Goal: Task Accomplishment & Management: Complete application form

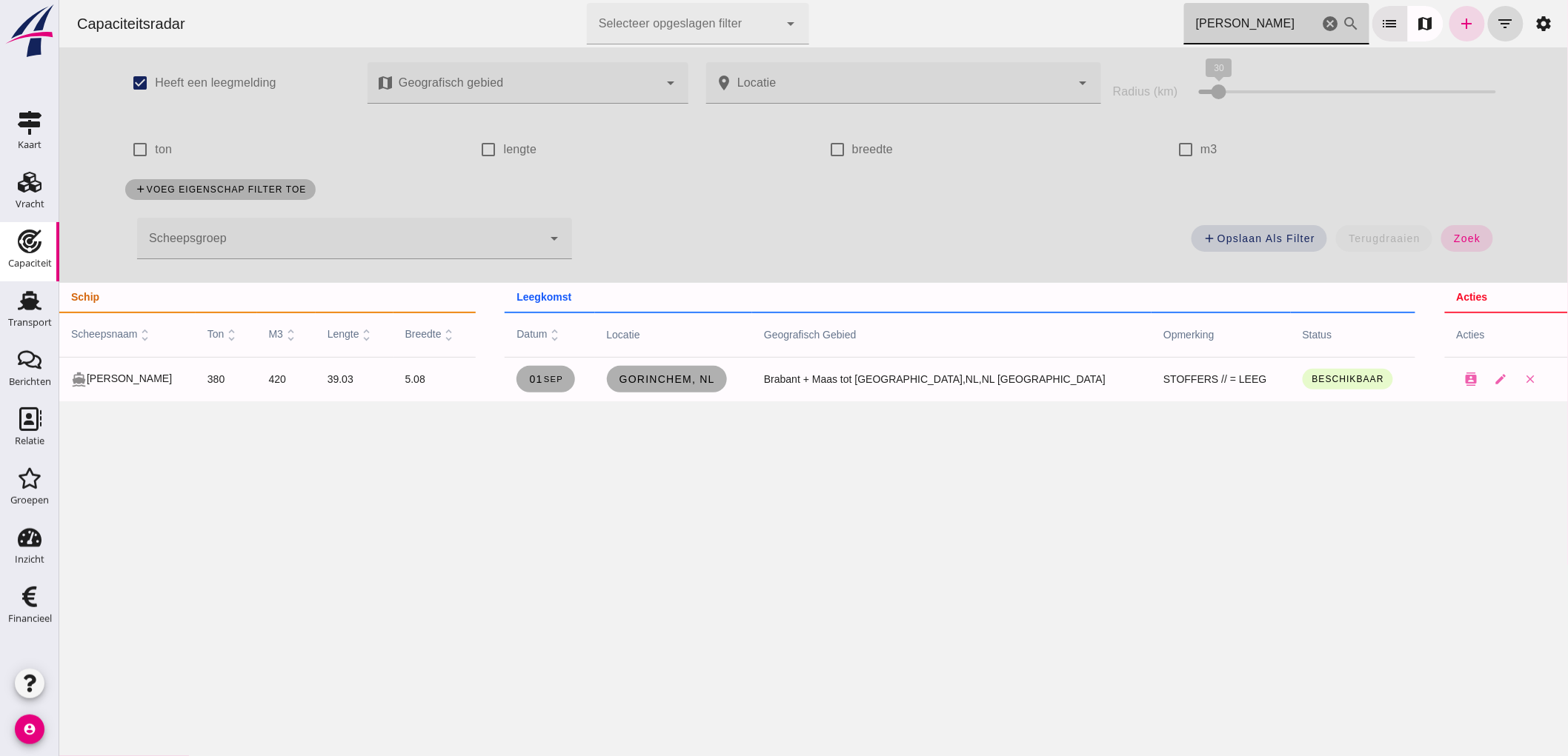
type input "[PERSON_NAME]"
drag, startPoint x: 1316, startPoint y: 24, endPoint x: 655, endPoint y: 6, distance: 661.2
click at [1321, 24] on icon "cancel" at bounding box center [1330, 23] width 18 height 18
type input "hee"
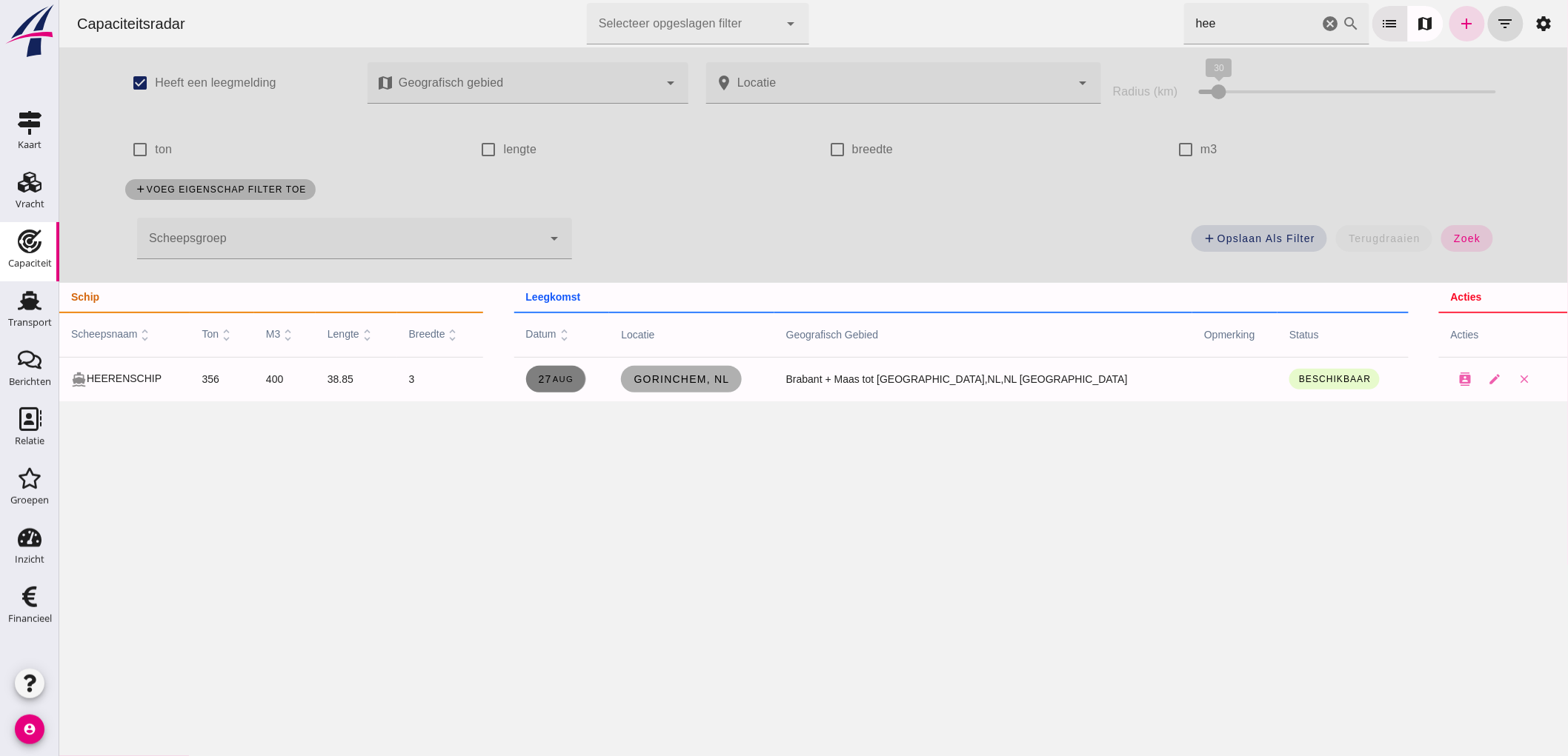
click at [573, 384] on span "[DATE]" at bounding box center [555, 379] width 36 height 12
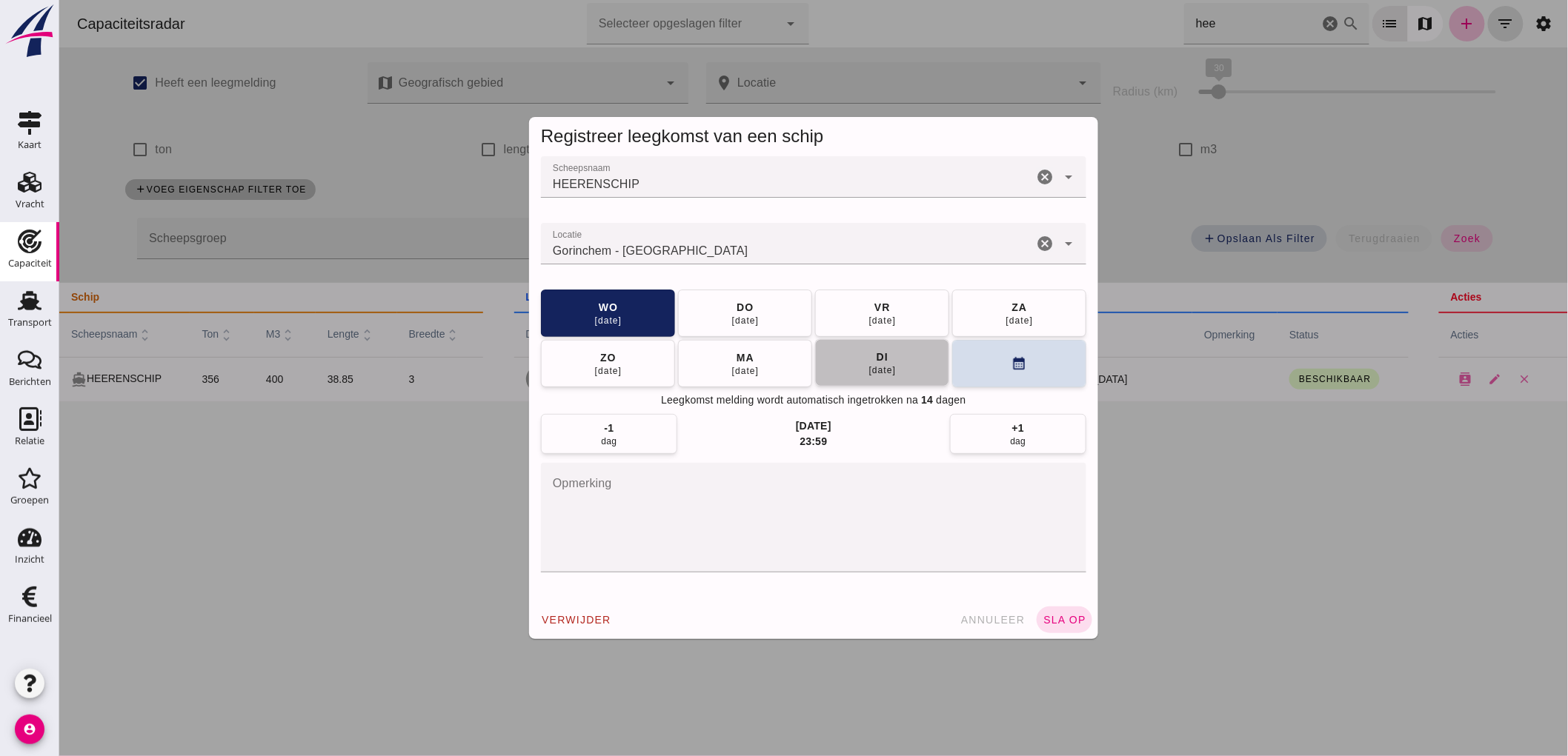
click at [874, 368] on div "[DATE]" at bounding box center [882, 370] width 28 height 12
click at [1010, 320] on div "[DATE]" at bounding box center [1019, 319] width 28 height 12
click at [787, 490] on textarea "opmerking" at bounding box center [813, 517] width 545 height 109
click at [1068, 623] on span "sla op" at bounding box center [1064, 620] width 44 height 12
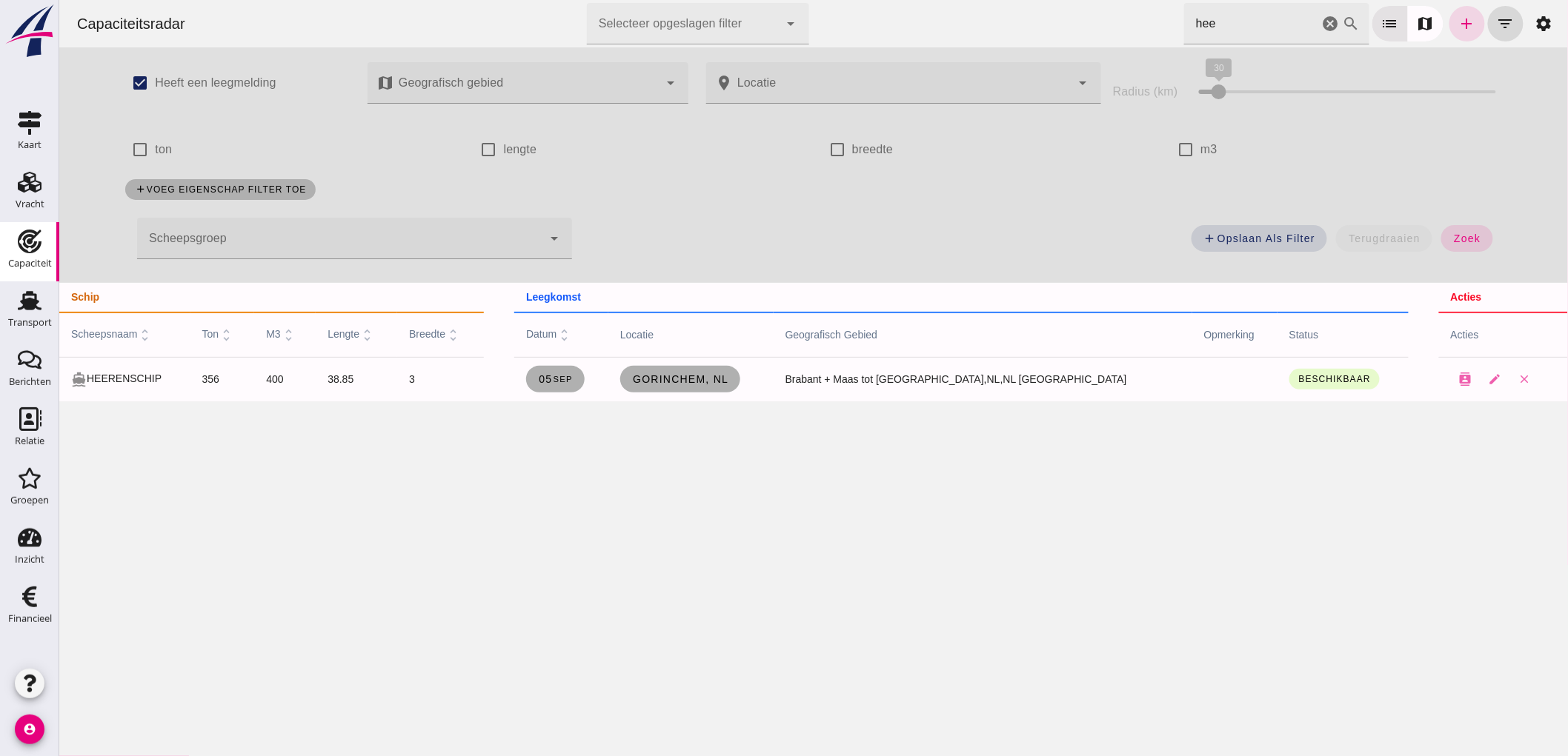
click at [1324, 26] on icon "cancel" at bounding box center [1330, 23] width 18 height 18
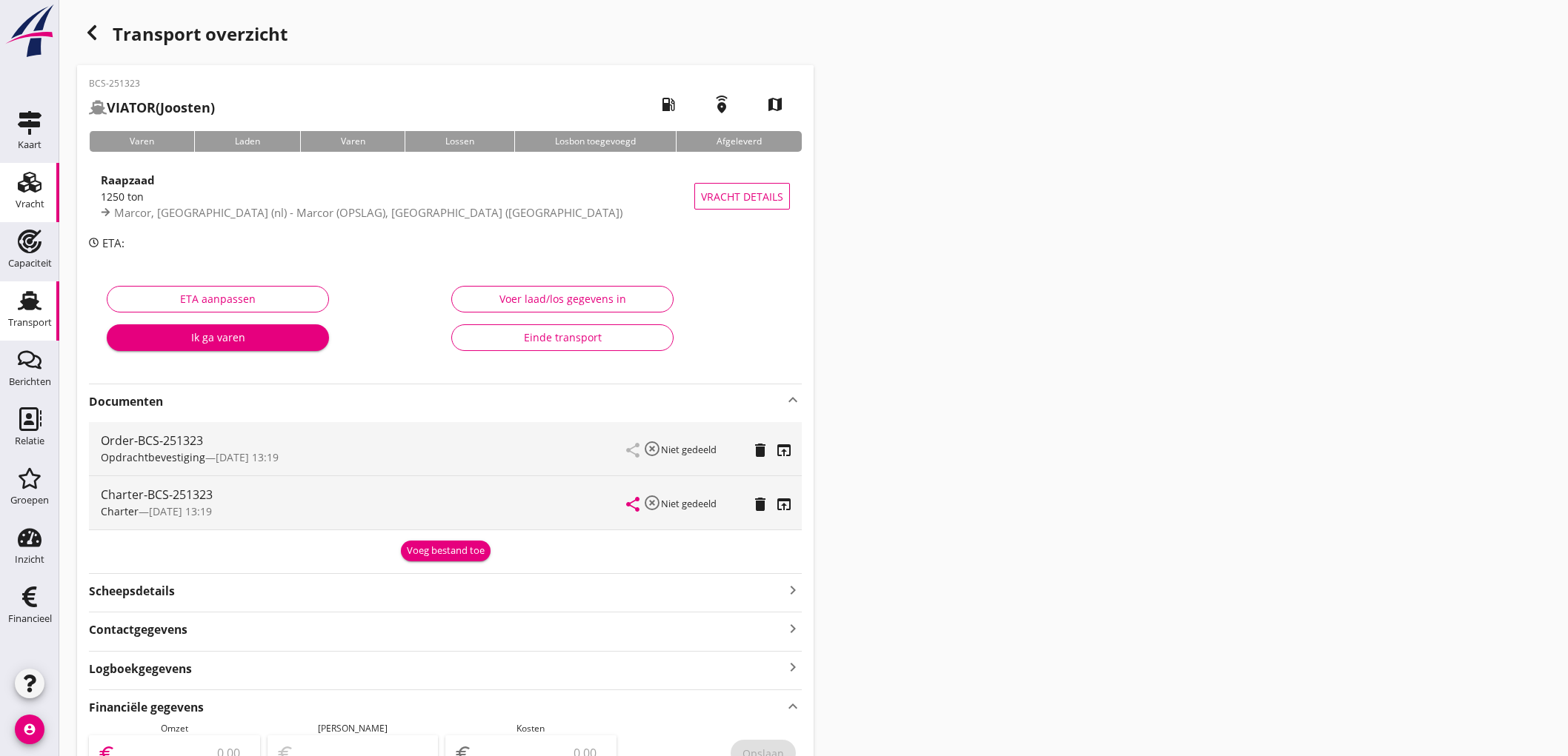
scroll to position [479, 0]
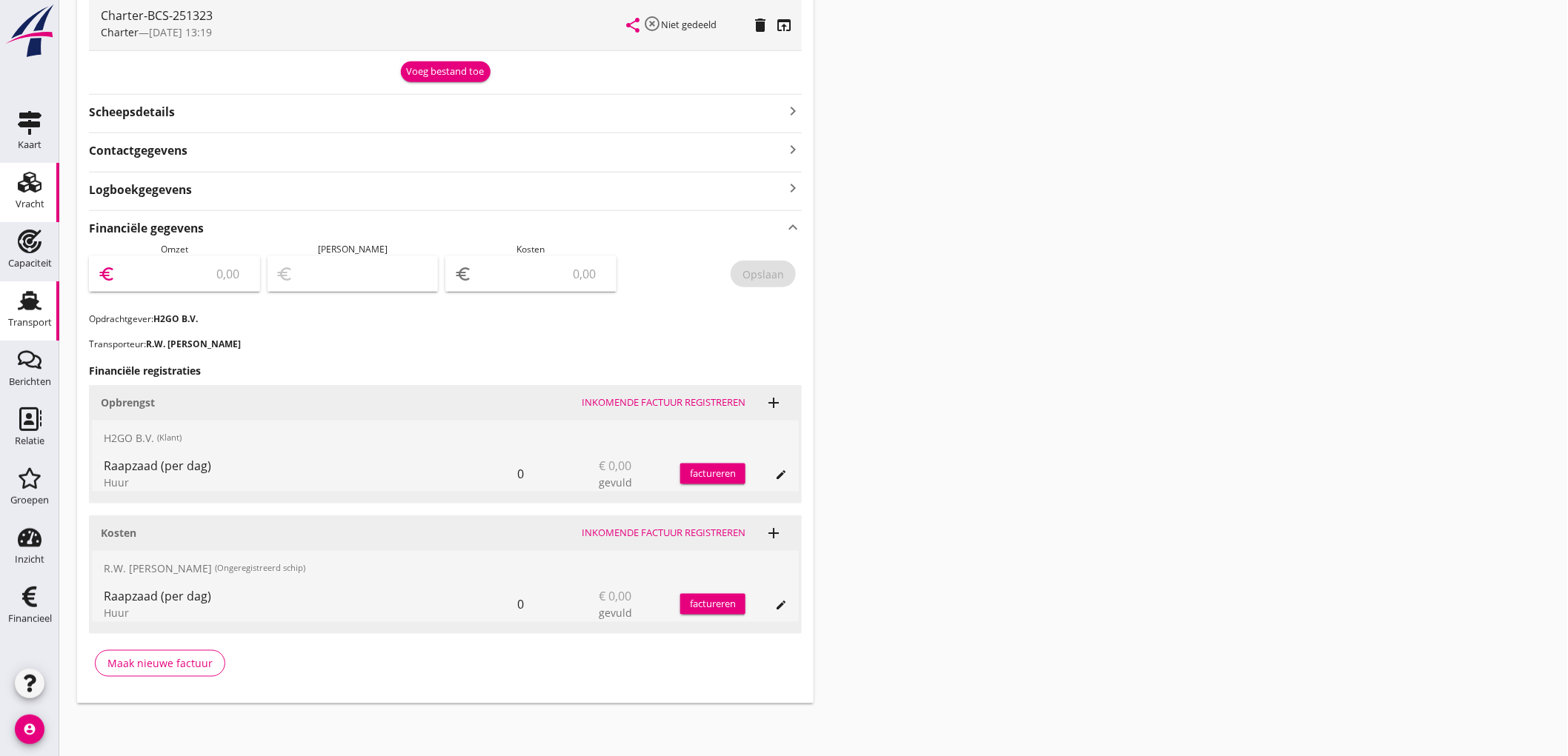
click at [30, 194] on div "Vracht" at bounding box center [30, 204] width 29 height 21
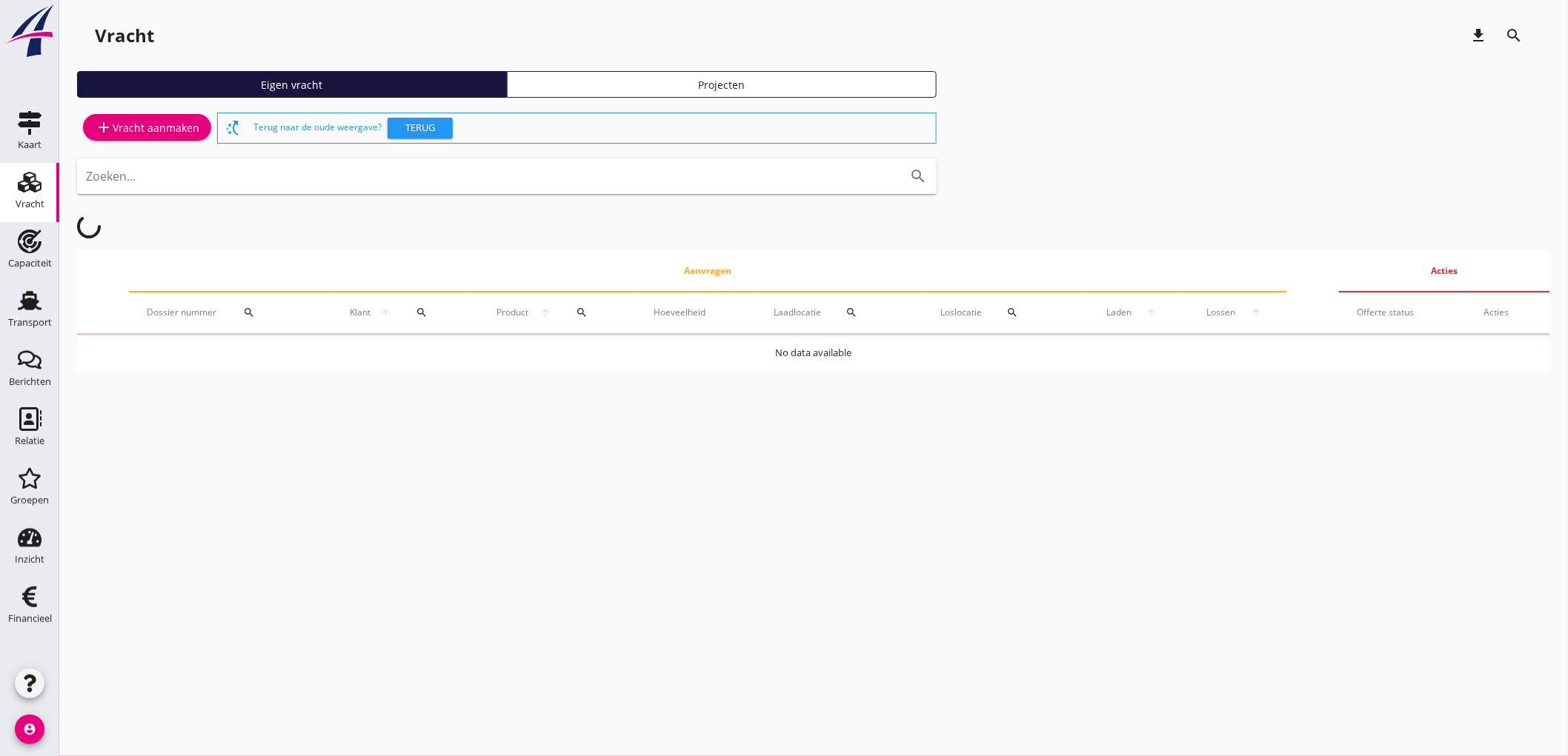
click at [163, 115] on link "add Vracht aanmaken" at bounding box center [147, 127] width 128 height 27
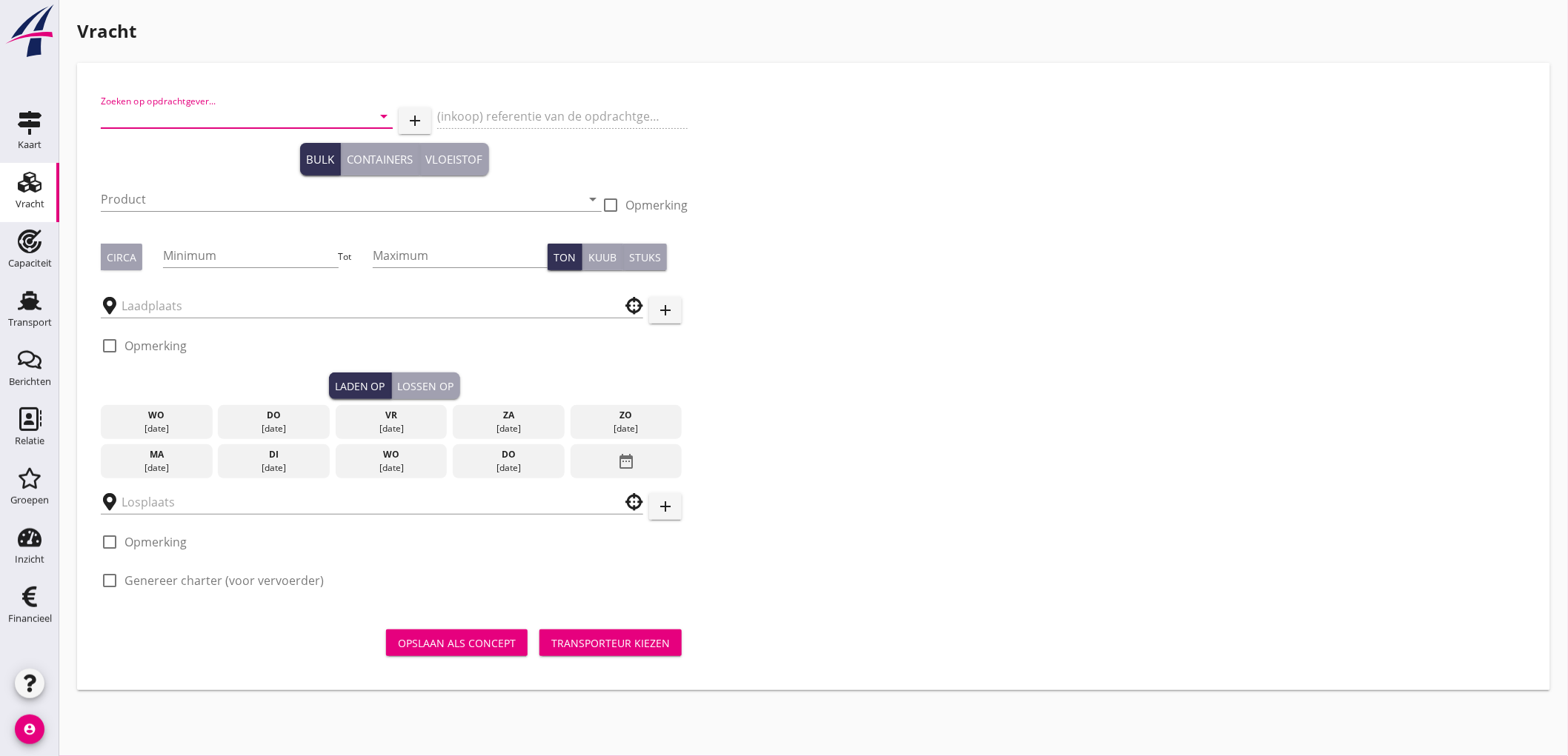
click at [204, 127] on input "Zoeken op opdrachtgever..." at bounding box center [226, 116] width 250 height 23
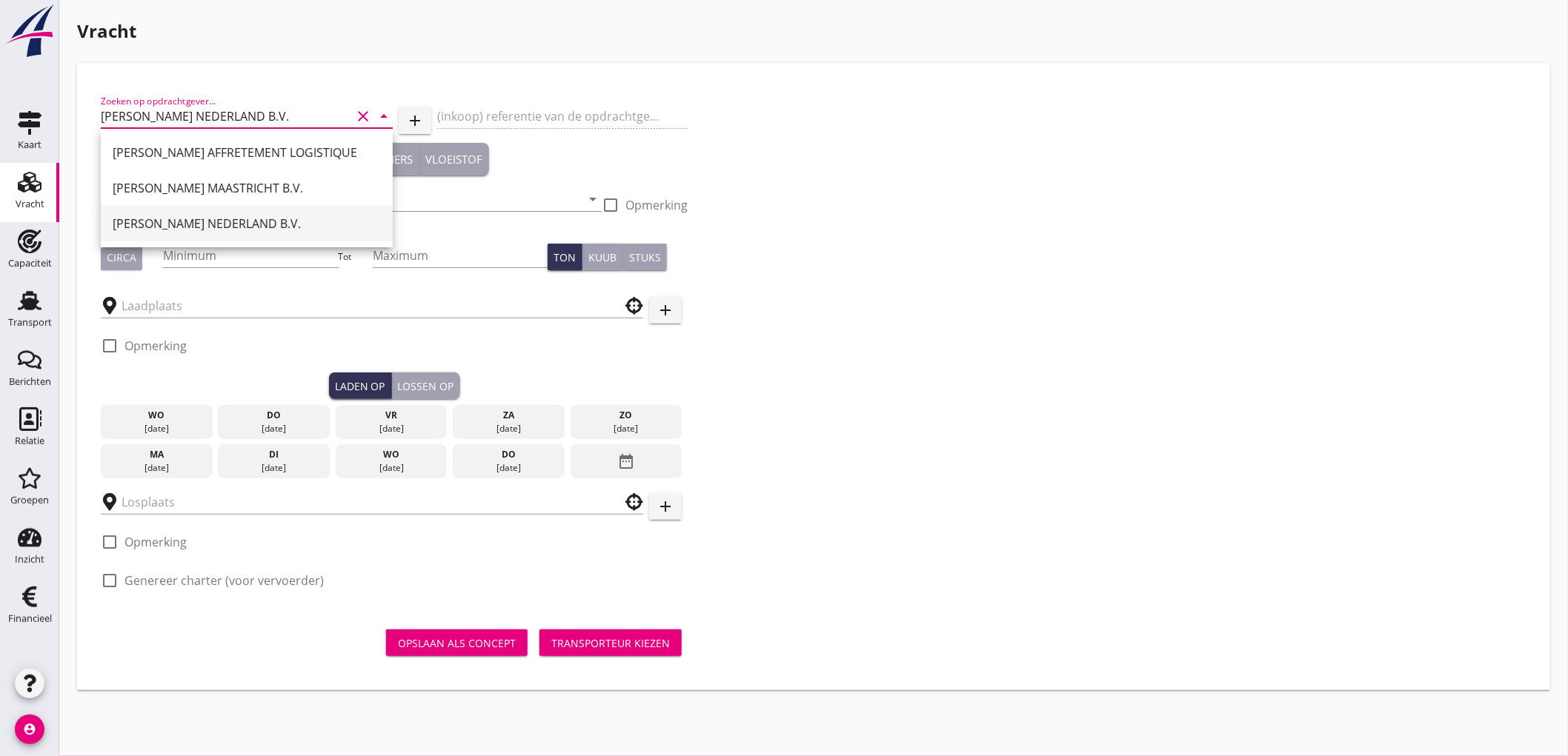
type input "PETERSON NEDERLAND B.V."
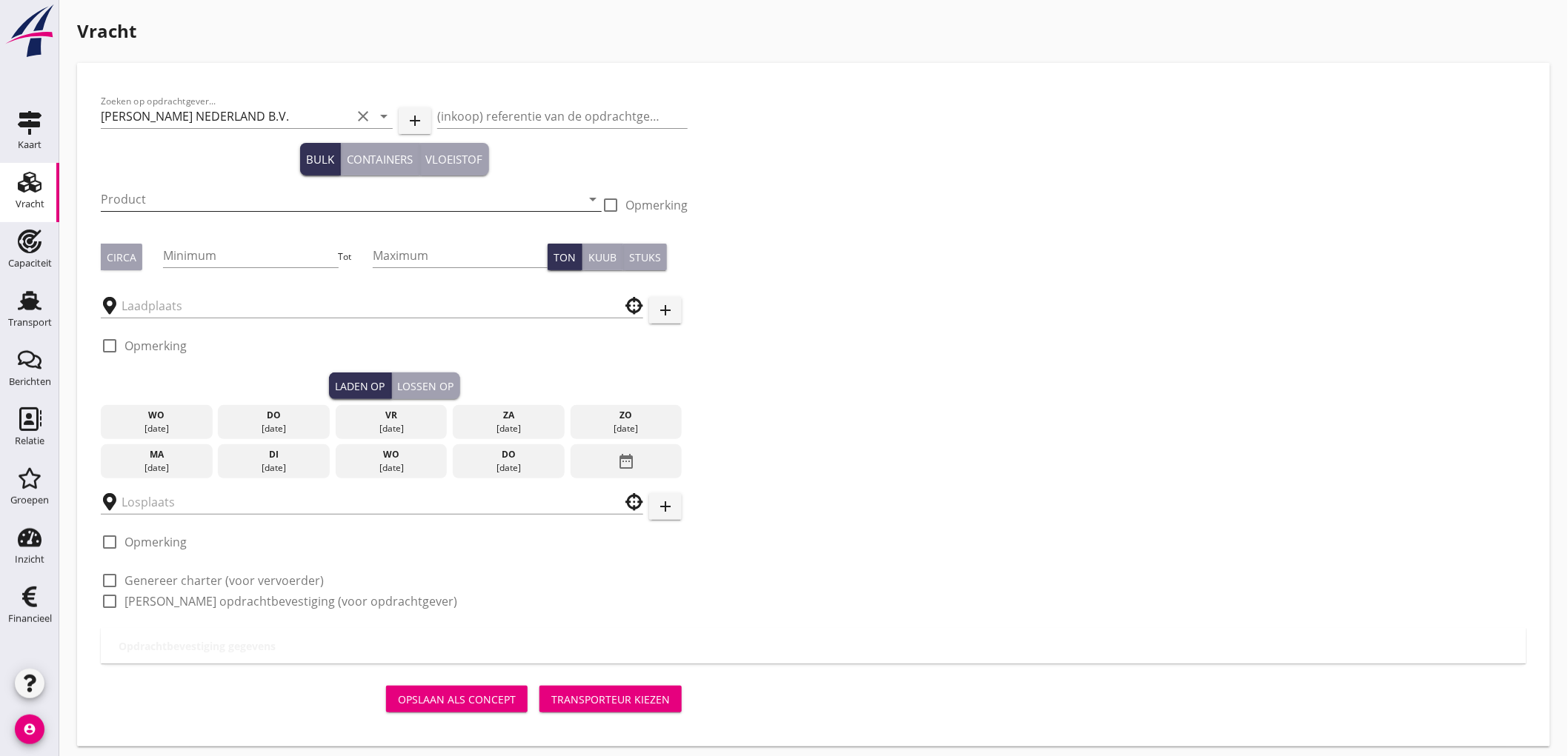
click at [188, 203] on input "Product" at bounding box center [341, 199] width 480 height 23
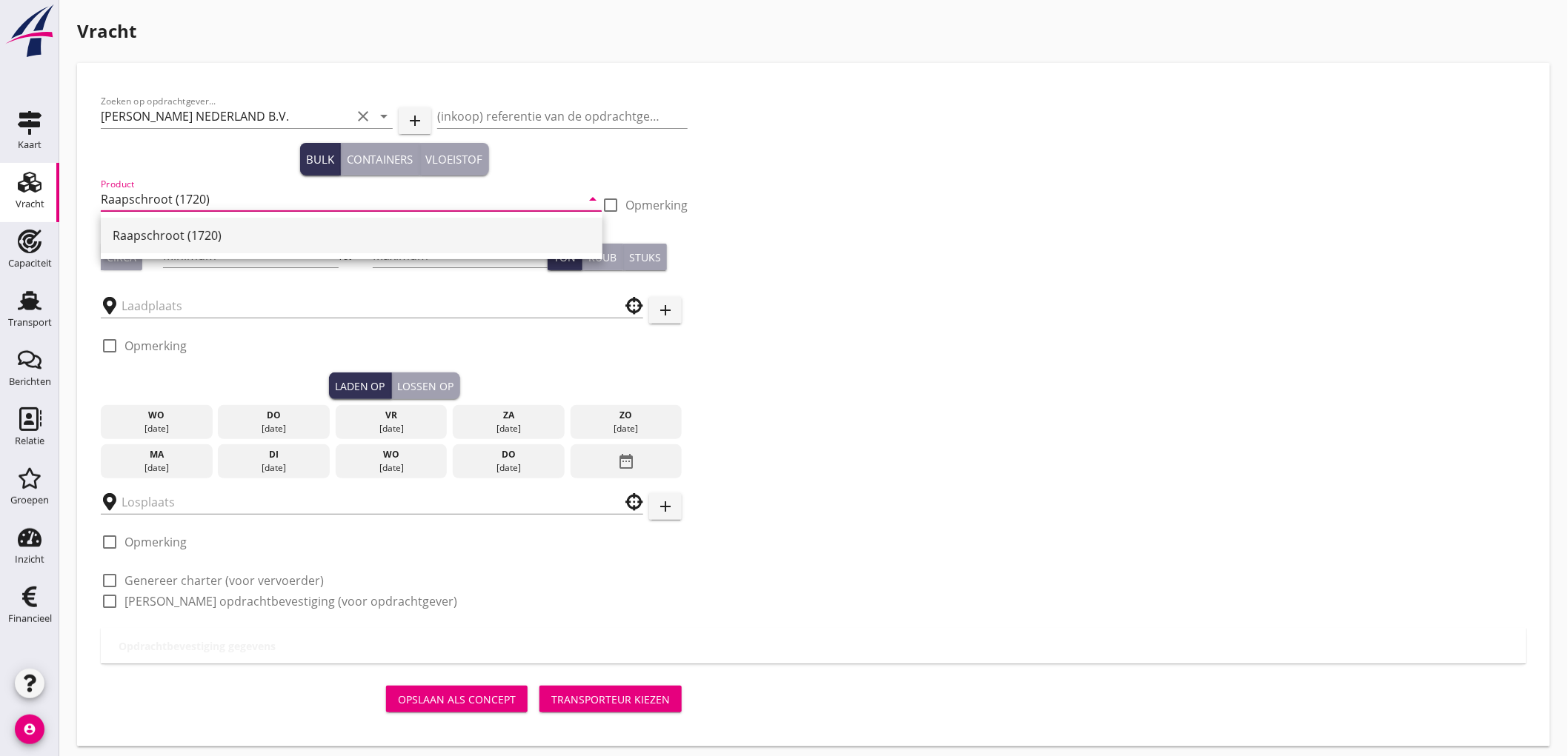
type input "Raapschroot (1720)"
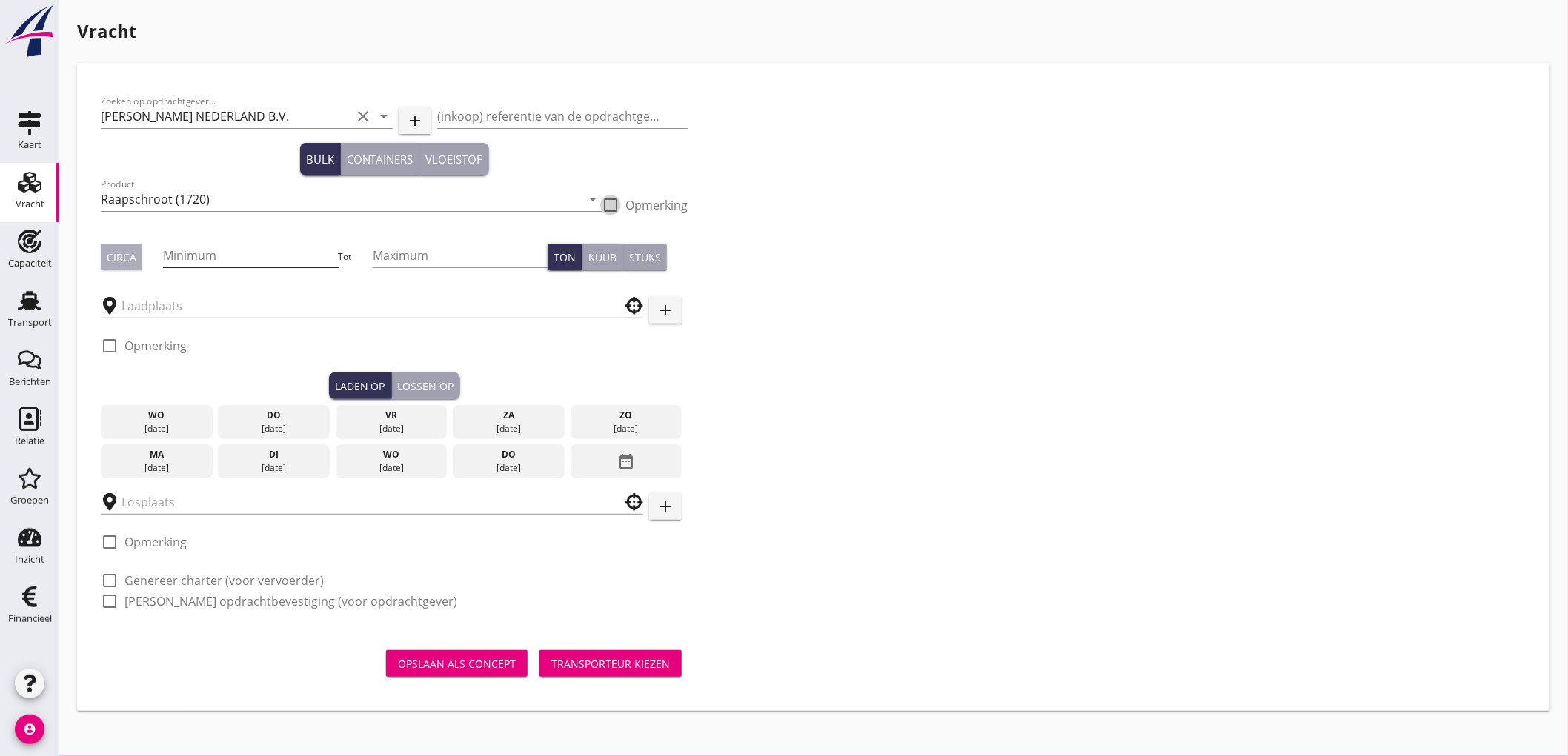
drag, startPoint x: 122, startPoint y: 250, endPoint x: 165, endPoint y: 257, distance: 43.6
click at [128, 249] on div "Circa" at bounding box center [121, 257] width 30 height 16
click at [196, 263] on input "Minimum" at bounding box center [250, 255] width 175 height 23
type input "500"
click at [194, 294] on input "text" at bounding box center [361, 305] width 480 height 23
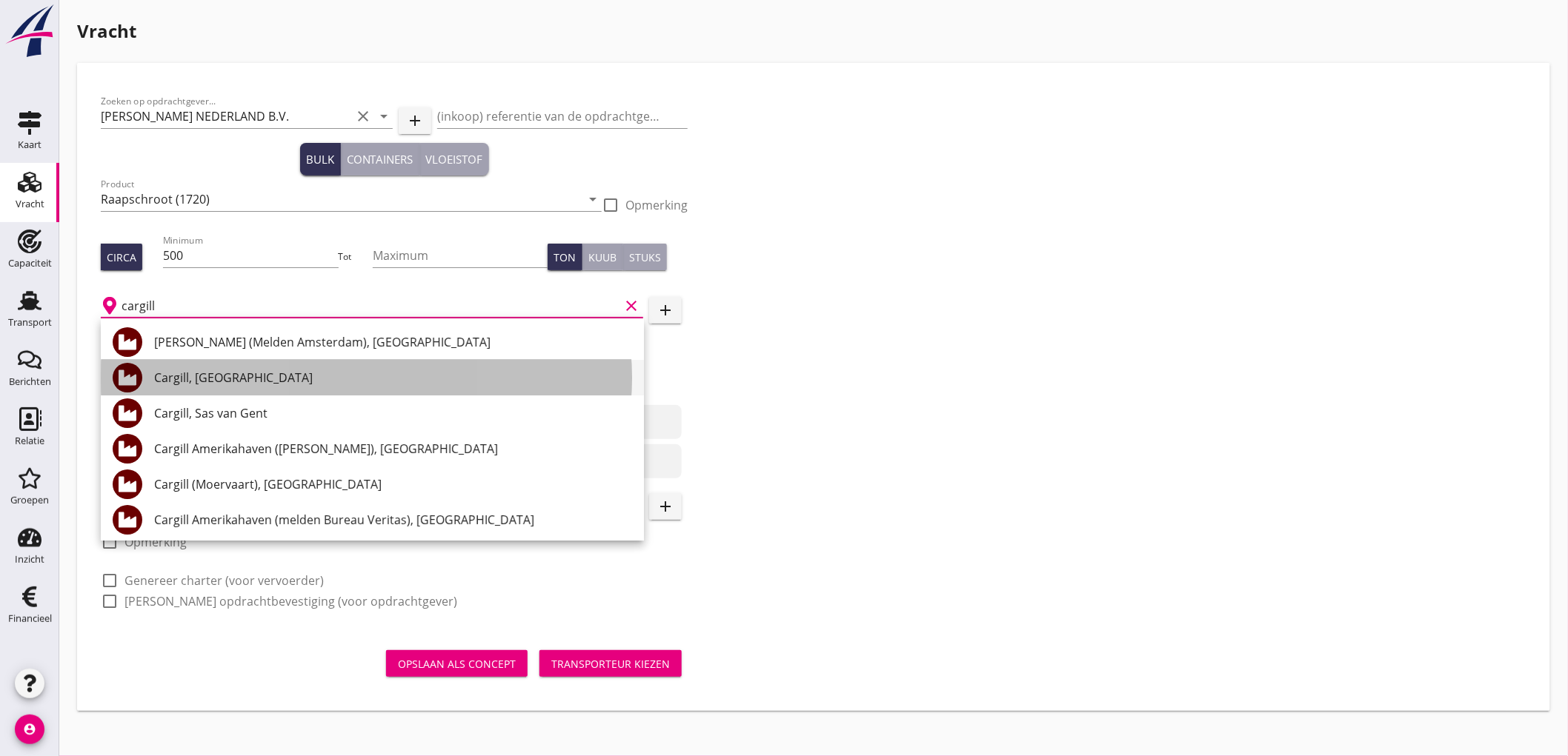
click at [262, 388] on div "Cargill, Antwerpen" at bounding box center [393, 378] width 478 height 35
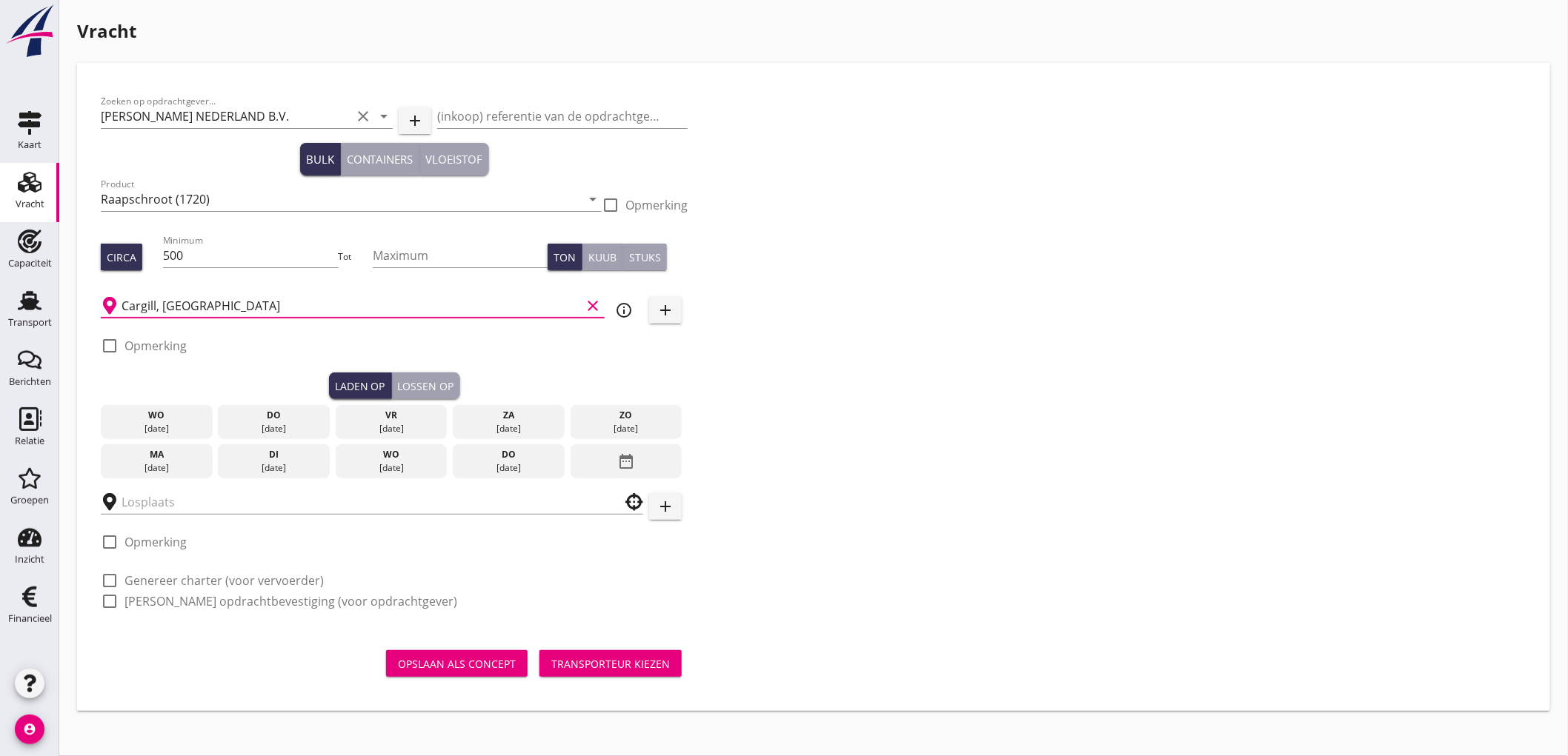
type input "Cargill, Antwerpen"
click at [131, 460] on div "ma" at bounding box center [157, 455] width 105 height 13
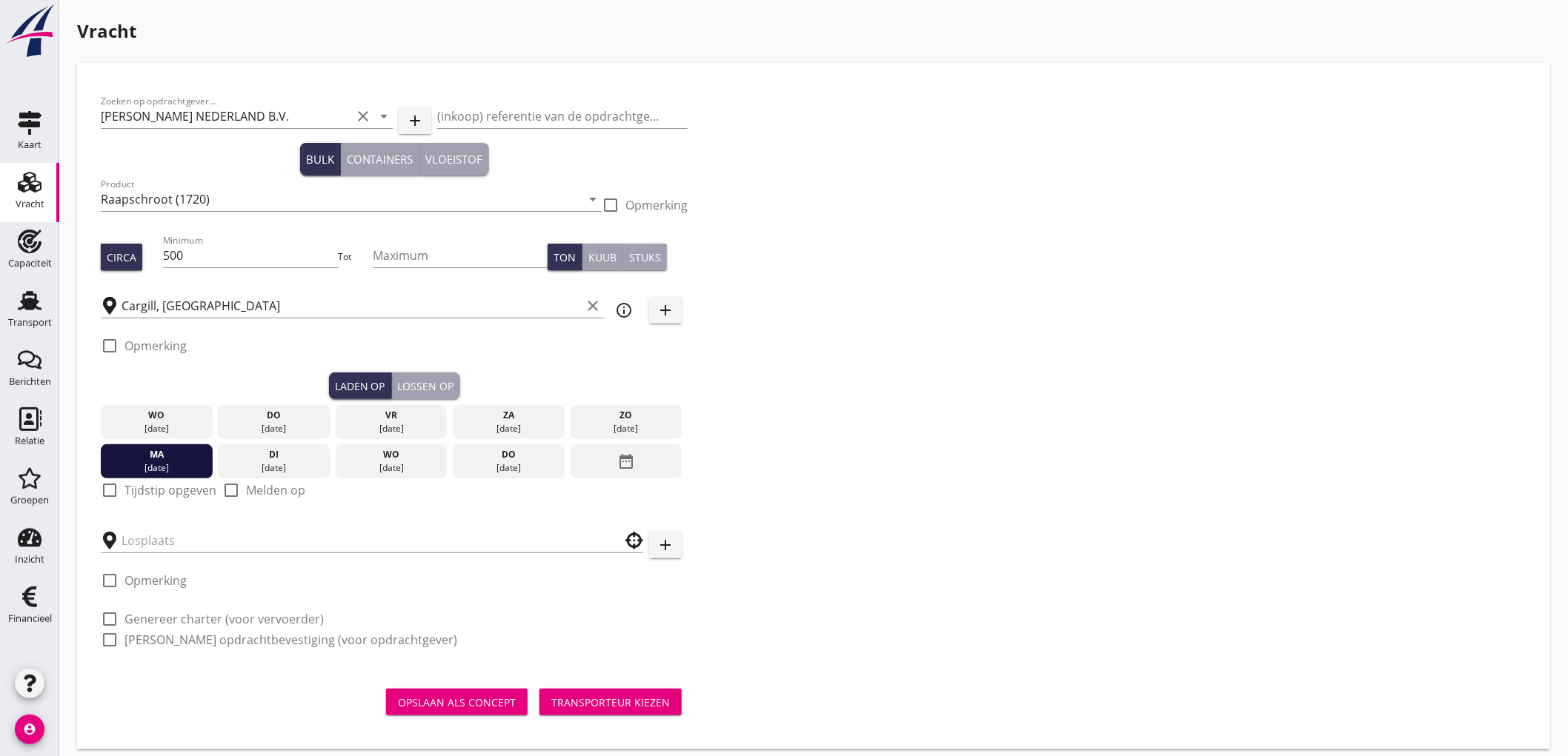
click at [128, 489] on label "Tijdstip opgeven" at bounding box center [170, 490] width 92 height 15
checkbox input "true"
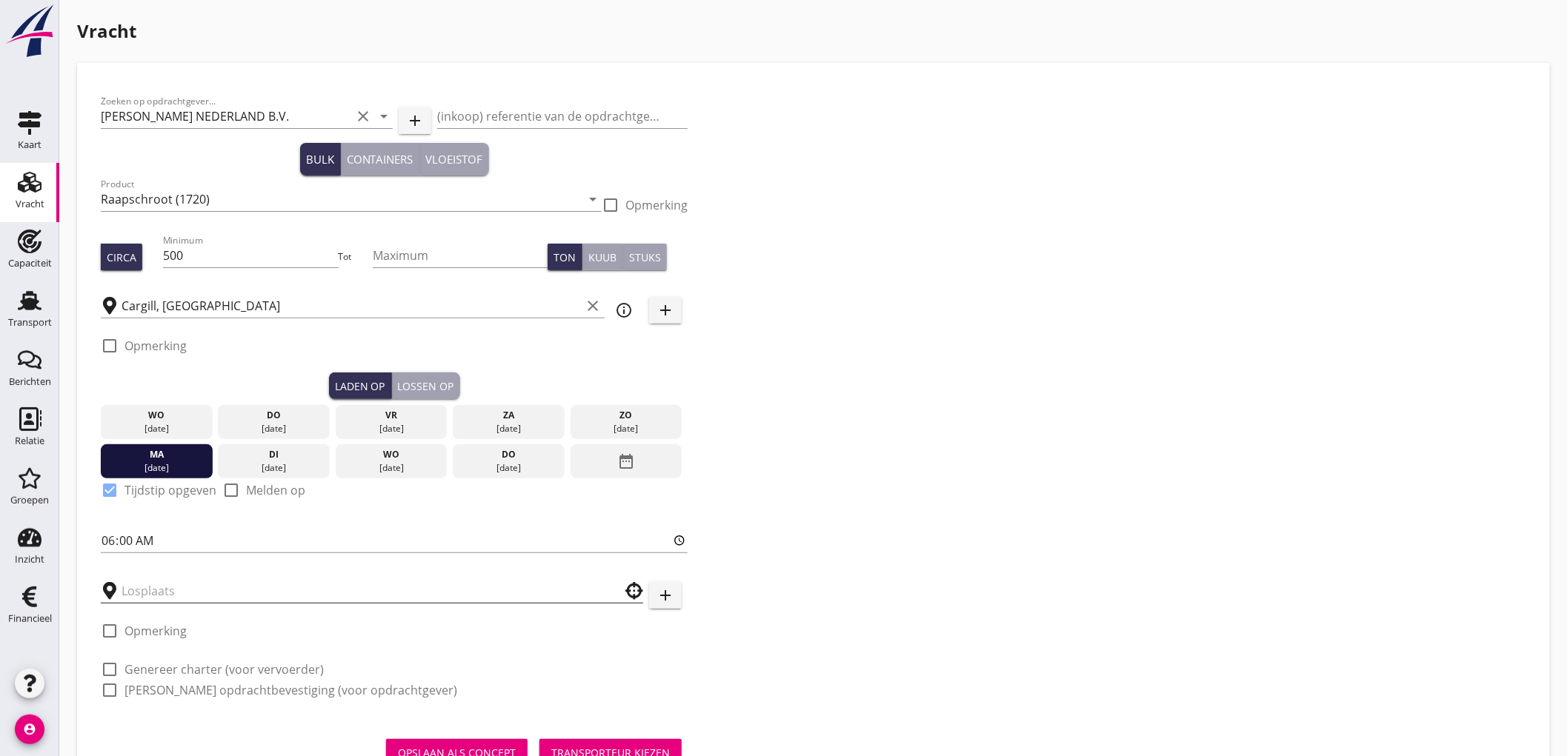
click at [157, 596] on input "text" at bounding box center [361, 591] width 480 height 23
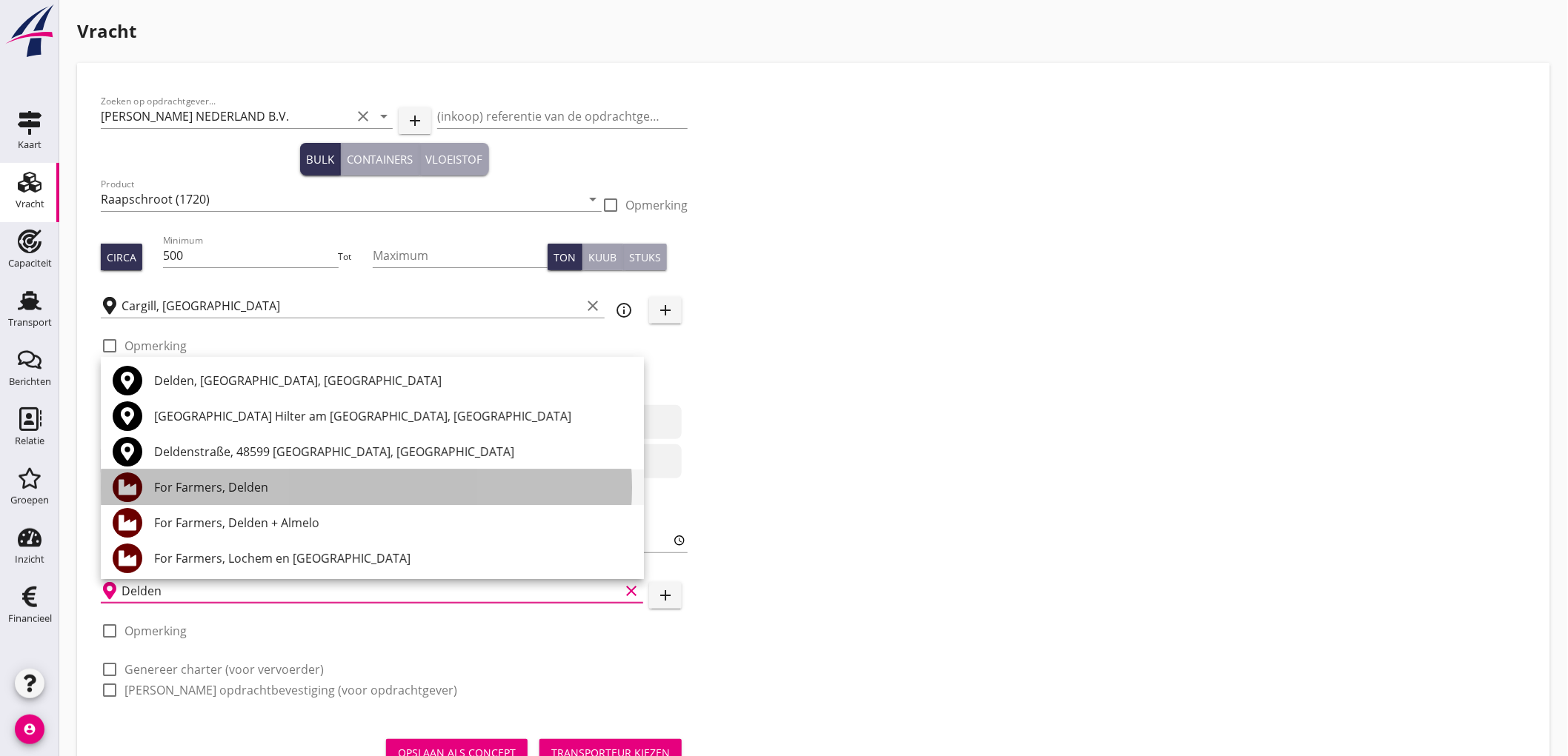
click at [288, 497] on div "For Farmers, Delden" at bounding box center [393, 487] width 478 height 35
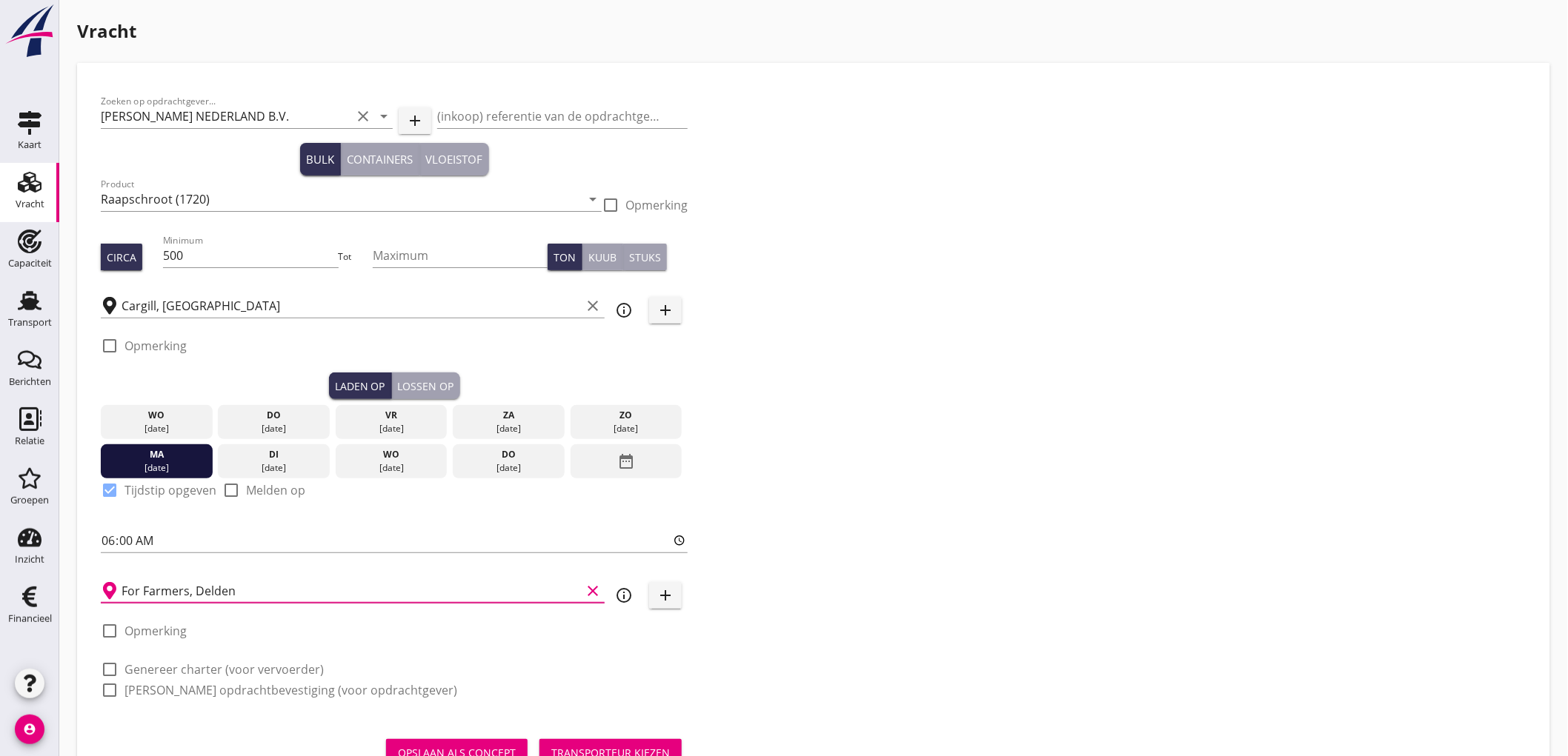
type input "For Farmers, Delden"
click at [182, 670] on label "Genereer charter (voor vervoerder)" at bounding box center [223, 669] width 199 height 15
checkbox input "true"
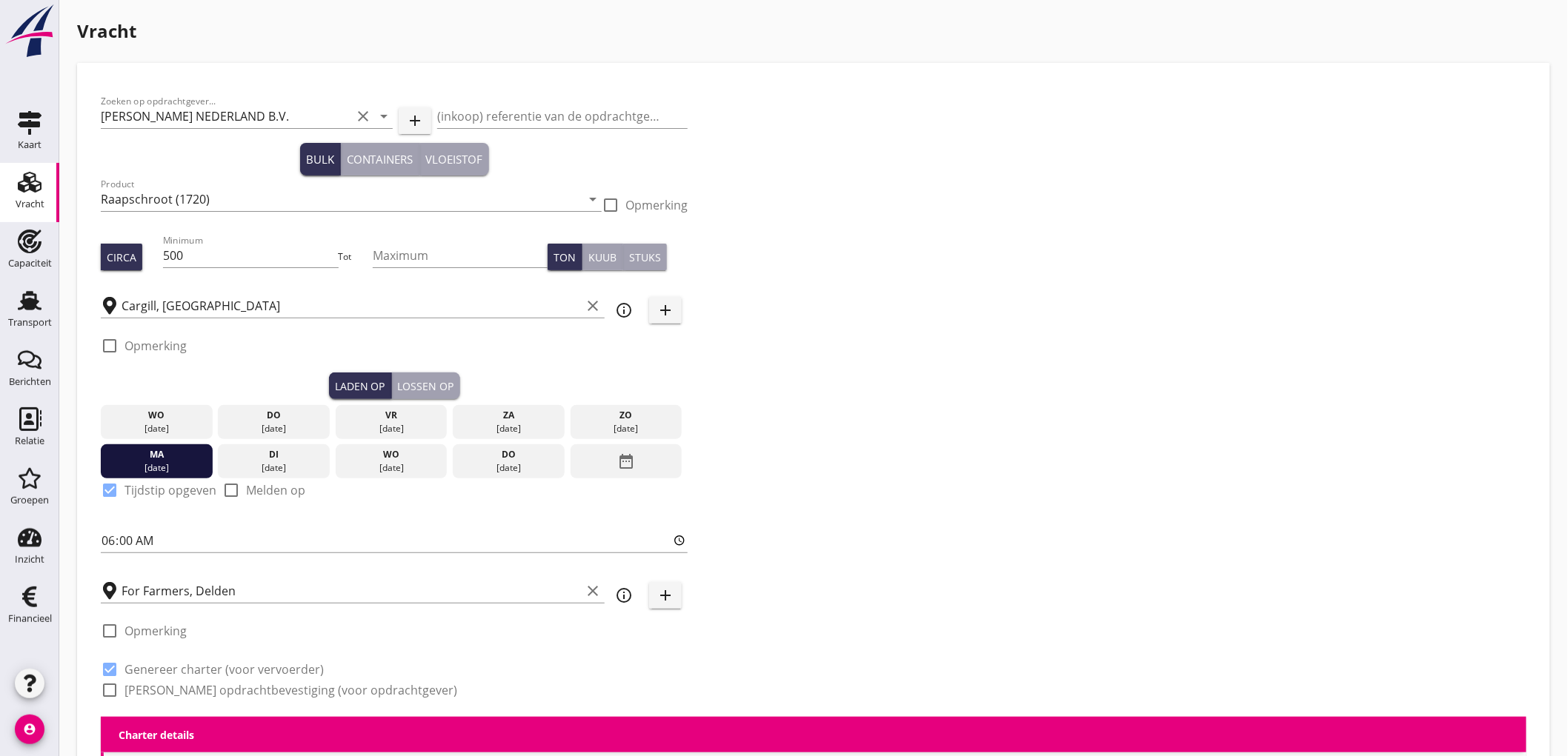
click at [174, 693] on label "Genereer opdrachtbevestiging (voor opdrachtgever)" at bounding box center [290, 691] width 332 height 15
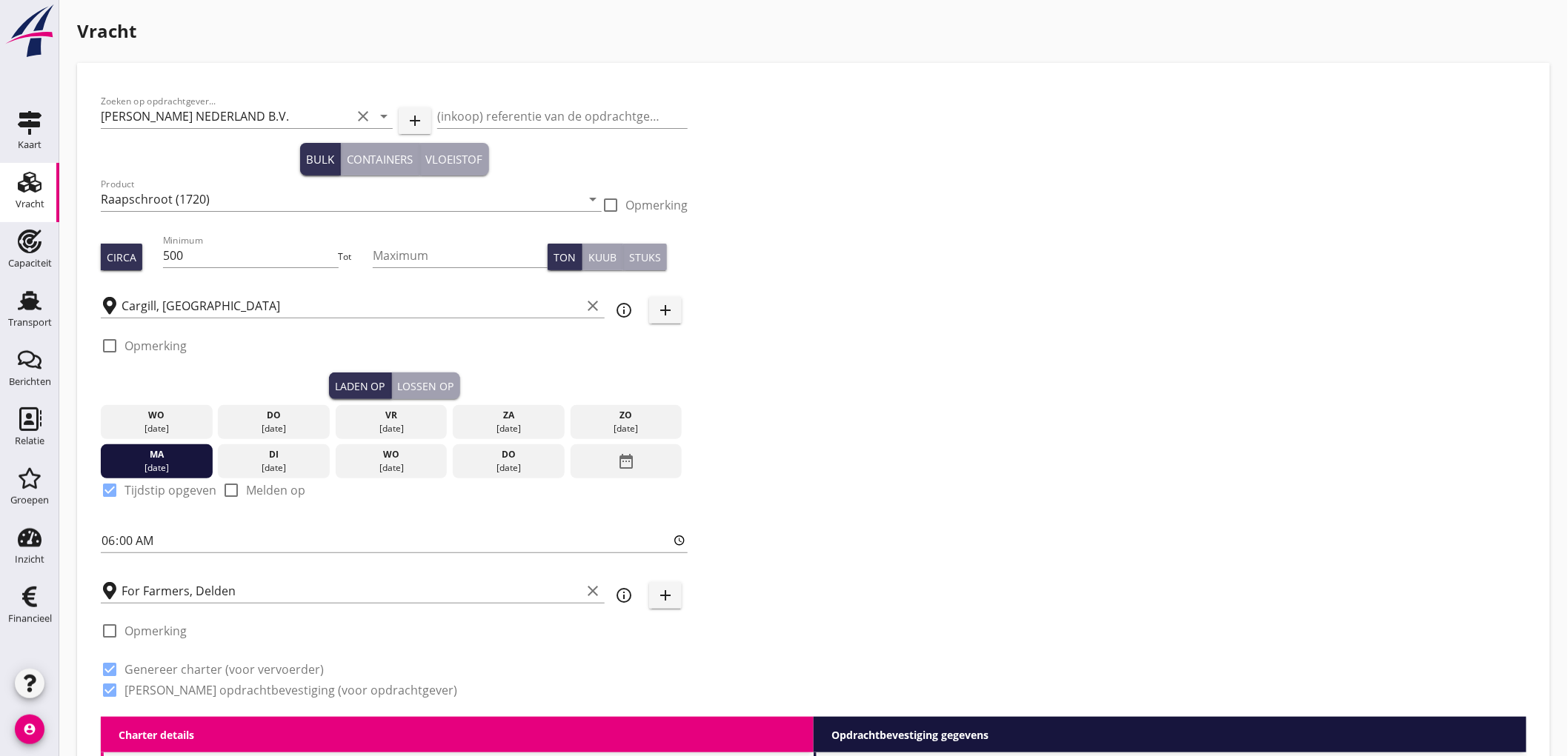
checkbox input "true"
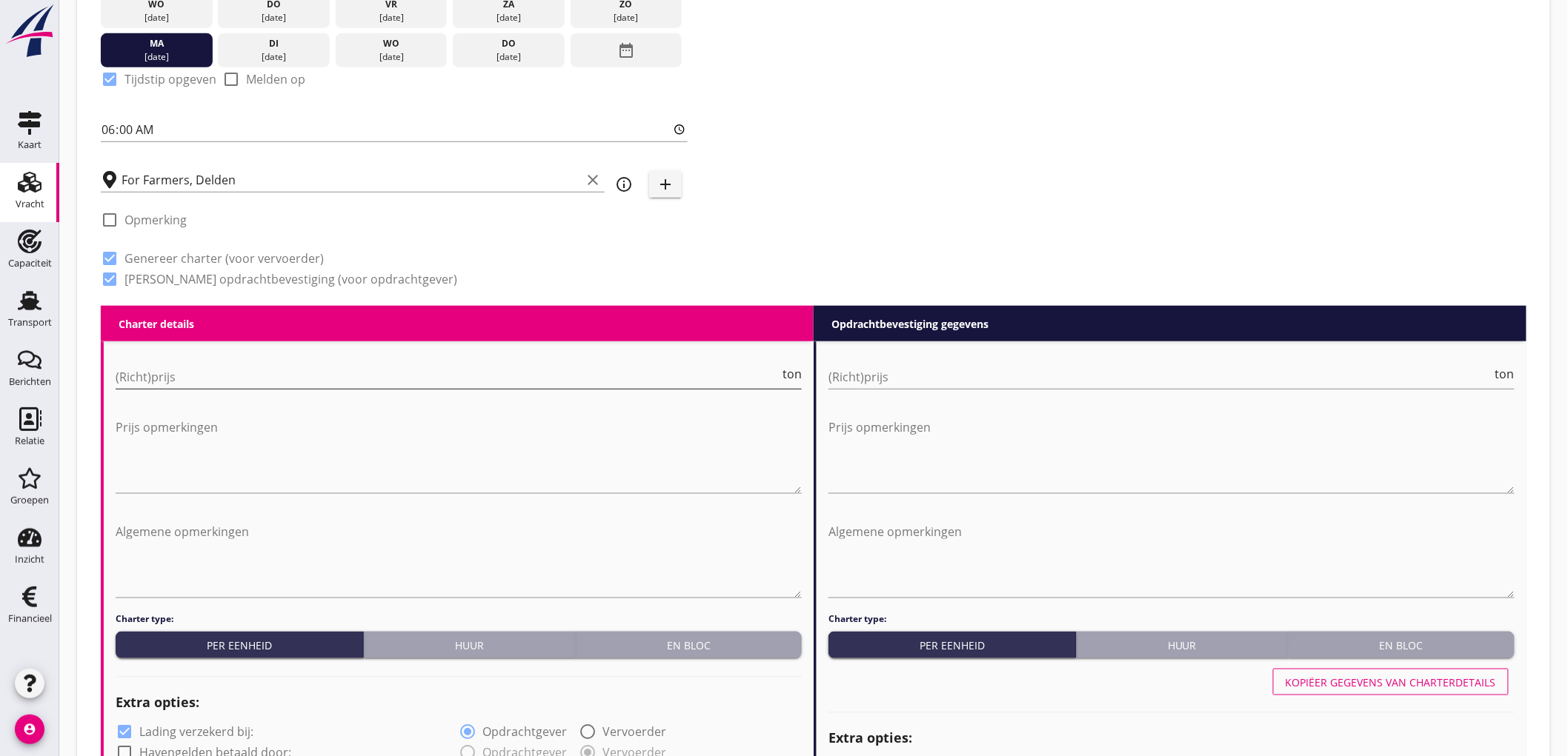
click at [611, 373] on input "(Richt)prijs" at bounding box center [447, 376] width 664 height 23
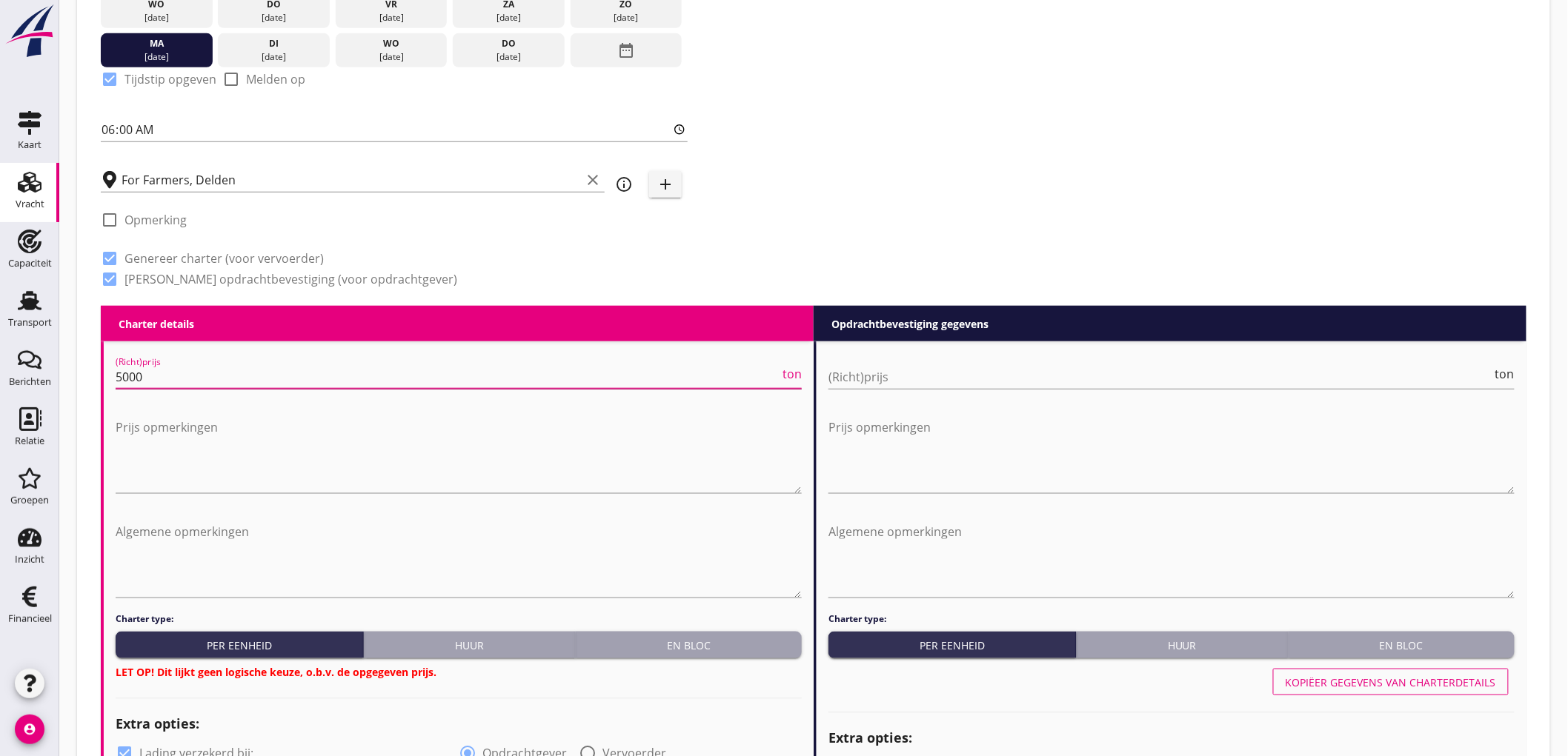
type input "5000"
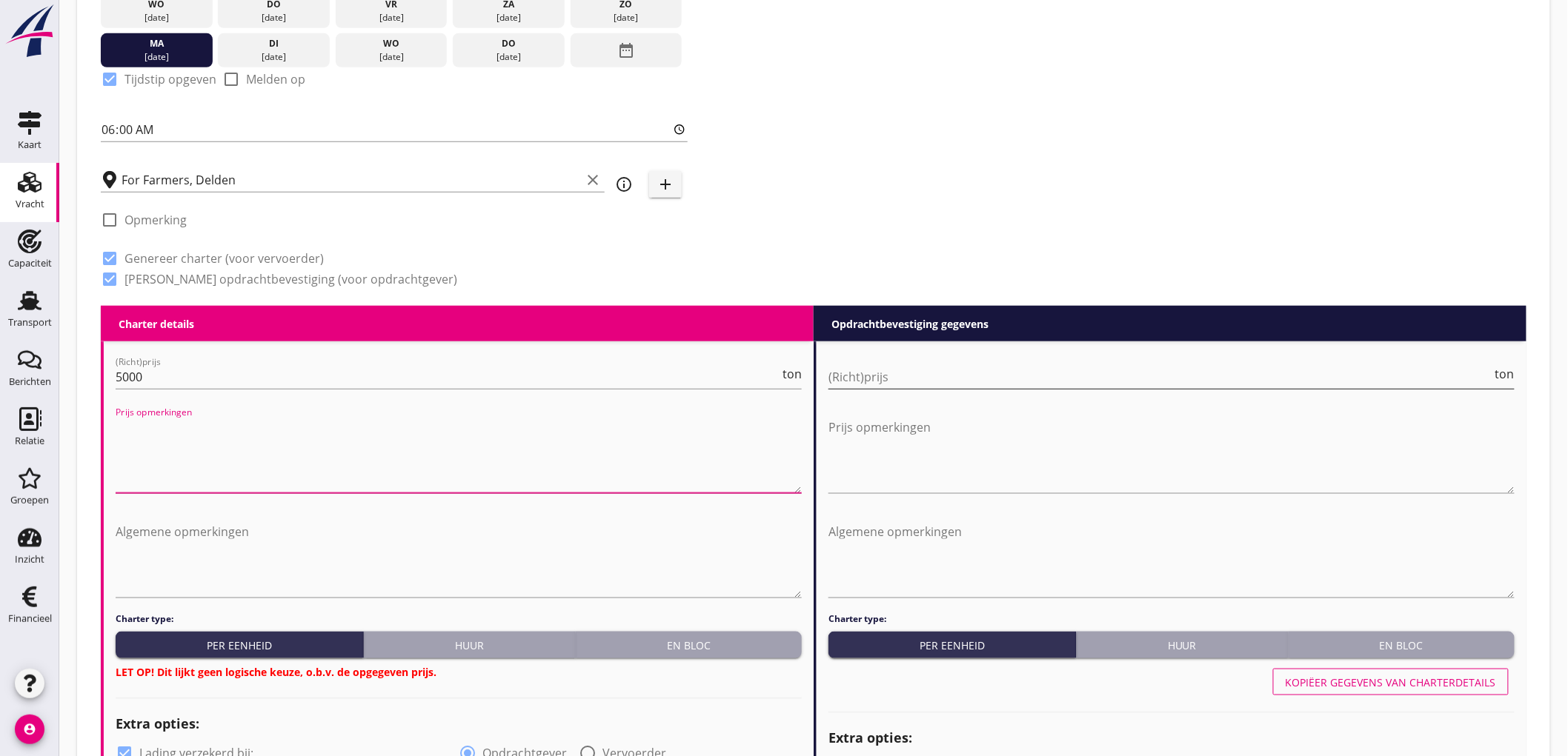
click at [968, 378] on input "(Richt)prijs" at bounding box center [1160, 376] width 664 height 23
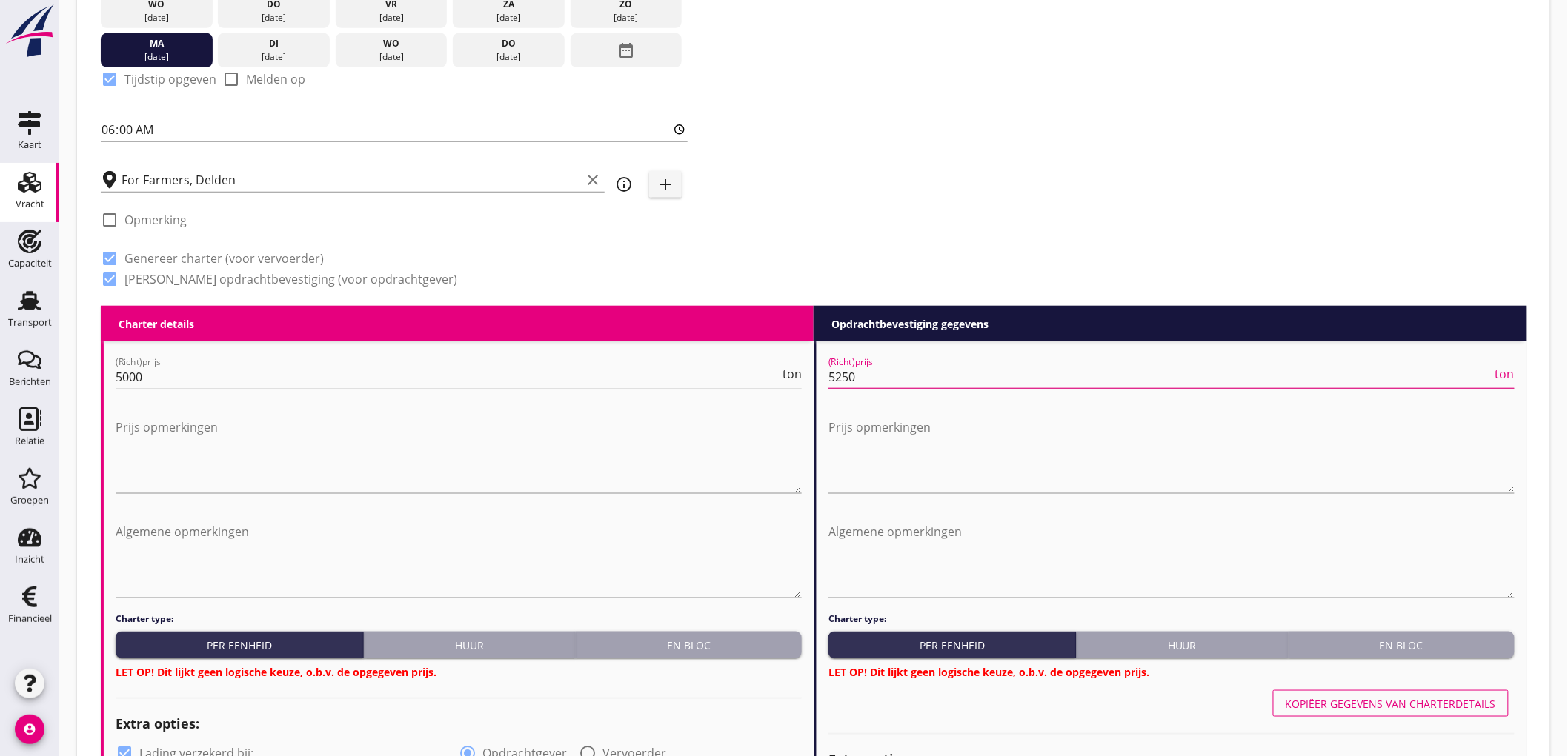
type input "5250"
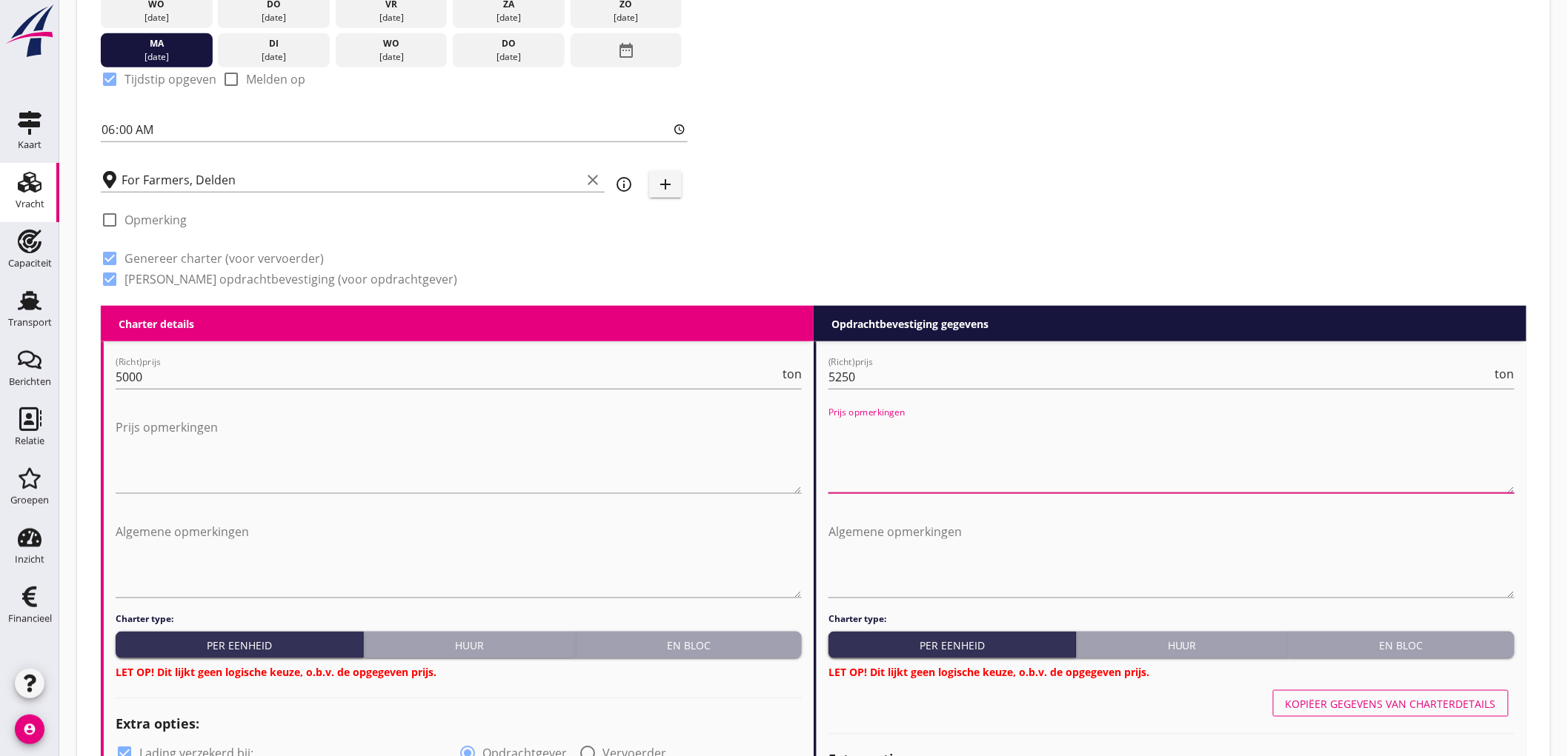
scroll to position [741, 0]
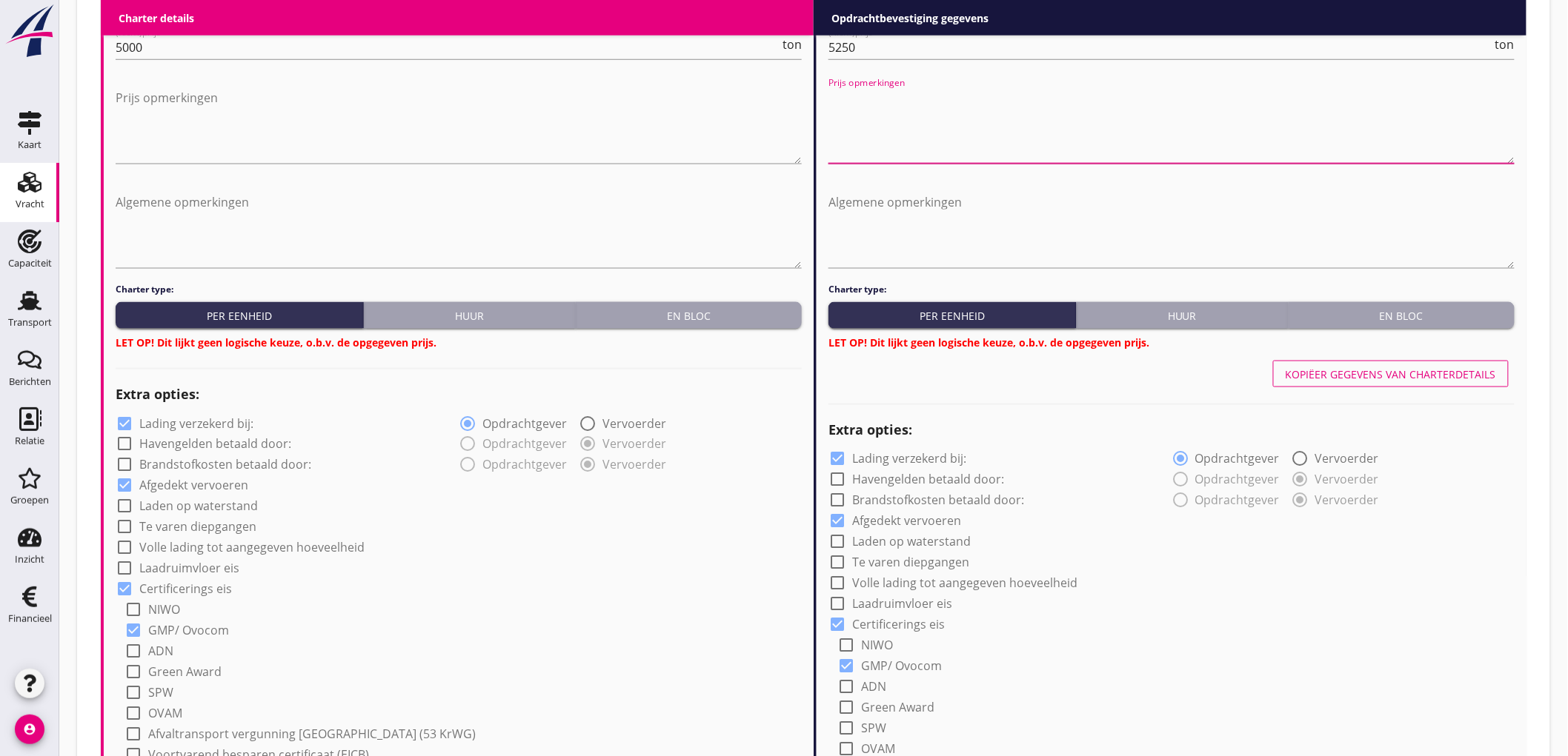
click at [790, 314] on div "En bloc" at bounding box center [688, 315] width 214 height 16
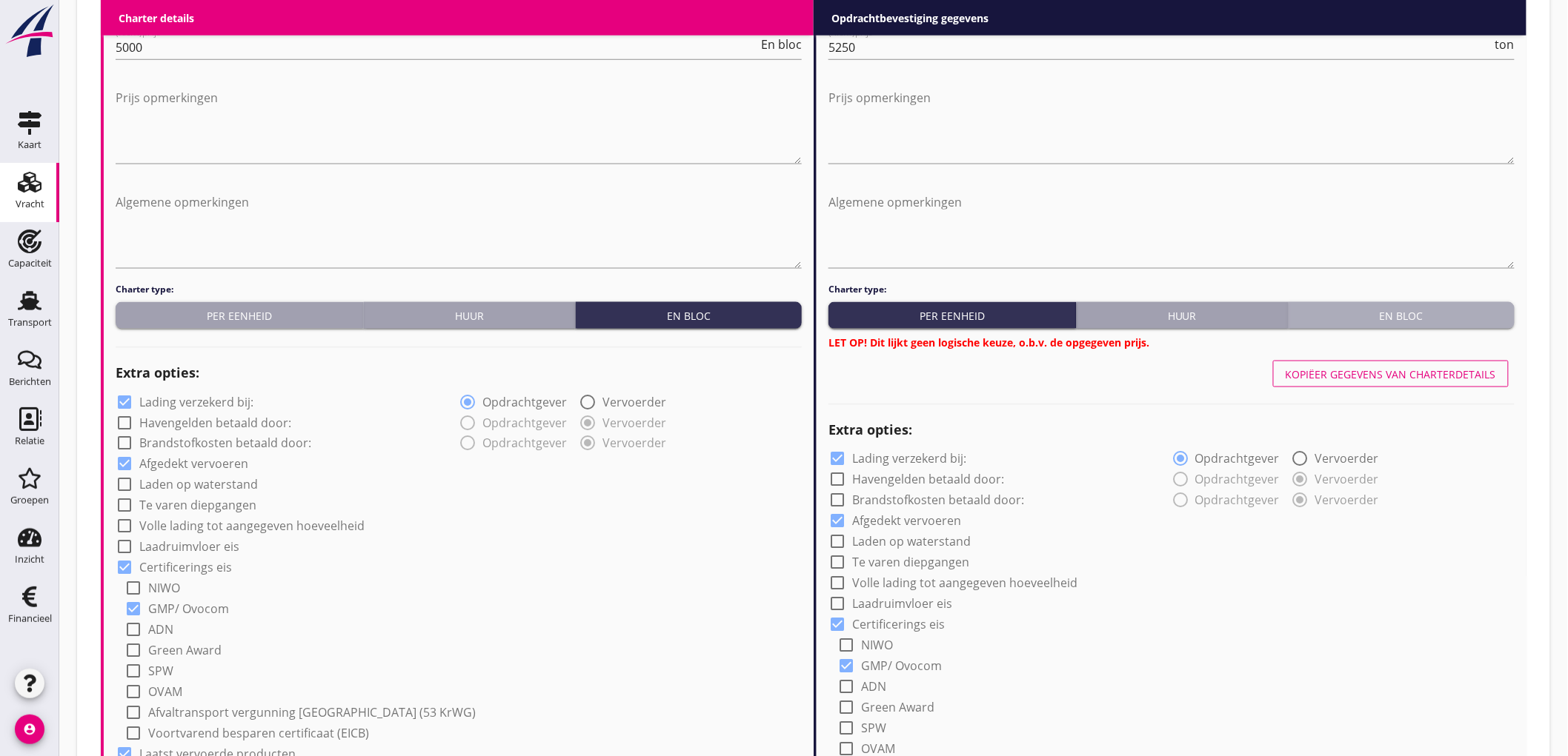
drag, startPoint x: 1379, startPoint y: 316, endPoint x: 621, endPoint y: 363, distance: 759.5
click at [1379, 315] on div "En bloc" at bounding box center [1401, 315] width 214 height 16
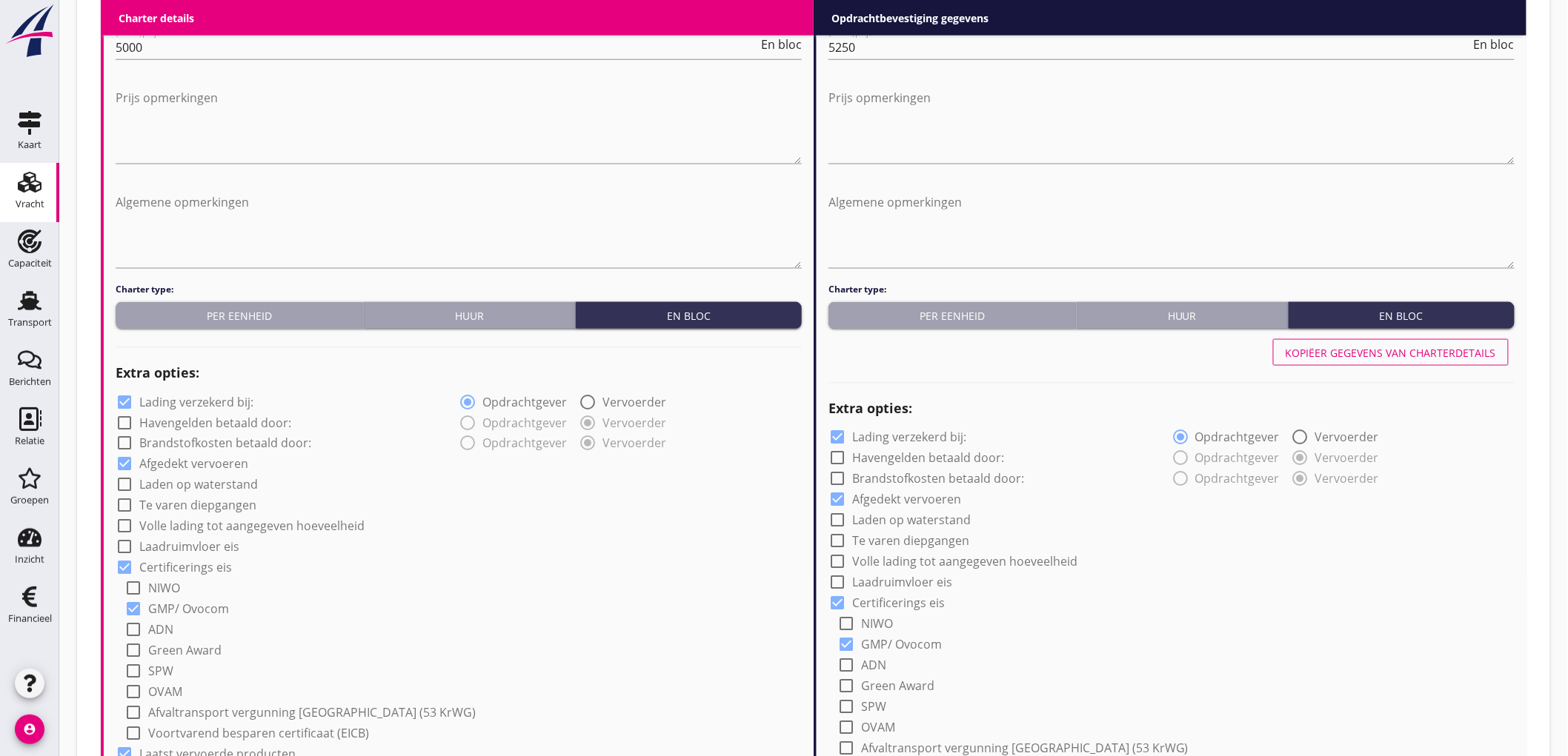
click at [176, 407] on label "Lading verzekerd bij:" at bounding box center [196, 402] width 114 height 15
checkbox input "false"
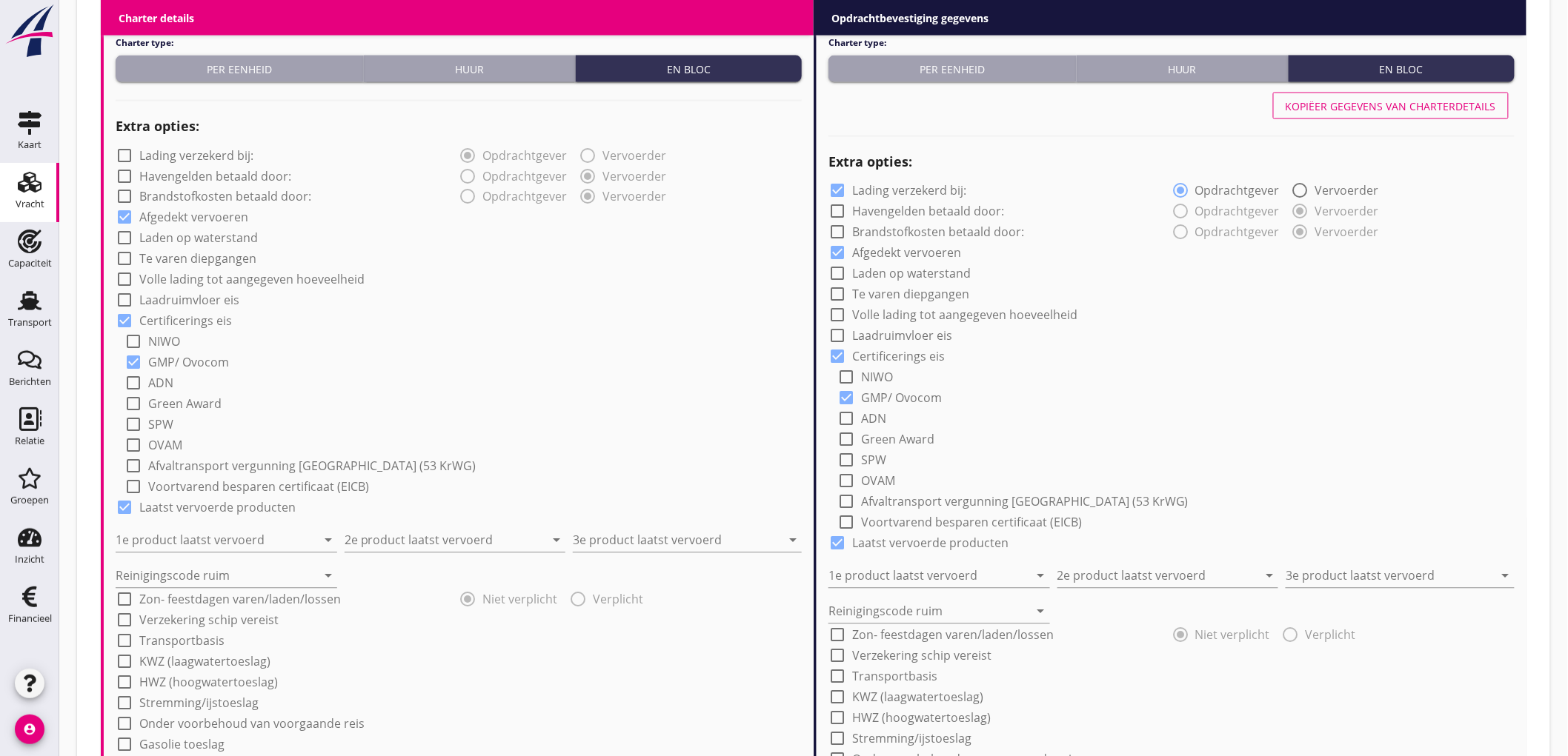
scroll to position [1070, 0]
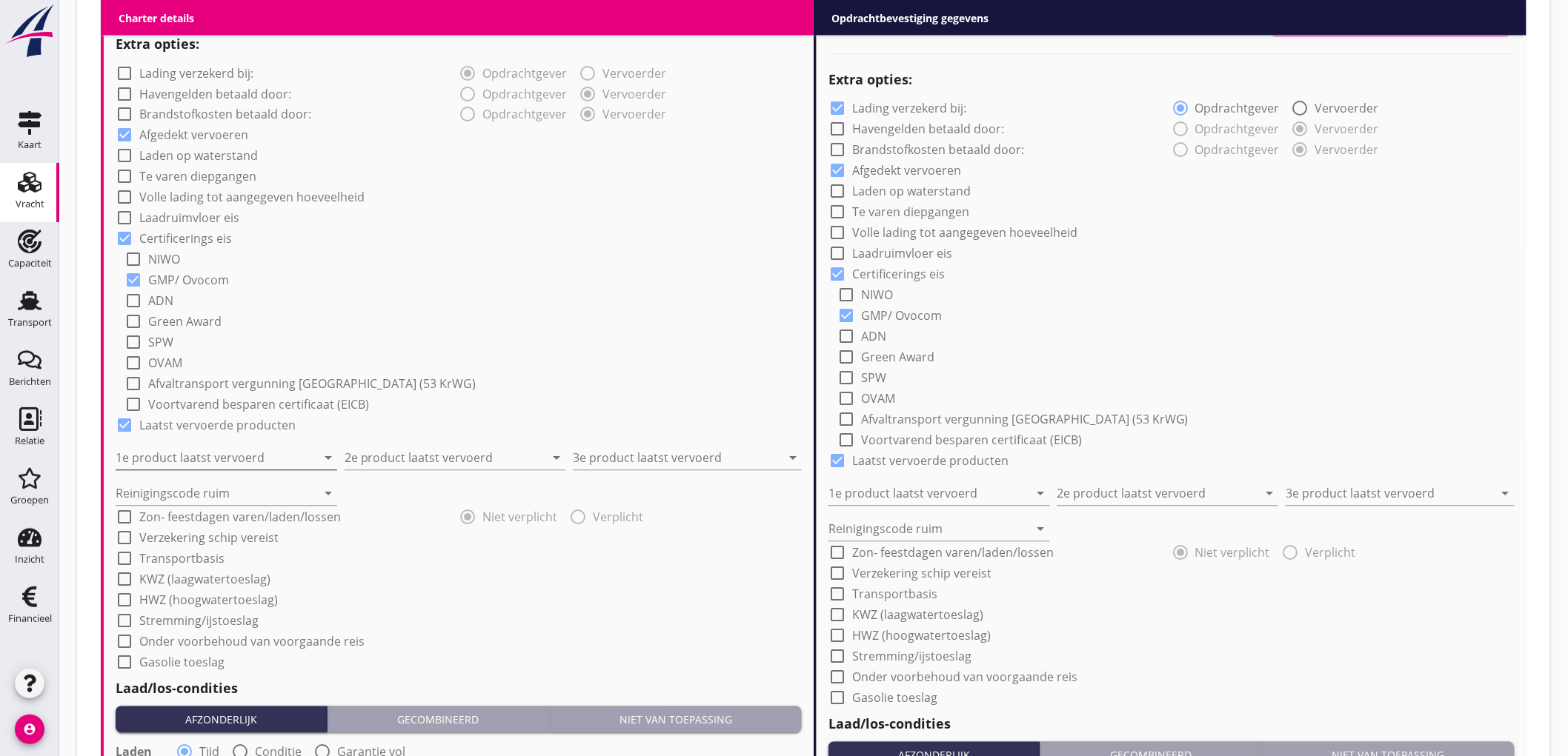
click at [219, 455] on input "1e product laatst vervoerd" at bounding box center [216, 458] width 201 height 23
type input "Sunpellets (1720)"
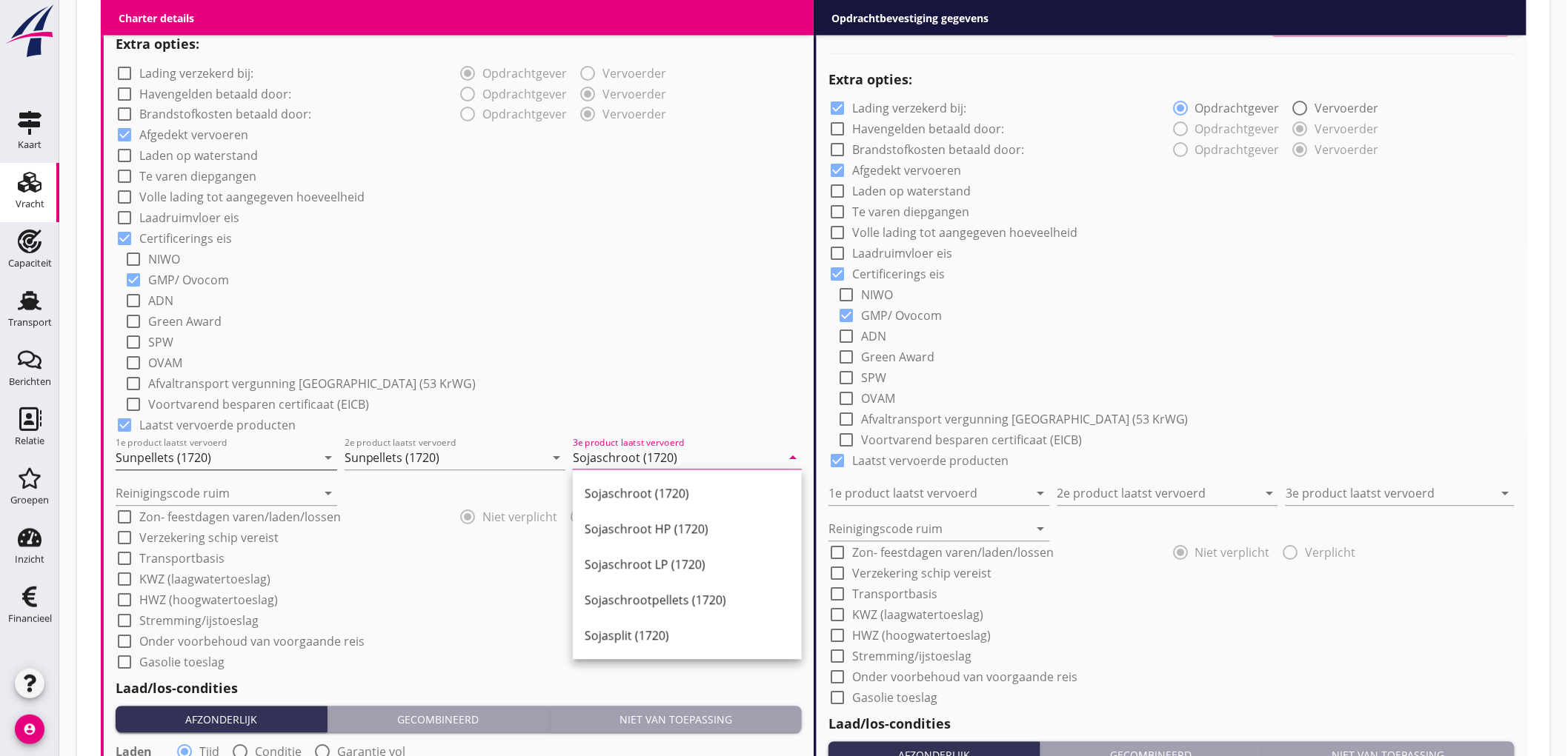
type input "Sojaschroot (1720)"
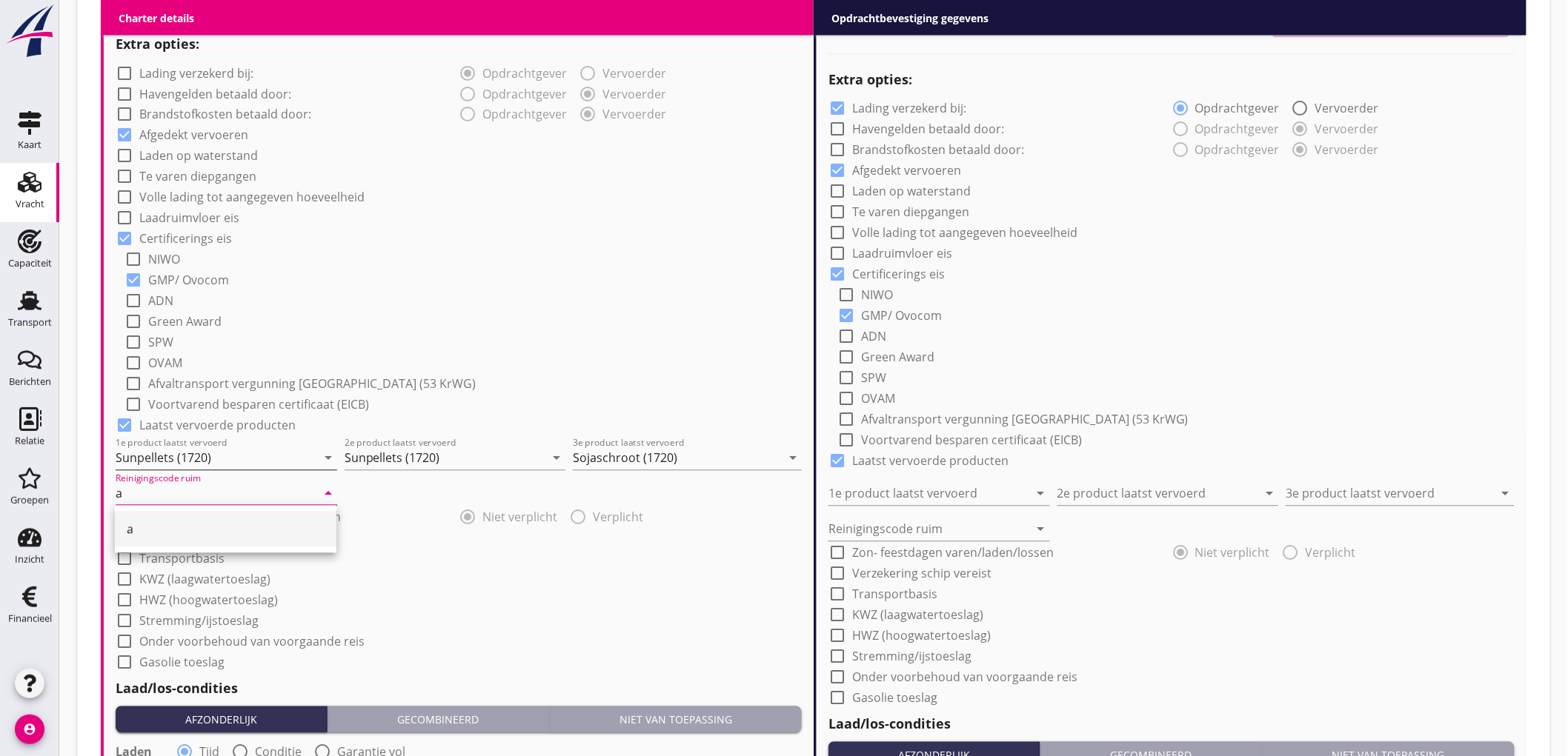
type input "a"
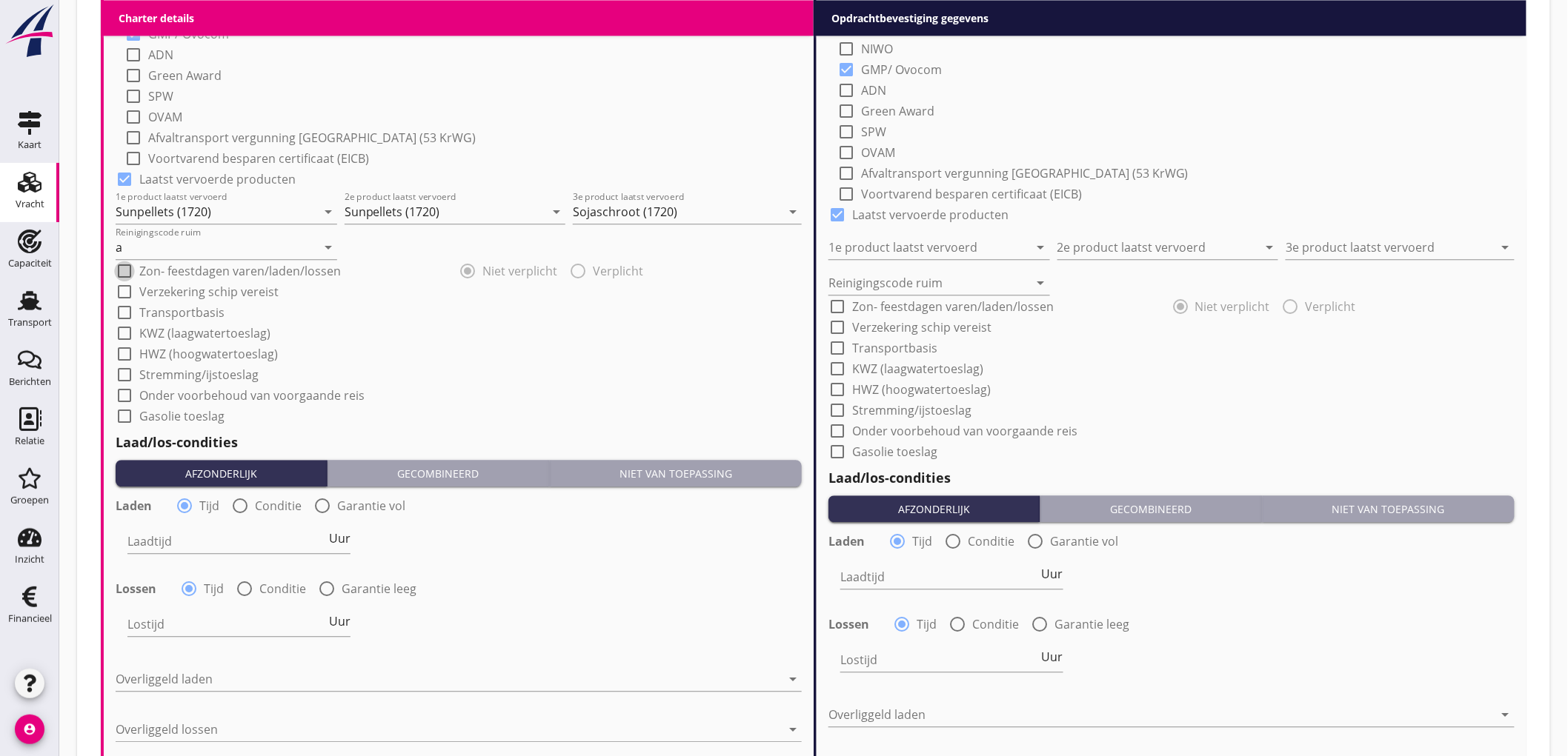
scroll to position [1398, 0]
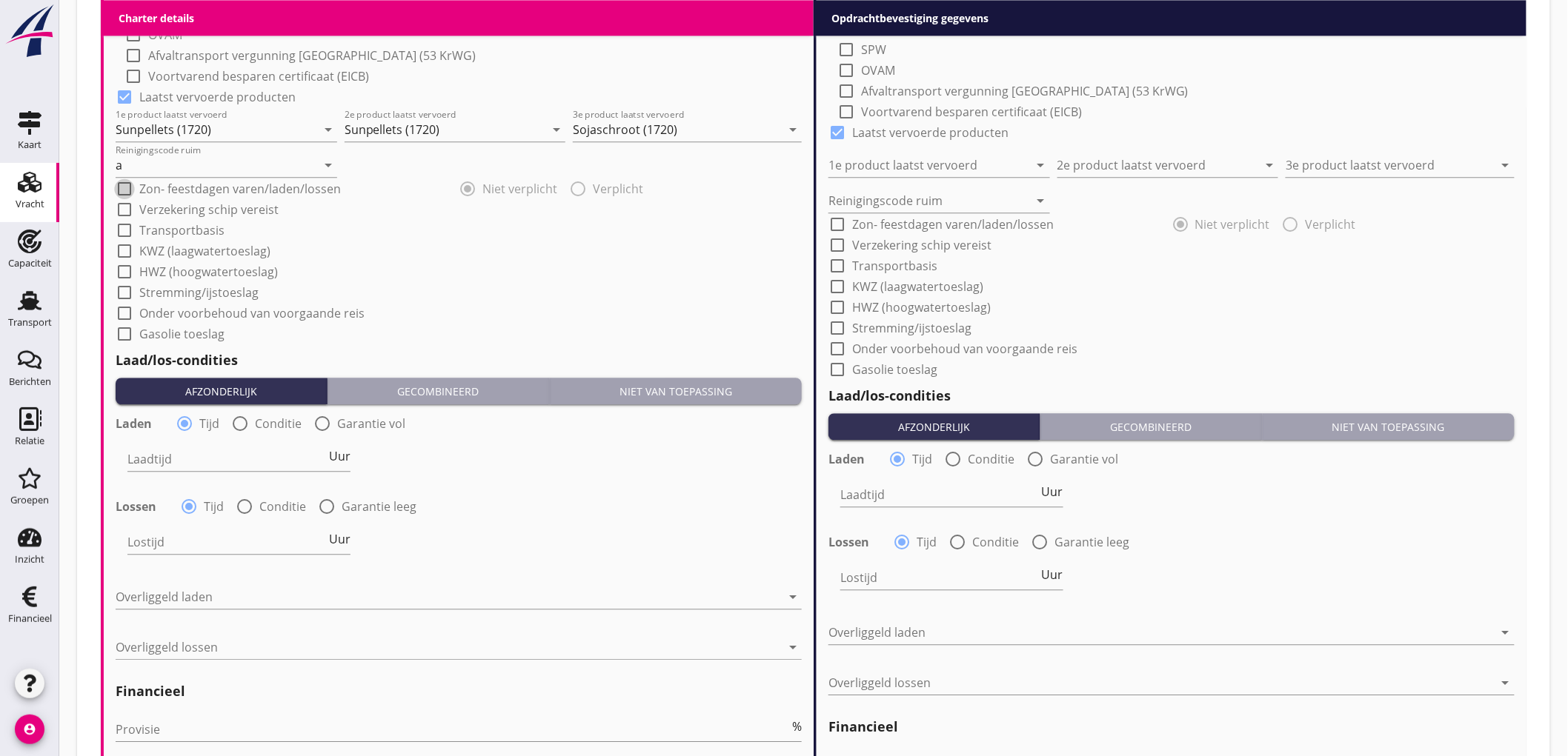
click at [246, 417] on div at bounding box center [240, 423] width 25 height 25
radio input "false"
radio input "true"
click at [193, 422] on div at bounding box center [184, 423] width 25 height 25
radio input "true"
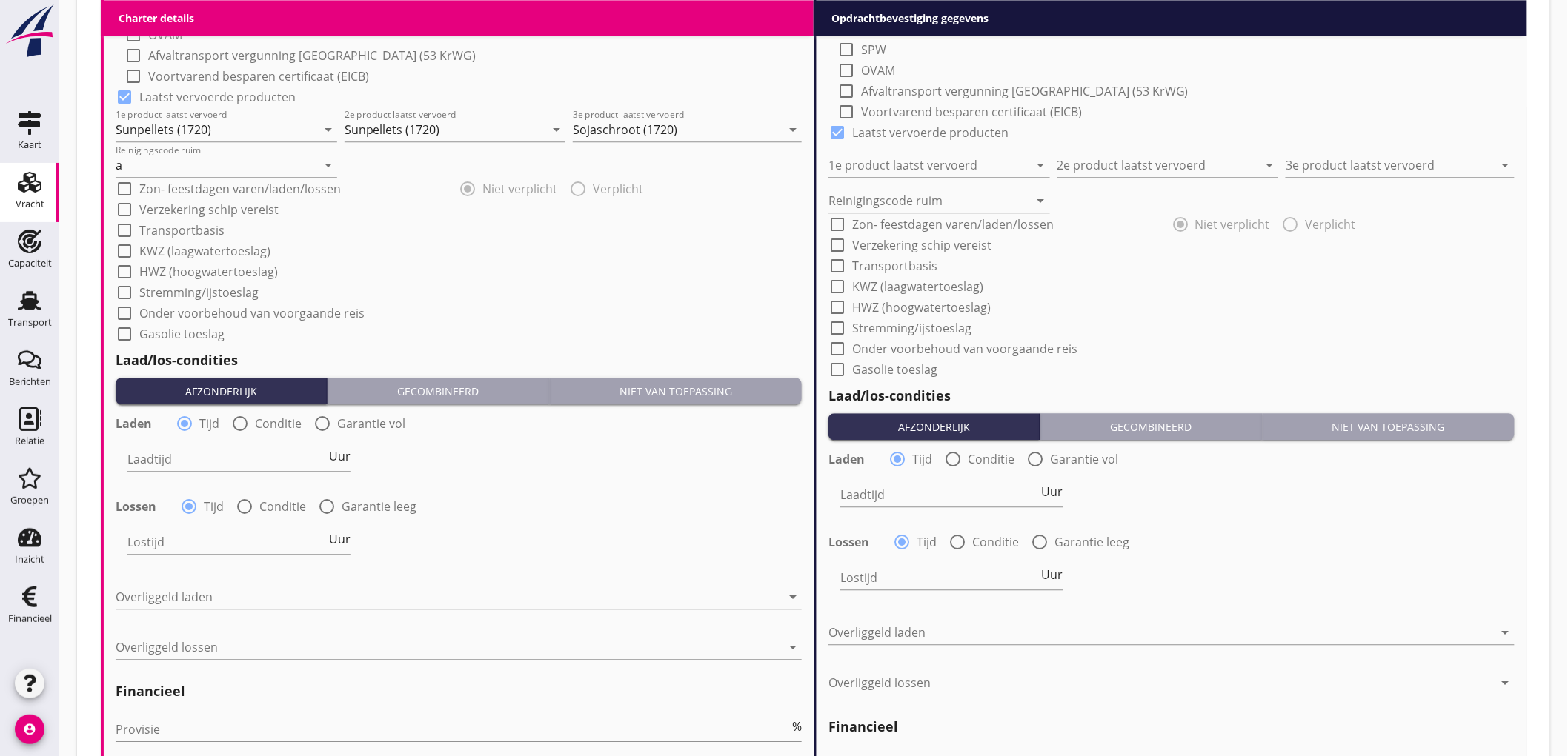
click at [184, 454] on input "Laadtijd" at bounding box center [227, 458] width 199 height 23
click at [350, 459] on span "Uur" at bounding box center [339, 456] width 21 height 12
type input "2"
click at [261, 508] on label "Conditie" at bounding box center [283, 507] width 47 height 15
radio input "false"
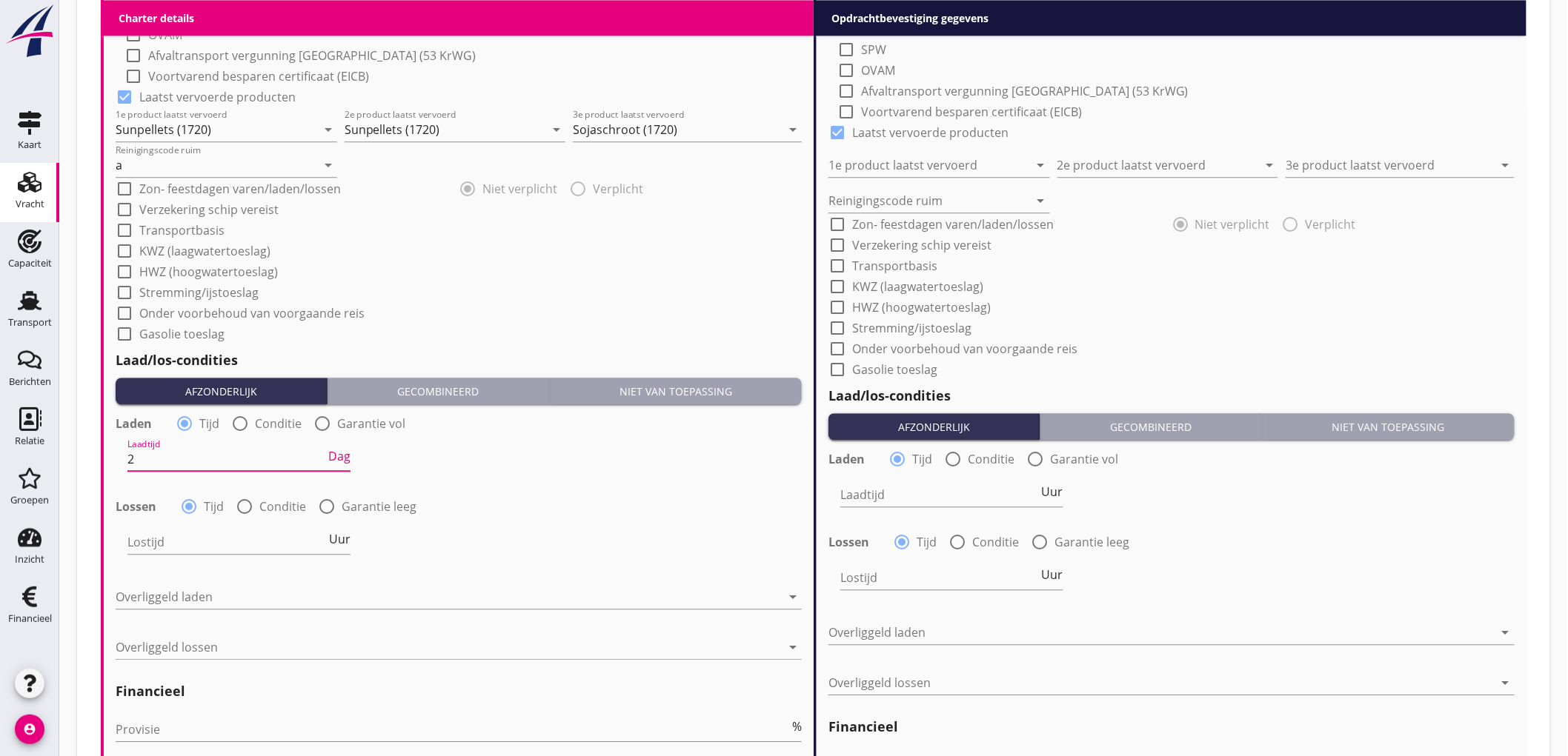
radio input "true"
click at [226, 547] on div at bounding box center [285, 541] width 315 height 23
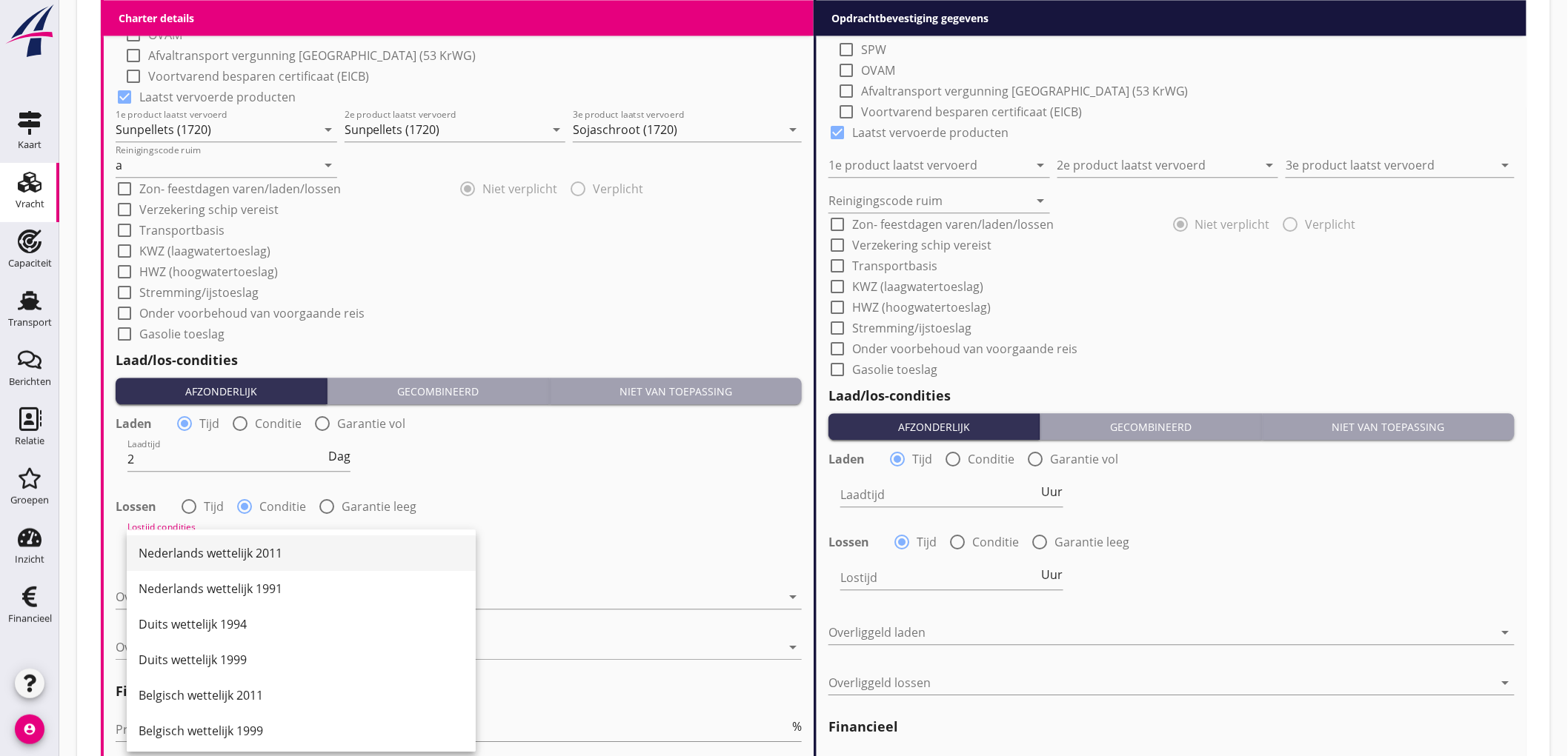
click at [239, 538] on div "Nederlands wettelijk 2011" at bounding box center [301, 553] width 325 height 35
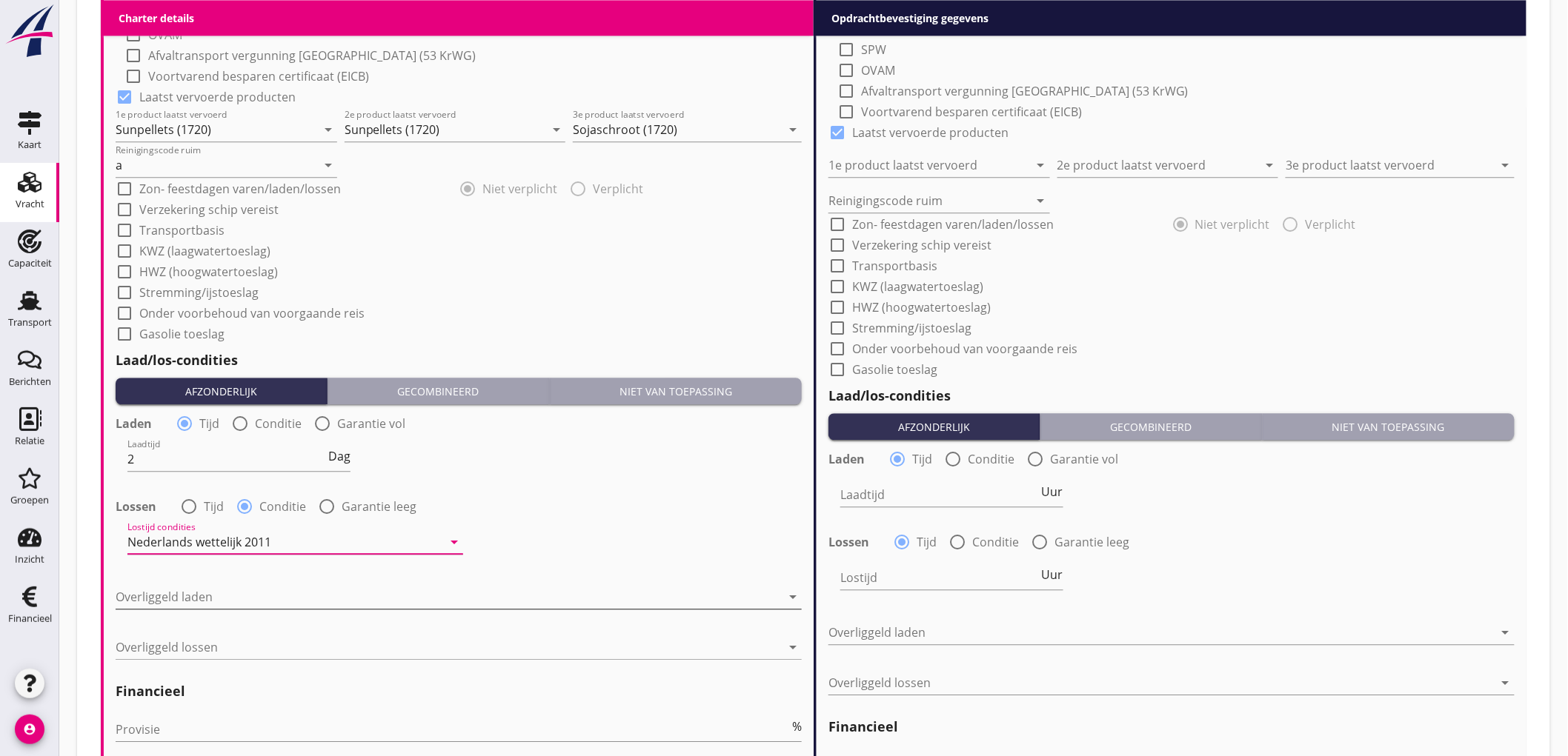
click at [162, 590] on div at bounding box center [448, 596] width 666 height 23
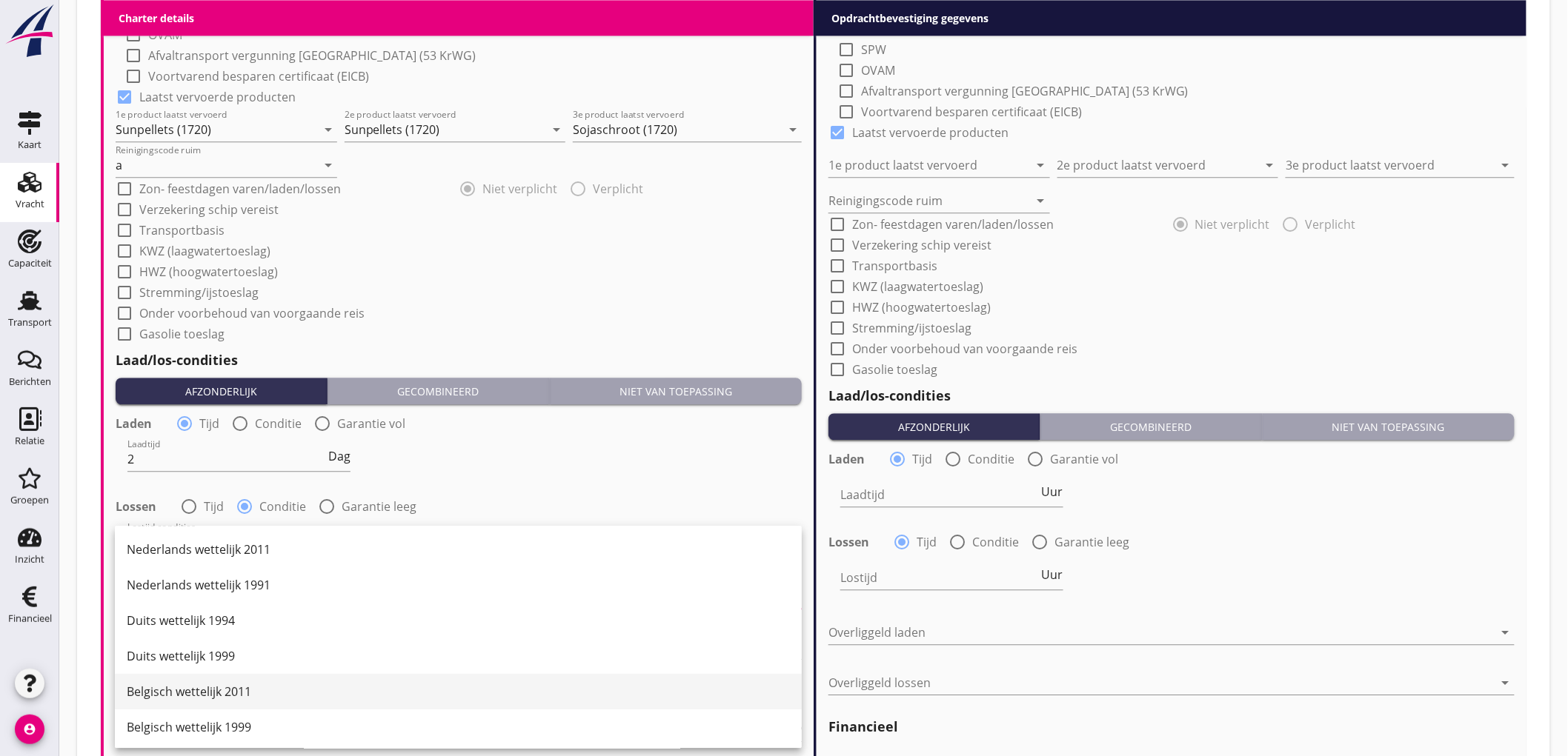
click at [217, 692] on div "Belgisch wettelijk 2011" at bounding box center [459, 692] width 663 height 18
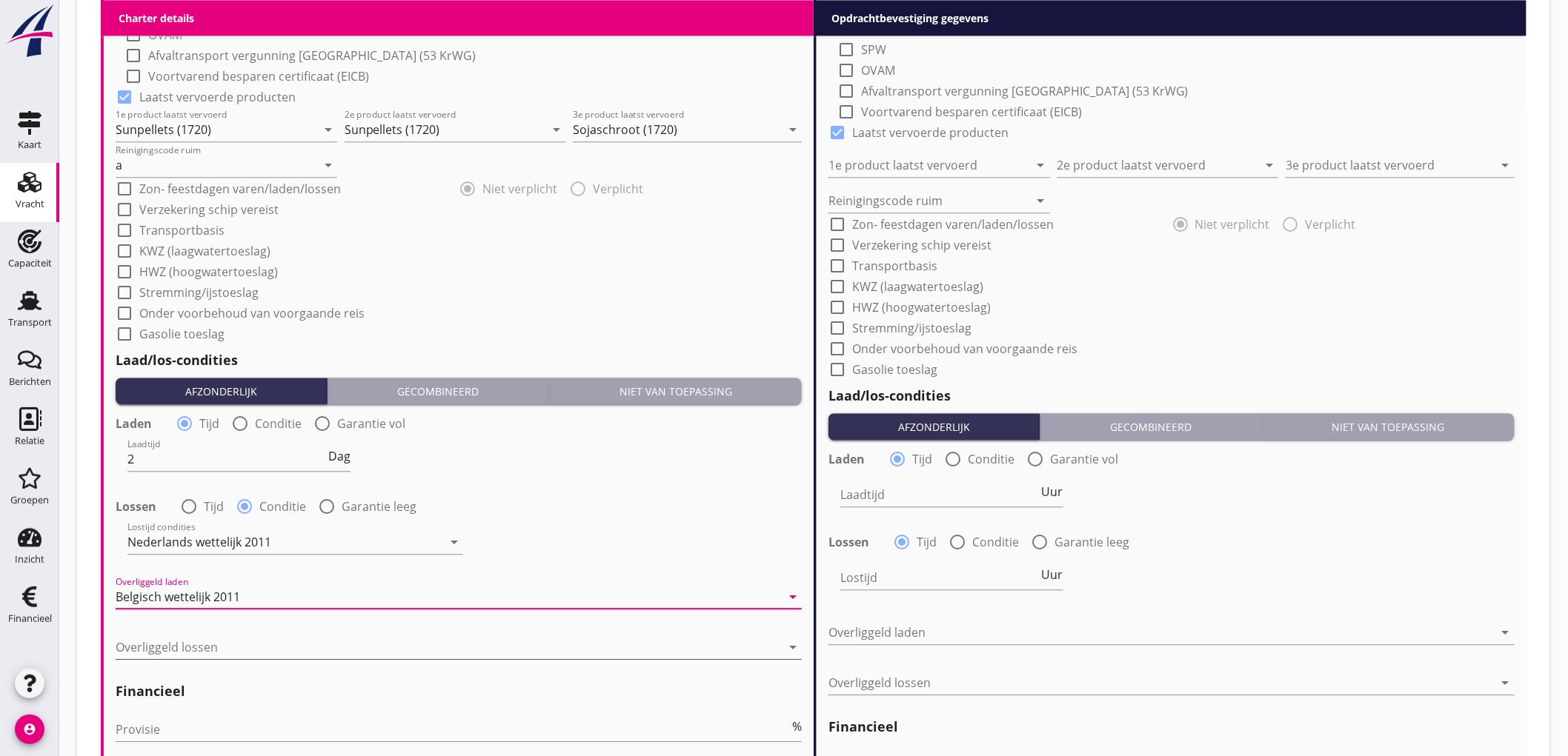
click at [195, 645] on div at bounding box center [448, 647] width 666 height 23
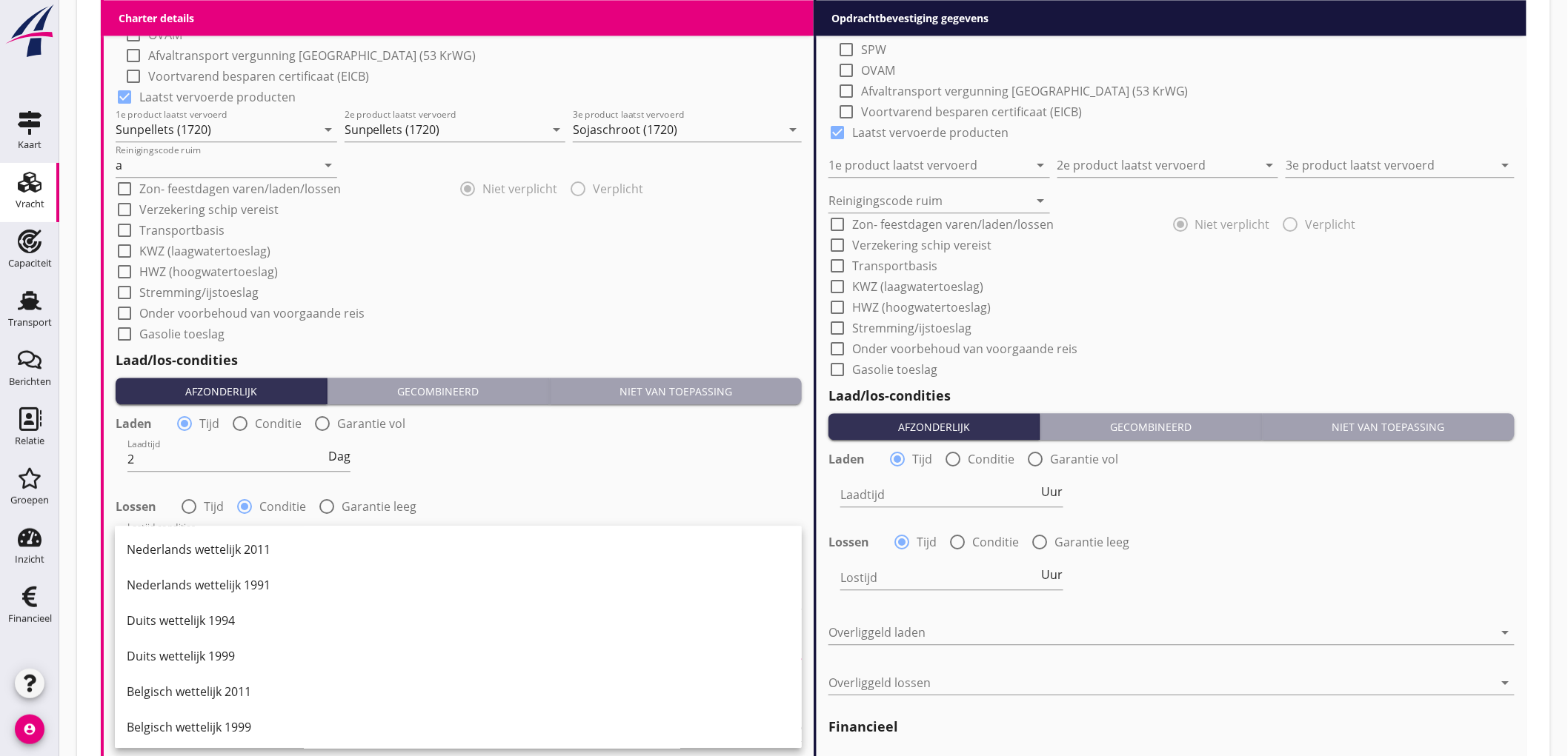
click at [262, 535] on div "Nederlands wettelijk 2011" at bounding box center [459, 550] width 663 height 35
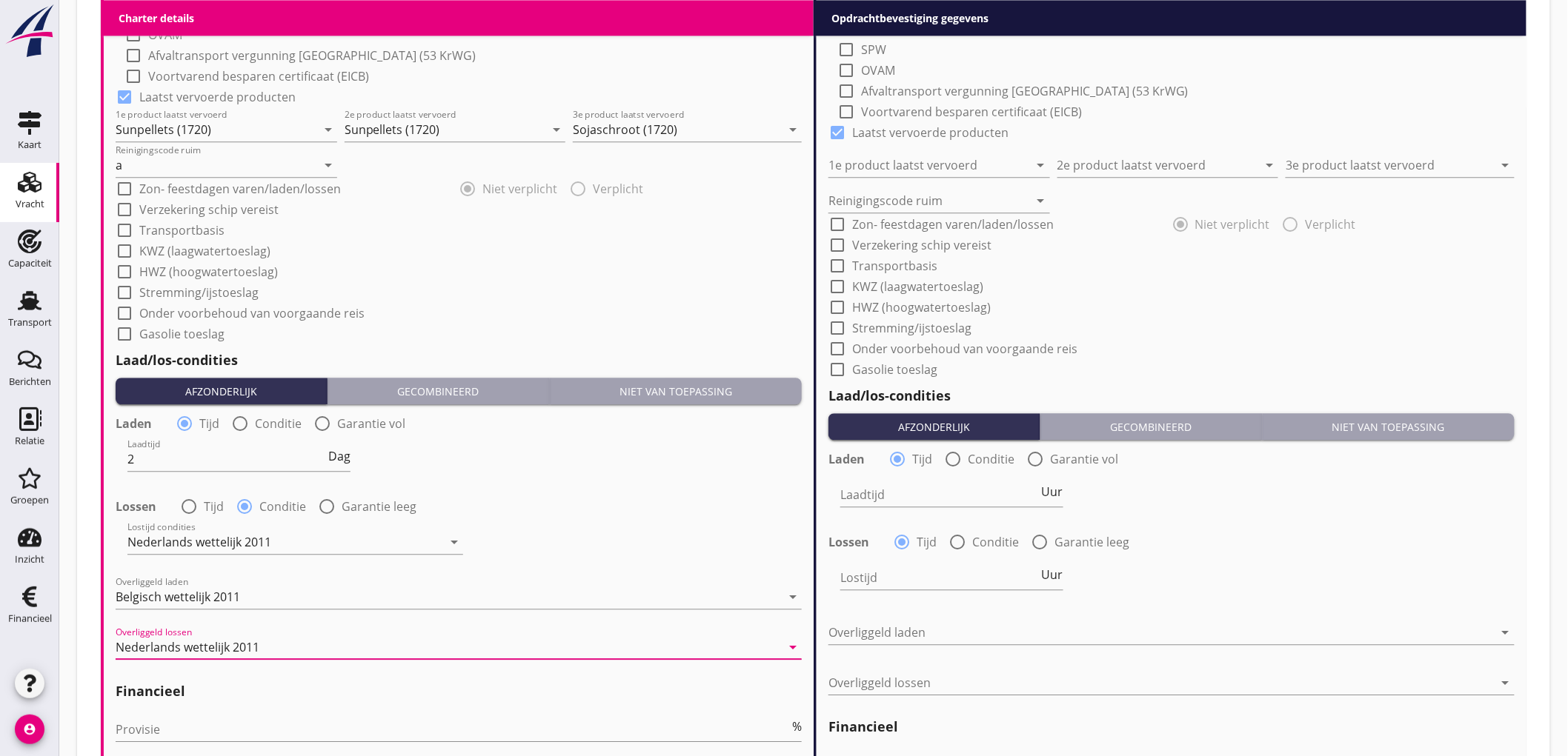
click at [605, 509] on div "Lossen radio_button_unchecked Tijd radio_button_checked Conditie radio_button_u…" at bounding box center [459, 505] width 686 height 21
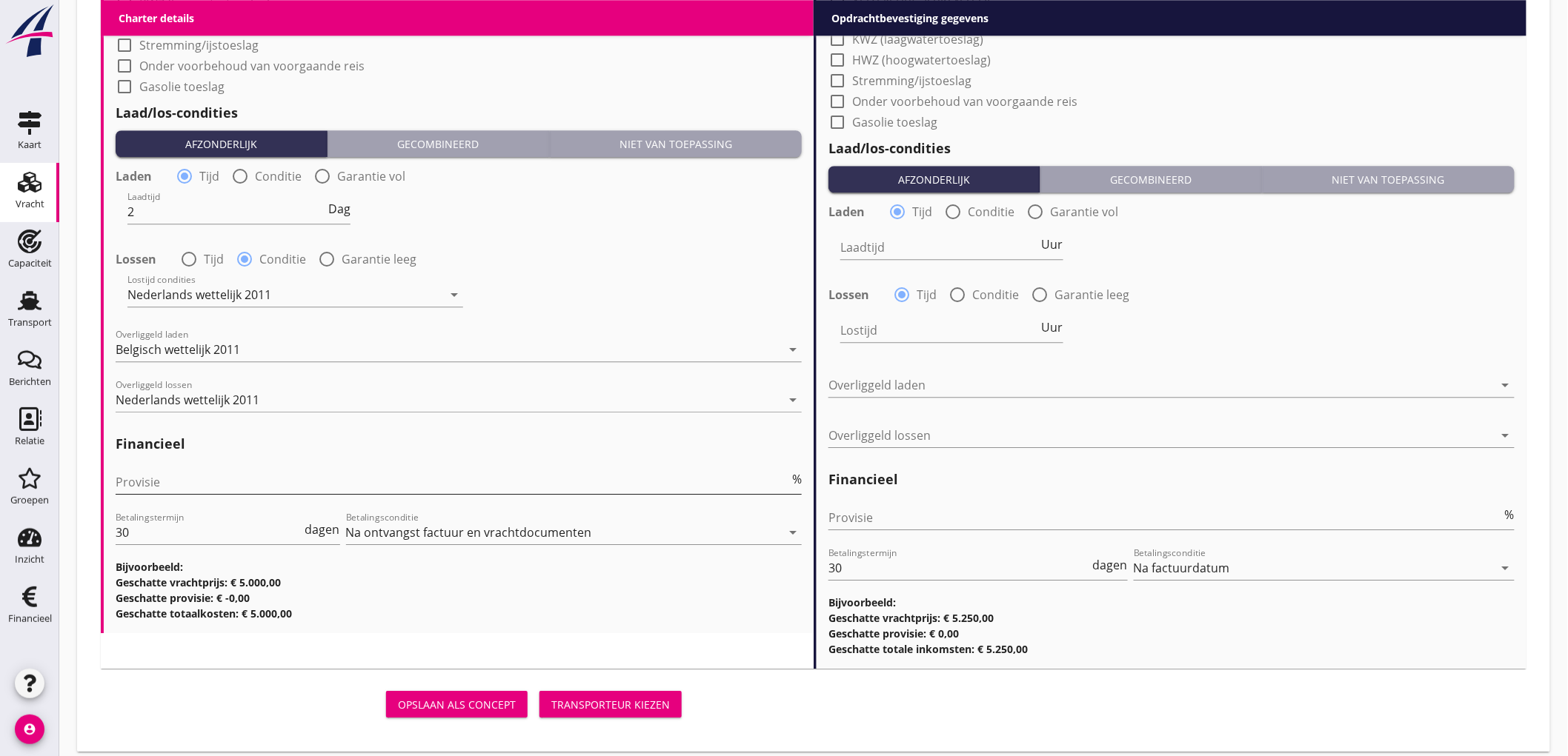
click at [196, 478] on input "Provisie" at bounding box center [452, 482] width 673 height 23
type input "5"
click at [1026, 526] on input "Provisie" at bounding box center [1165, 517] width 673 height 23
click at [1010, 523] on input "Provisie" at bounding box center [1165, 517] width 673 height 23
type input "2"
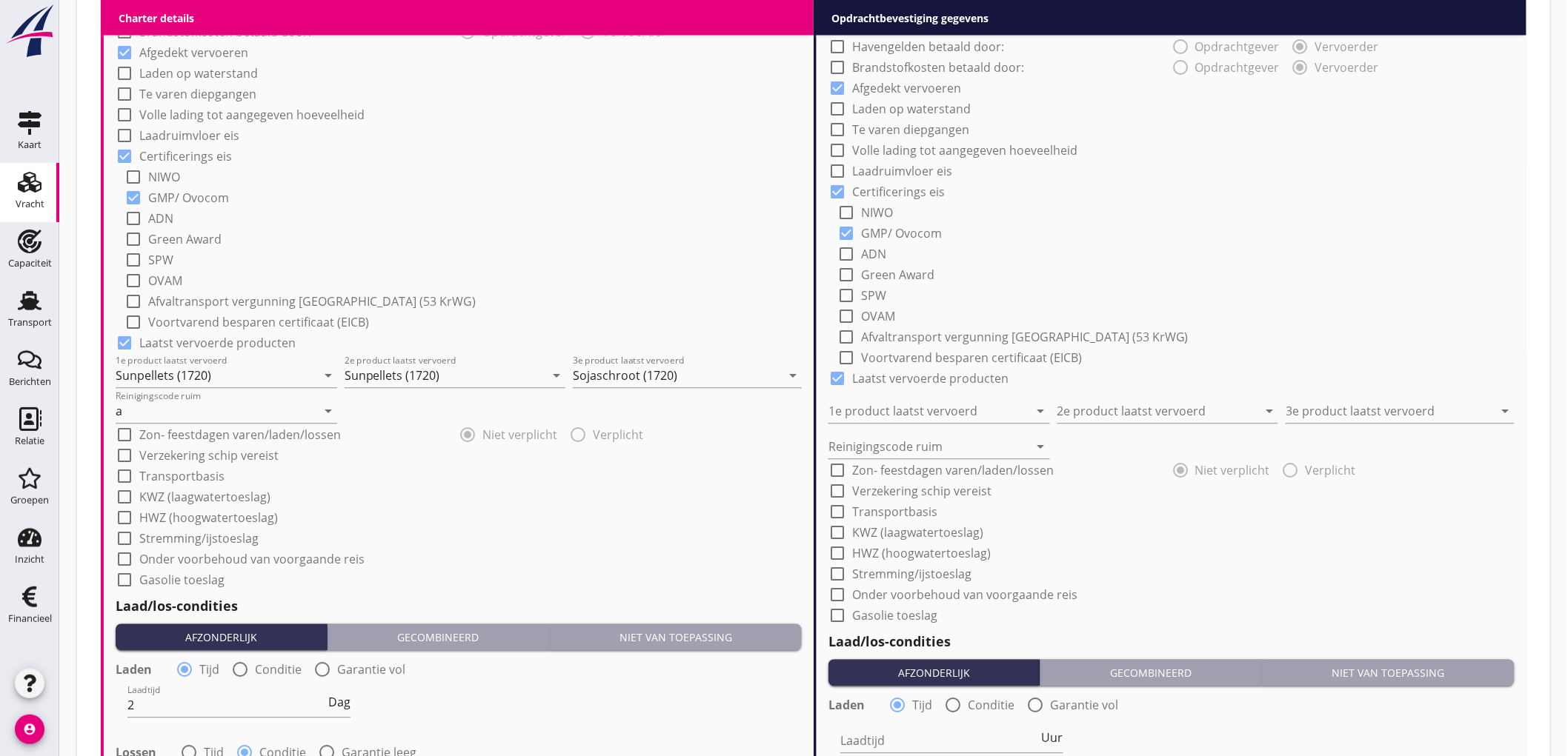
scroll to position [741, 0]
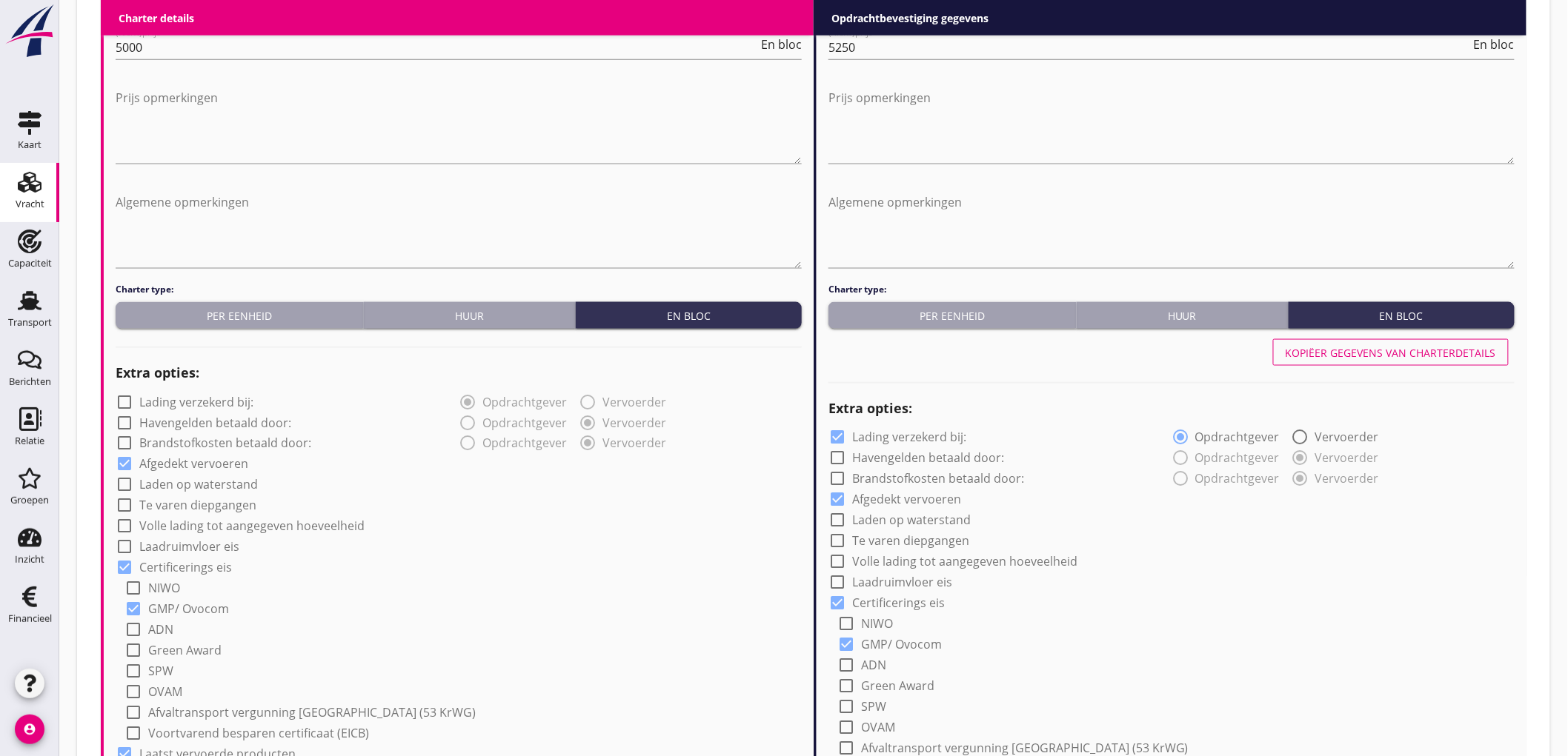
type input "2.5"
click at [1374, 350] on div "Kopiëer gegevens van charterdetails" at bounding box center [1391, 353] width 210 height 16
checkbox input "false"
type input "Sunpellets (1720)"
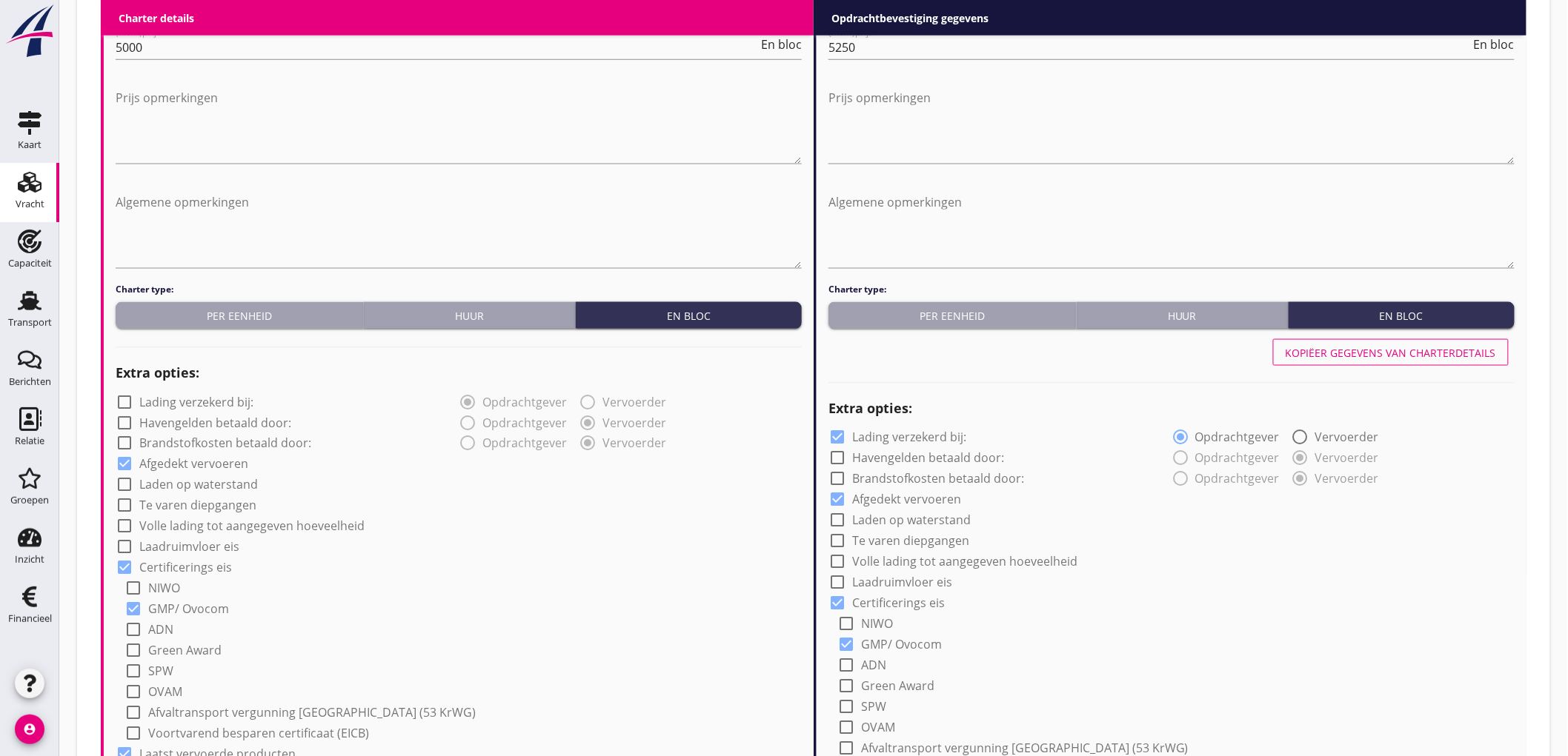
type input "Sojaschroot (1720)"
type input "a"
type input "2"
radio input "false"
radio input "true"
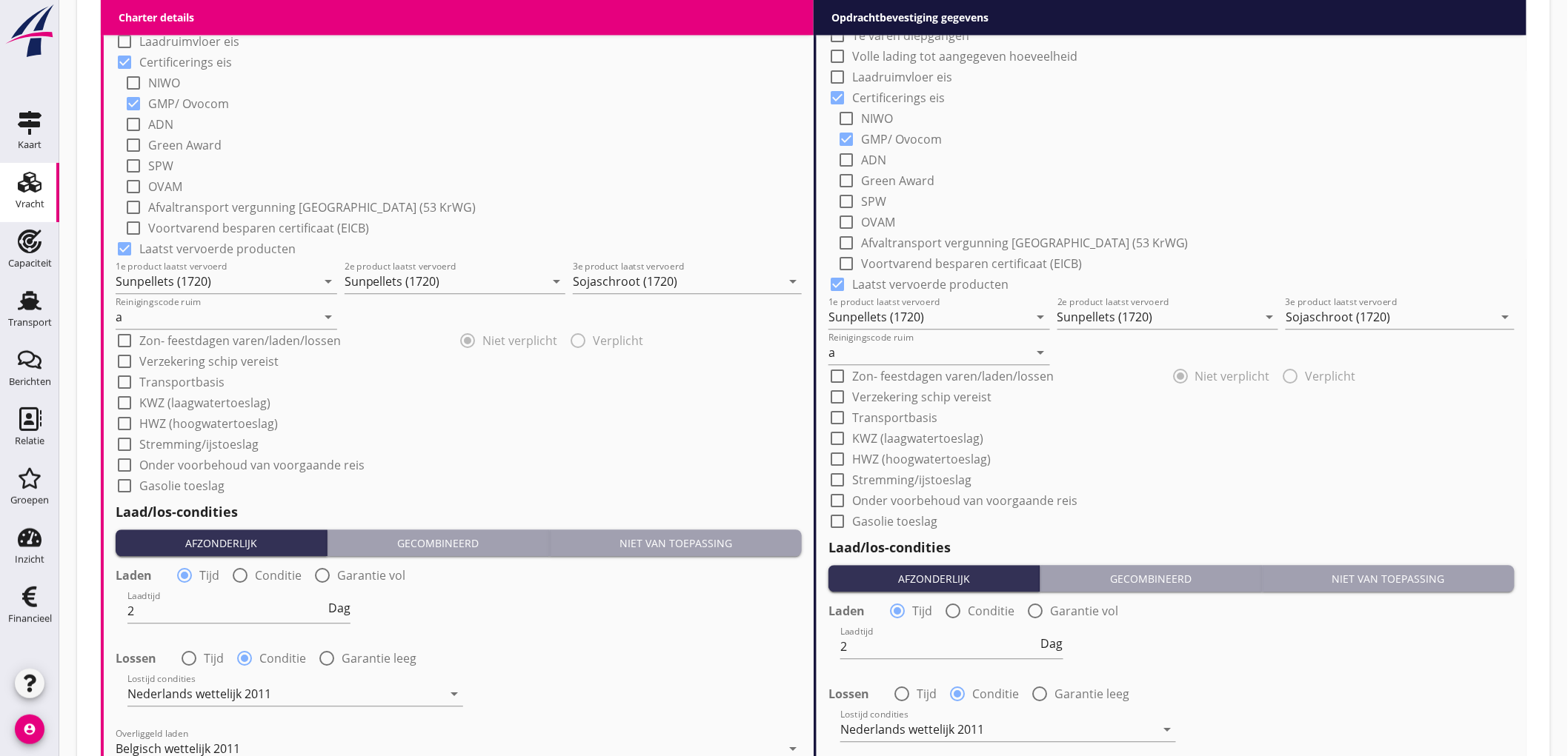
scroll to position [1658, 0]
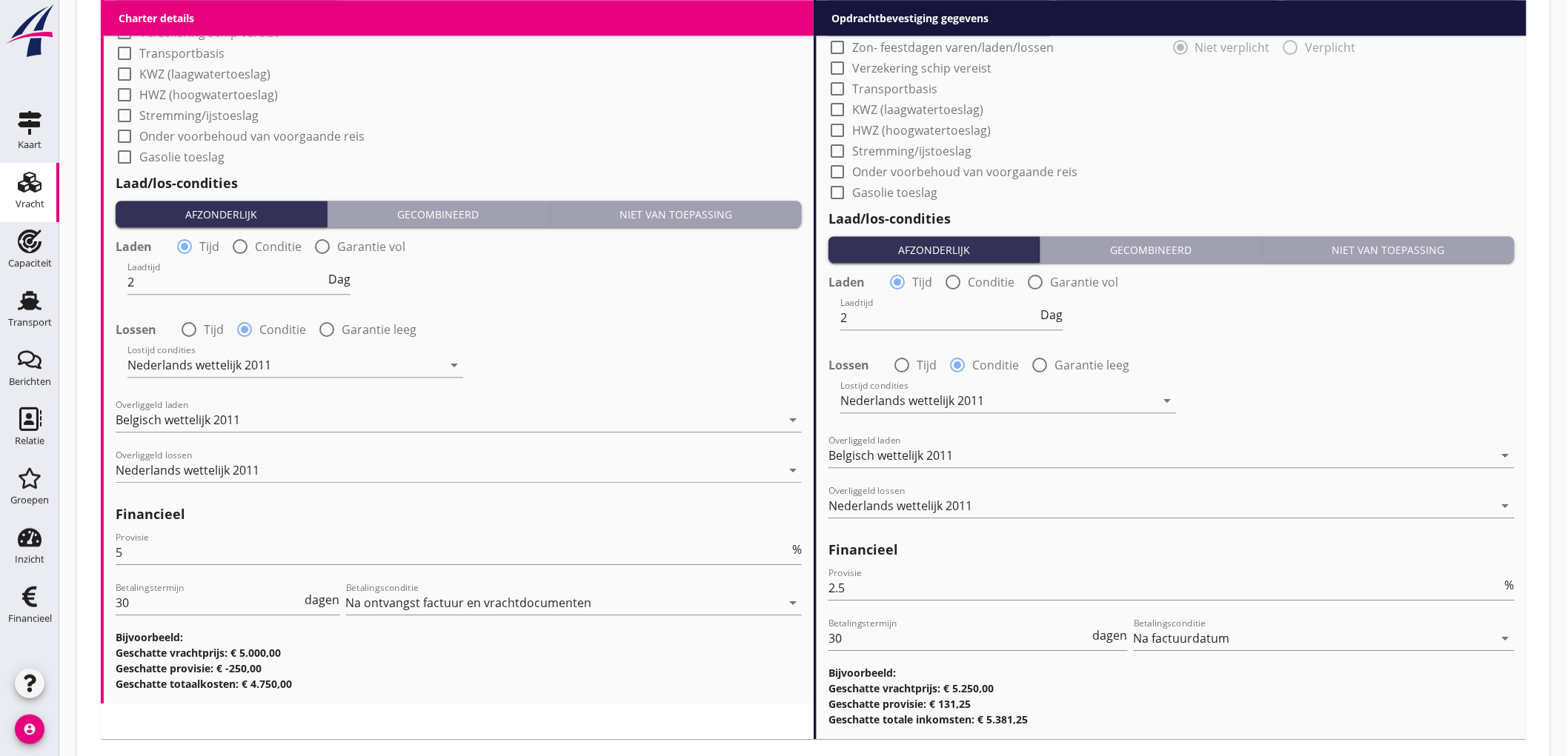
drag, startPoint x: 569, startPoint y: 544, endPoint x: 566, endPoint y: 554, distance: 10.4
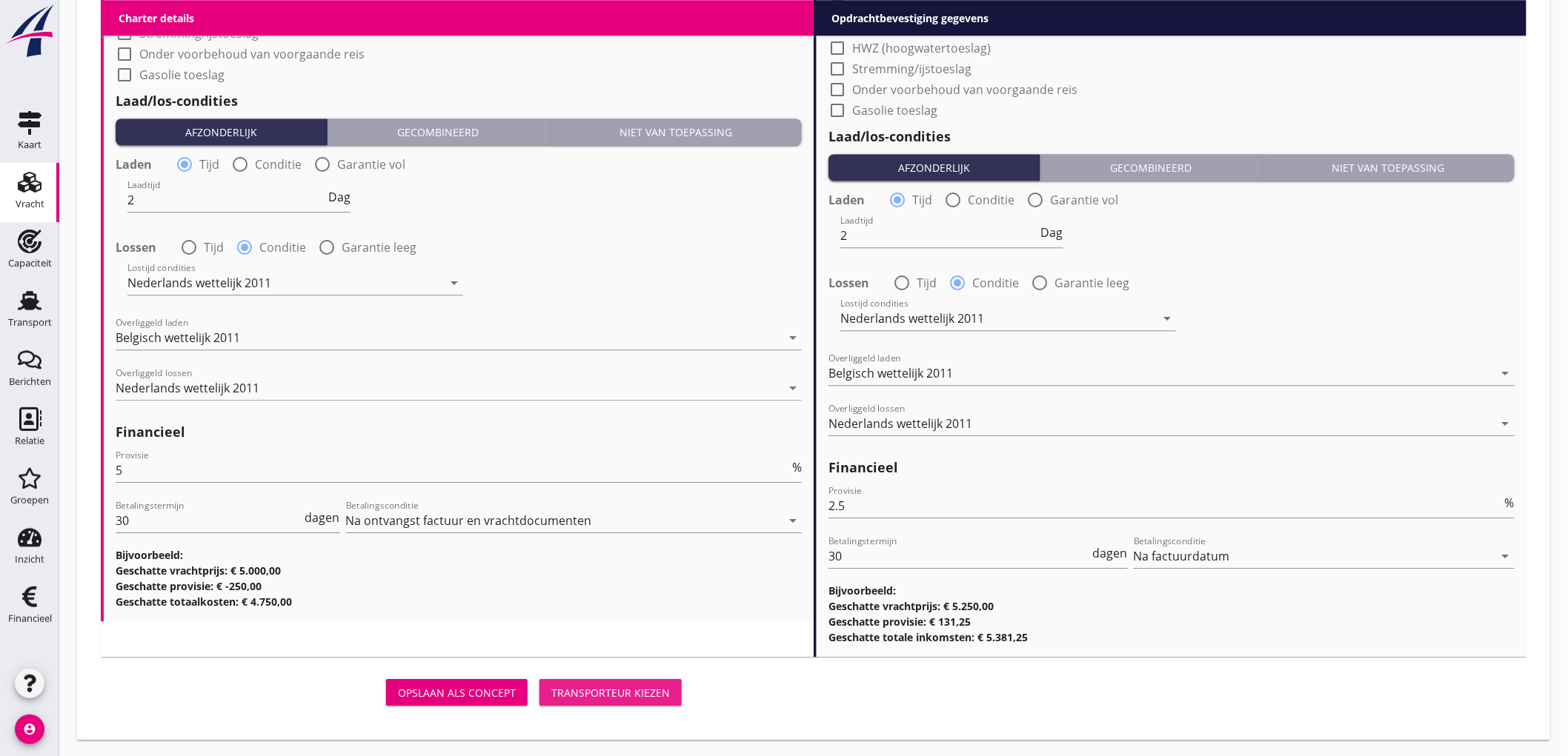
drag, startPoint x: 566, startPoint y: 554, endPoint x: 1002, endPoint y: 673, distance: 451.9
click at [609, 679] on button "Transporteur kiezen" at bounding box center [611, 693] width 142 height 27
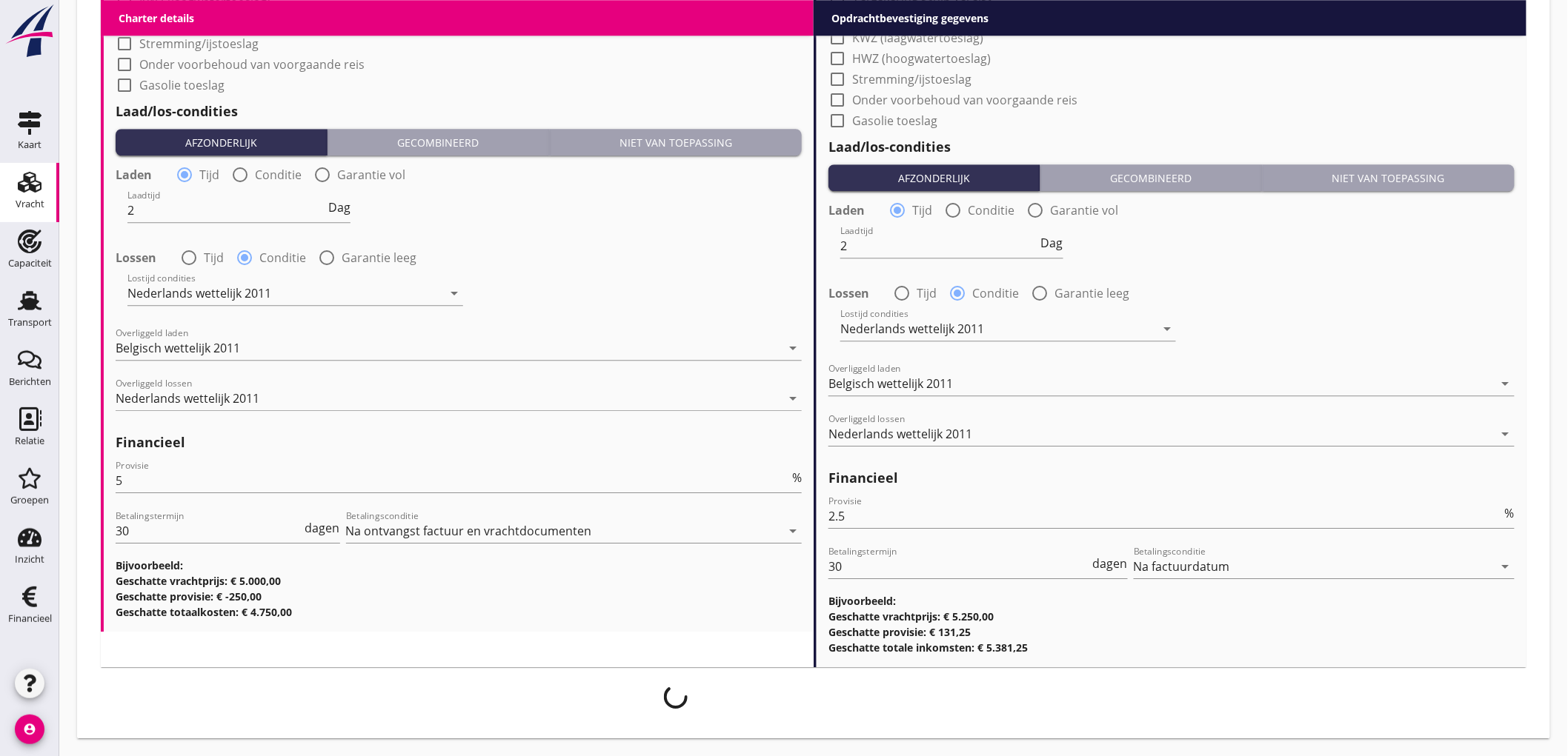
scroll to position [1646, 0]
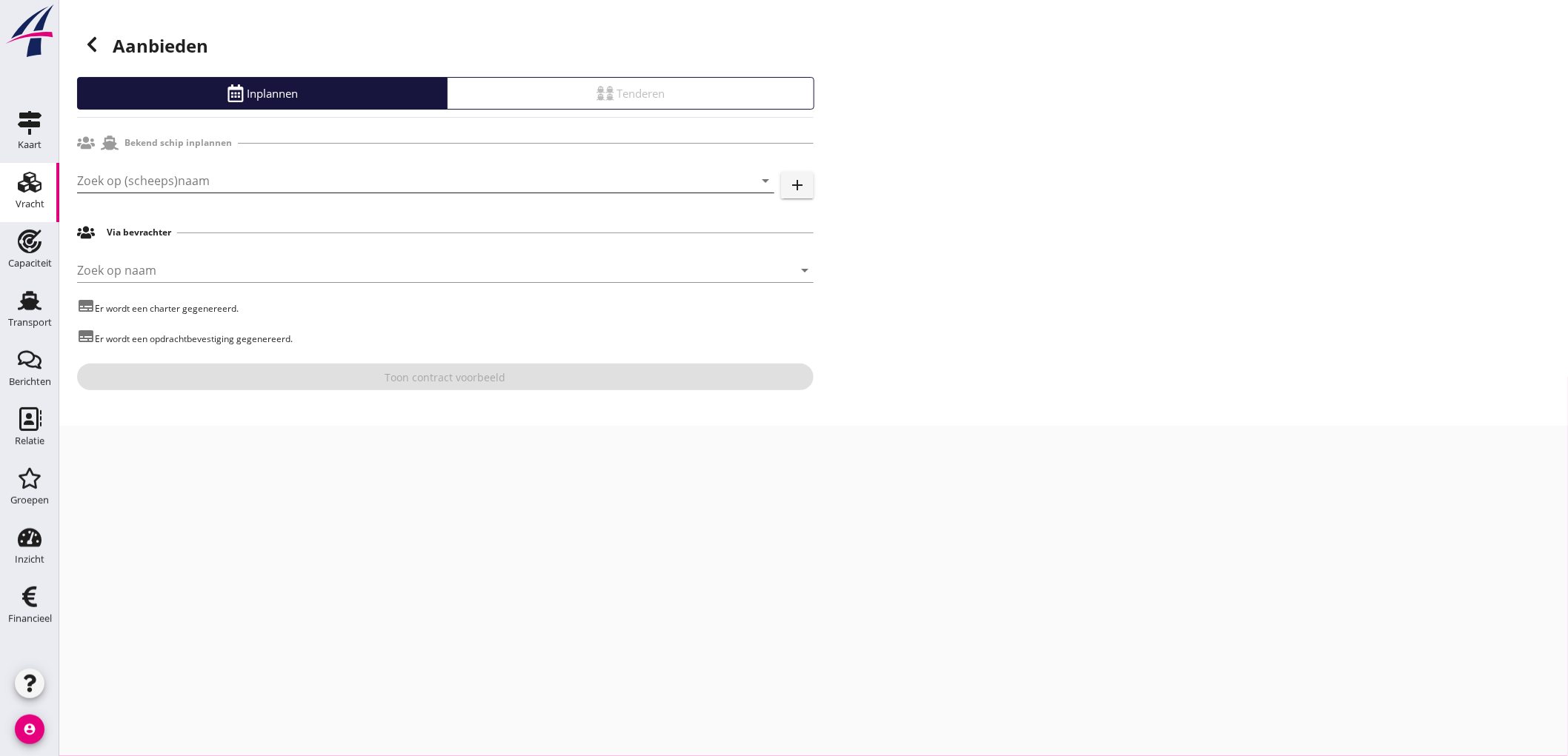
click at [261, 186] on input "Zoek op (scheeps)naam" at bounding box center [405, 180] width 656 height 23
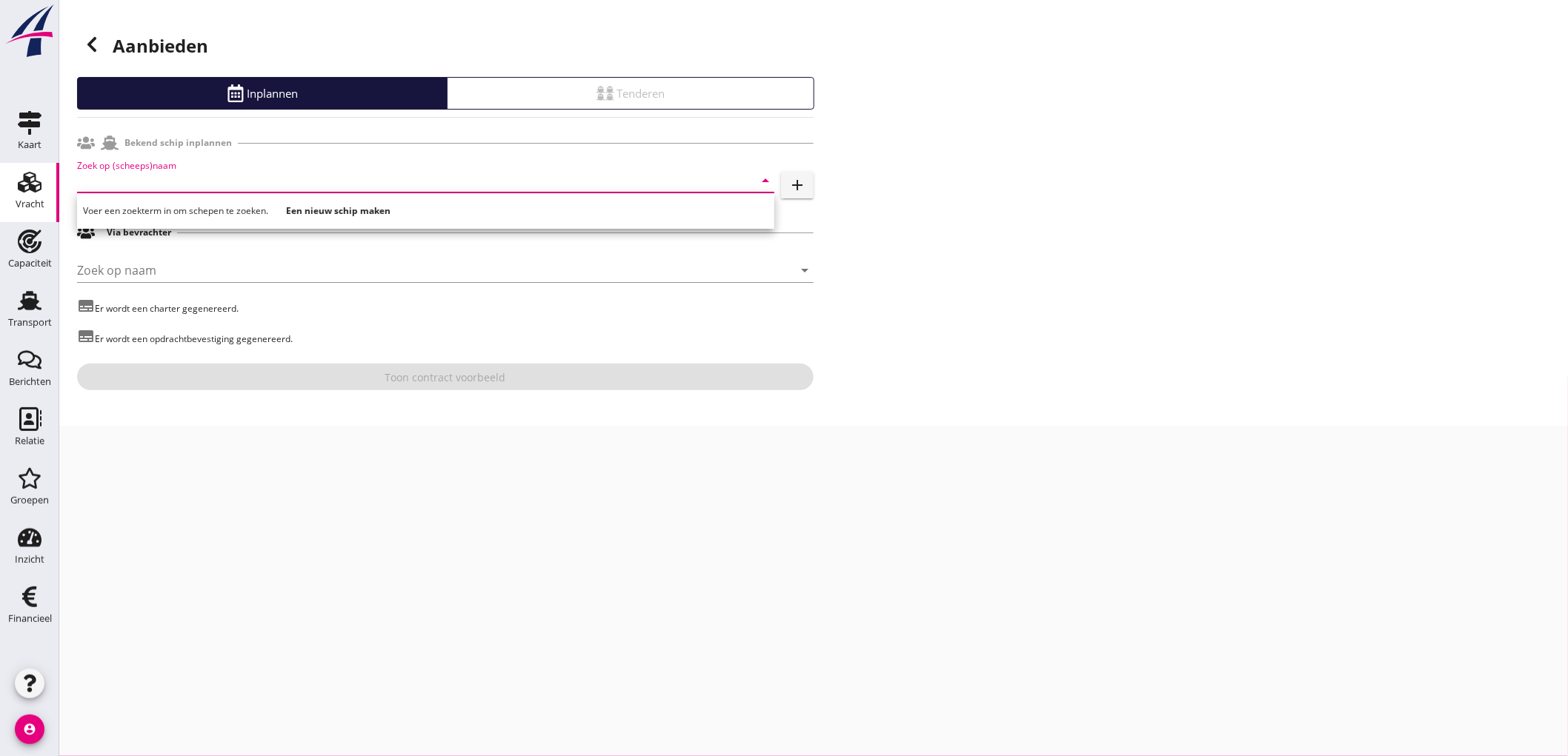
click at [333, 178] on input "Zoek op (scheeps)naam" at bounding box center [405, 180] width 656 height 23
click at [249, 210] on div "MANTRA" at bounding box center [446, 209] width 632 height 18
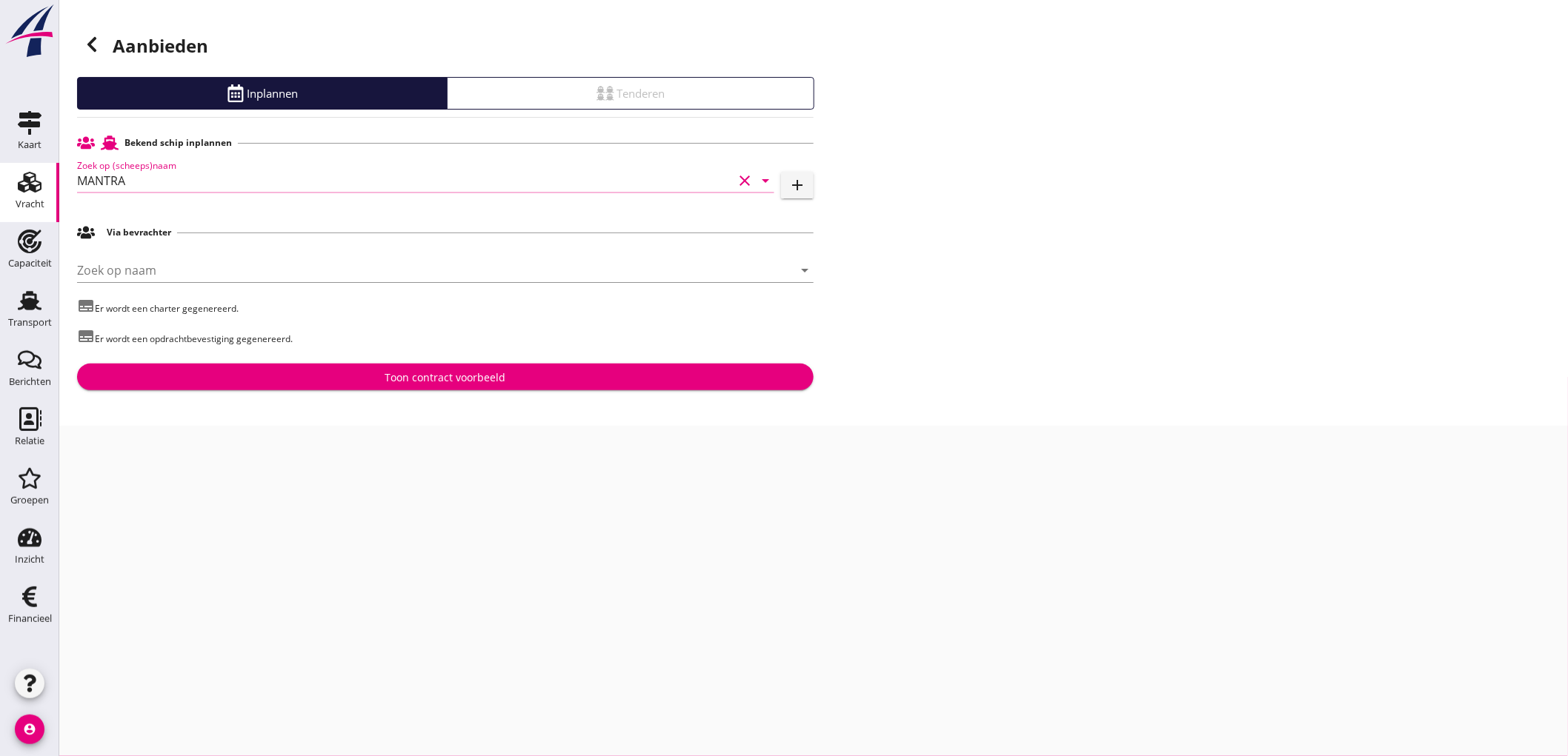
type input "MANTRA"
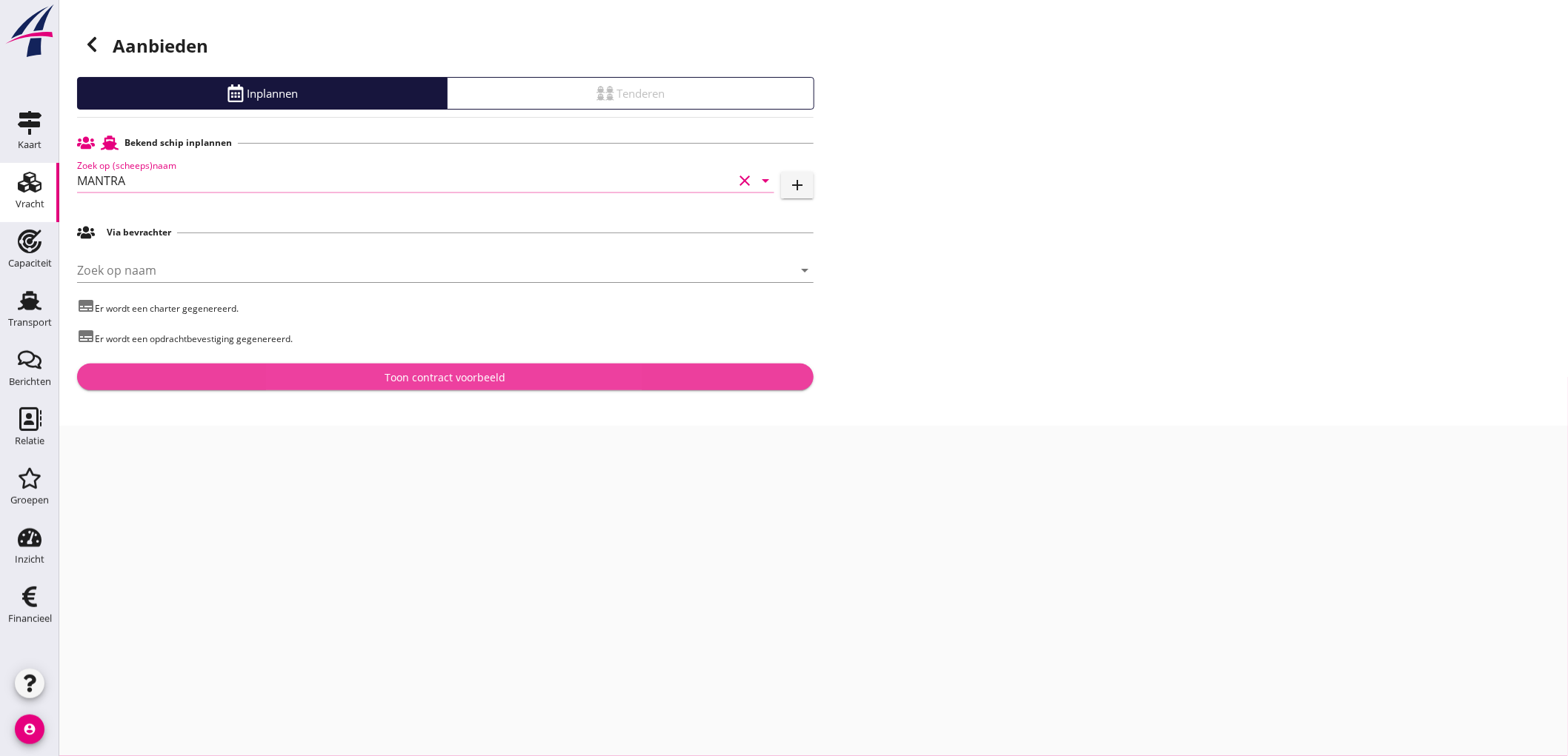
click at [402, 383] on div "Toon contract voorbeeld" at bounding box center [445, 377] width 120 height 16
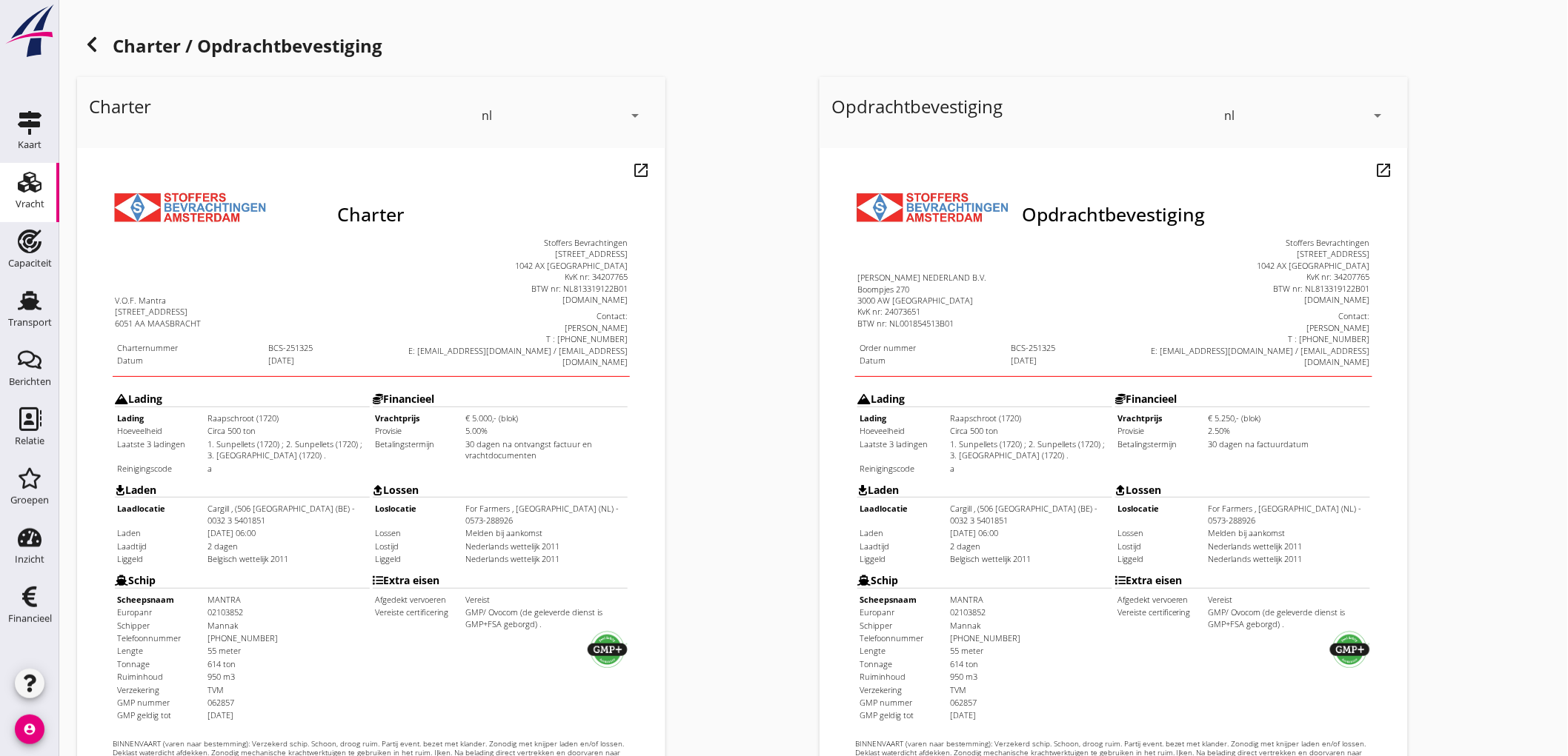
scroll to position [339, 0]
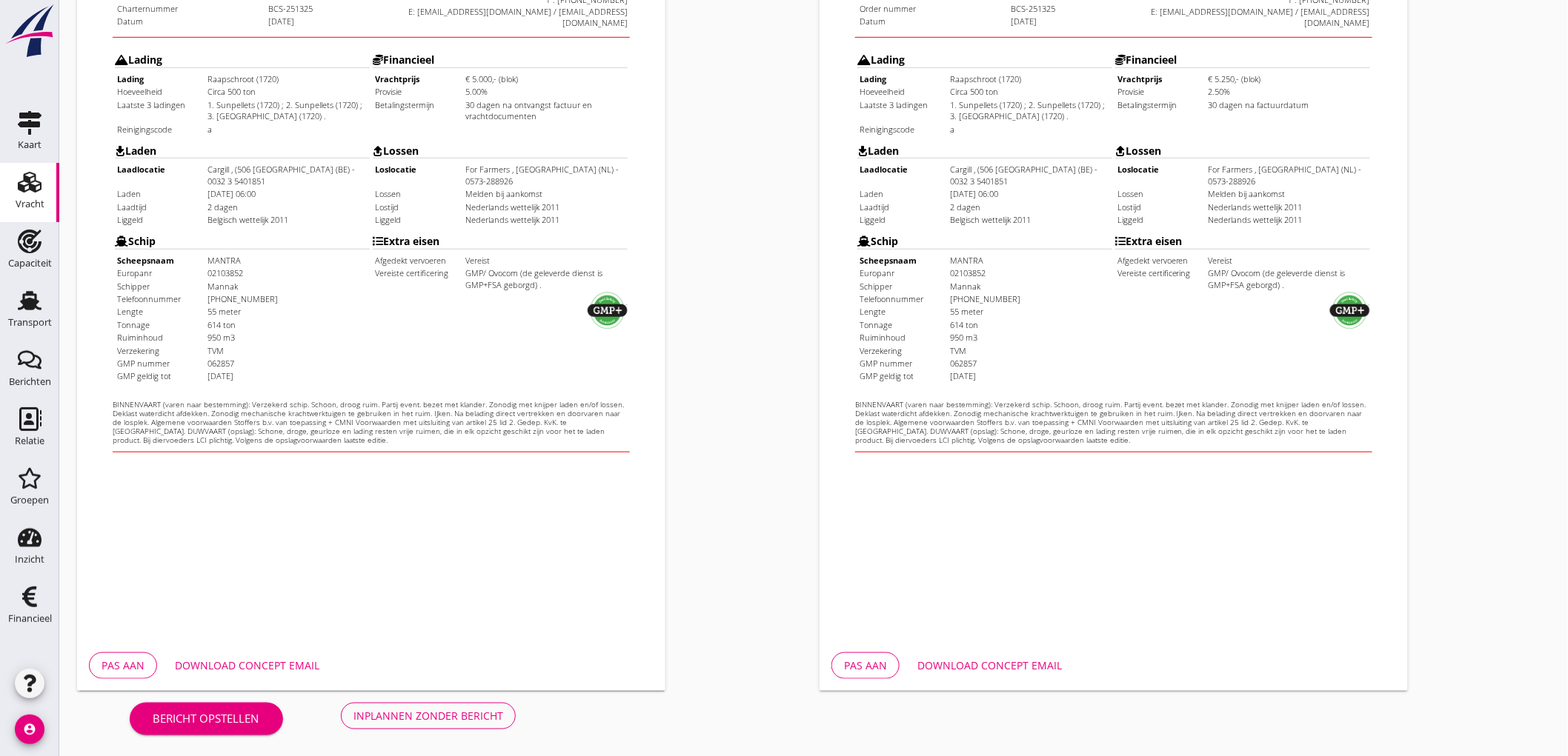
click at [479, 708] on div "Inplannen zonder bericht" at bounding box center [429, 716] width 149 height 16
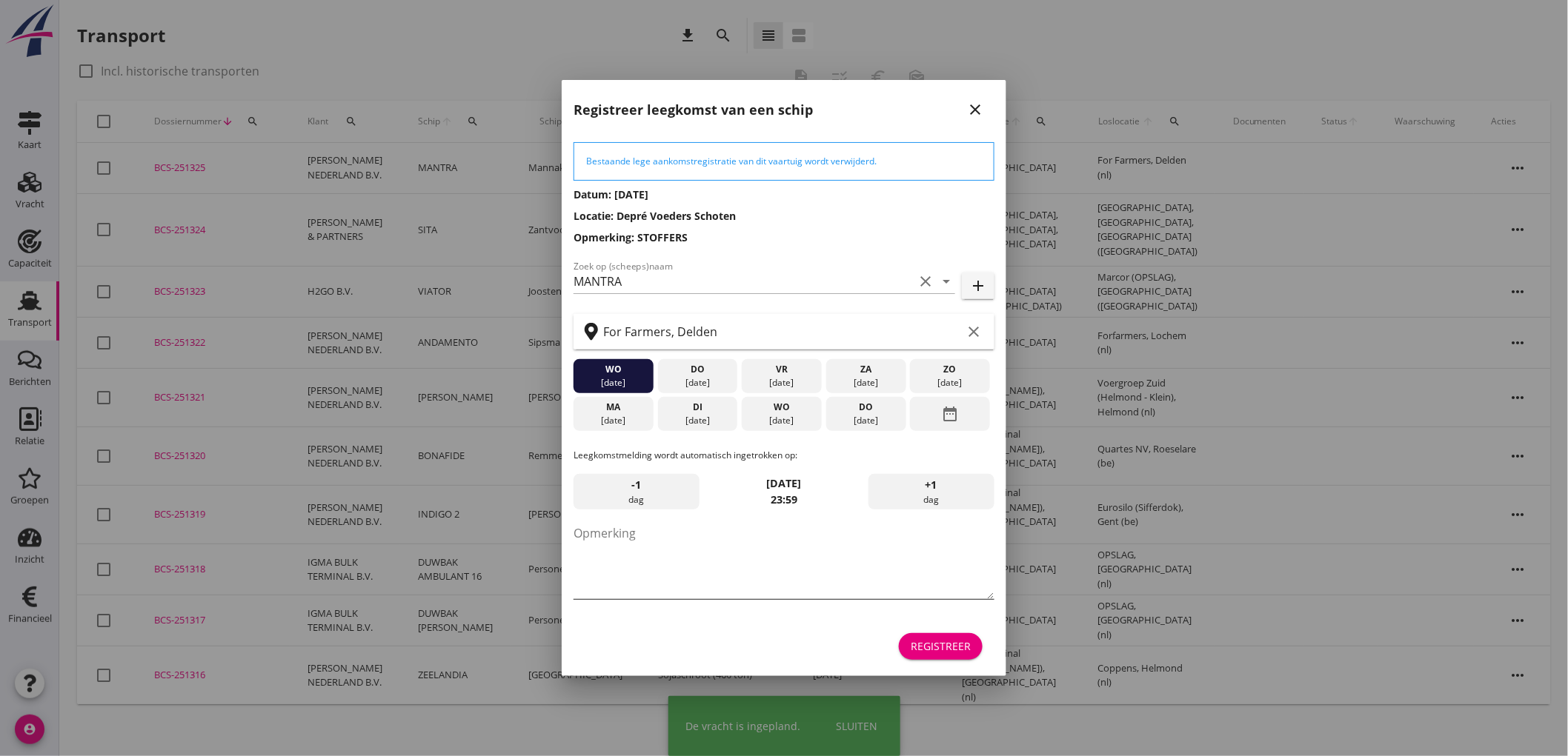
click at [695, 540] on textarea "Opmerking" at bounding box center [784, 560] width 421 height 77
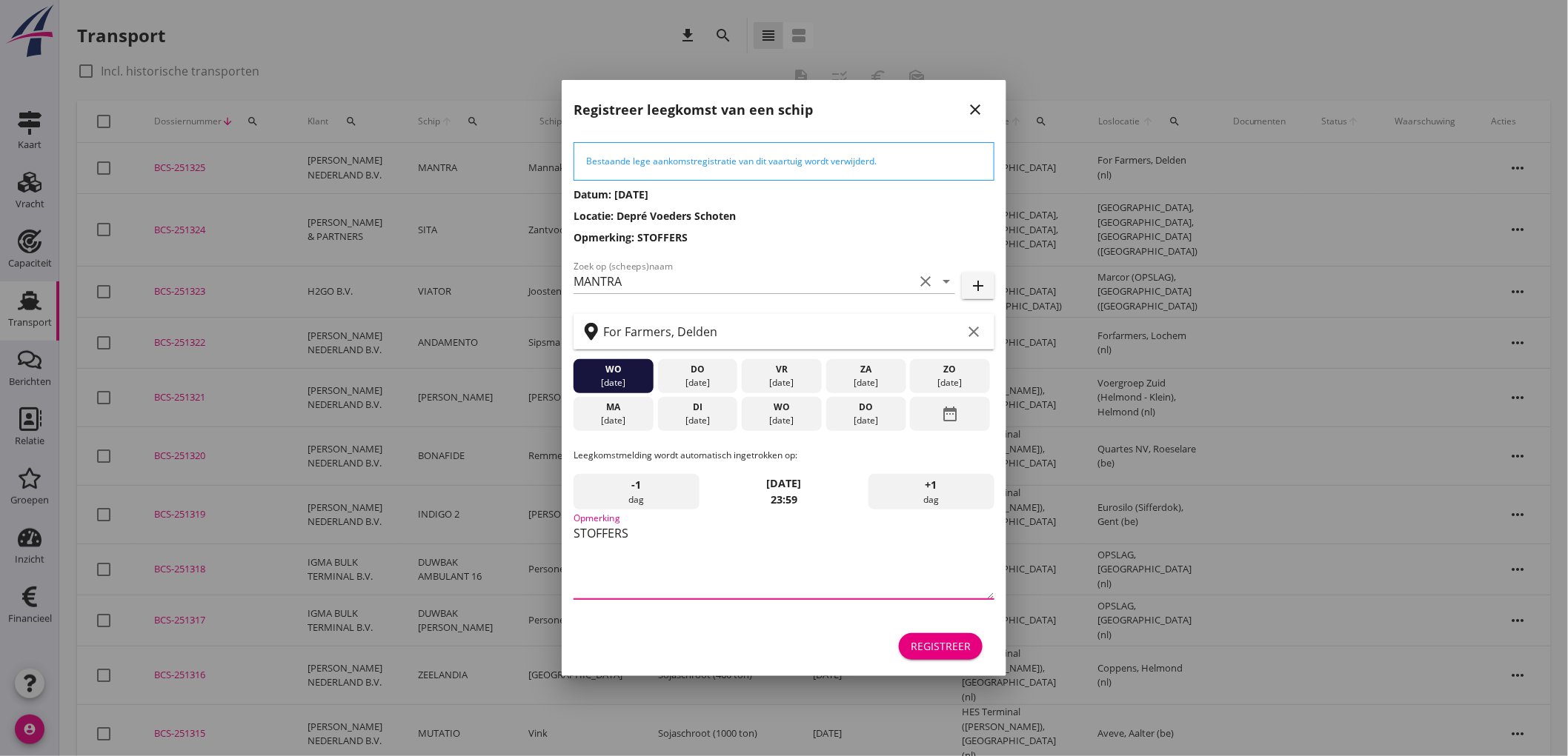
type textarea "STOFFERS"
click at [861, 398] on div "do 04 sep." at bounding box center [867, 413] width 80 height 35
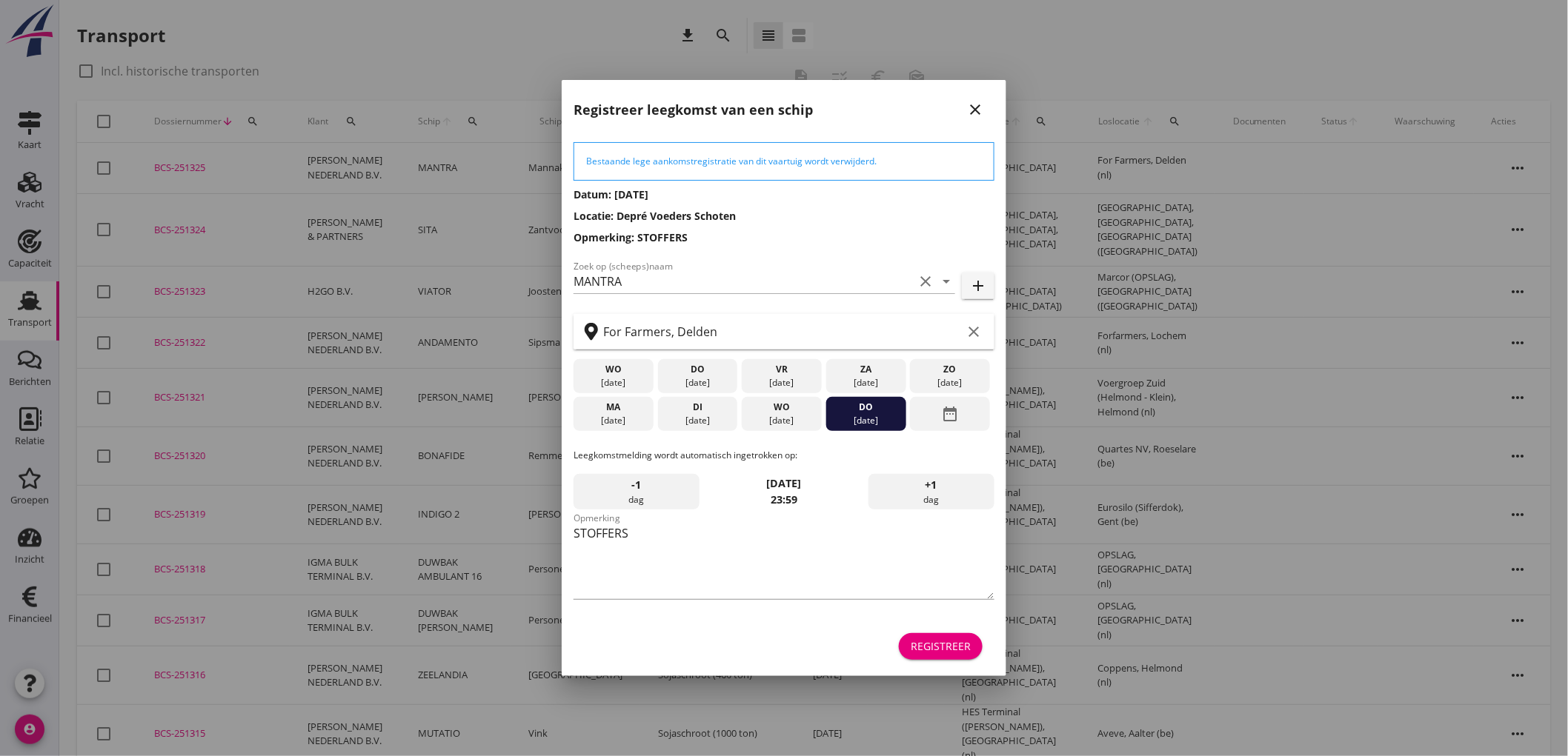
click at [953, 668] on div "Bestaande lege aankomstregistratie van dit vaartuig wordt verwijderd. Datum: 28…" at bounding box center [784, 401] width 445 height 548
click at [953, 655] on button "Registreer" at bounding box center [941, 647] width 84 height 27
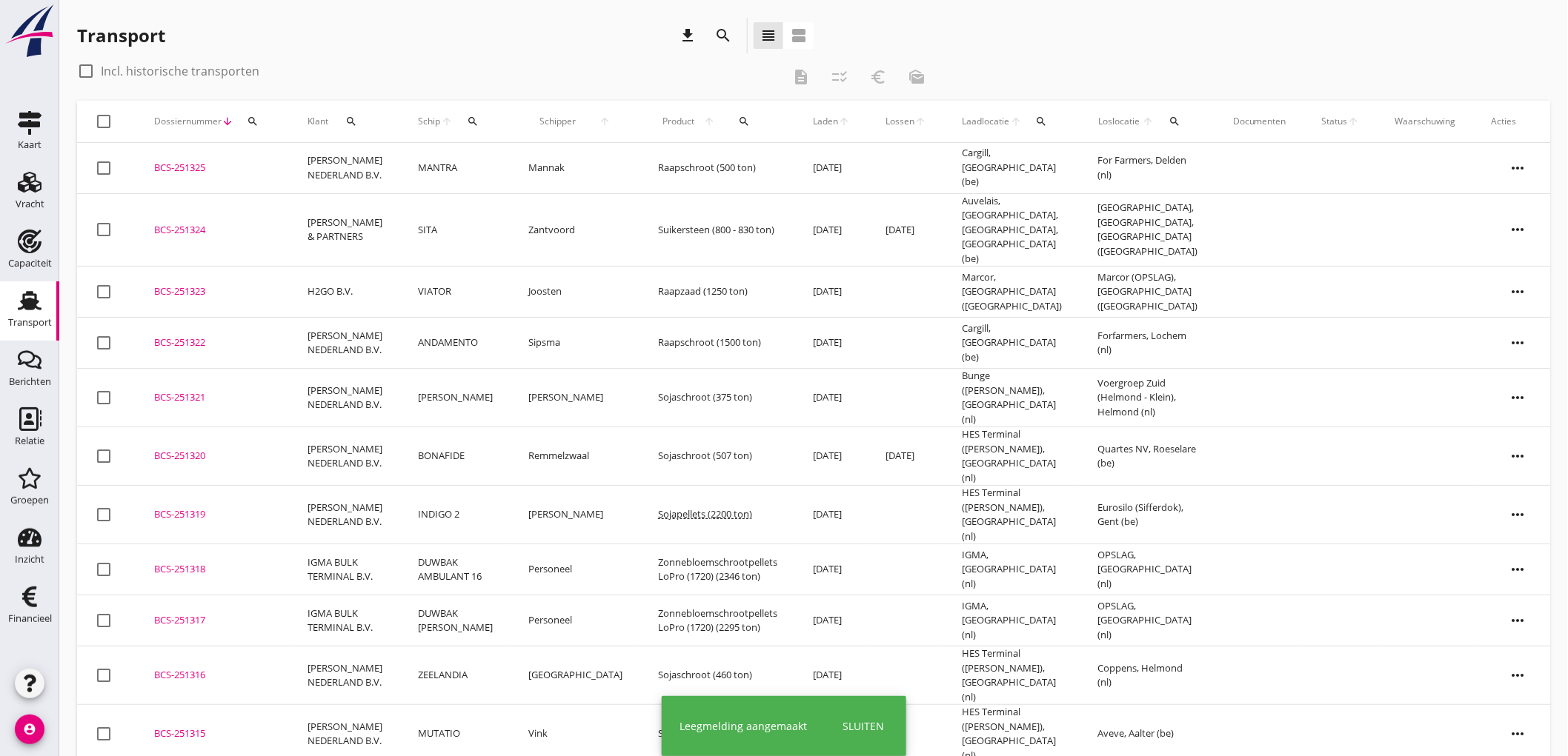
click at [603, 167] on td "Mannak" at bounding box center [575, 168] width 130 height 51
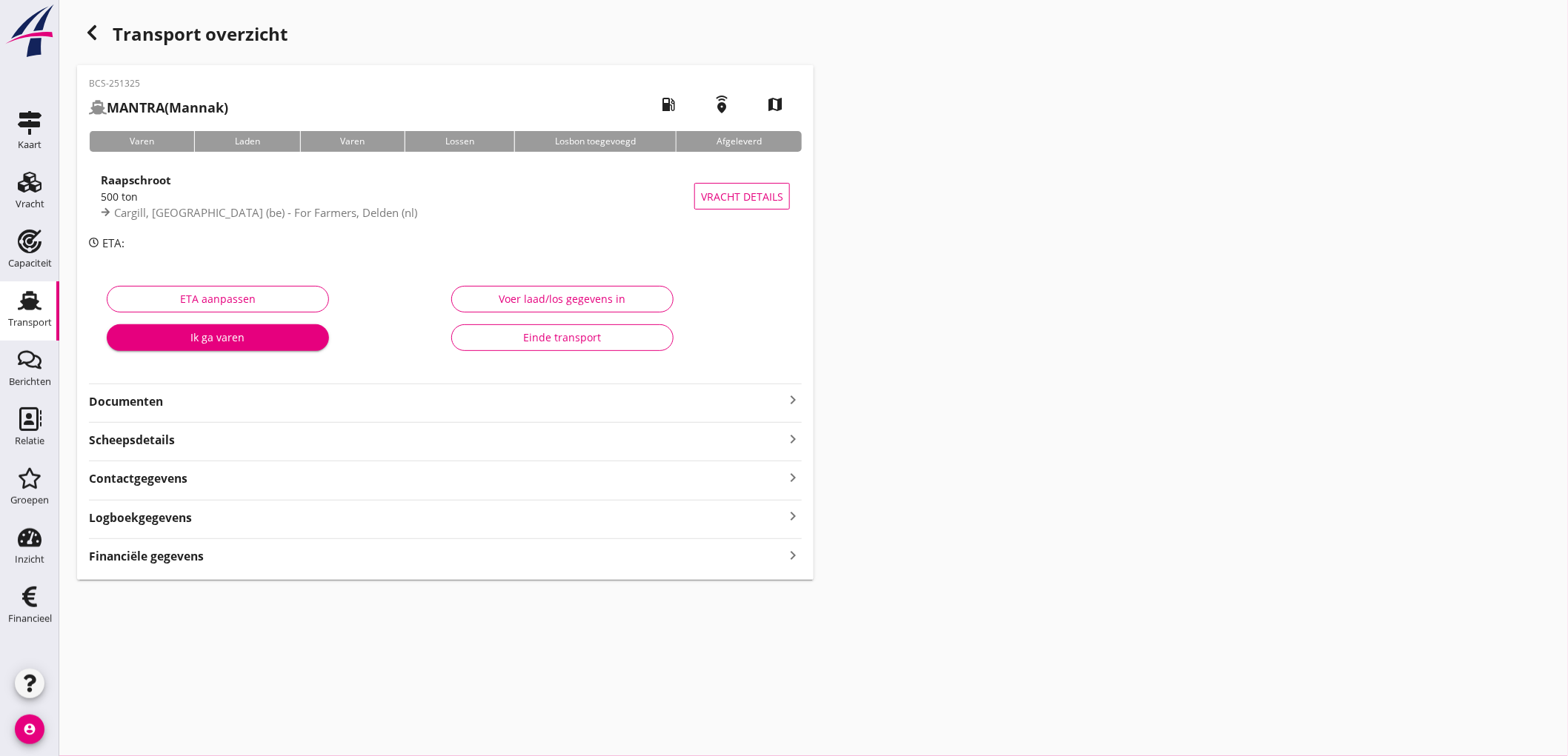
click at [603, 169] on div "Raapschroot 500 ton Cargill, Antwerpen (be) - For Farmers, Delden (nl)" at bounding box center [398, 196] width 594 height 65
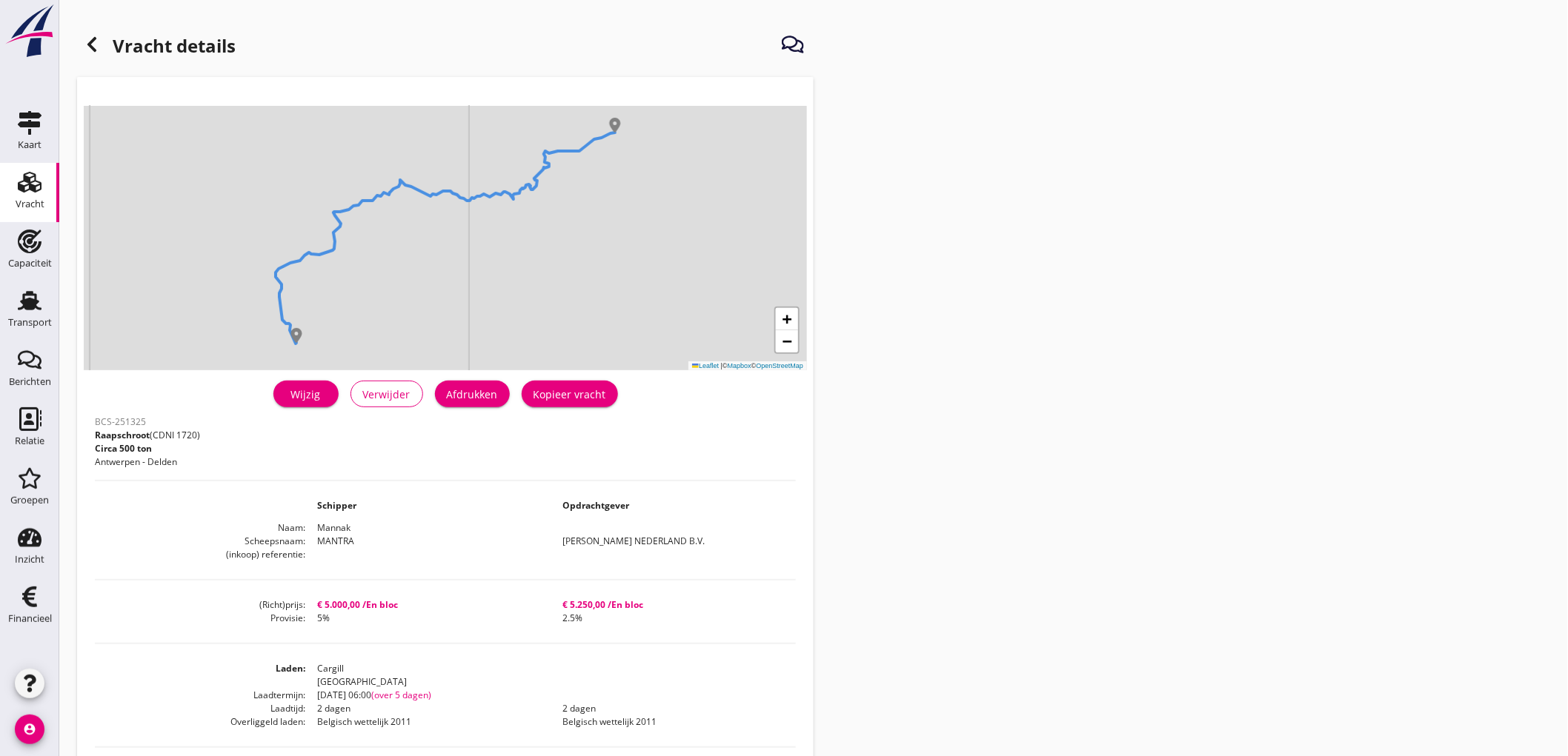
click at [483, 400] on div "Afdrukken" at bounding box center [473, 394] width 51 height 16
click at [99, 37] on icon at bounding box center [92, 44] width 18 height 18
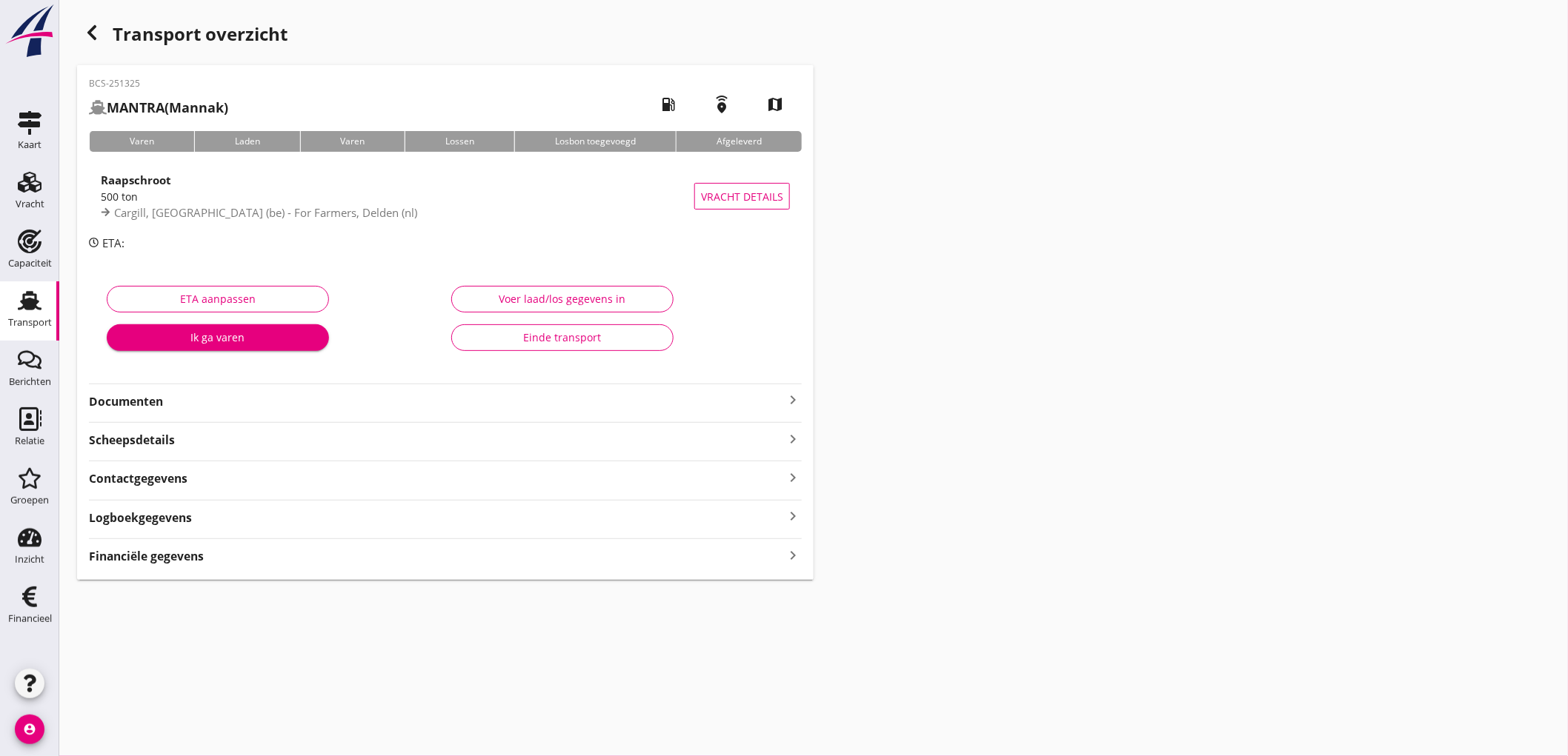
click at [160, 404] on strong "Documenten" at bounding box center [436, 401] width 695 height 17
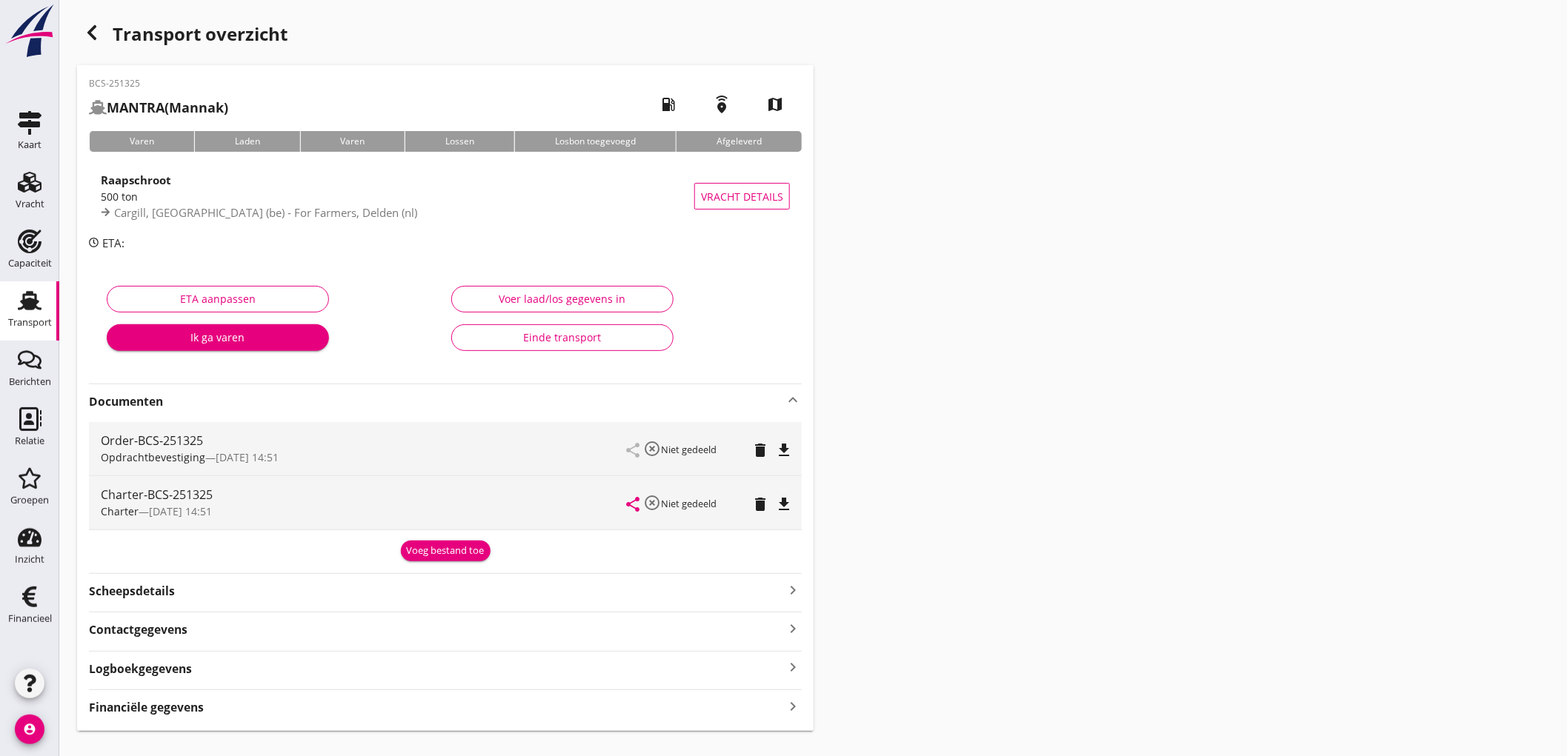
click at [782, 454] on icon "file_download" at bounding box center [784, 450] width 18 height 18
click at [789, 497] on icon "file_download" at bounding box center [784, 504] width 18 height 18
click at [188, 701] on strong "Financiële gegevens" at bounding box center [146, 707] width 115 height 17
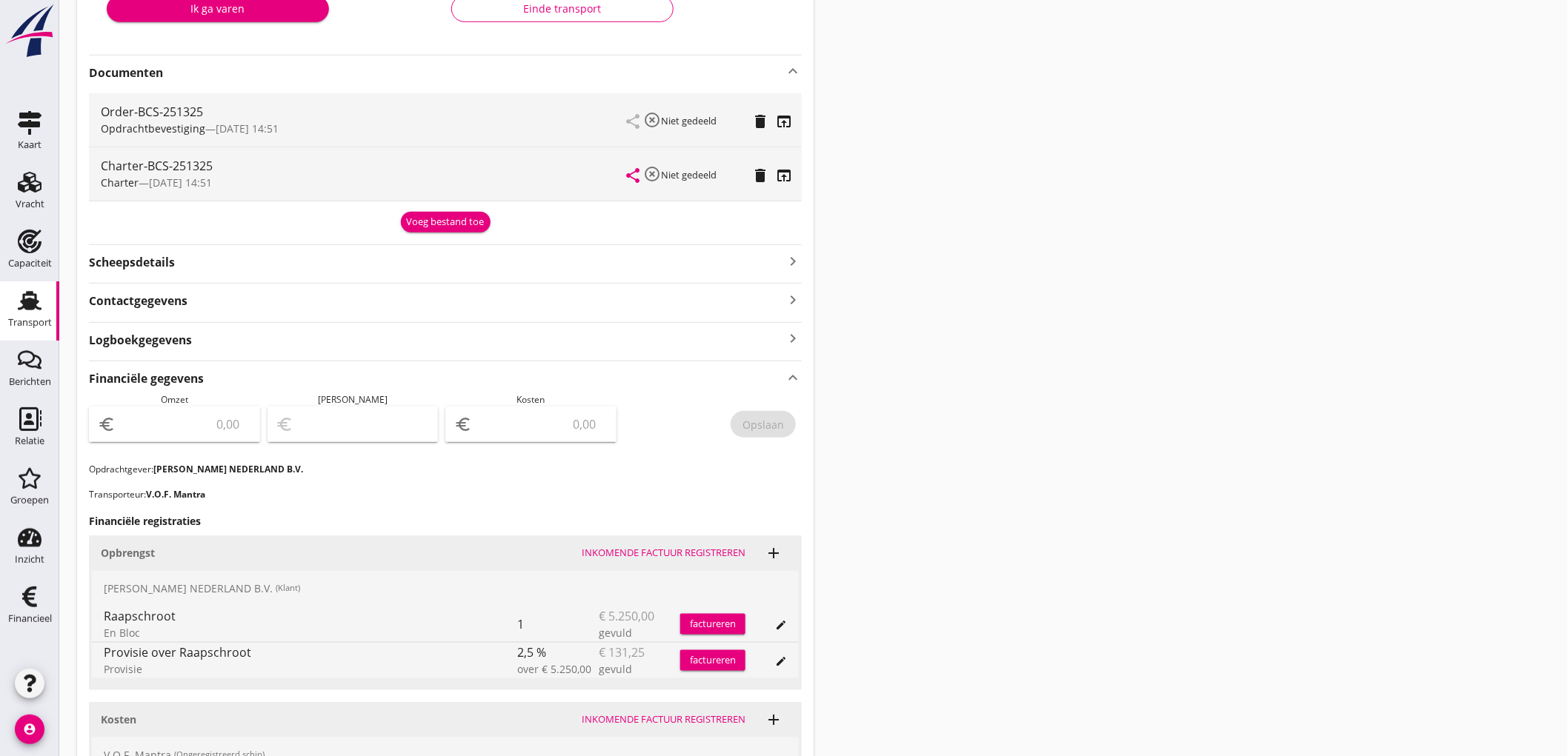
click at [193, 418] on input "number" at bounding box center [185, 424] width 133 height 23
type input "5118"
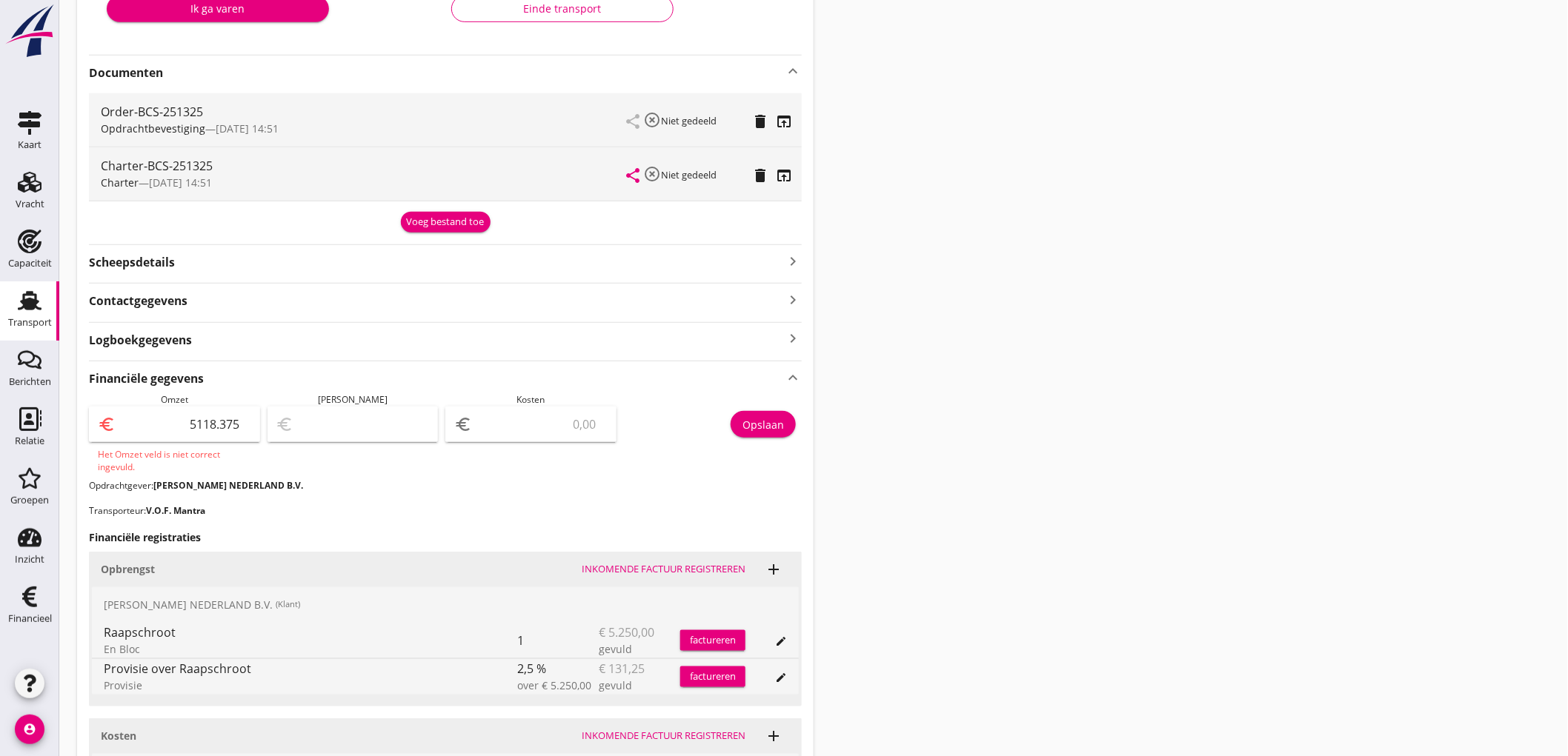
click at [228, 433] on input "5118.375" at bounding box center [185, 424] width 133 height 23
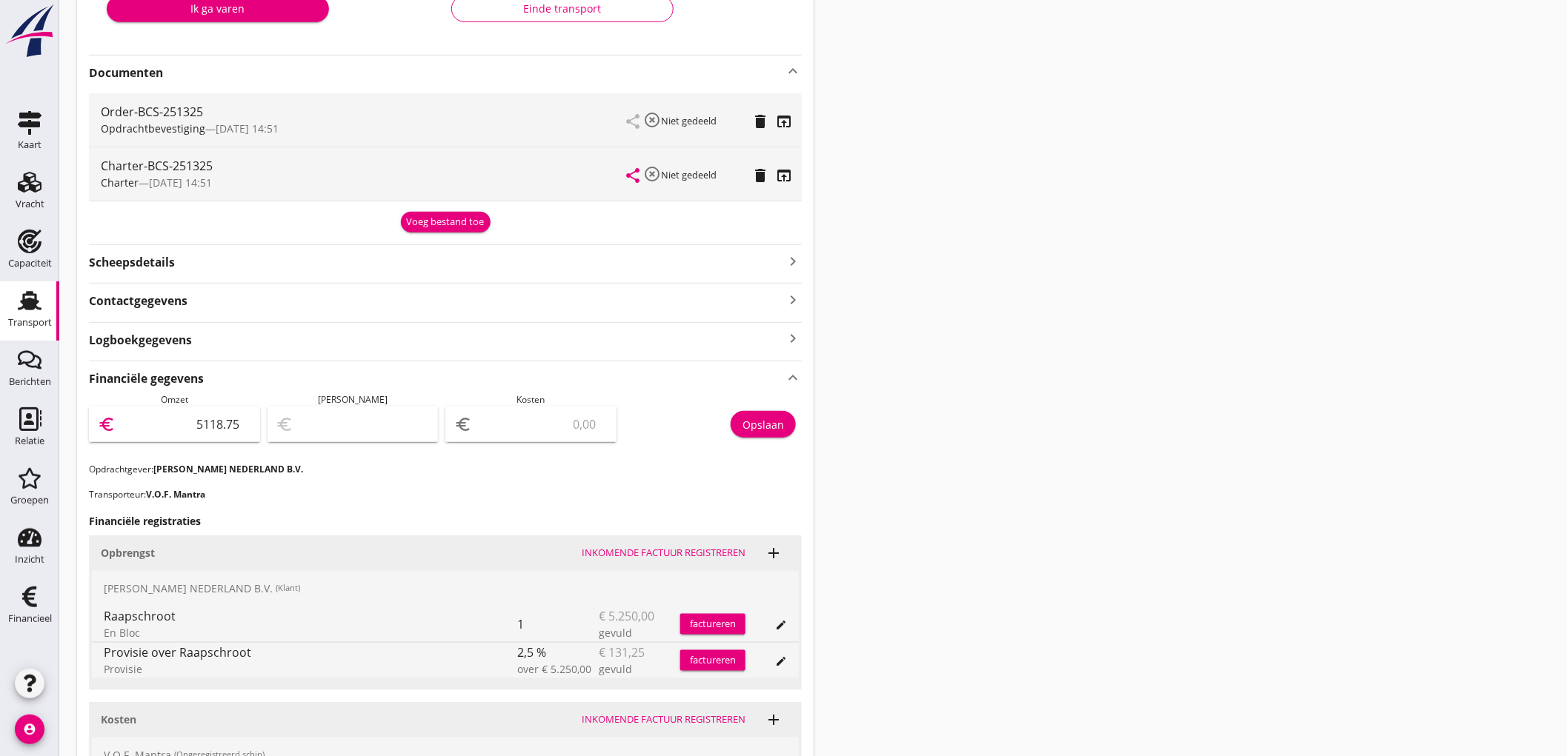
type input "5118.75"
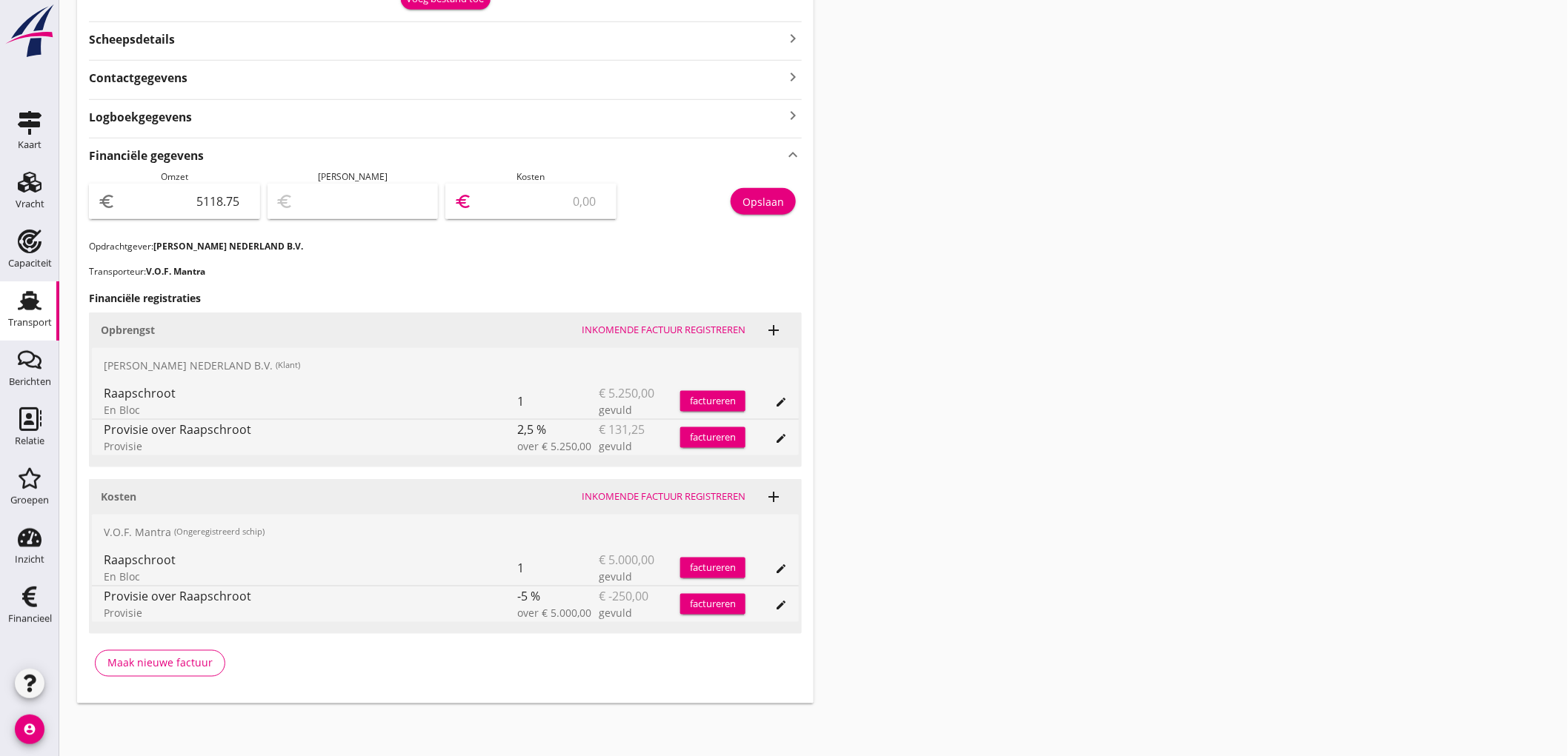
type input "5114.75"
type input "4"
type input "5071.75"
type input "47"
type input "4643.75"
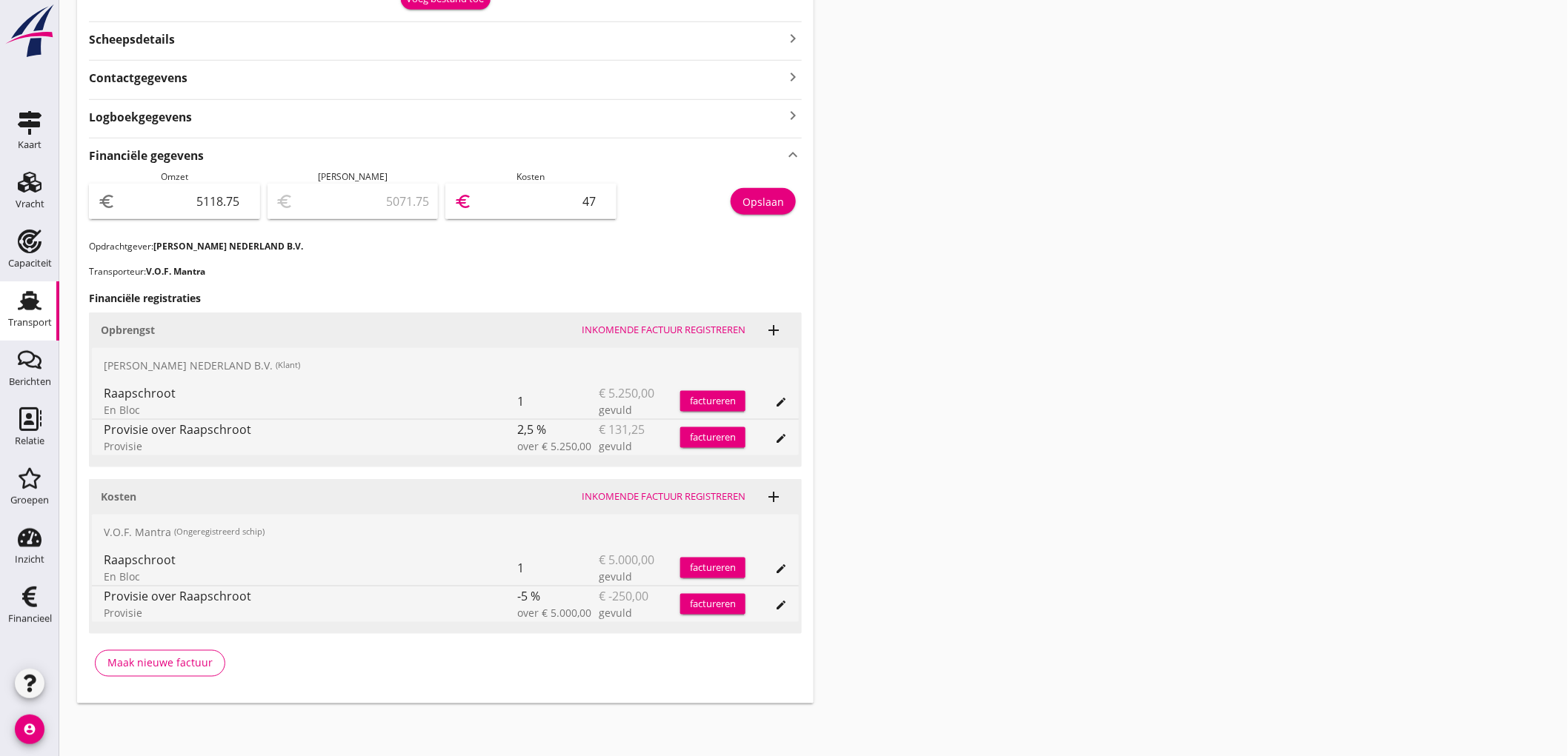
type input "475"
type input "368.75"
type input "4750"
click at [782, 206] on div "Opslaan" at bounding box center [763, 202] width 41 height 16
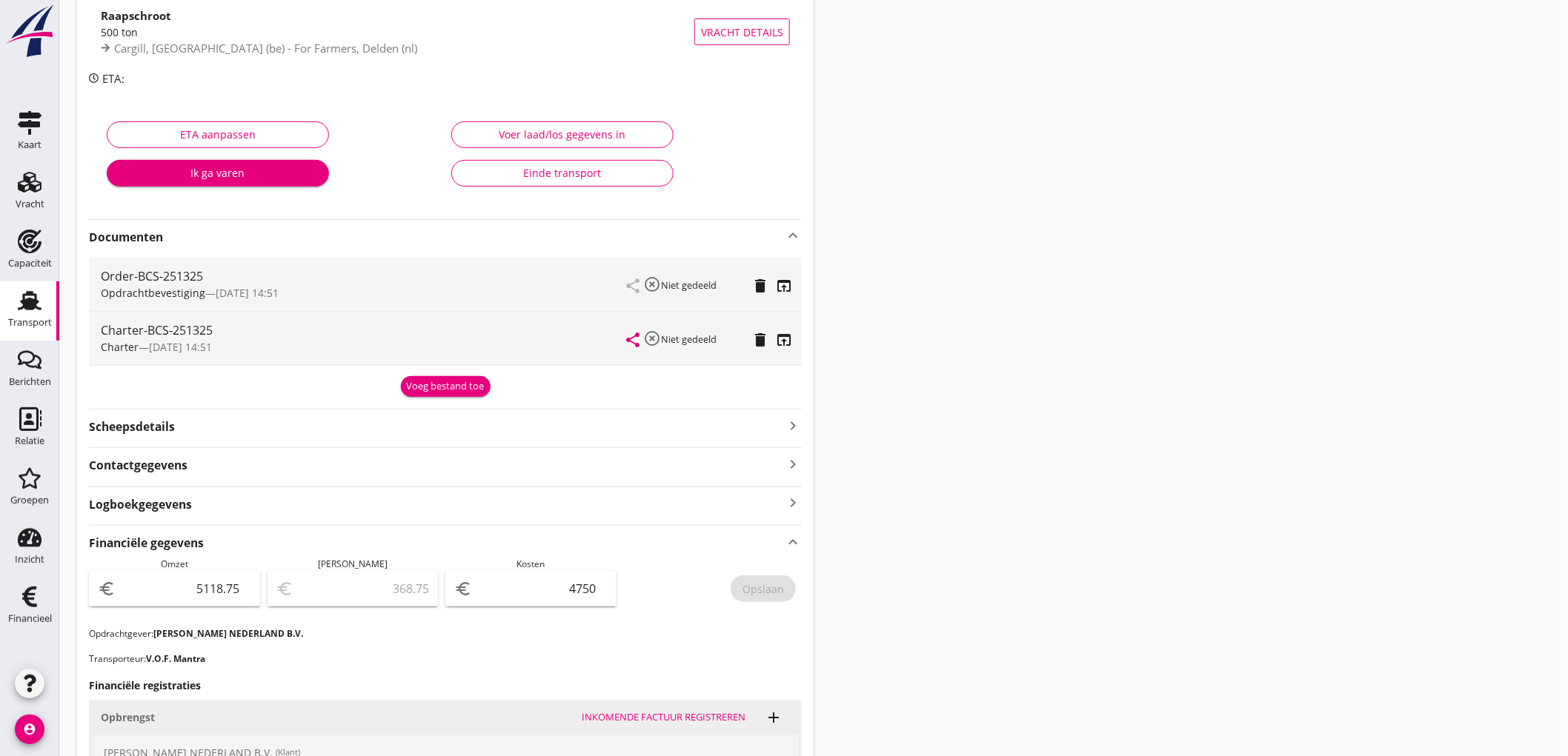
scroll to position [246, 0]
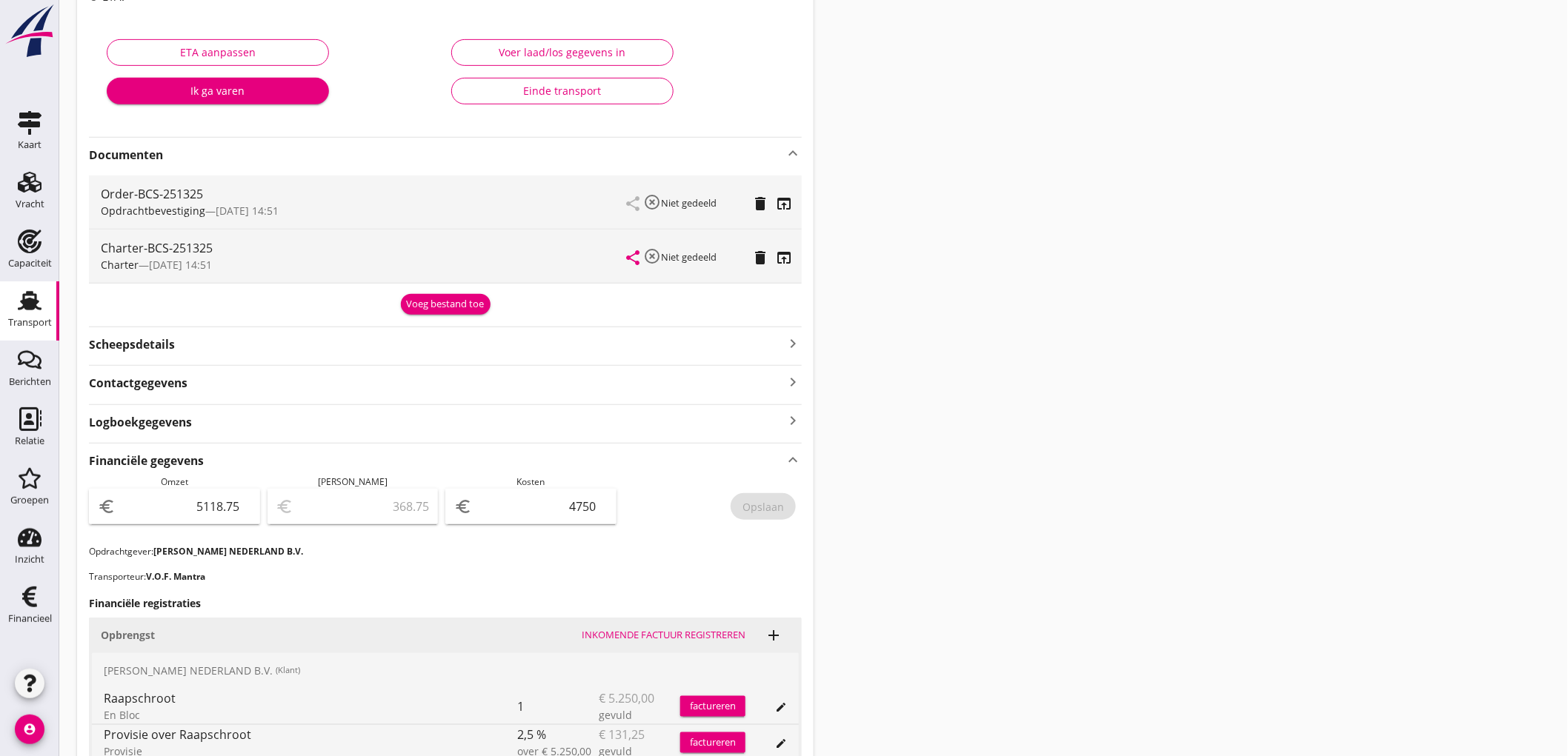
click at [39, 300] on icon "Transport" at bounding box center [29, 301] width 23 height 23
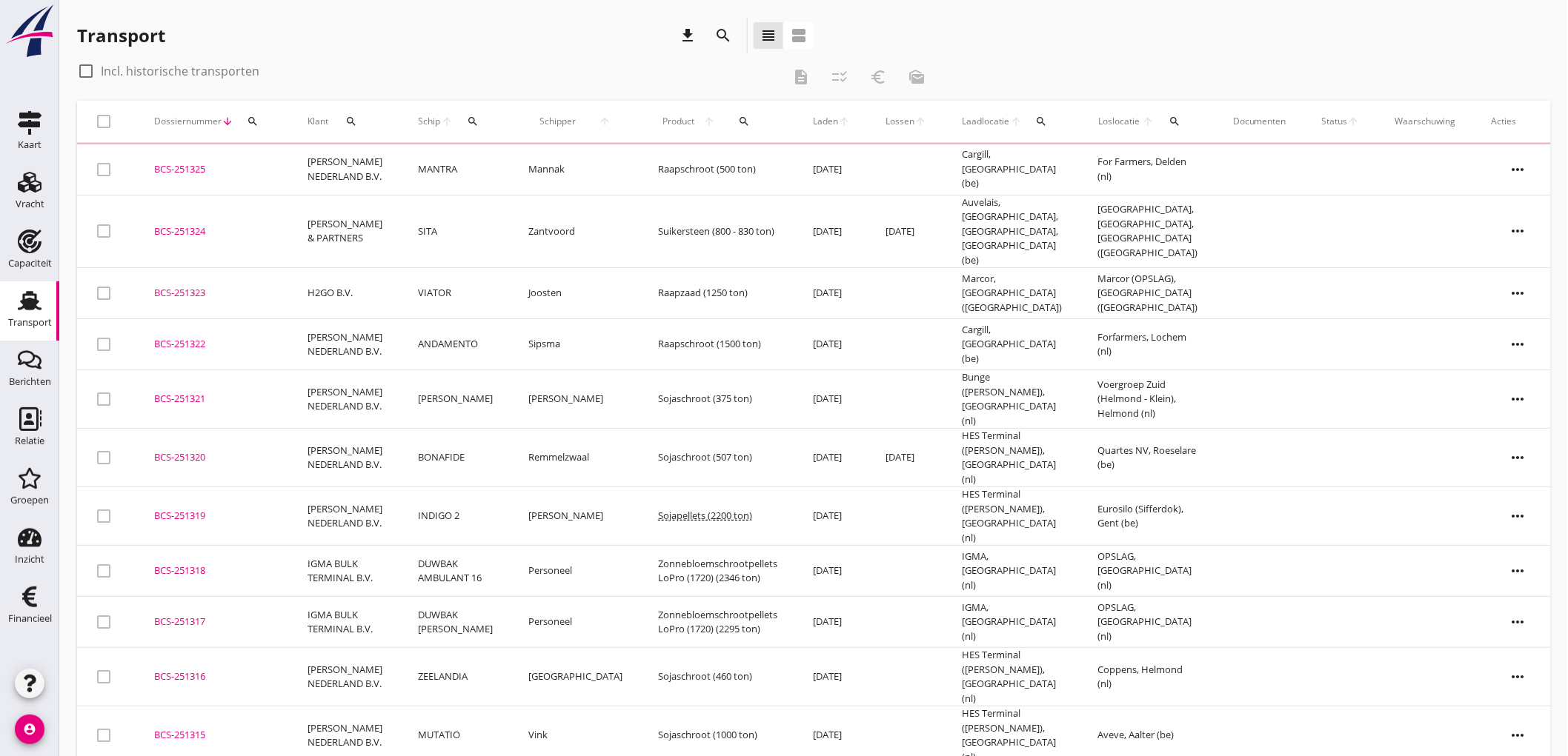
click at [406, 230] on td "SITA" at bounding box center [456, 231] width 110 height 74
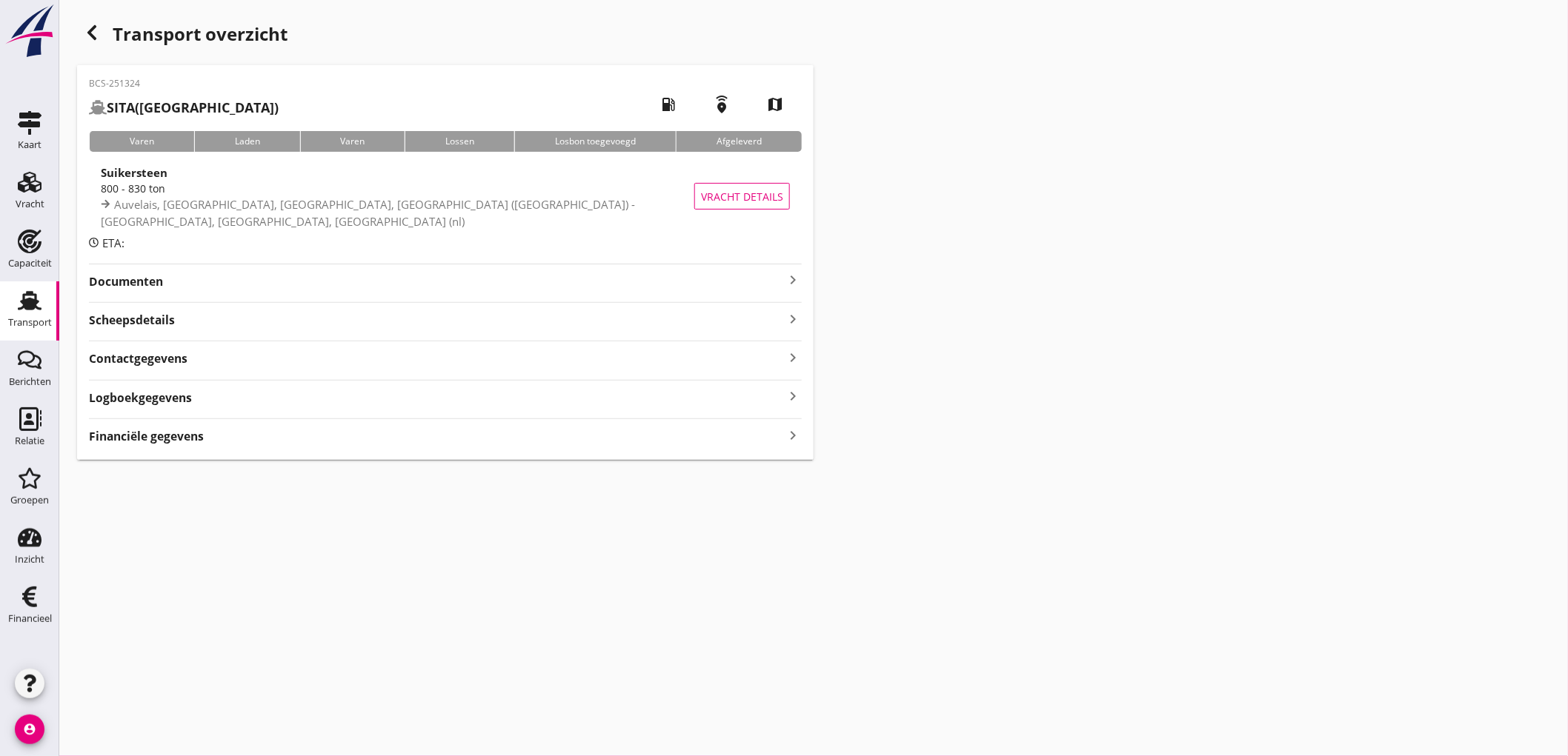
click at [182, 329] on div "Scheepsdetails keyboard_arrow_right" at bounding box center [445, 318] width 713 height 20
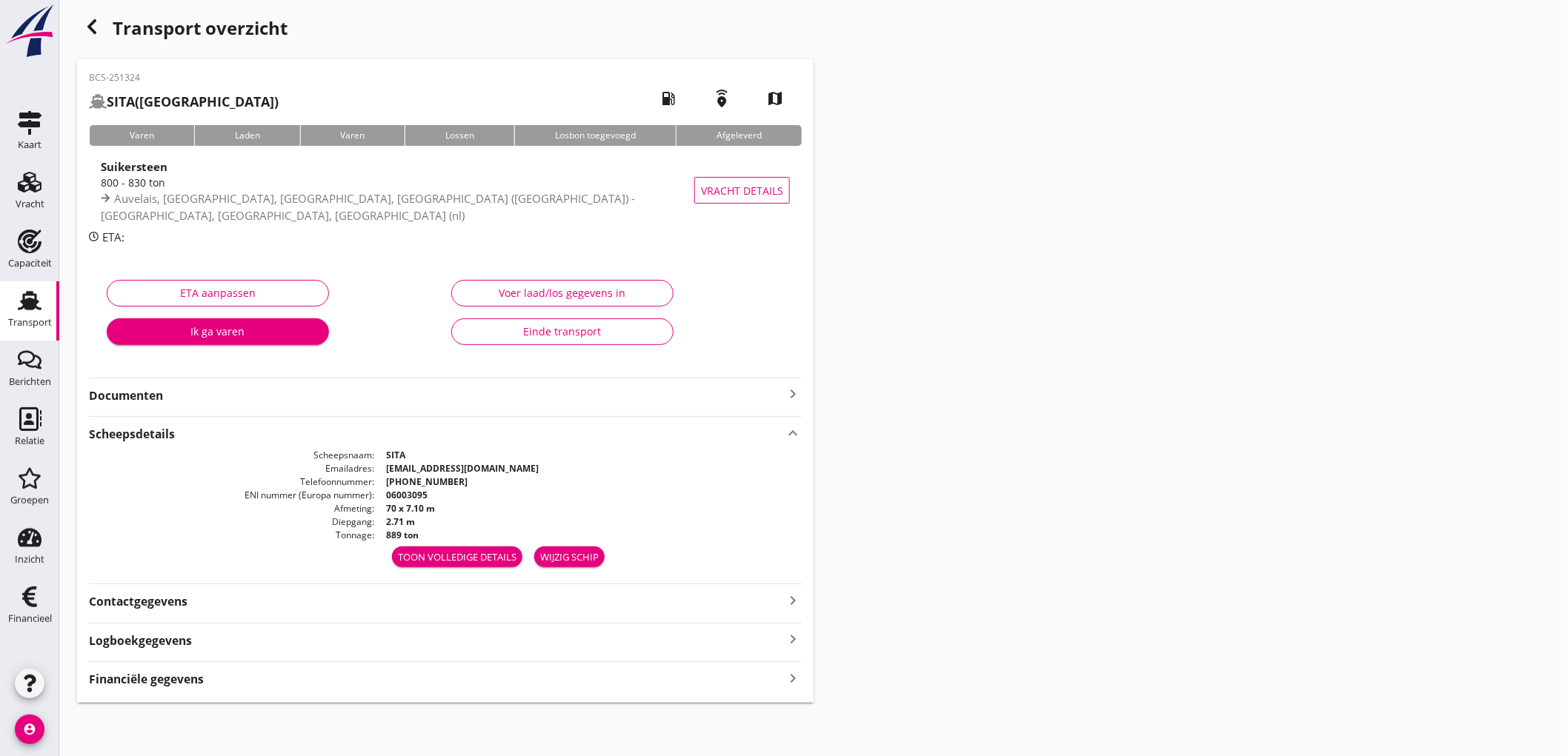
click at [212, 680] on div "Financiële gegevens keyboard_arrow_right" at bounding box center [445, 678] width 713 height 20
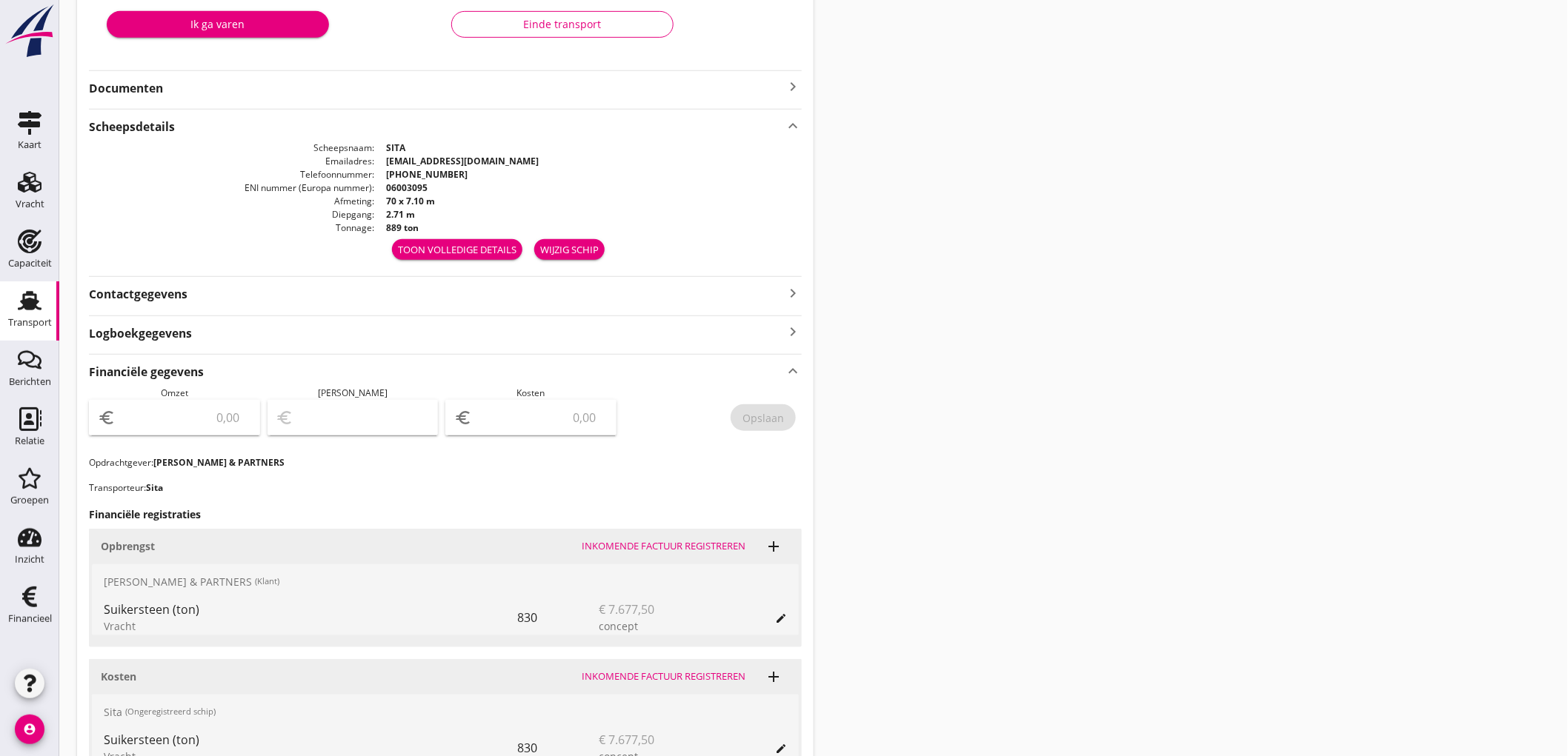
scroll to position [396, 0]
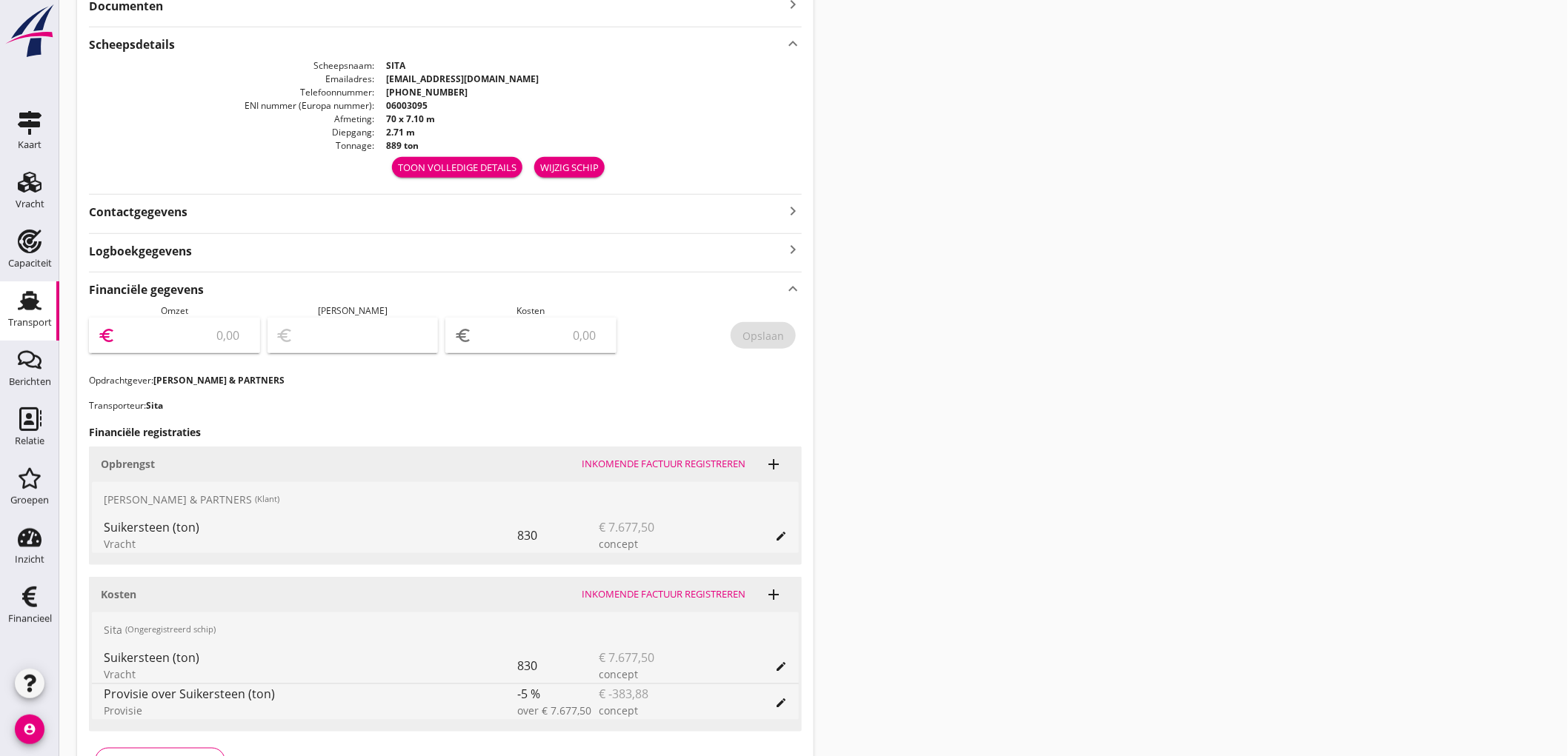
click at [192, 336] on input "number" at bounding box center [185, 335] width 133 height 23
type input "7677"
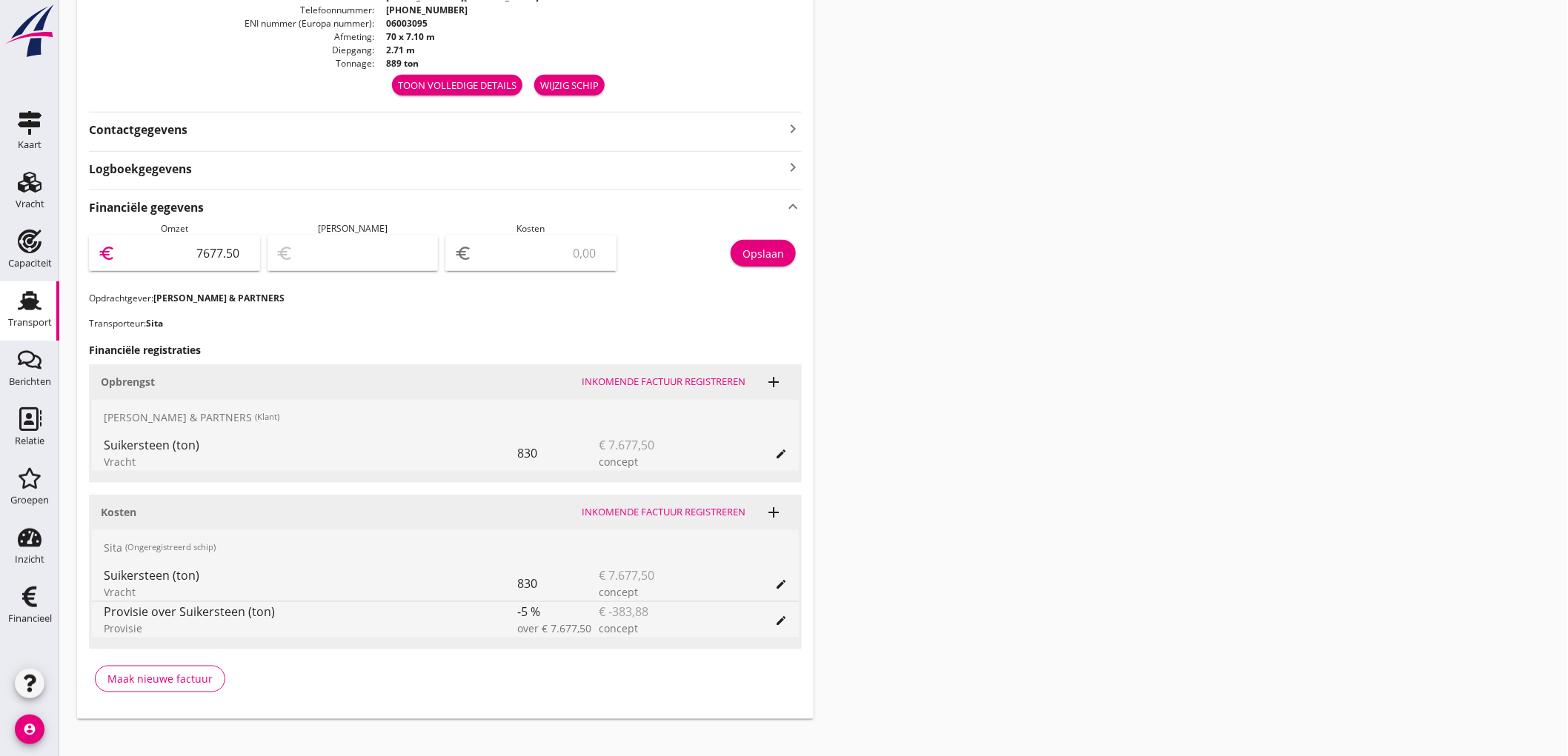
type input "7677.50"
type input "7670.50"
type input "7"
type input "7604.50"
type input "73"
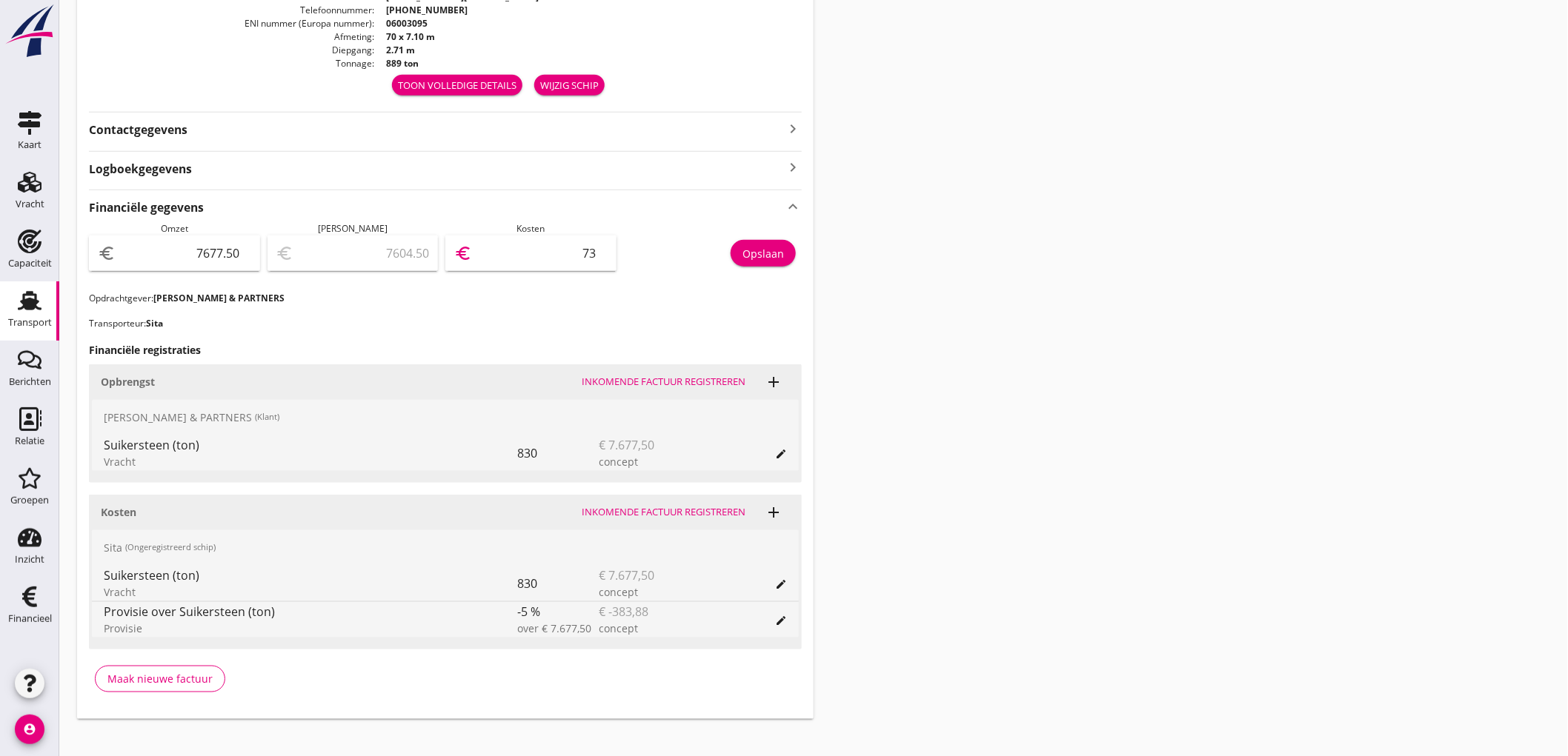
type input "6947.50"
type input "730"
type input "377.50"
type input "7300"
type input "-65322.50"
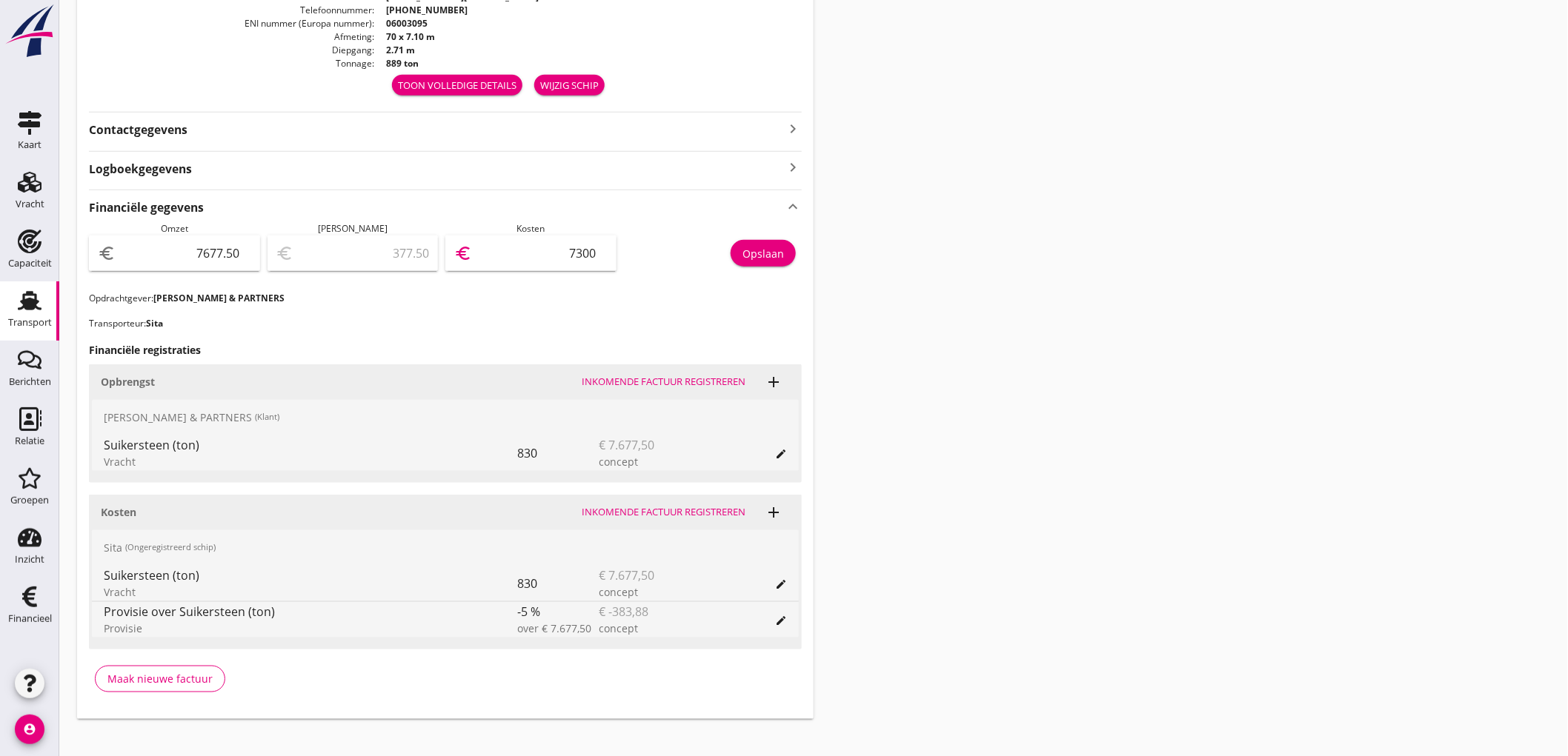
type input "73000"
type input "377.50"
type input "7300"
type input "6947.50"
type input "730"
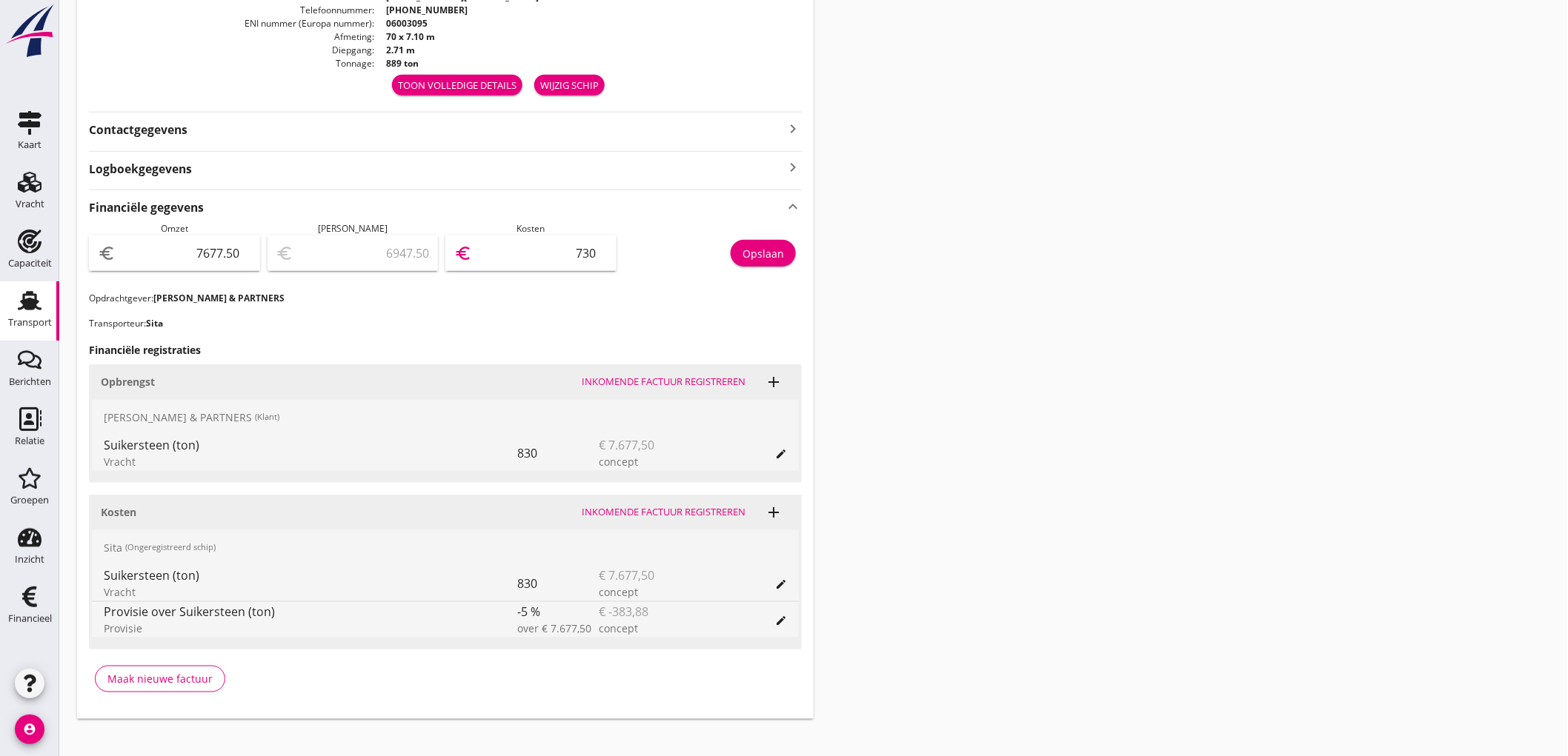
type input "7604.50"
type input "73"
type input "7670.50"
type input "7"
type input "7605.50"
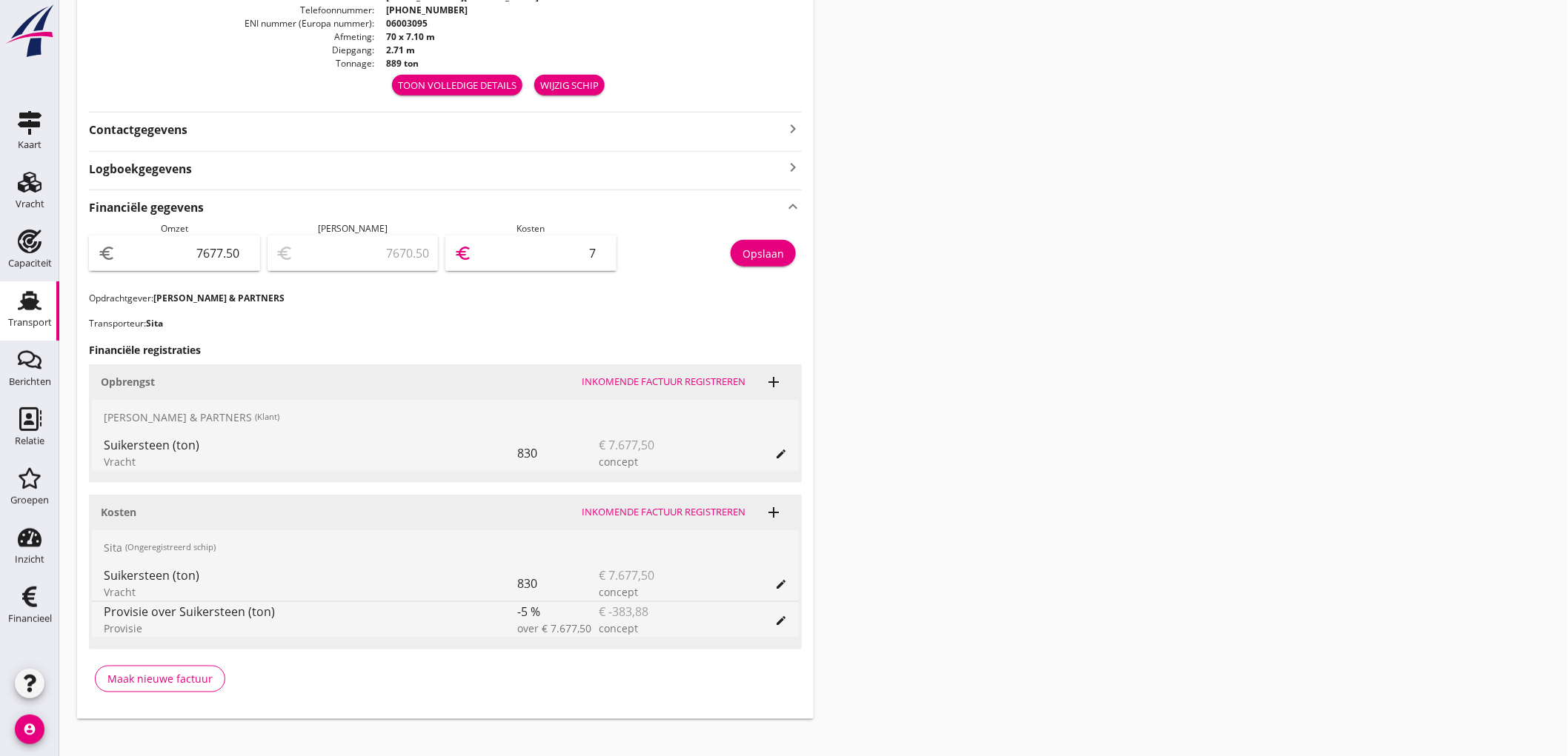
type input "72"
type input "6949.50"
type input "728"
type input "397.50"
type input "7280"
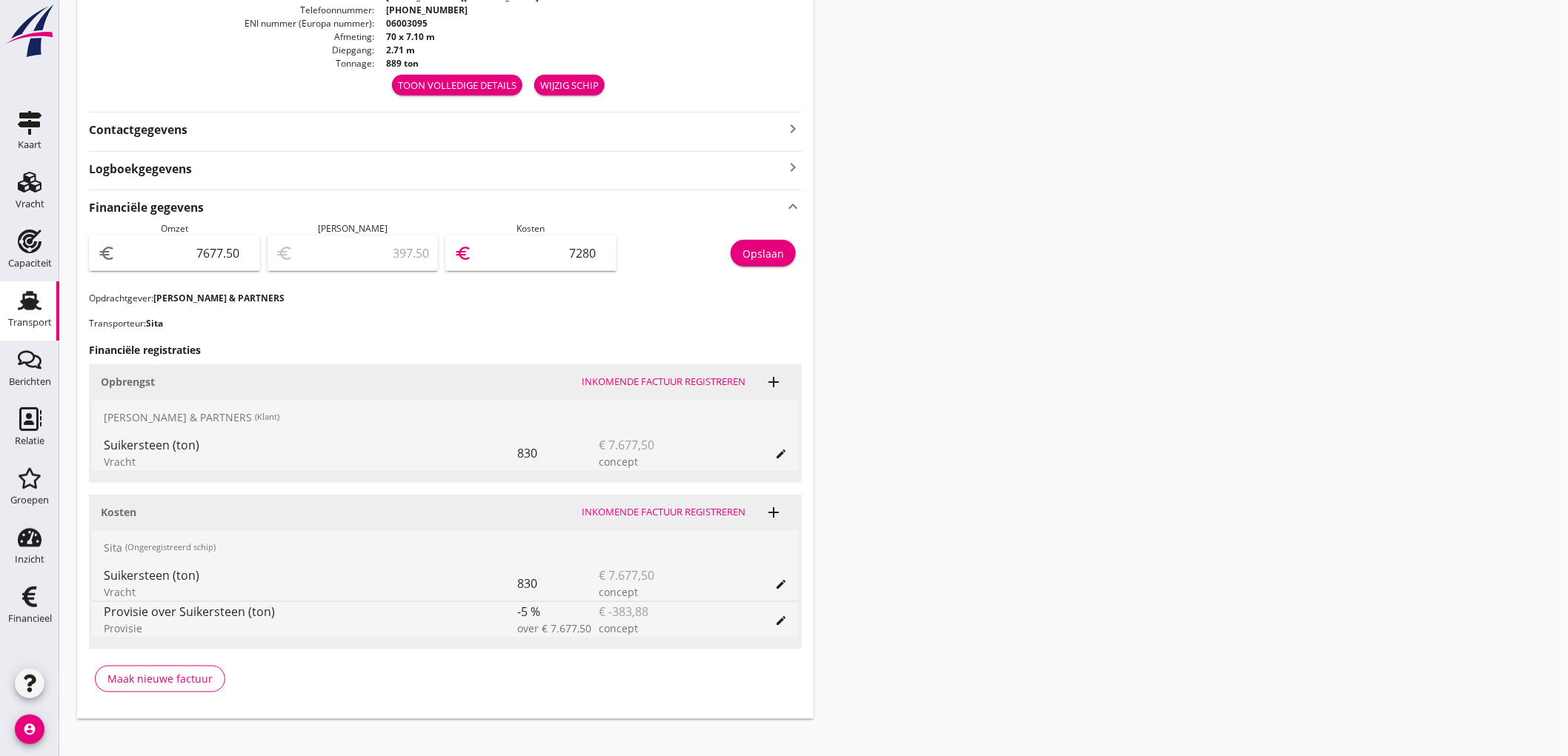
type input "6949.50"
type input "728"
type input "7605.50"
type input "72"
type input "6950.50"
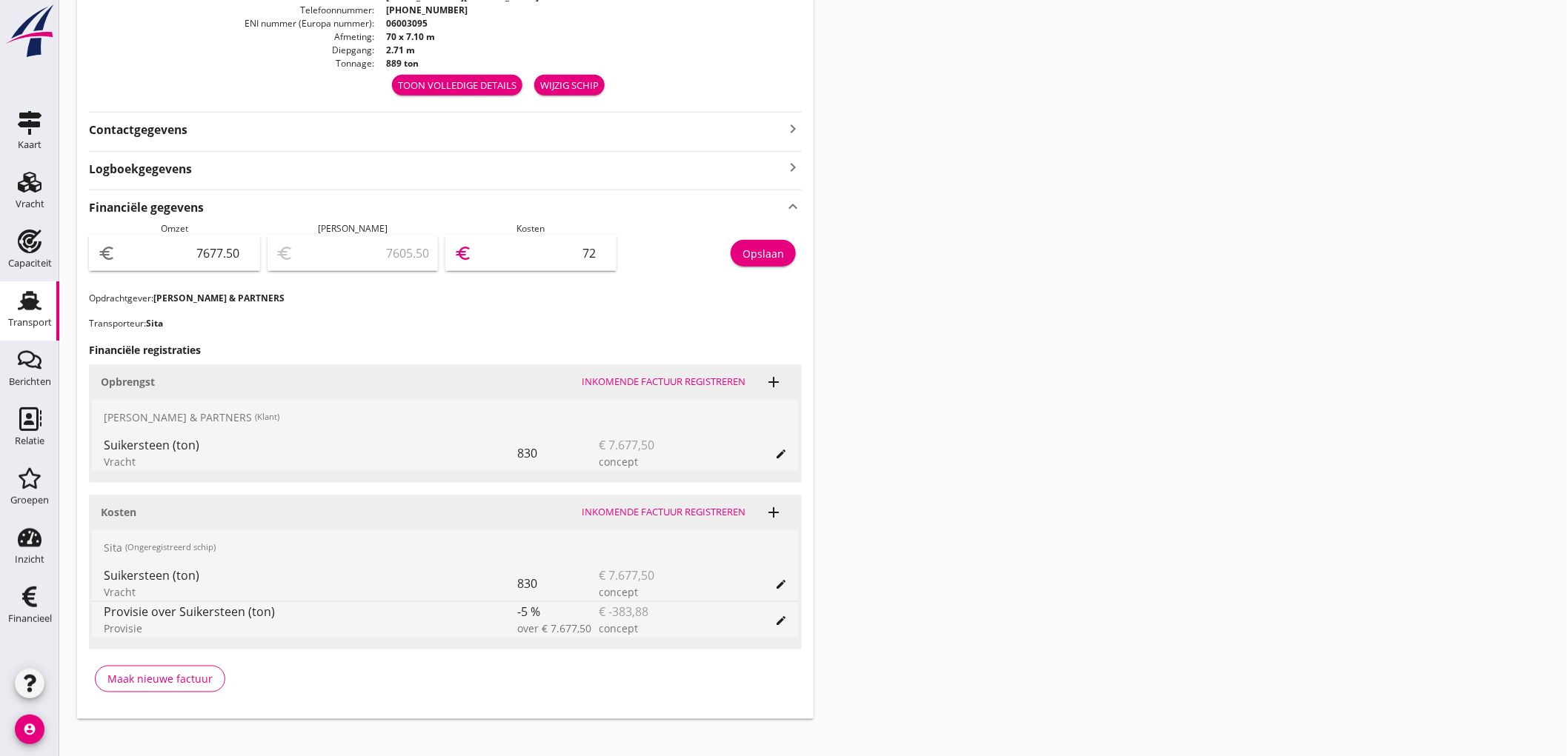
type input "727"
type input "407.50"
type input "7270"
type input "6950.50"
type input "727"
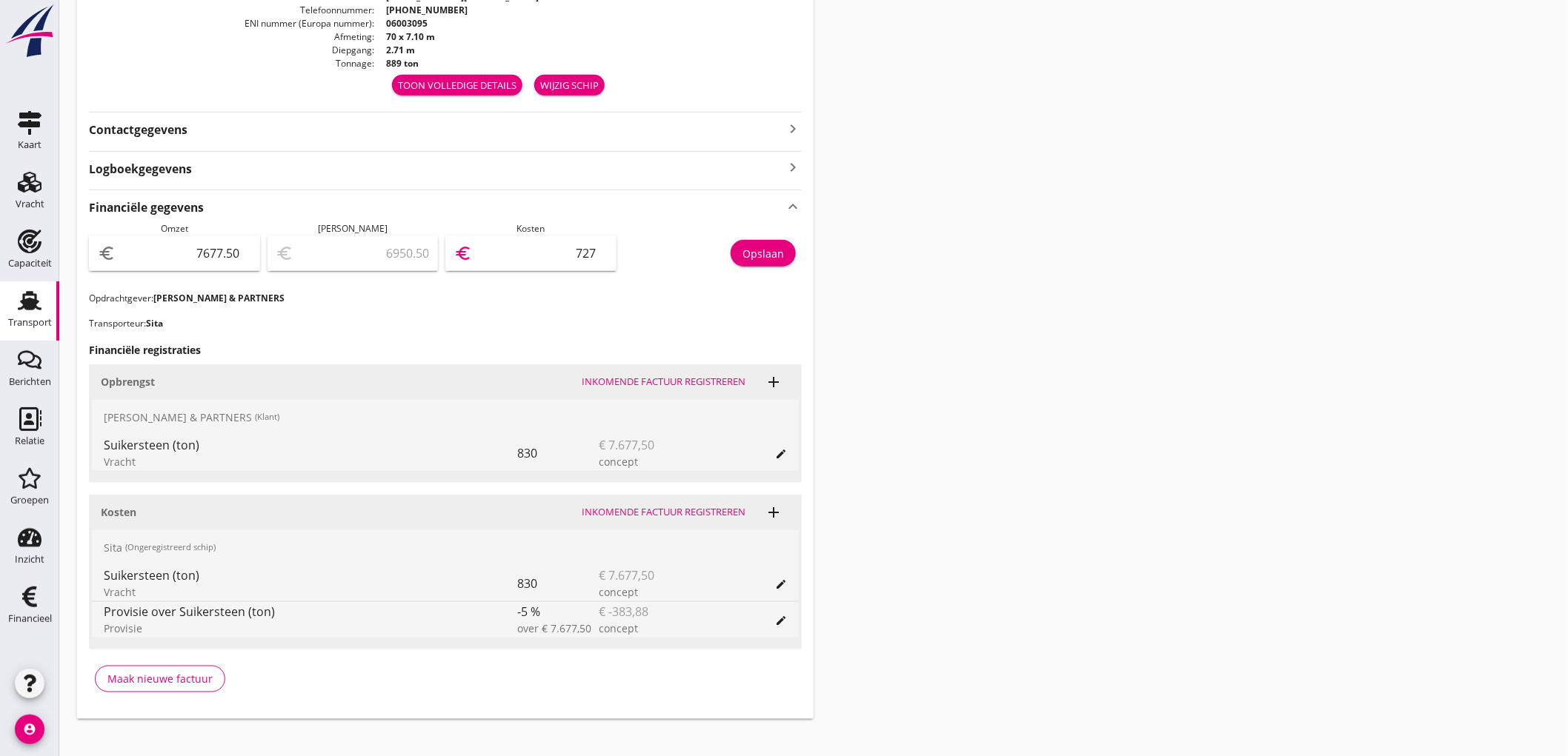
type input "7605.50"
type input "72"
type input "6949.50"
type input "728"
type input "397.50"
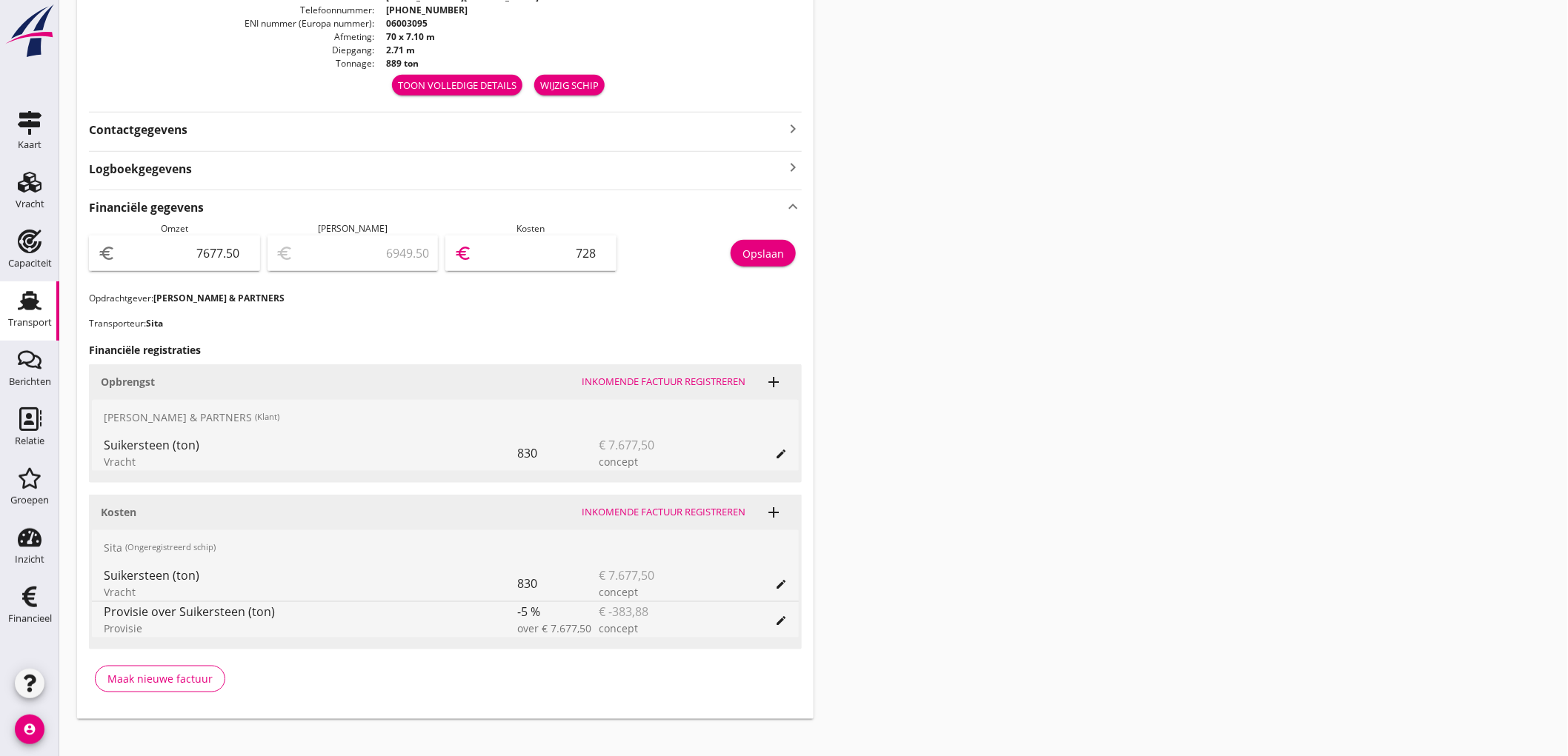
type input "7280"
type input "6949.50"
type input "728"
type input "7605.50"
type input "72"
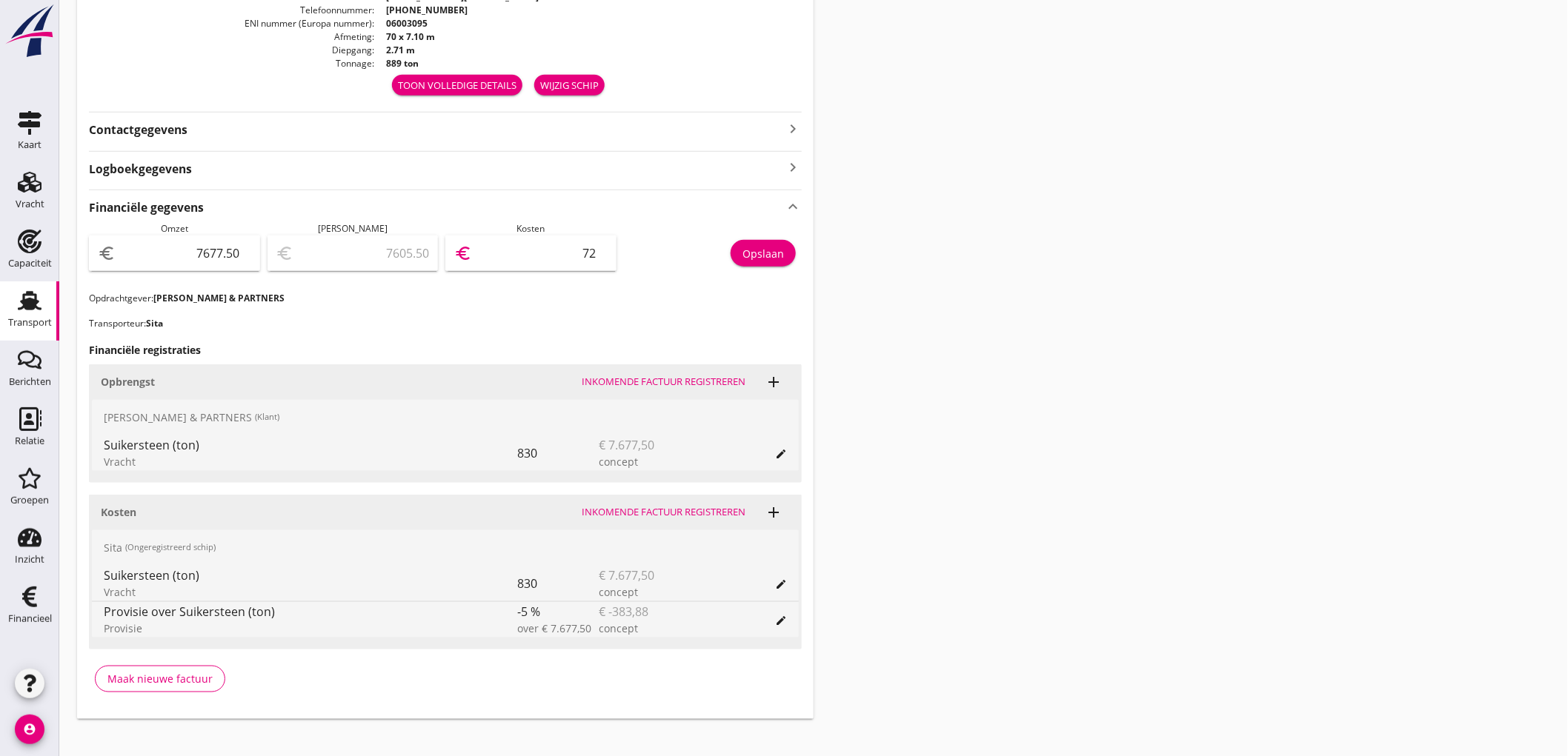
type input "6951.50"
type input "726"
type input "412.50"
type input "7265"
type input "6951.50"
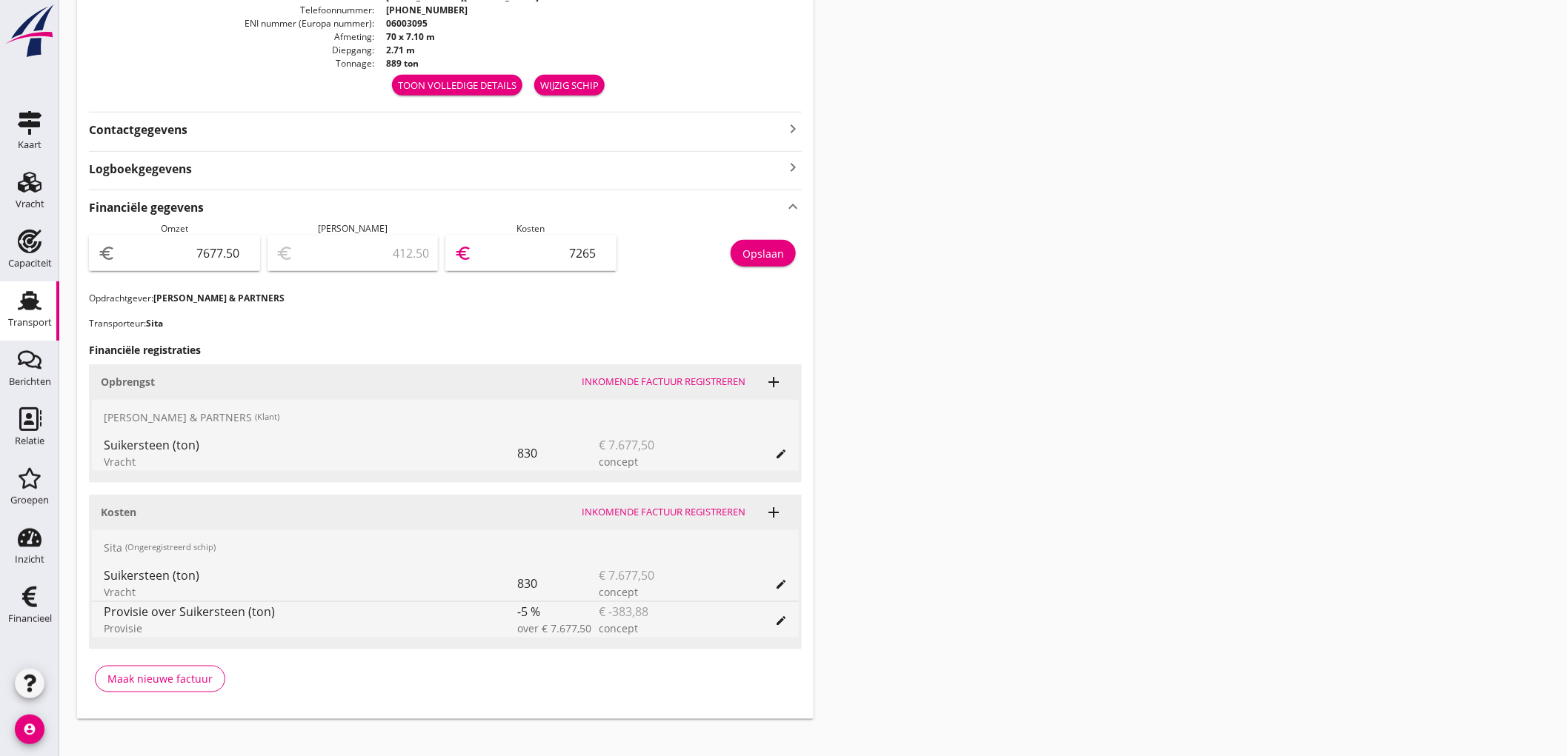
type input "726"
type input "7605.50"
type input "72"
type input "6950.50"
type input "727"
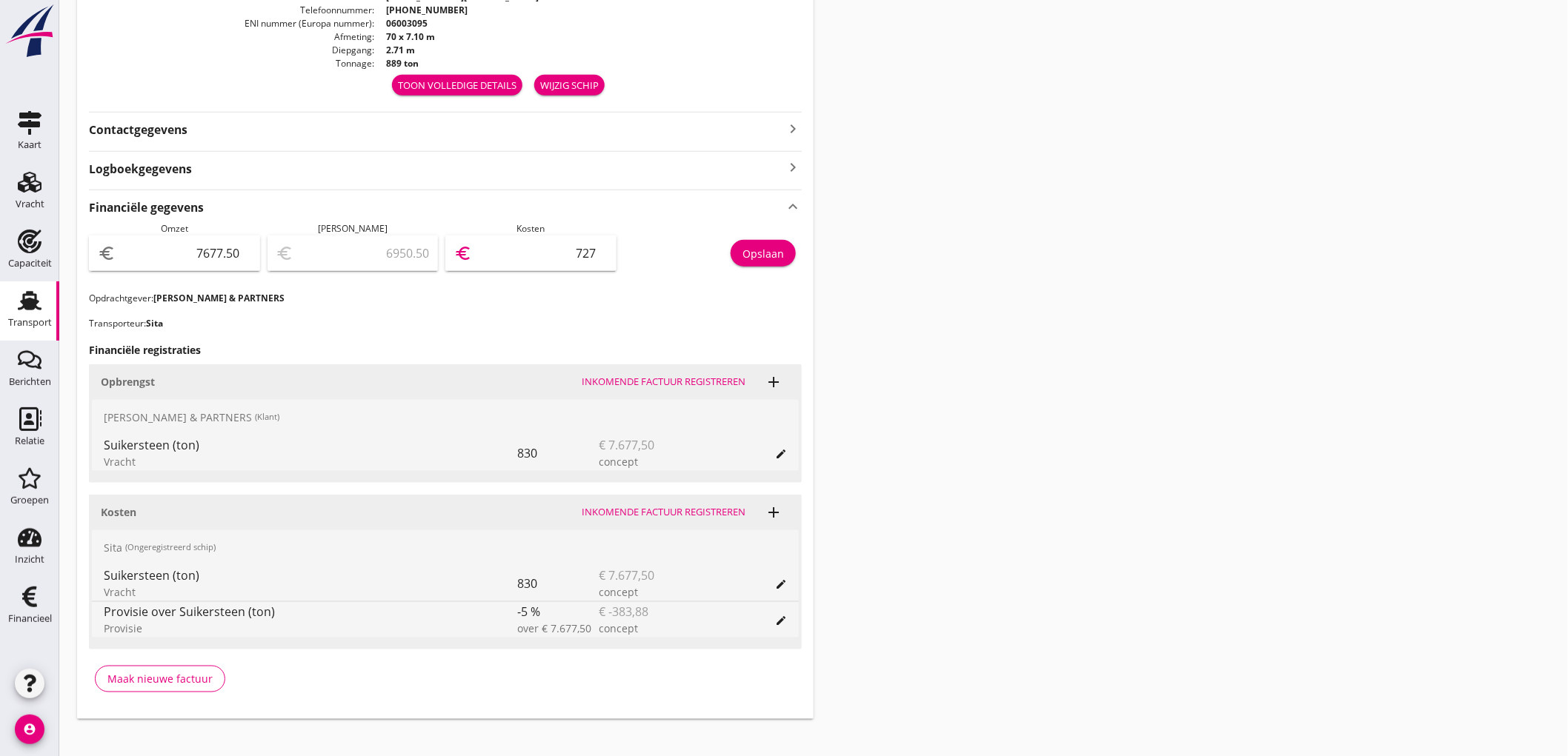
type input "402.50"
type input "7275"
type input "6950.50"
type input "727"
type input "7605.50"
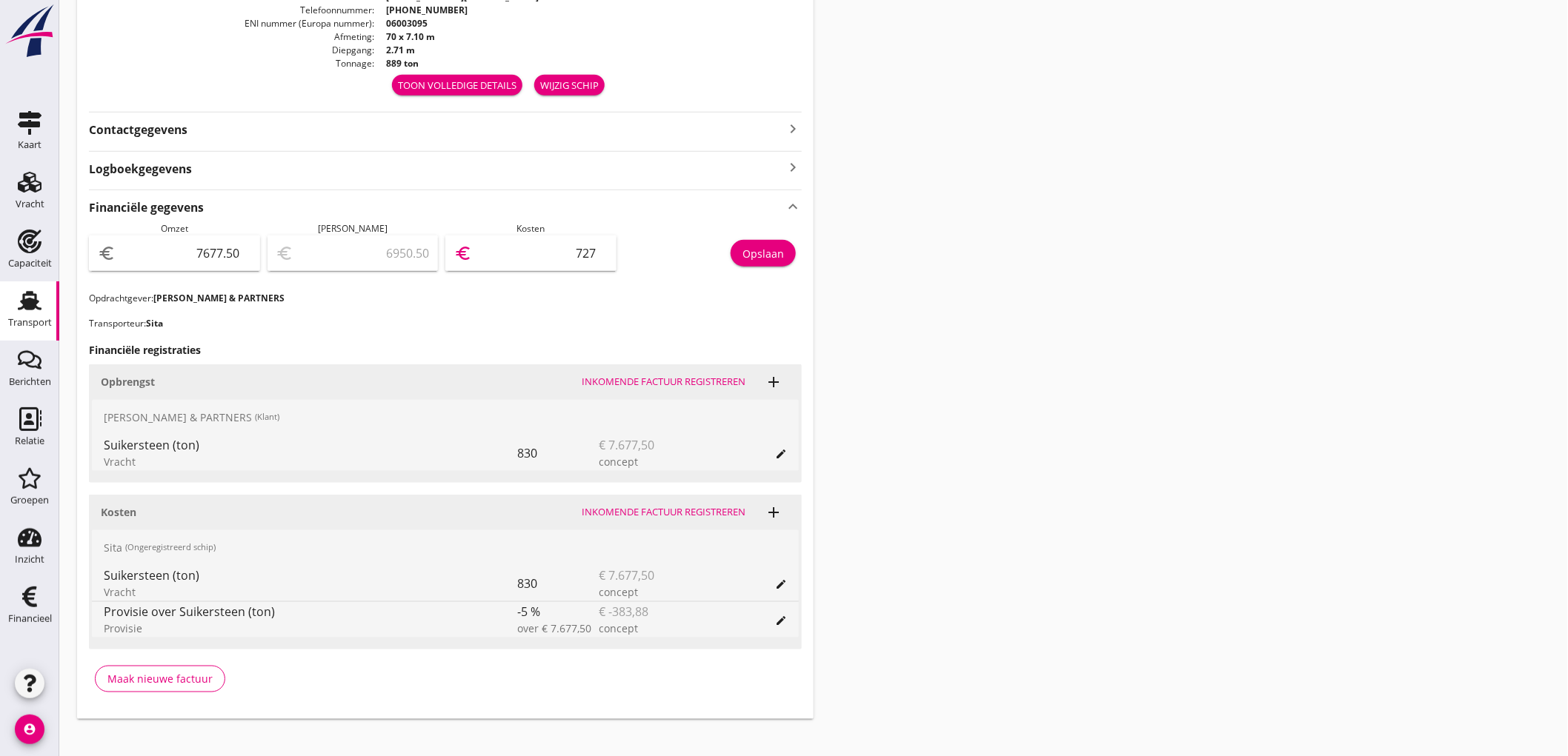
type input "72"
type input "6949.50"
type input "728"
type input "392.50"
type input "7285"
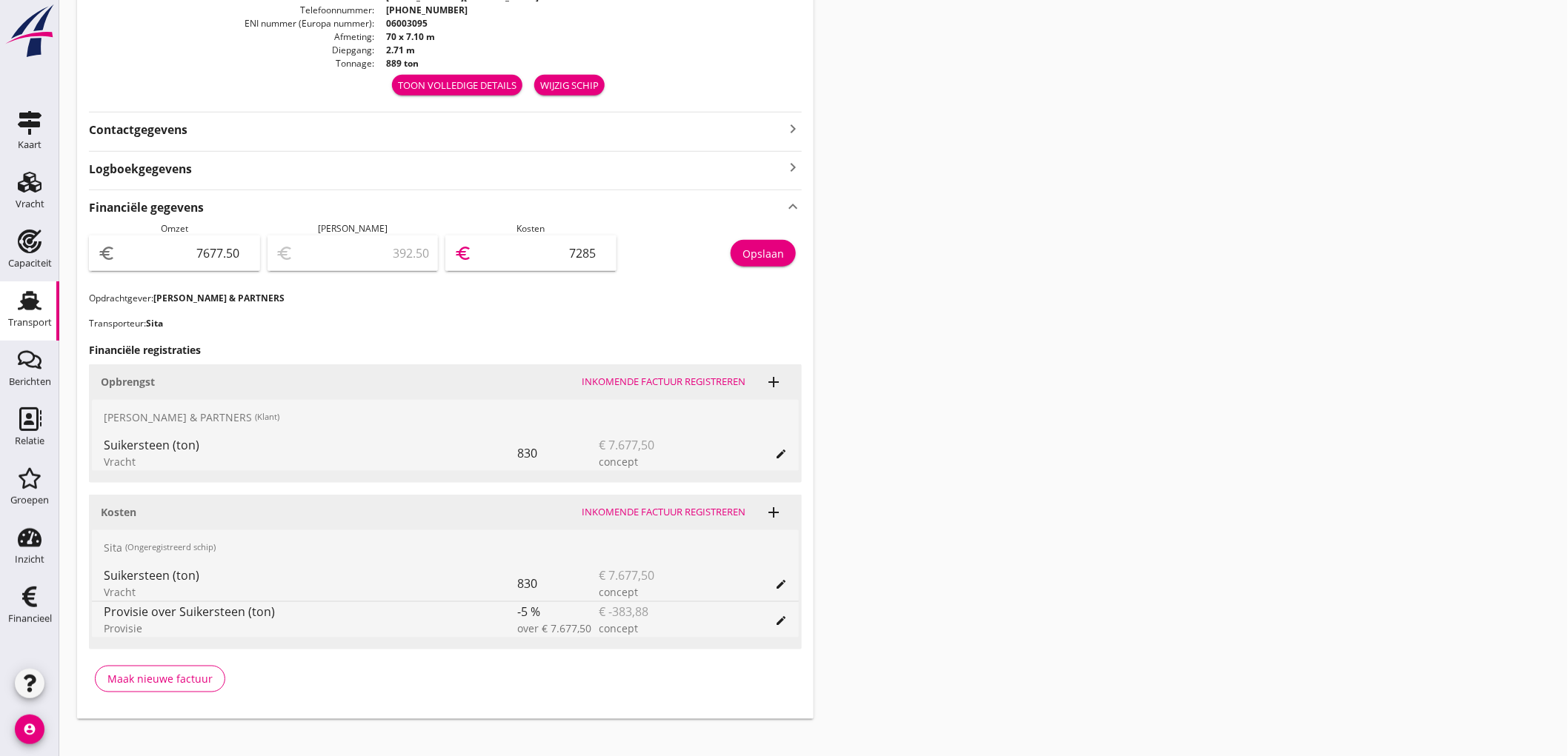
type input "6949.50"
type input "728"
type input "7605.50"
type input "72"
type input "6948.50"
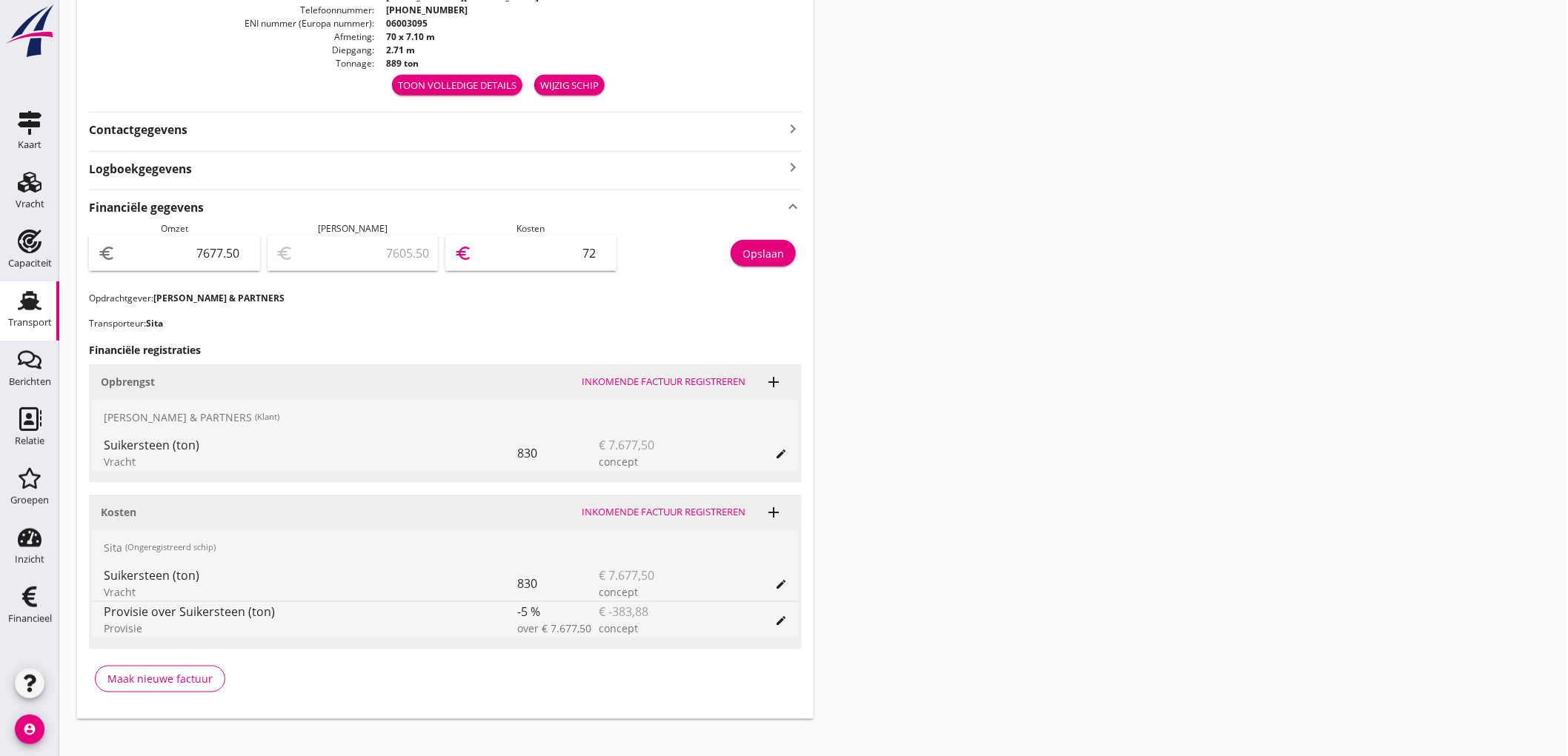
type input "729"
type input "382.50"
type input "7295"
type input "6948.50"
type input "729"
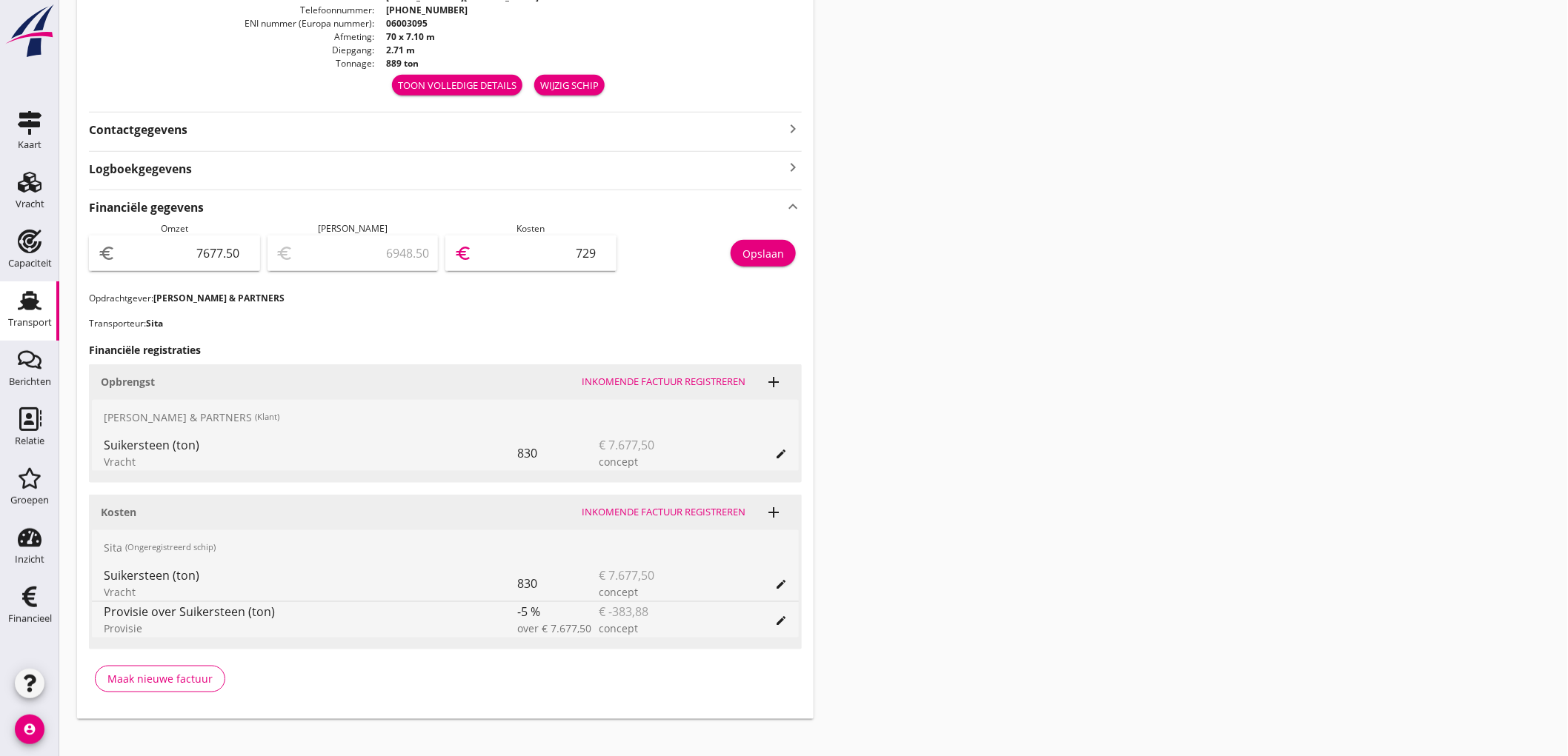
type input "383.50"
type input "7294"
type input "383.20"
type input "7294.3"
type input "383.18"
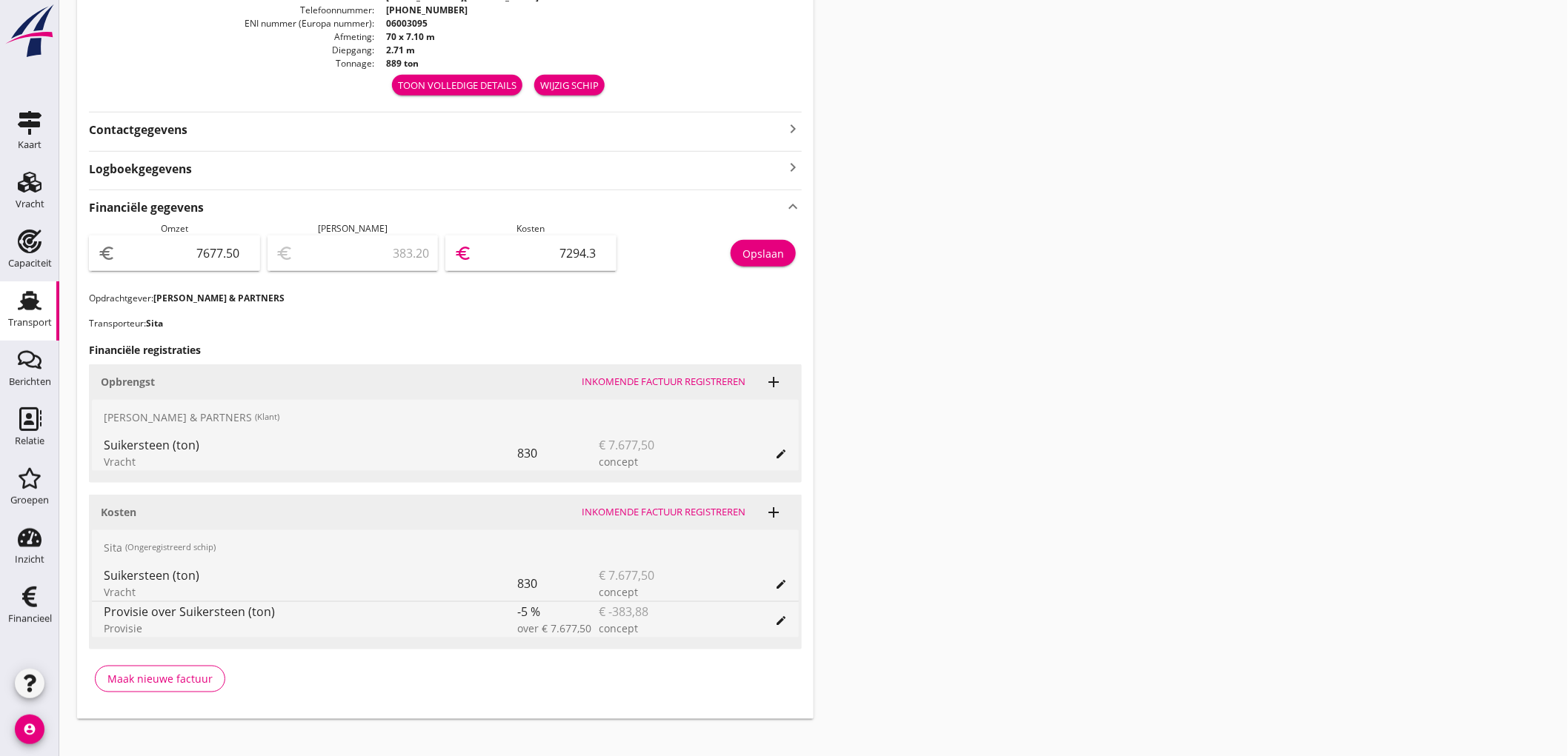
type input "7294.32"
type input "383.20"
type input "7294.3"
type input "383.50"
type input "7294"
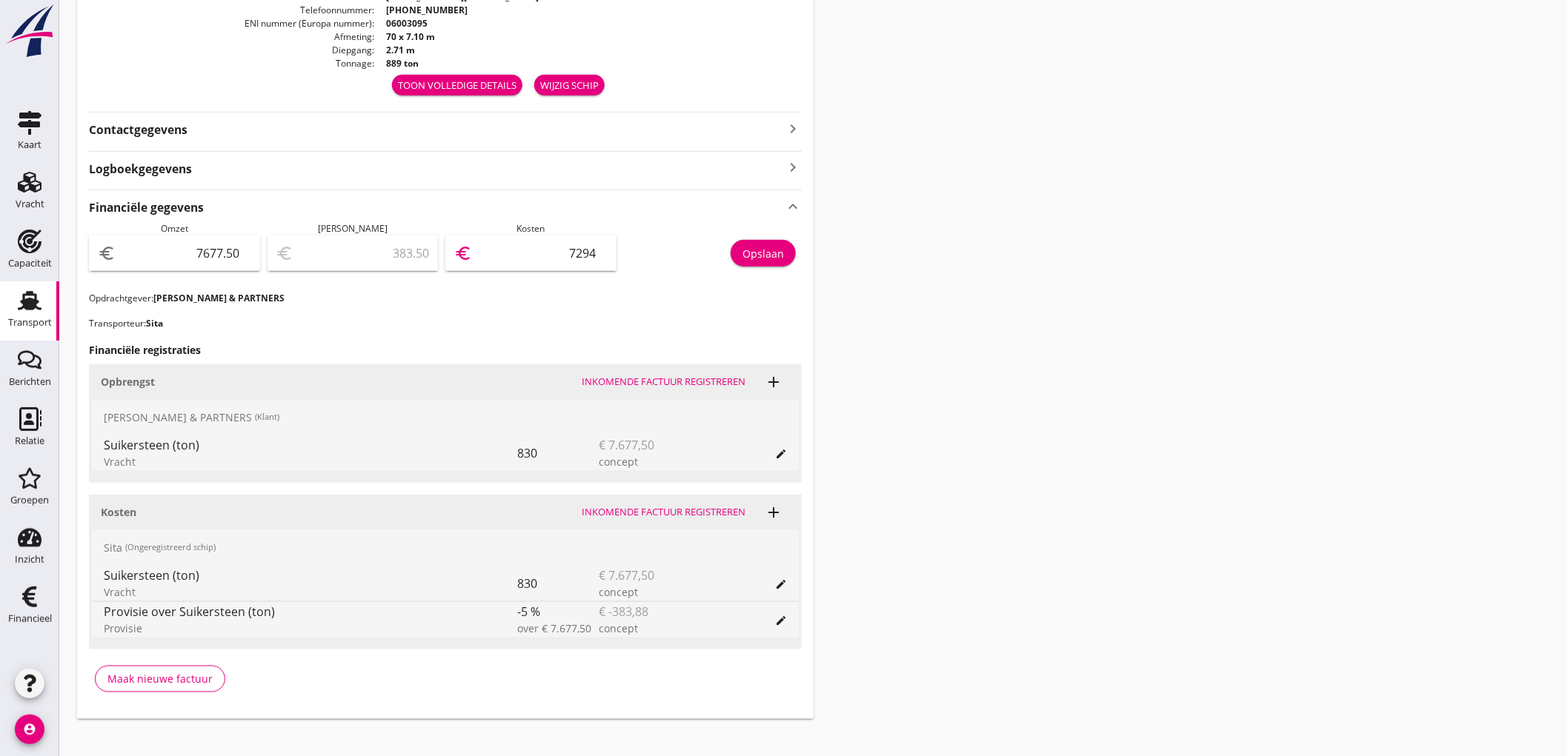
type input "383.40"
type input "7294.1"
type input "383.38"
type input "7294.12"
click at [749, 250] on div "Opslaan" at bounding box center [763, 253] width 41 height 16
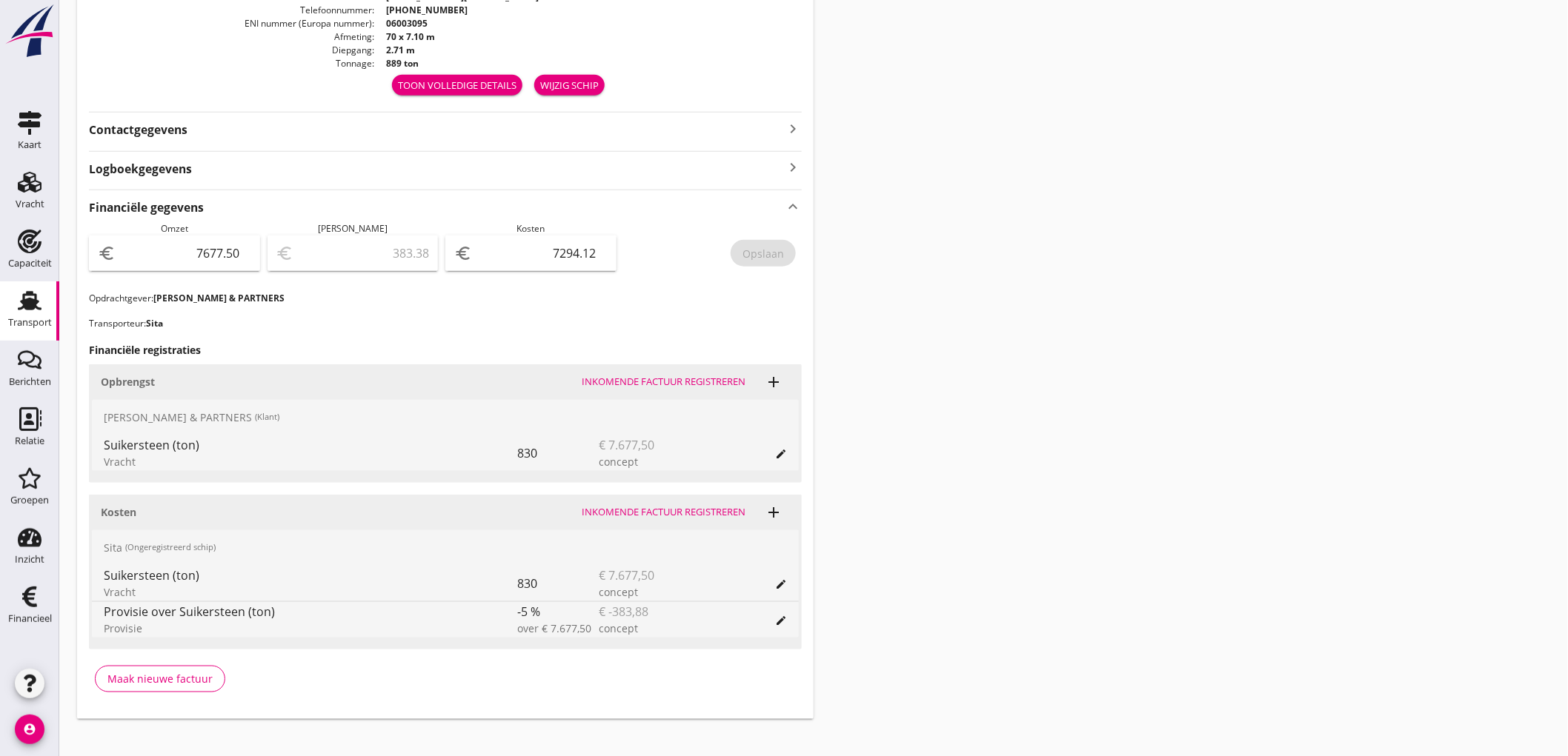
click at [12, 321] on div "Transport" at bounding box center [30, 322] width 44 height 9
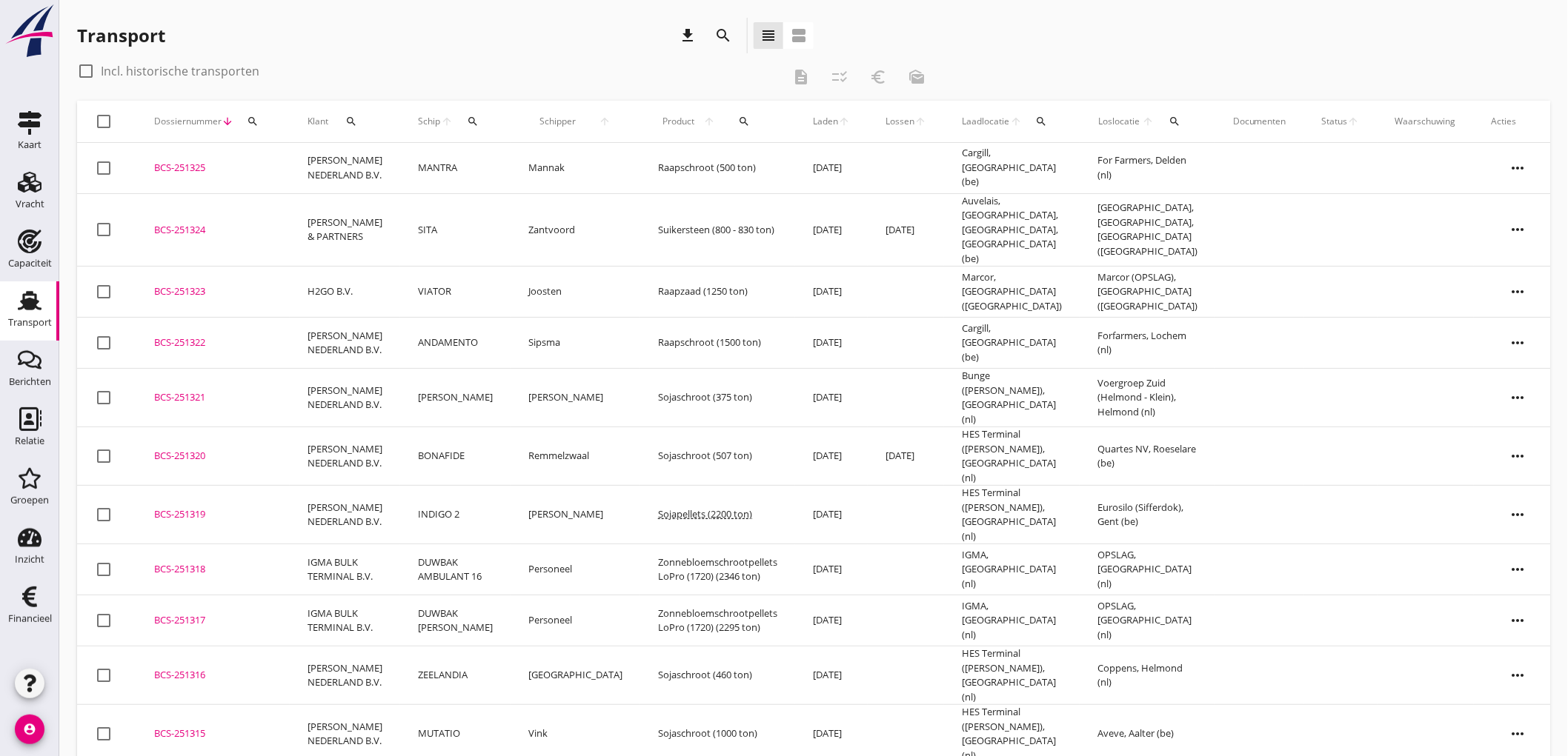
click at [311, 275] on td "H2GO B.V." at bounding box center [345, 292] width 110 height 51
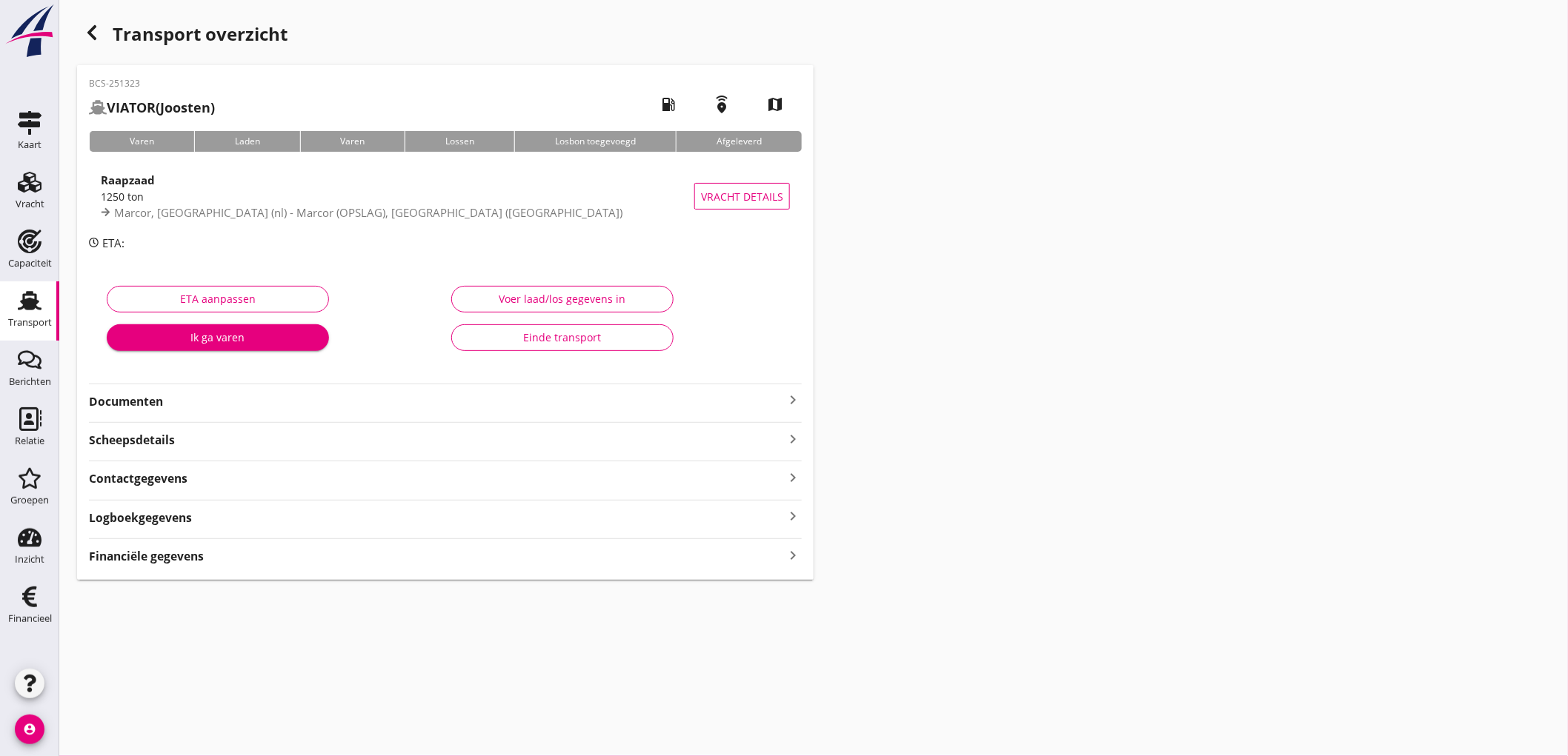
click at [181, 551] on strong "Financiële gegevens" at bounding box center [146, 556] width 115 height 17
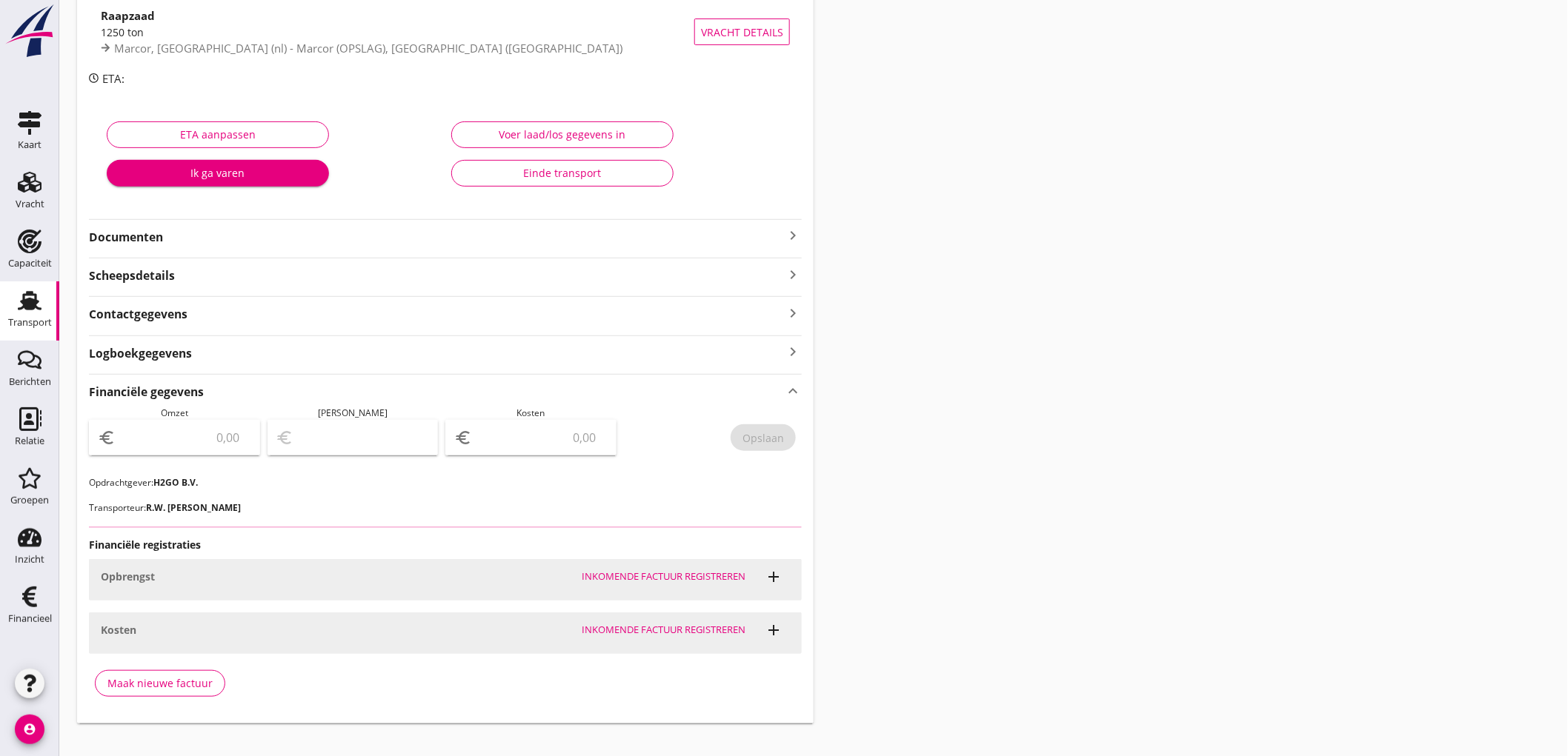
scroll to position [184, 0]
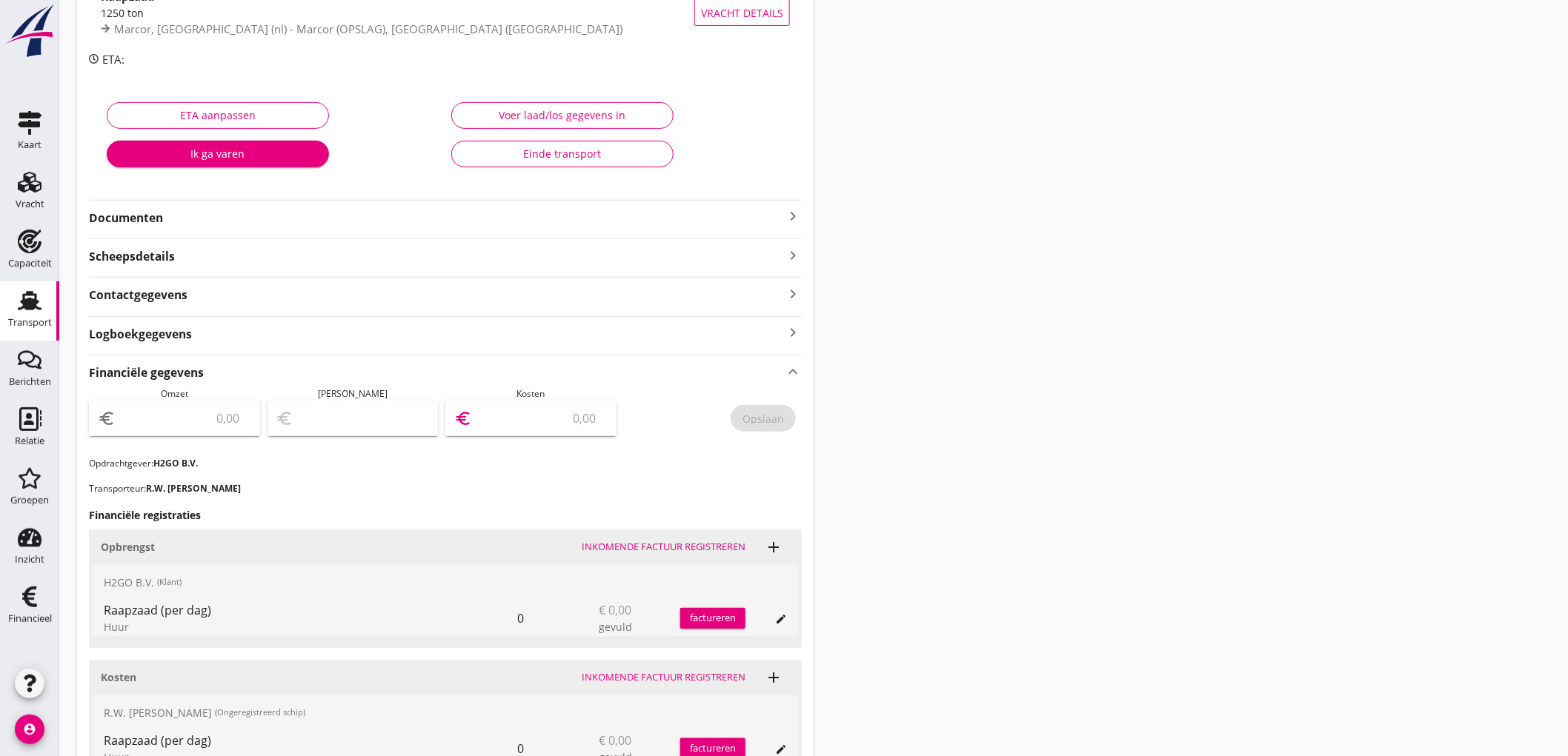
click at [580, 408] on input "number" at bounding box center [542, 418] width 133 height 23
type input "18525"
click at [205, 420] on input "number" at bounding box center [185, 418] width 133 height 23
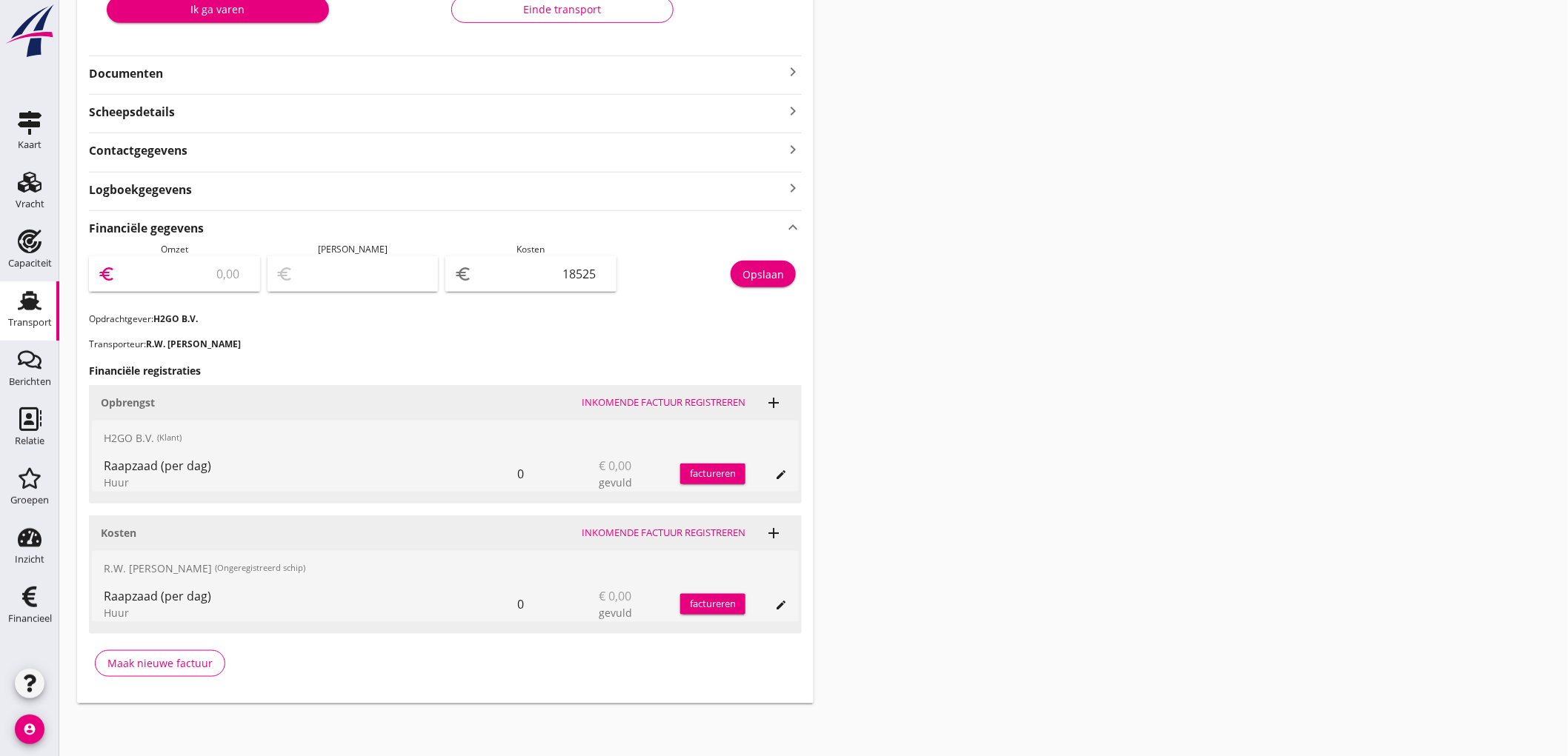
type input "1"
type input "-18524.00"
type input "19"
type input "-18506.00"
type input "199"
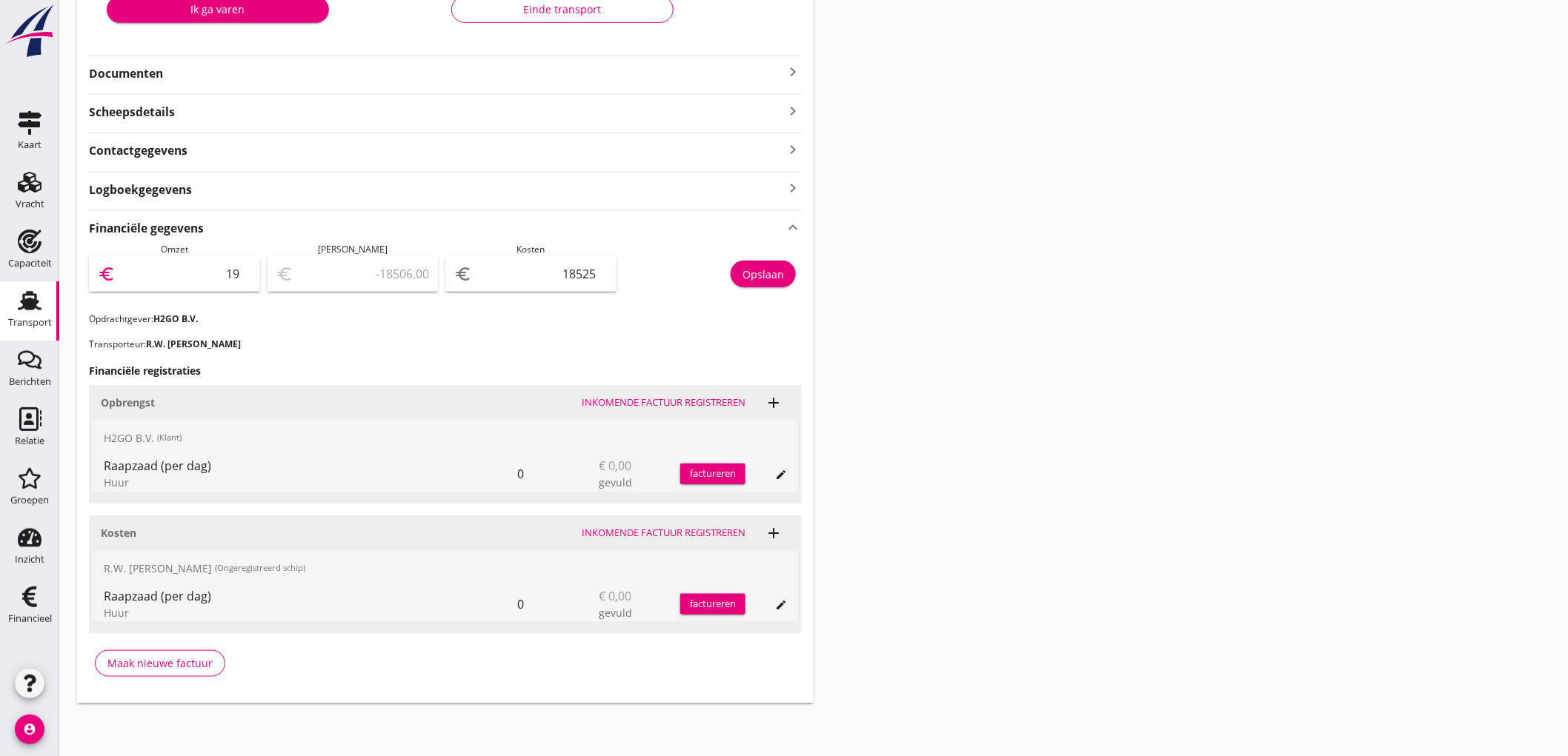
type input "-18326.00"
type input "1998"
type input "-16527.00"
type input "19987"
type input "1462.00"
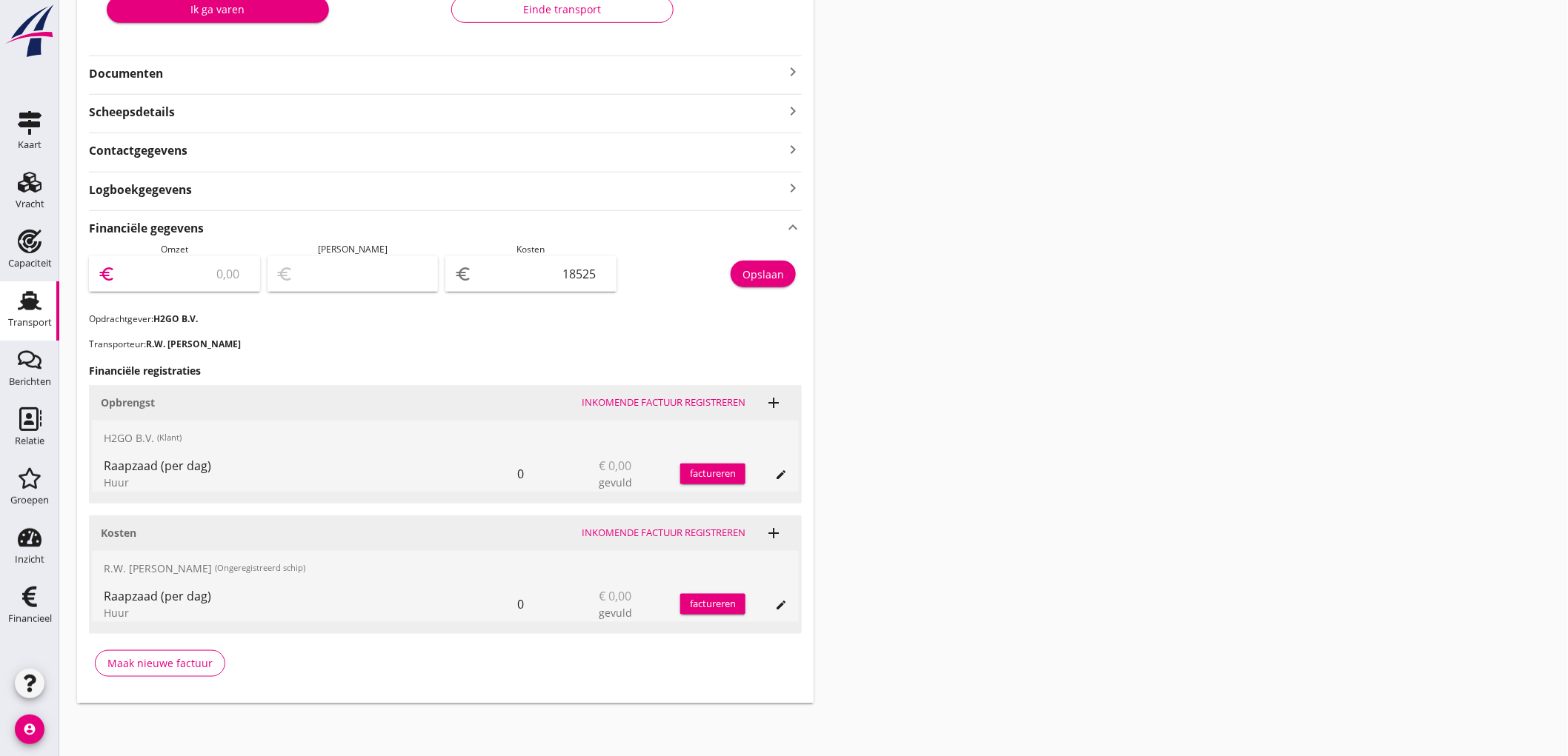
type input "19987.5"
type input "1462.50"
type input "19987.50"
click at [774, 267] on div "Opslaan" at bounding box center [763, 274] width 41 height 16
click at [27, 310] on icon "Transport" at bounding box center [29, 301] width 23 height 23
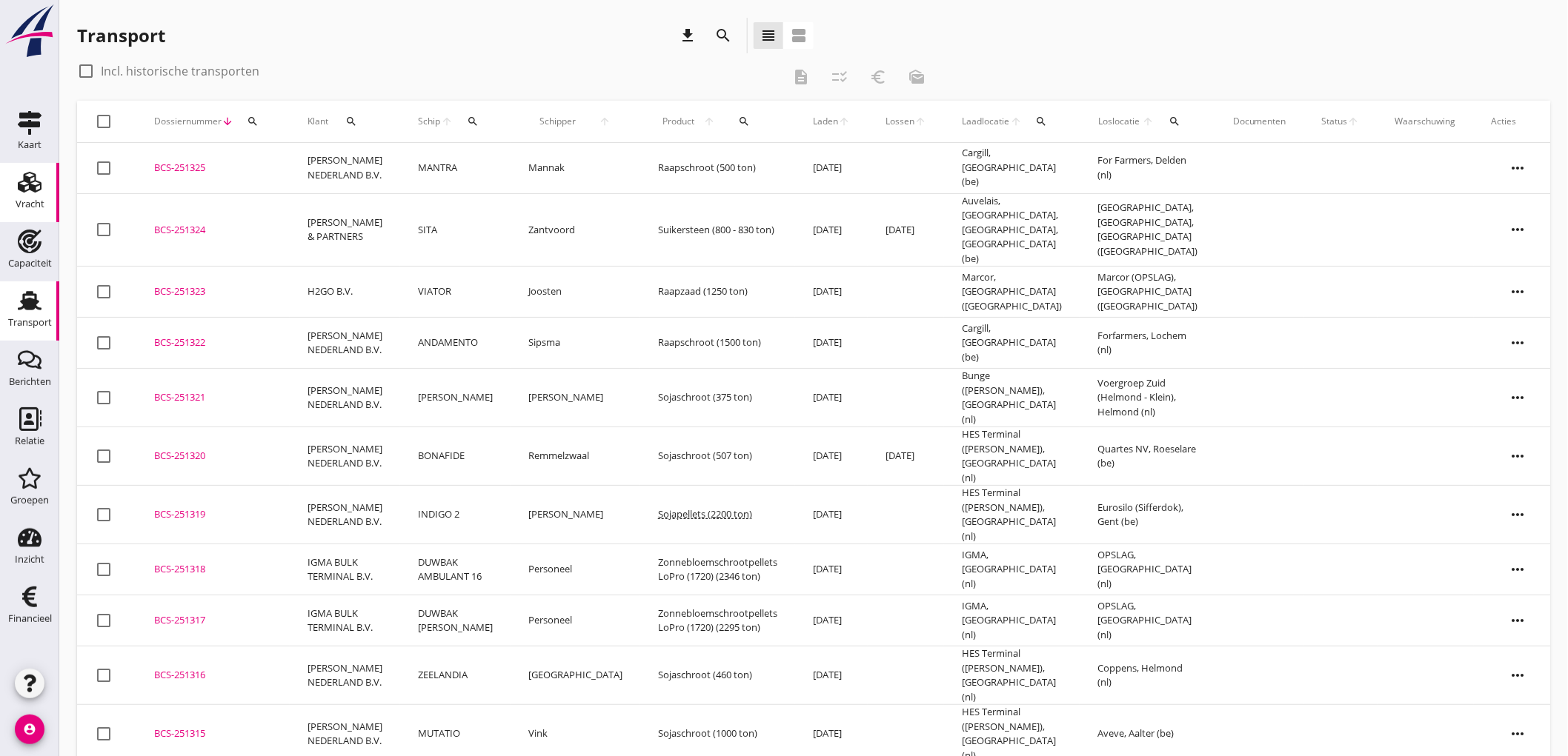
click at [9, 185] on link "Vracht Vracht" at bounding box center [29, 192] width 59 height 59
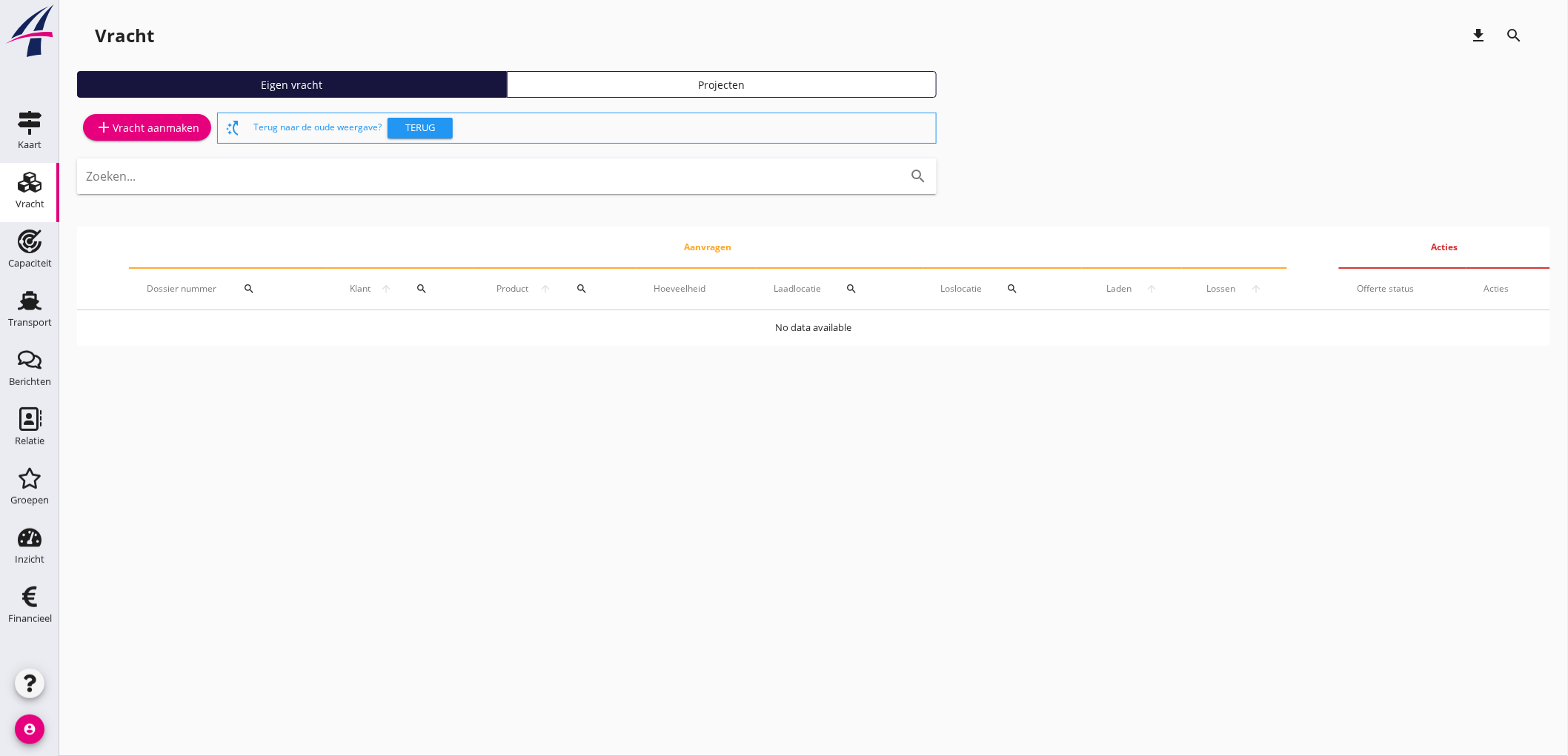
click at [180, 124] on div "add Vracht aanmaken" at bounding box center [148, 127] width 105 height 18
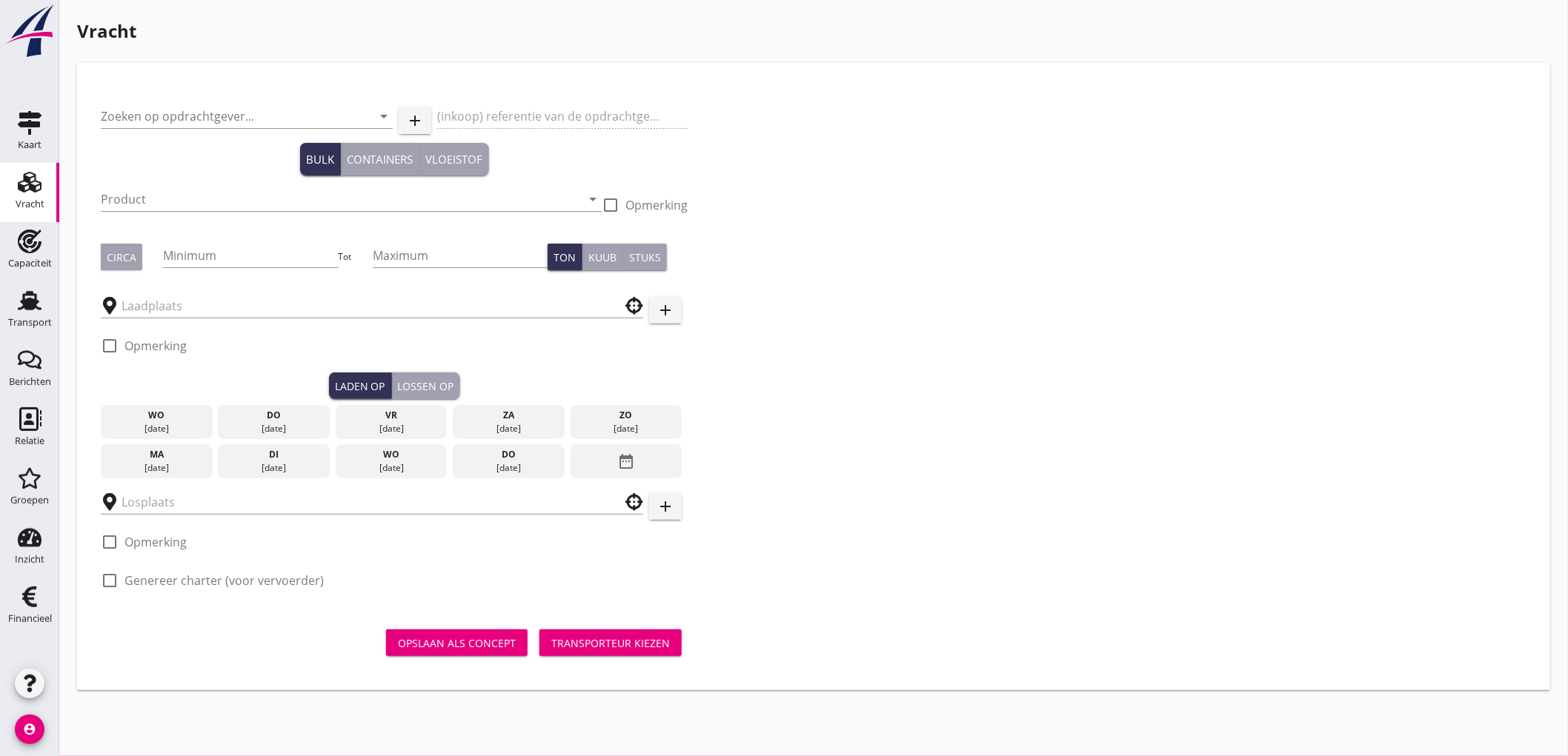
click at [180, 124] on input "Zoeken op opdrachtgever..." at bounding box center [226, 116] width 250 height 23
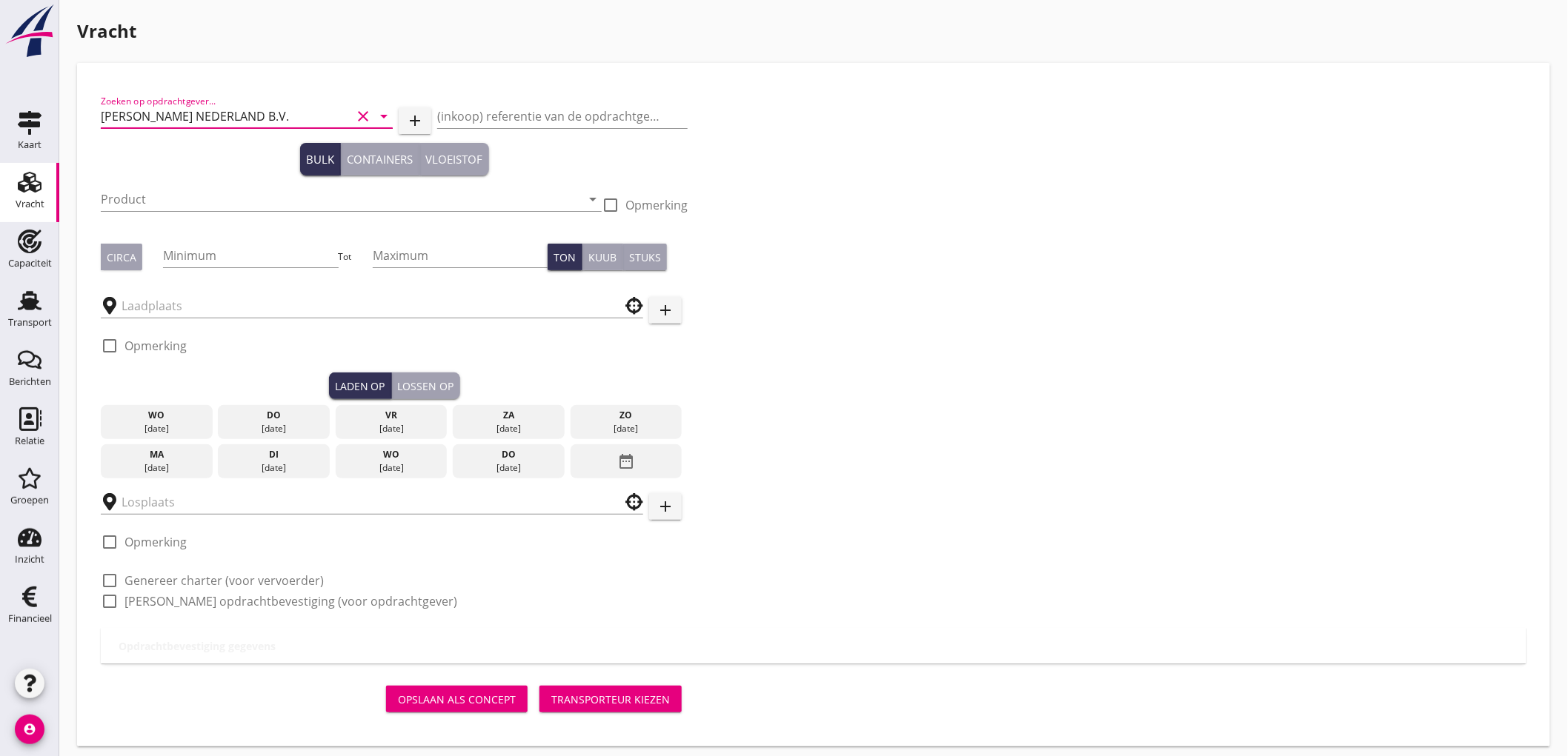
type input "PETERSON NEDERLAND B.V."
click at [307, 211] on div "Product arrow_drop_down" at bounding box center [351, 199] width 501 height 23
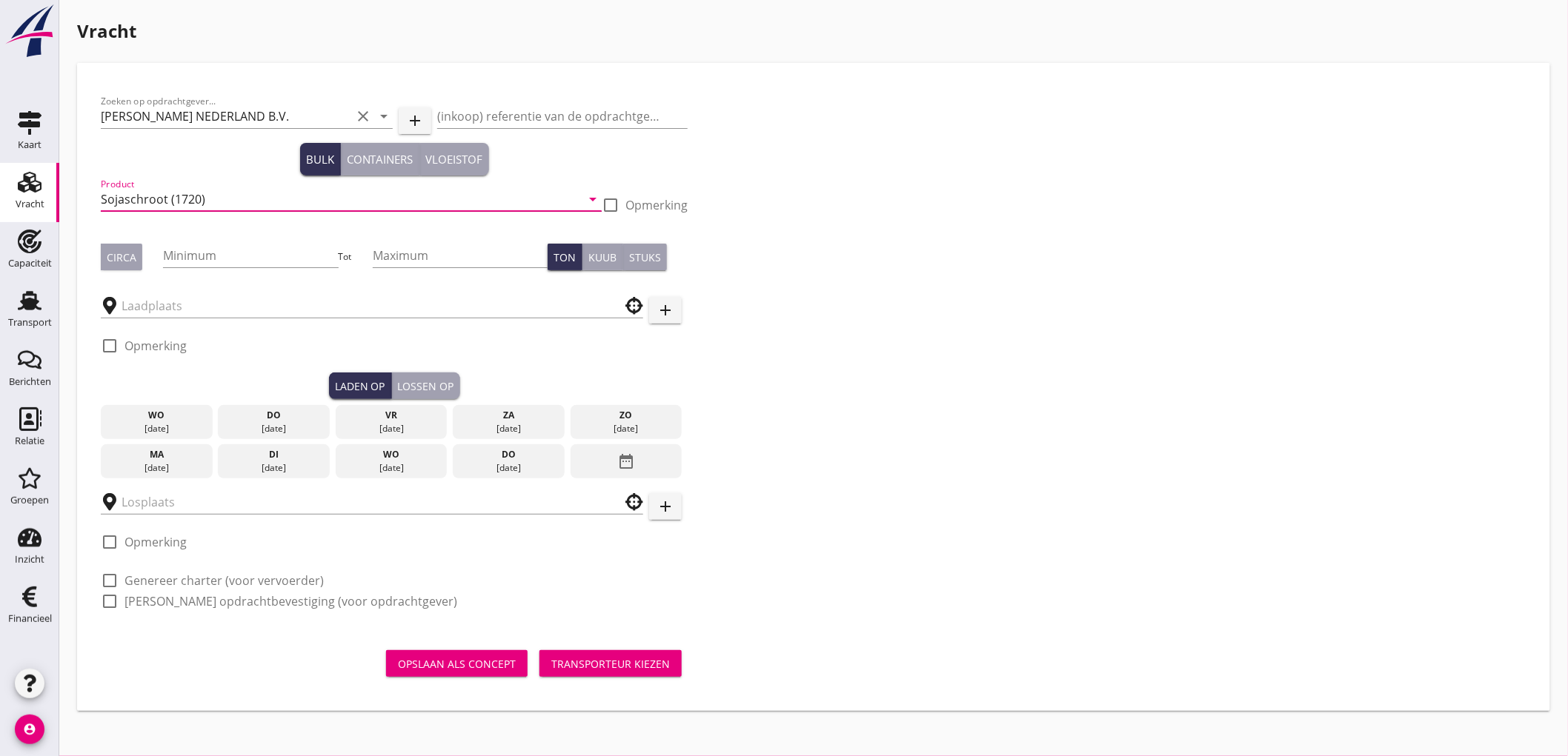
type input "Sojaschroot (1720)"
click at [136, 249] on button "Circa" at bounding box center [121, 257] width 41 height 27
click at [214, 249] on input "Minimum" at bounding box center [250, 255] width 175 height 23
type input "525"
click at [205, 301] on input "text" at bounding box center [361, 305] width 480 height 23
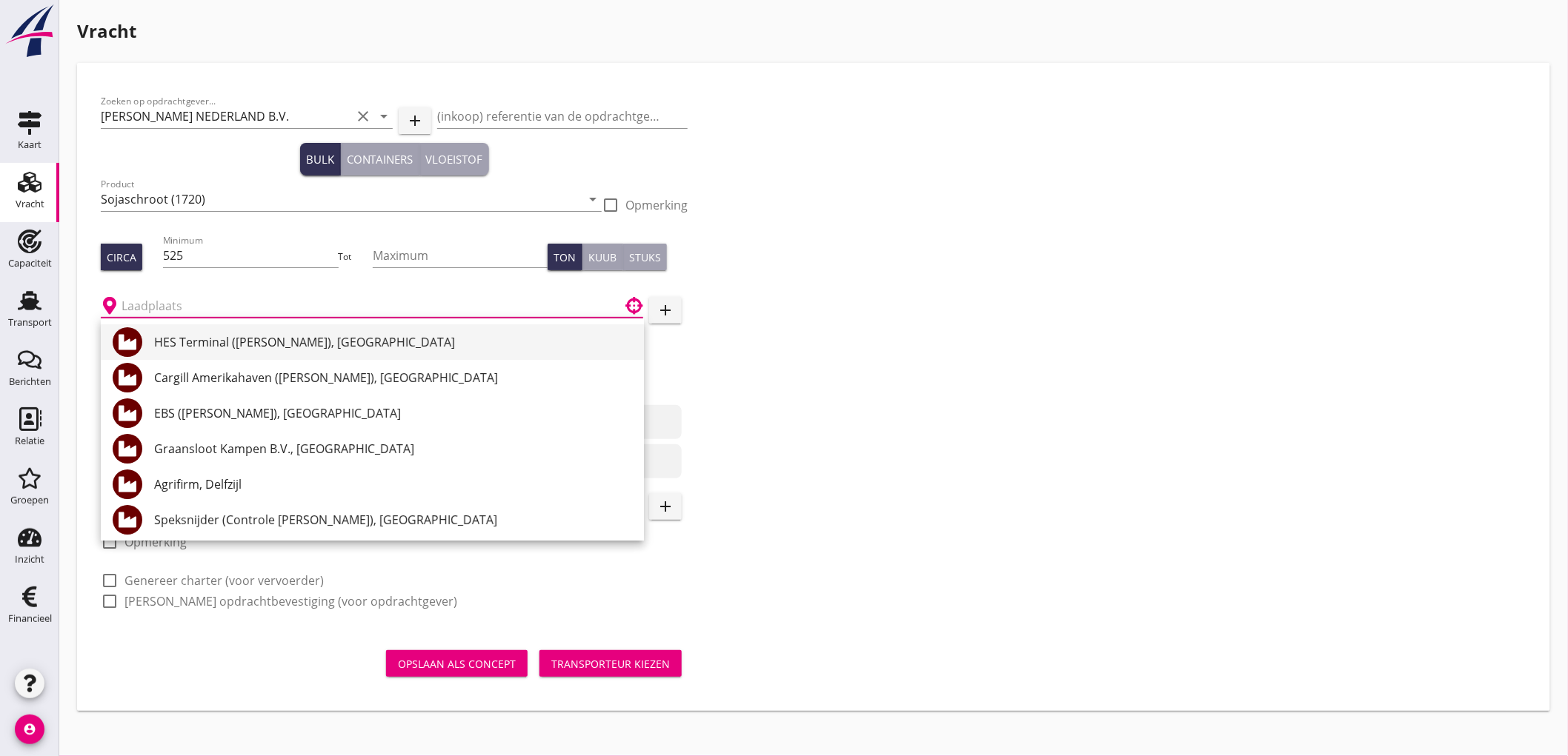
click at [199, 332] on div "HES Terminal (melden Peterson), Amsterdam Cargill Amerikahaven (melden Peterson…" at bounding box center [373, 502] width 544 height 368
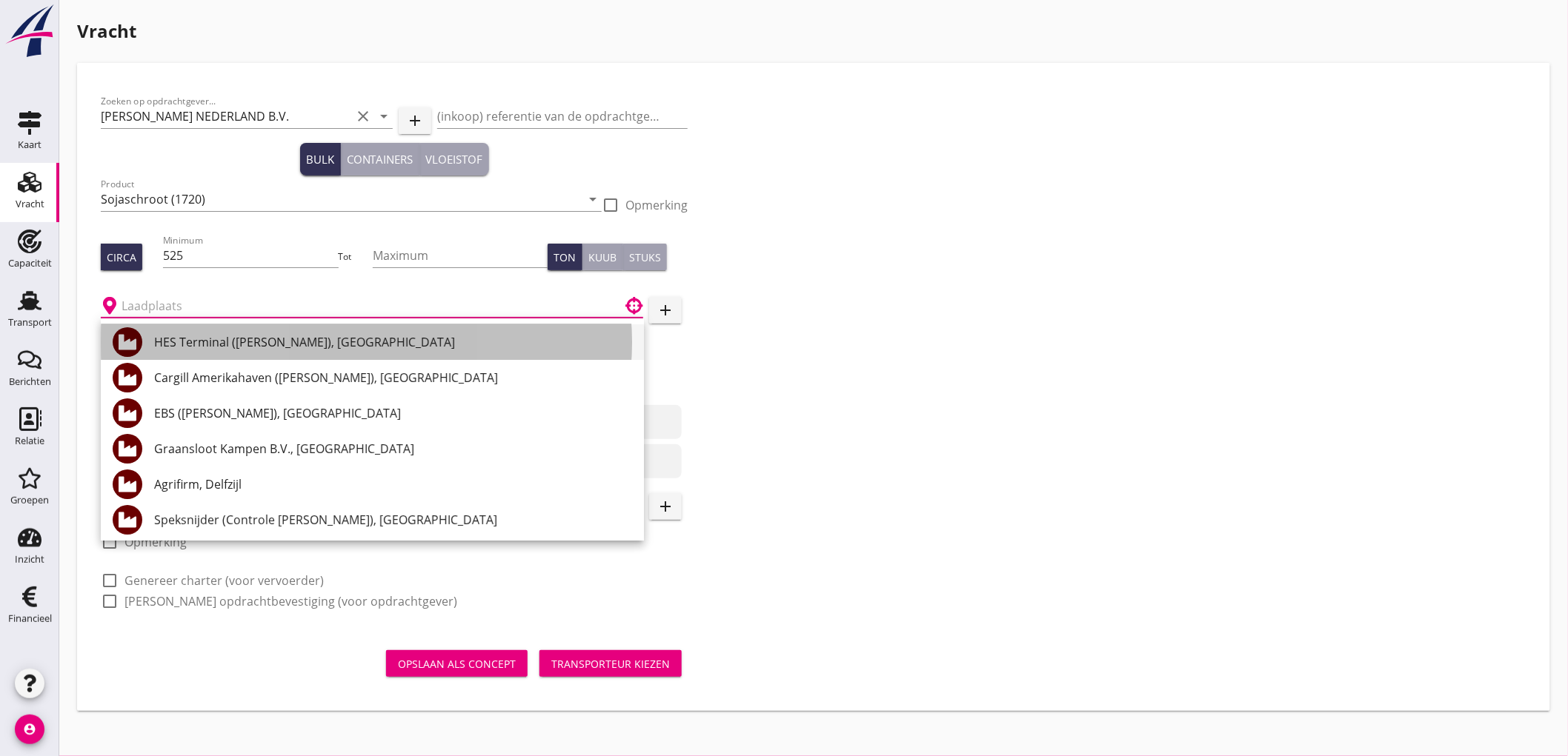
click at [199, 333] on div "HES Terminal (melden Peterson), Amsterdam" at bounding box center [393, 342] width 478 height 18
type input "HES Terminal (melden Peterson), Amsterdam"
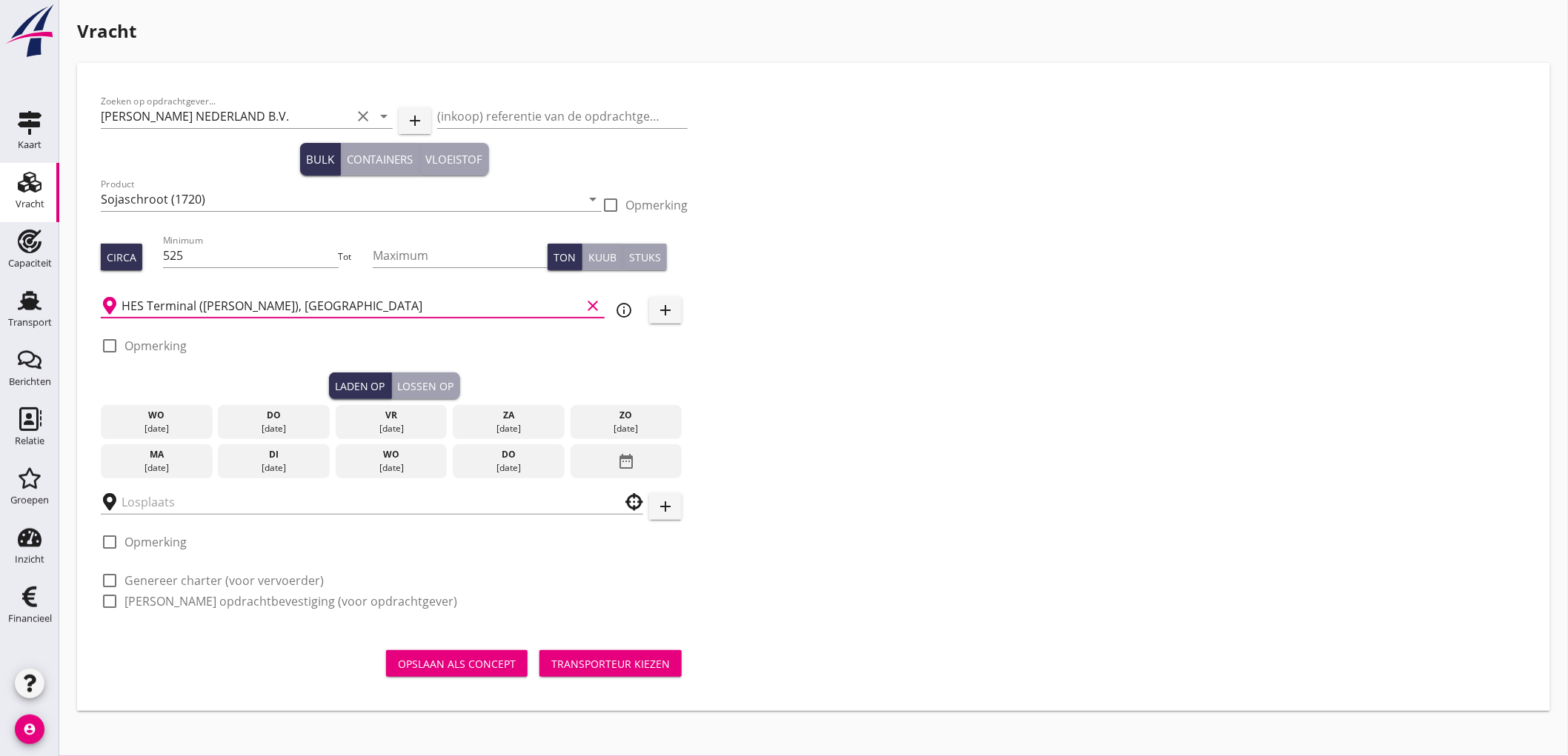
click at [146, 342] on label "Opmerking" at bounding box center [155, 346] width 63 height 15
checkbox input "true"
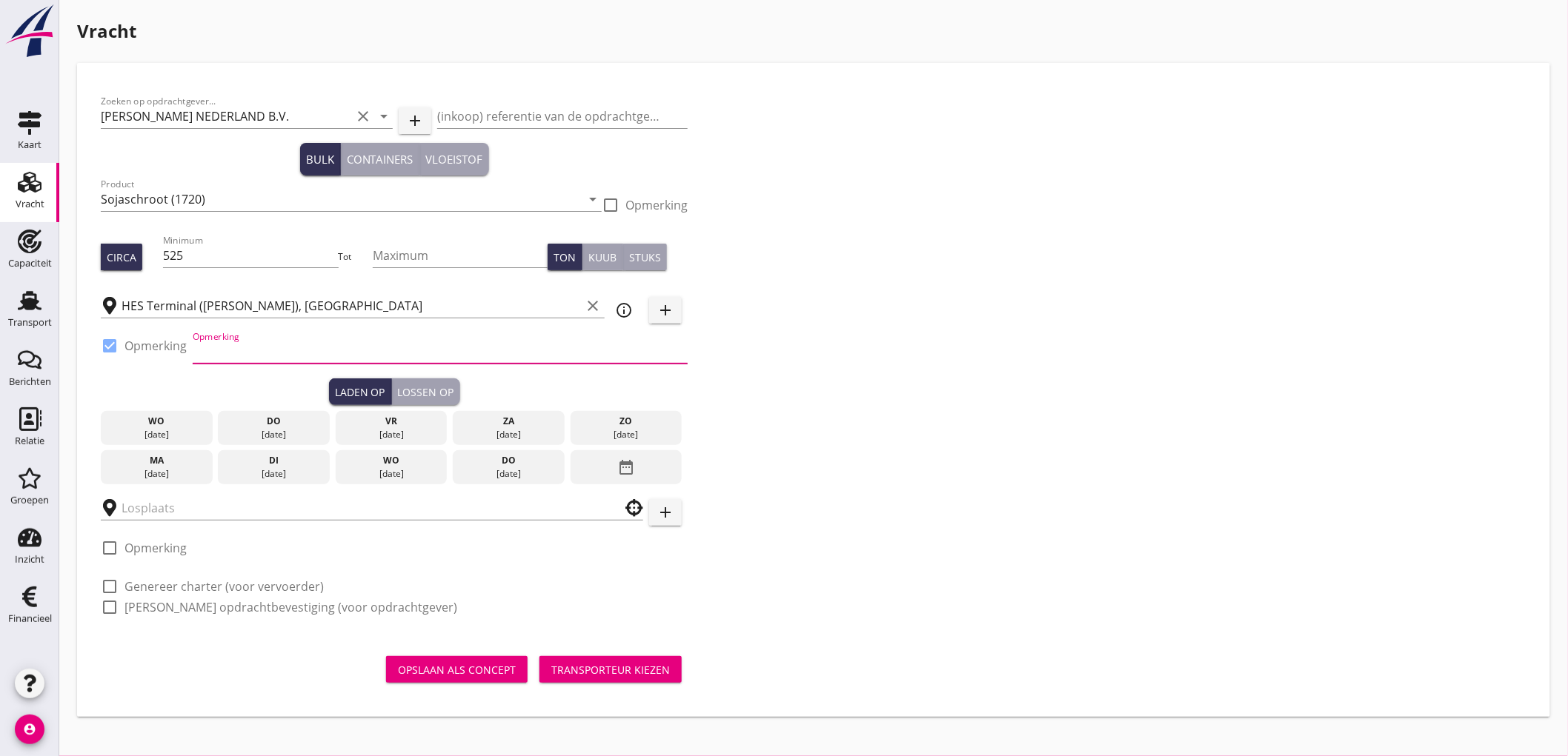
click at [202, 354] on input "Opmerking" at bounding box center [440, 351] width 495 height 23
type input "Ex. HUNG DAI / opslag"
type button "load"
drag, startPoint x: 175, startPoint y: 476, endPoint x: 172, endPoint y: 483, distance: 7.6
click at [174, 476] on div "01 sep." at bounding box center [157, 474] width 105 height 13
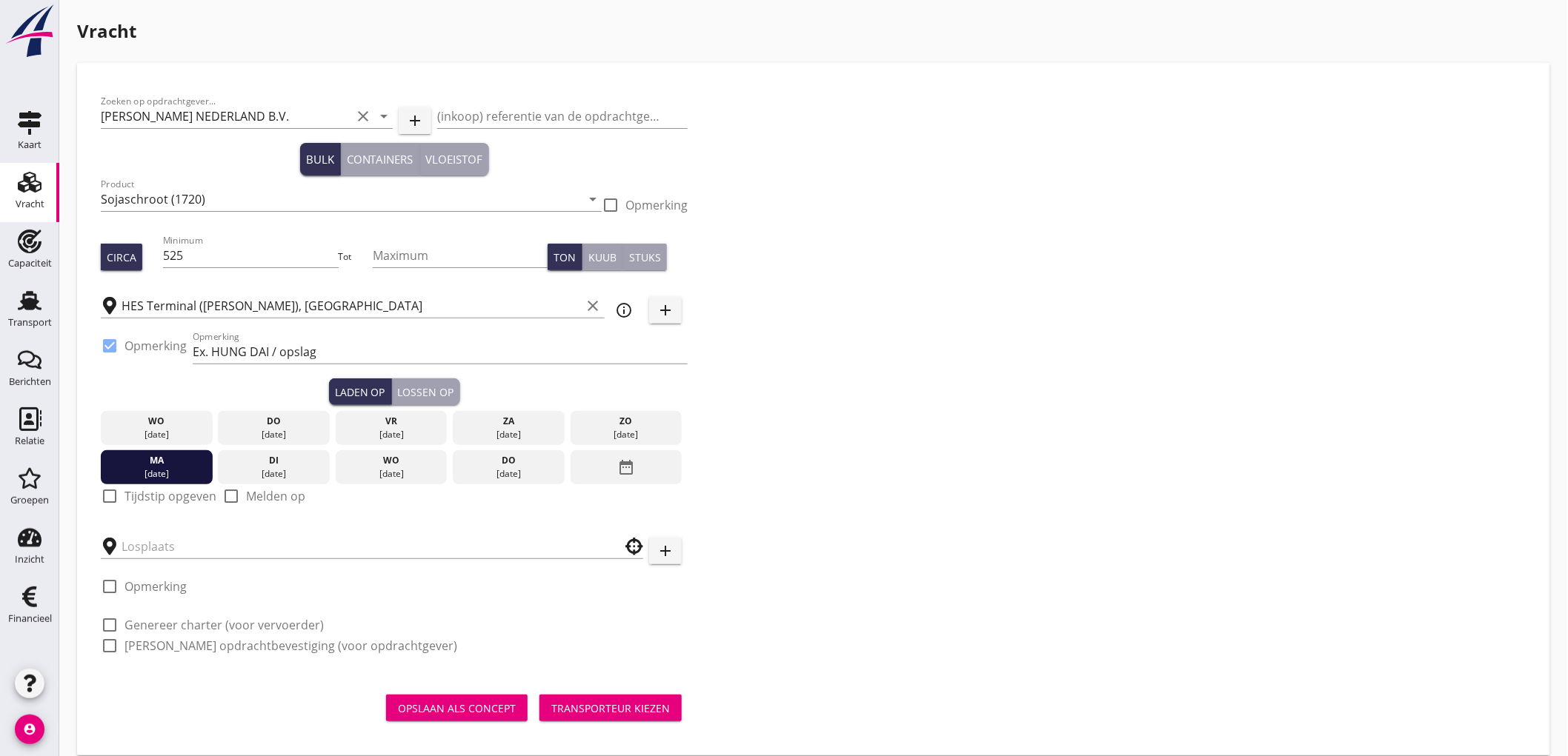
click at [157, 504] on div "check_box_outline_blank Tijdstip opgeven" at bounding box center [159, 496] width 116 height 18
click at [167, 497] on label "Tijdstip opgeven" at bounding box center [170, 497] width 92 height 15
checkbox input "true"
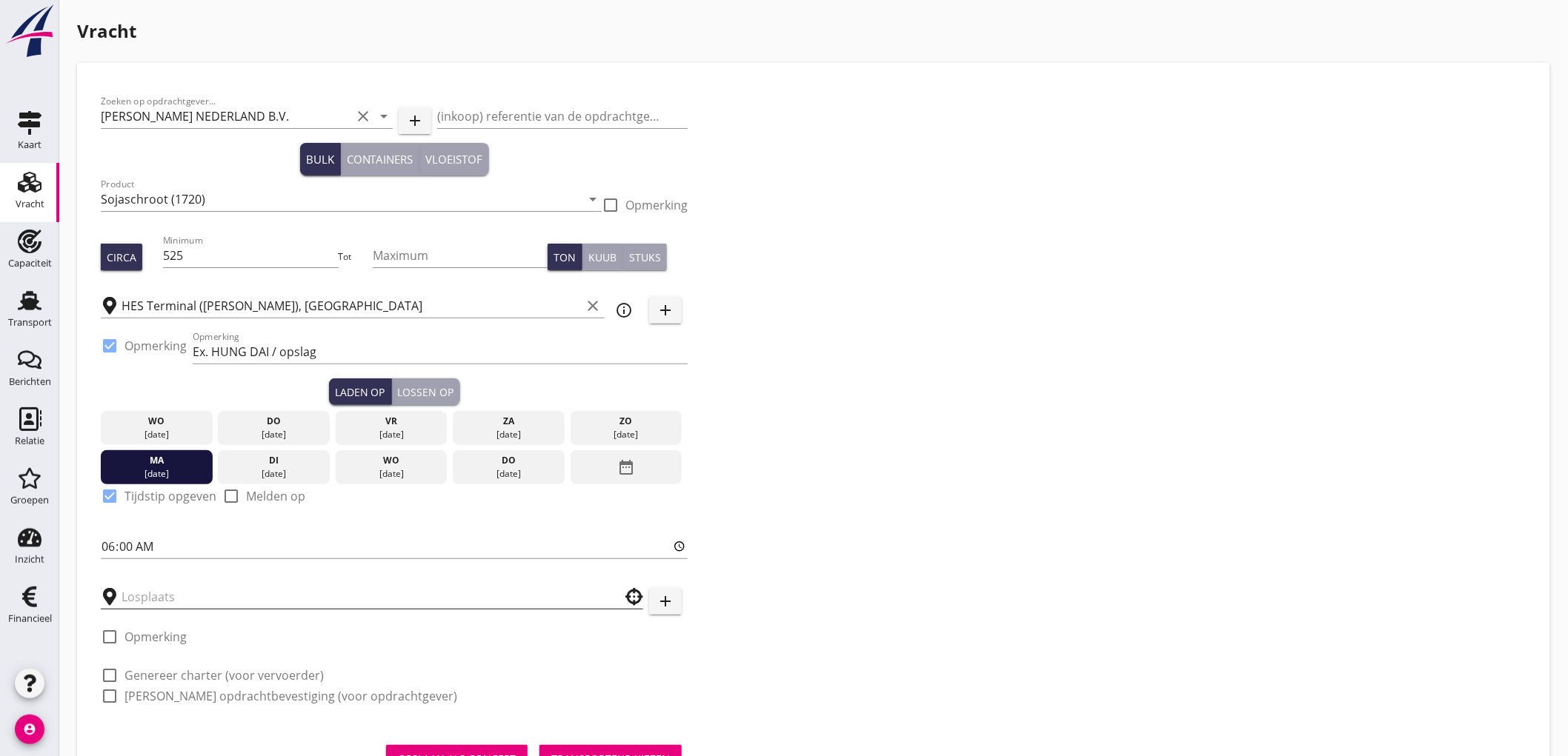
click at [160, 597] on input "text" at bounding box center [361, 596] width 480 height 23
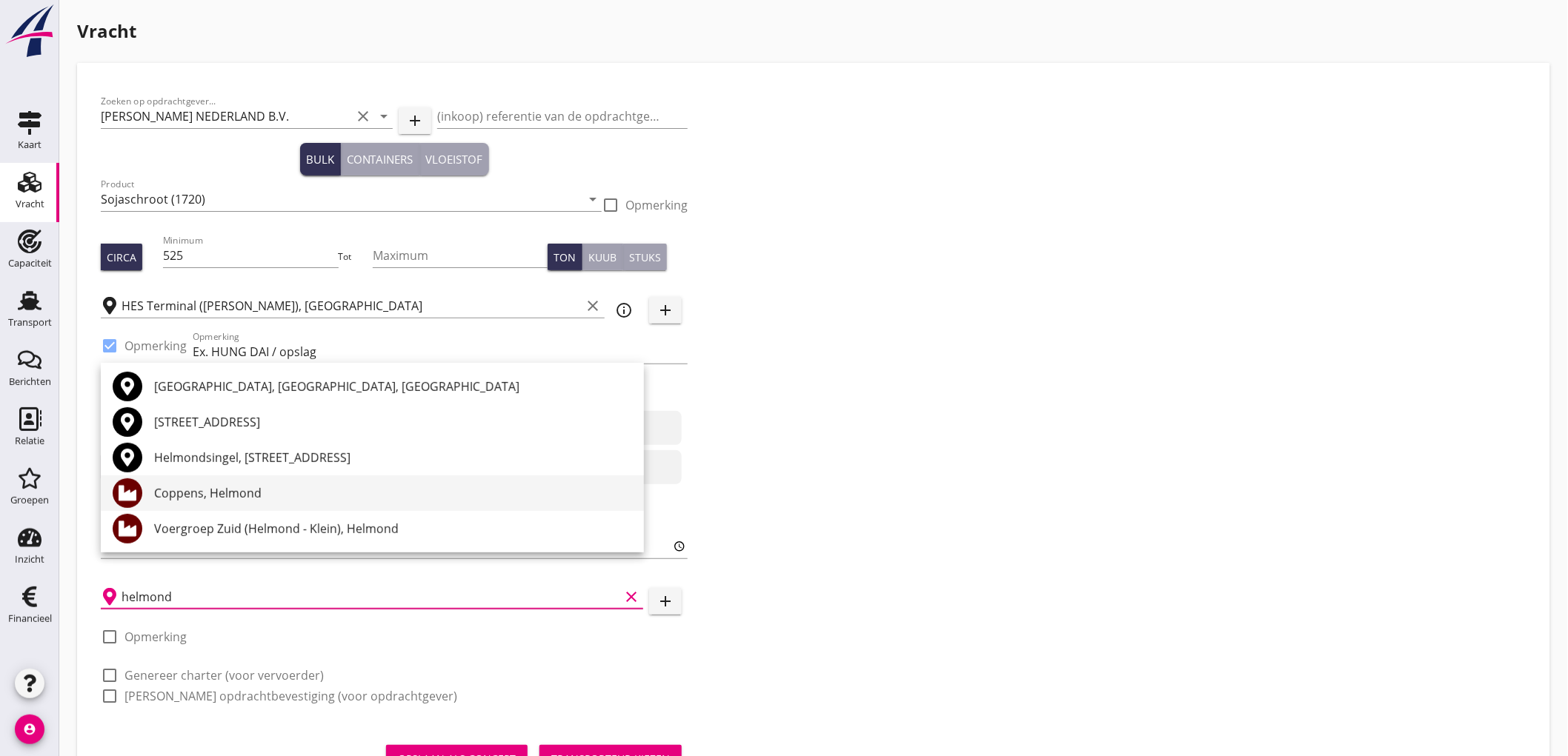
click at [261, 501] on div "Coppens, Helmond" at bounding box center [393, 493] width 478 height 18
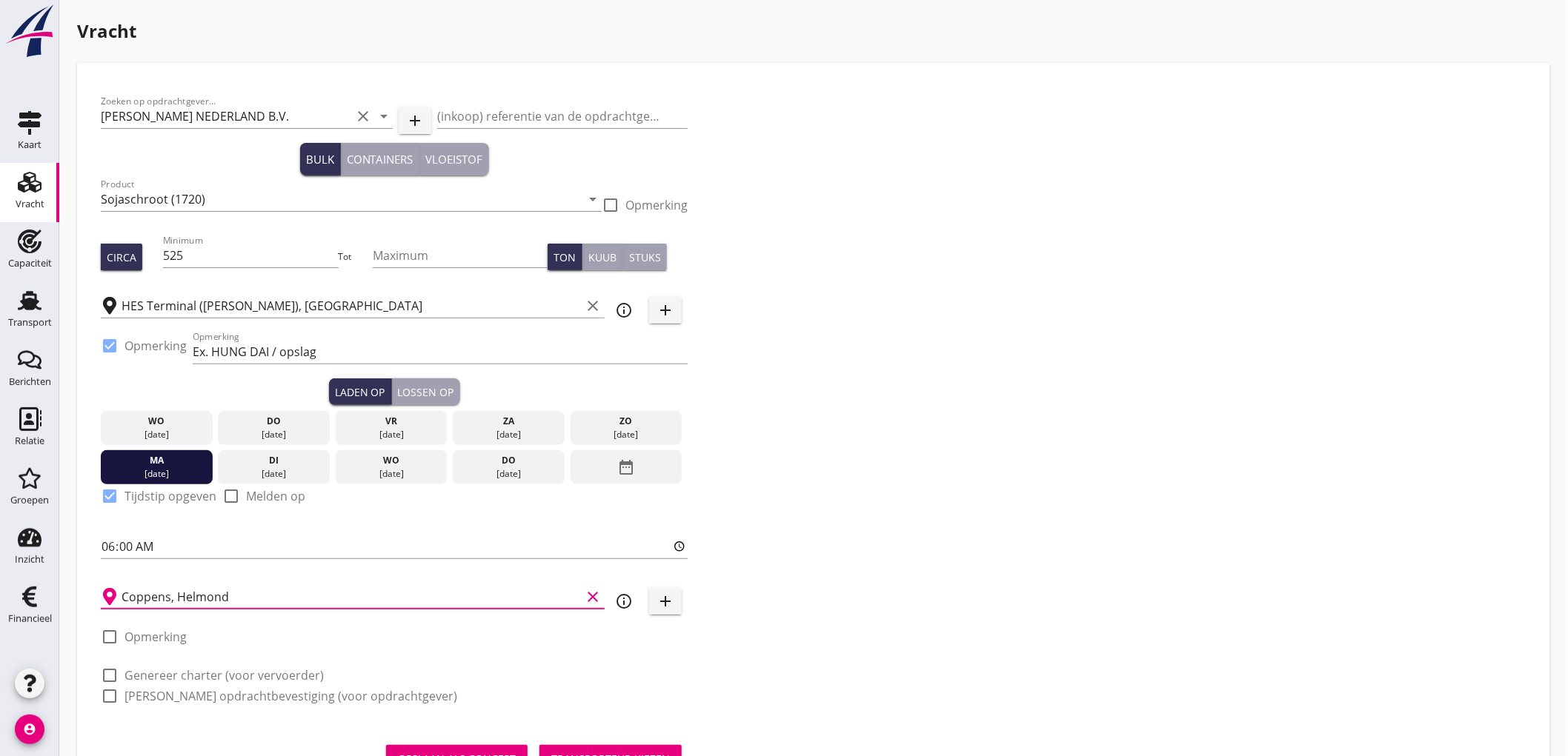
type input "Coppens, Helmond"
click at [166, 697] on label "Genereer opdrachtbevestiging (voor opdrachtgever)" at bounding box center [290, 696] width 332 height 15
click at [177, 671] on label "Genereer charter (voor vervoerder)" at bounding box center [223, 676] width 199 height 15
checkbox input "true"
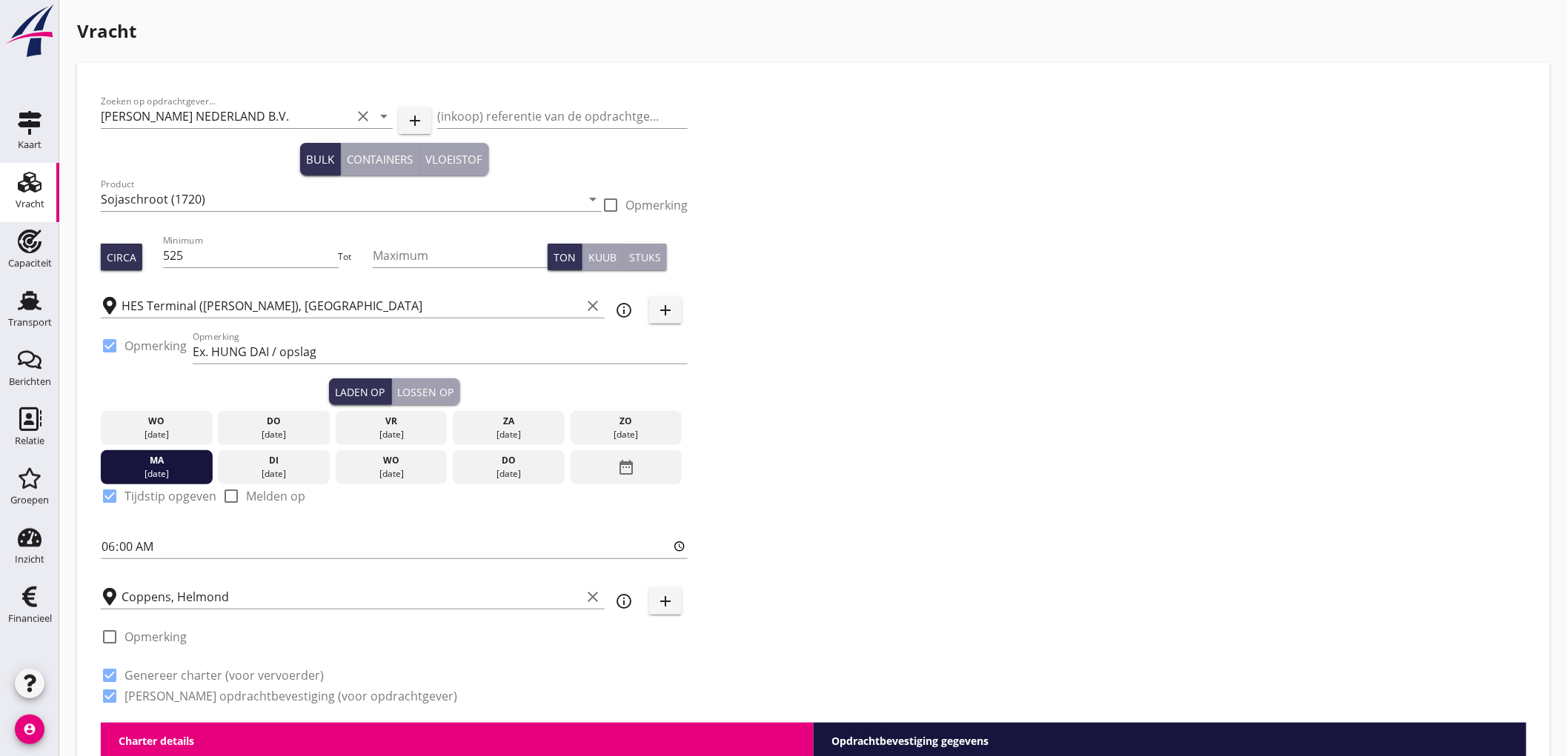
scroll to position [411, 0]
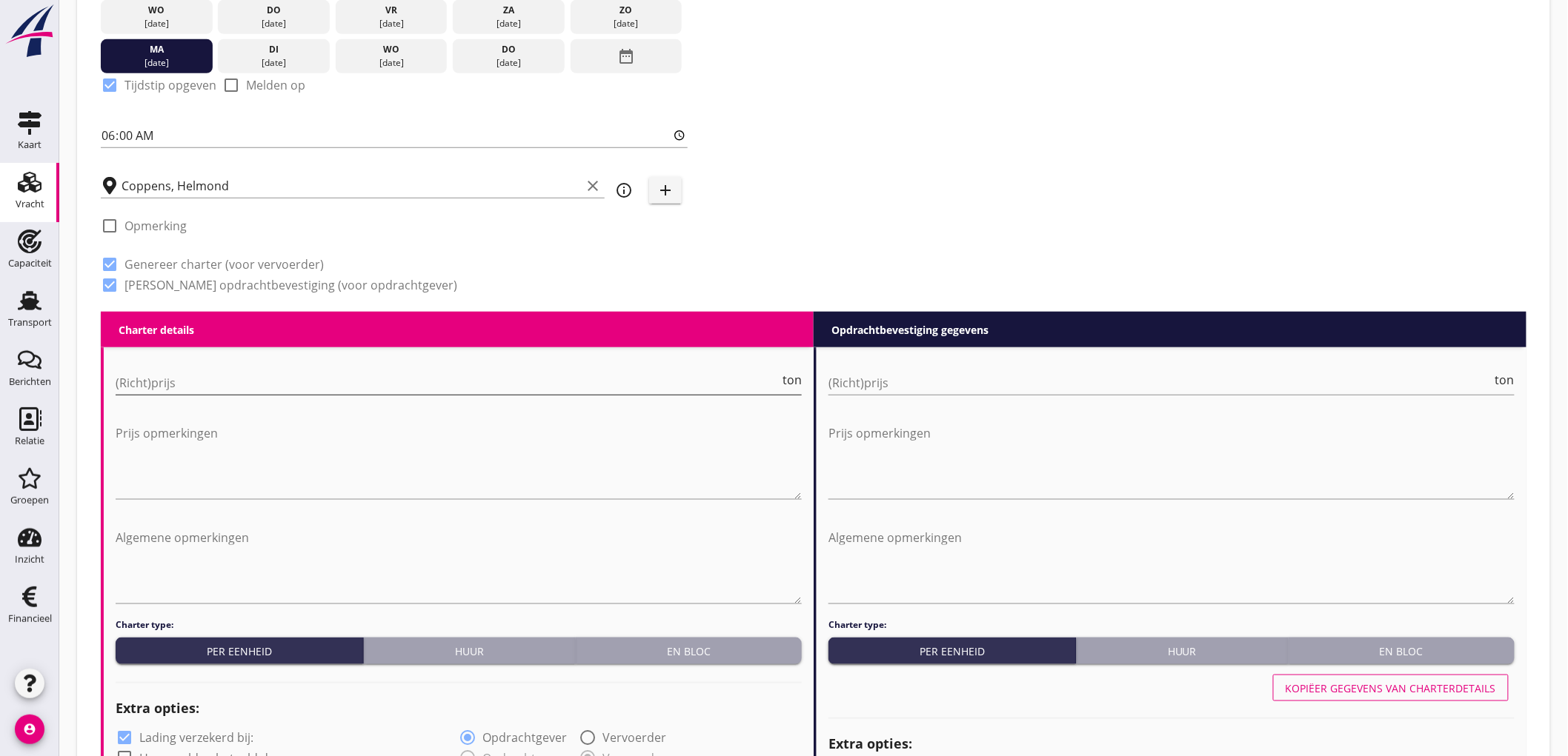
click at [205, 381] on input "(Richt)prijs" at bounding box center [447, 383] width 664 height 23
type input "8"
type input "8.5"
click at [959, 368] on div "(Richt)prijs ton" at bounding box center [1171, 385] width 686 height 48
type input "8"
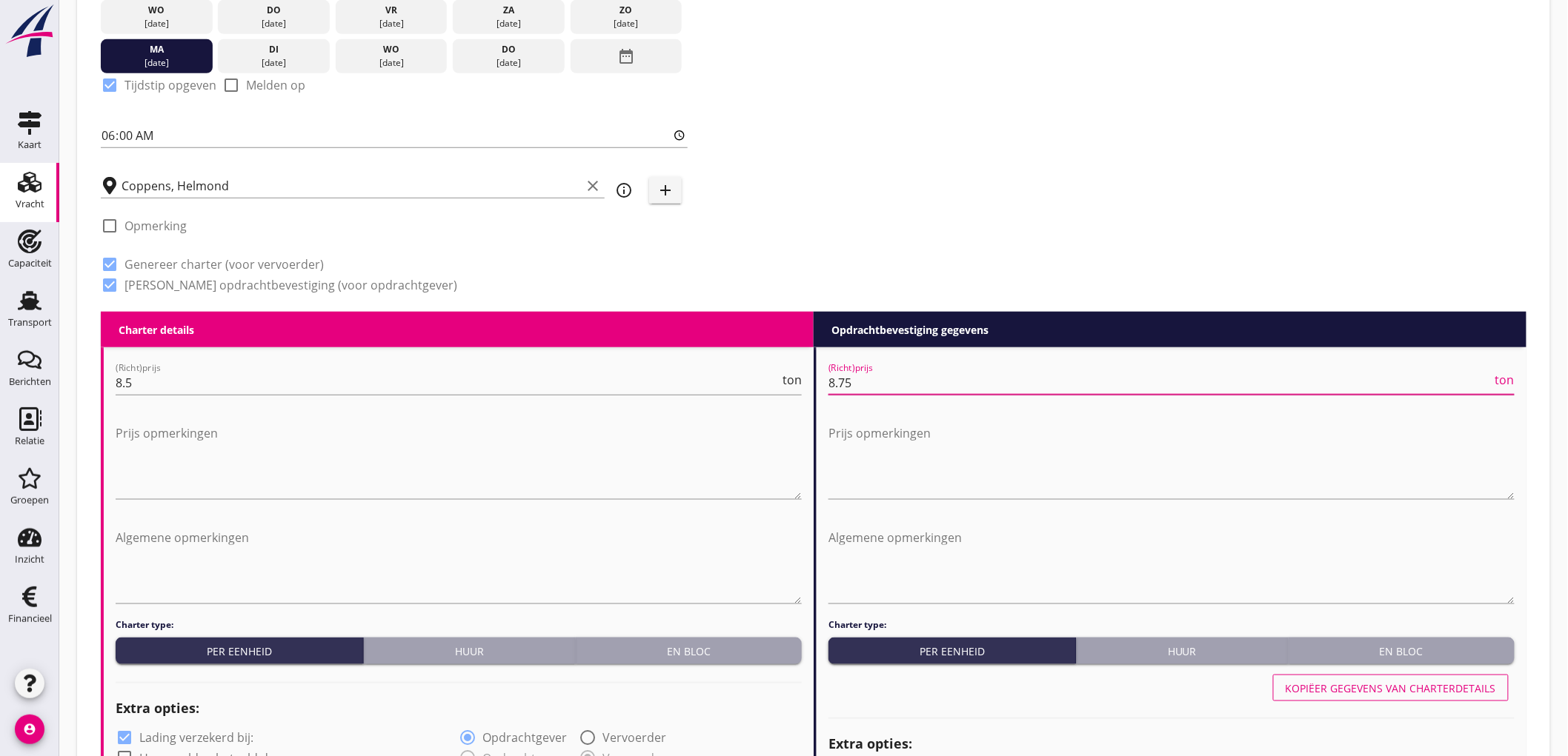
type input "8.75"
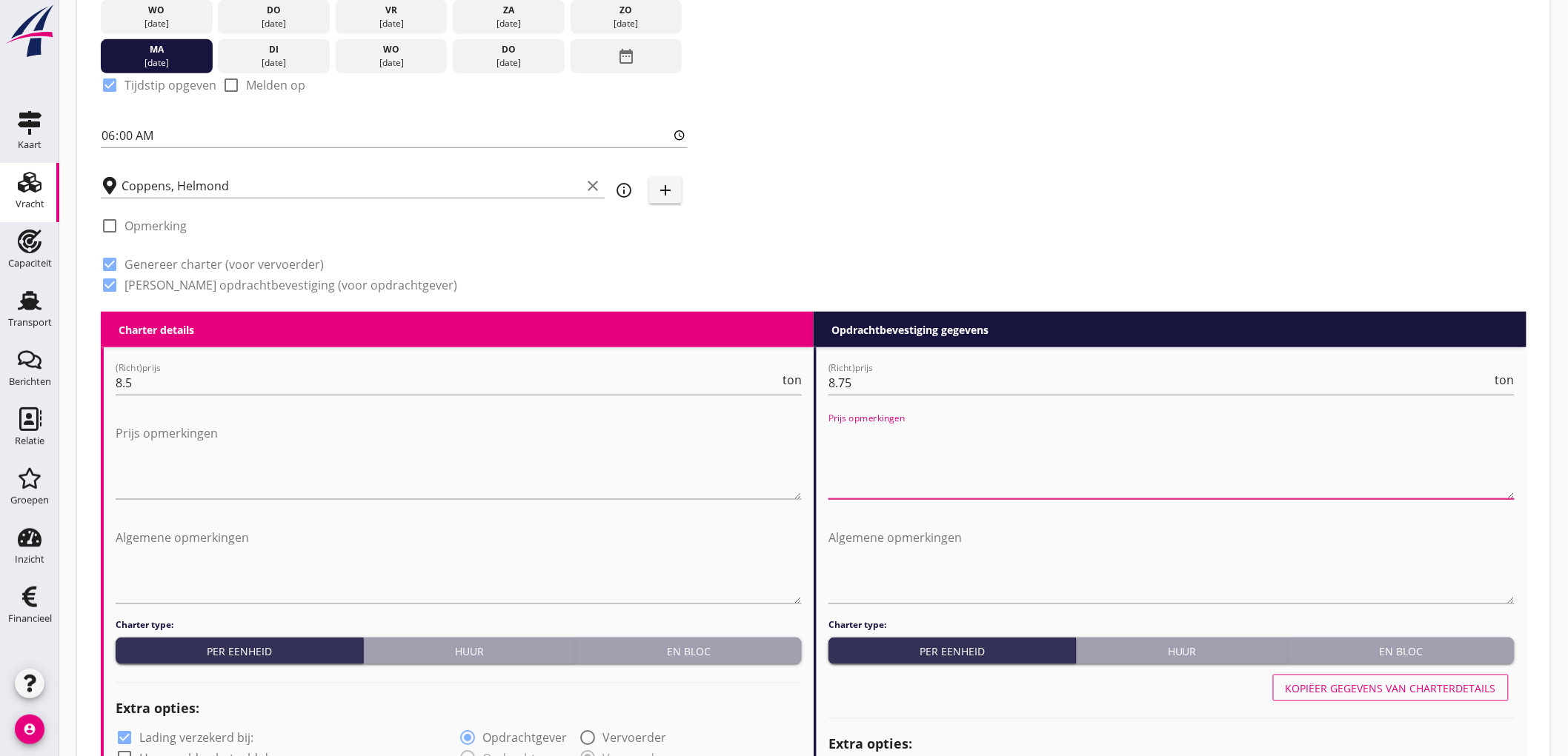
scroll to position [658, 0]
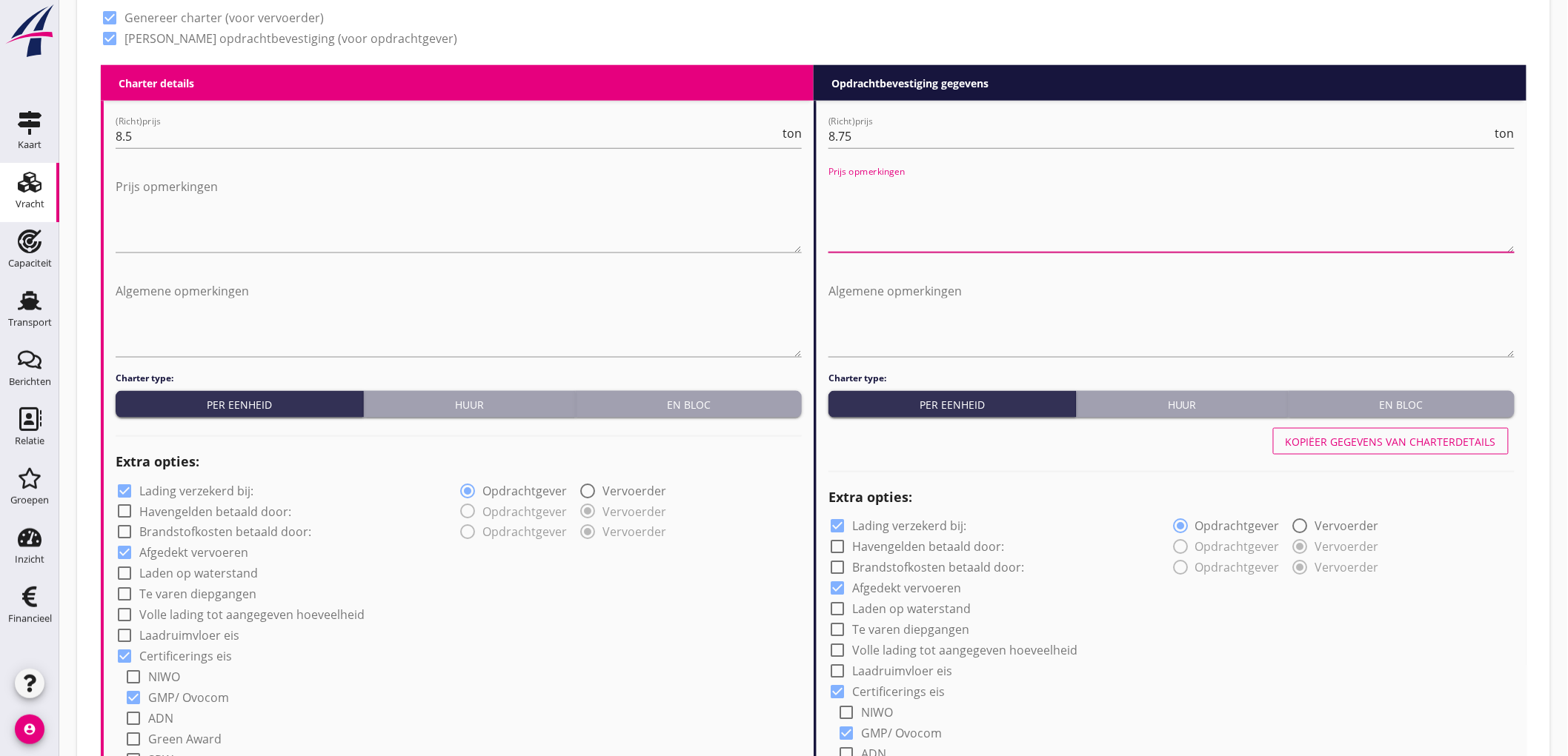
click at [176, 492] on label "Lading verzekerd bij:" at bounding box center [196, 491] width 114 height 15
checkbox input "false"
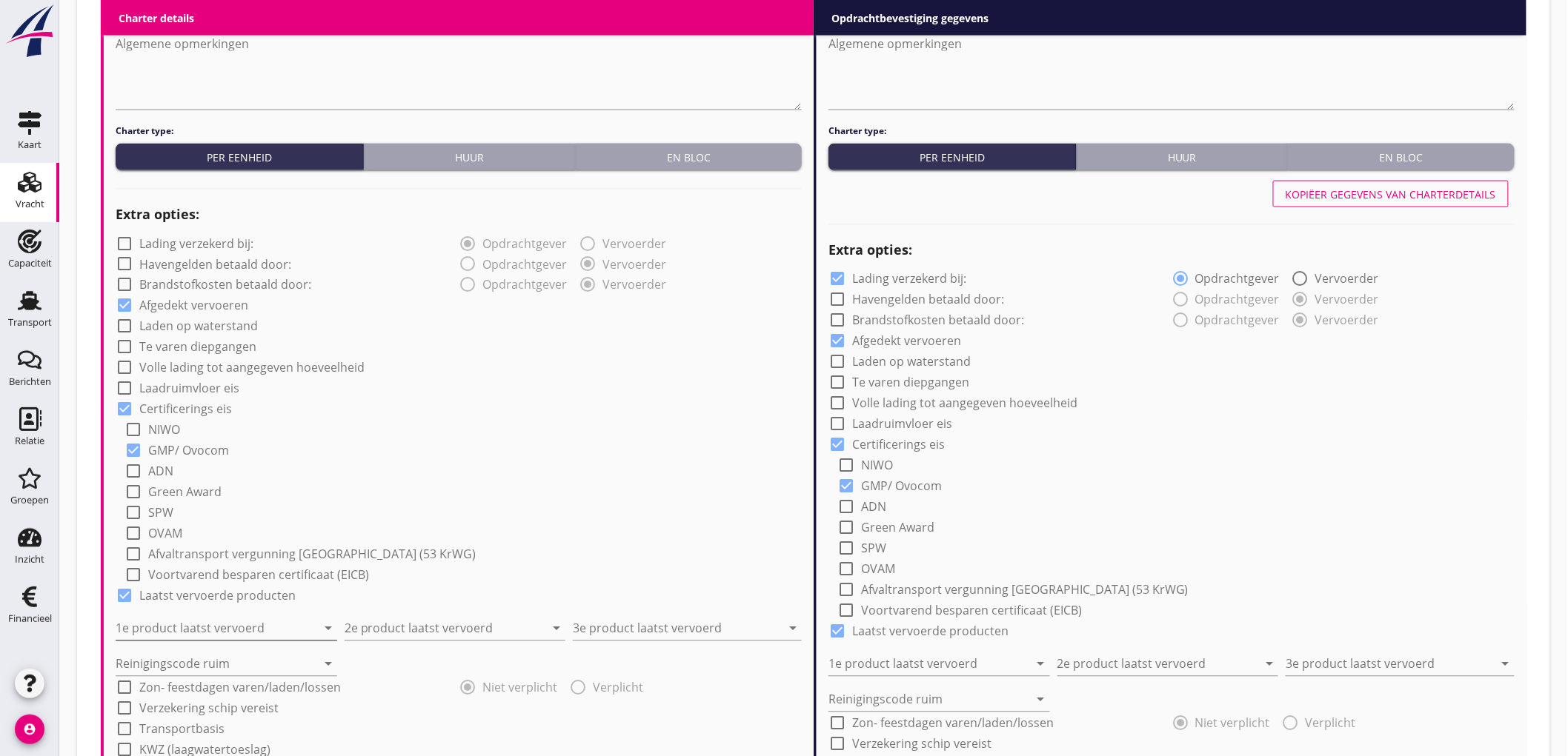
drag, startPoint x: 177, startPoint y: 613, endPoint x: 191, endPoint y: 619, distance: 15.2
click at [178, 613] on div "1e product laatst vervoerd arrow_drop_down" at bounding box center [226, 624] width 221 height 33
click at [196, 619] on input "1e product laatst vervoerd" at bounding box center [216, 628] width 201 height 23
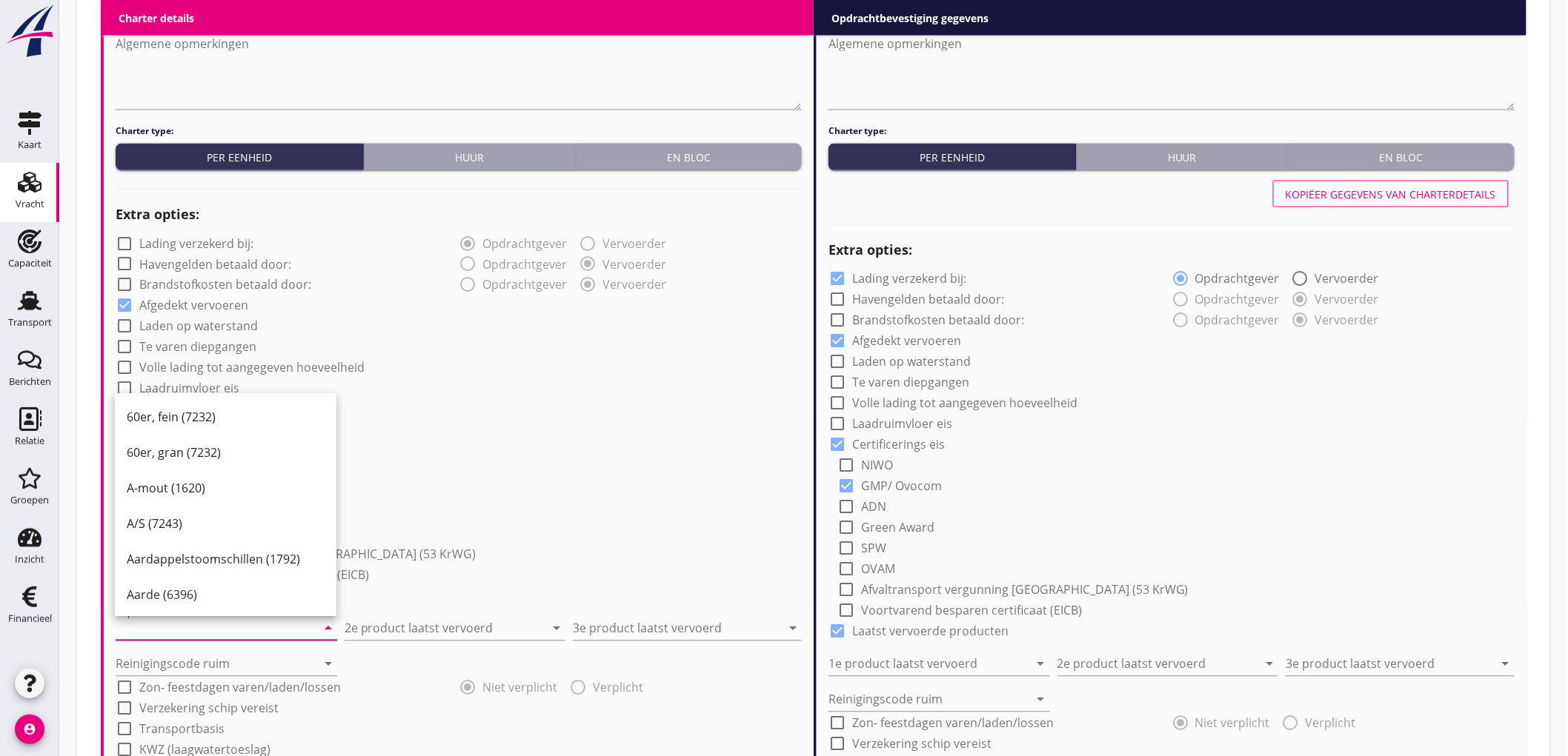
click at [189, 635] on input "1e product laatst vervoerd" at bounding box center [216, 628] width 201 height 23
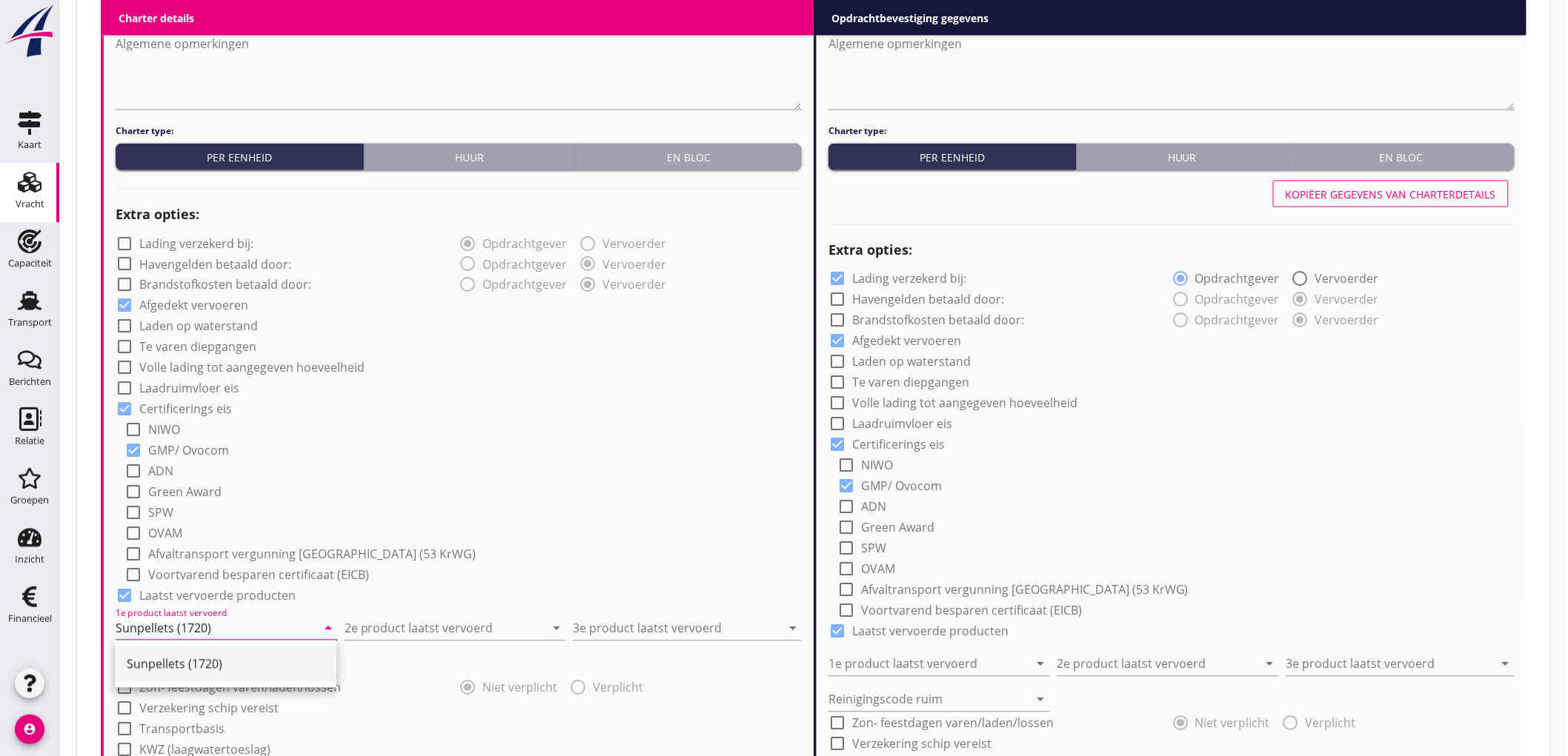
type input "Sunpellets (1720)"
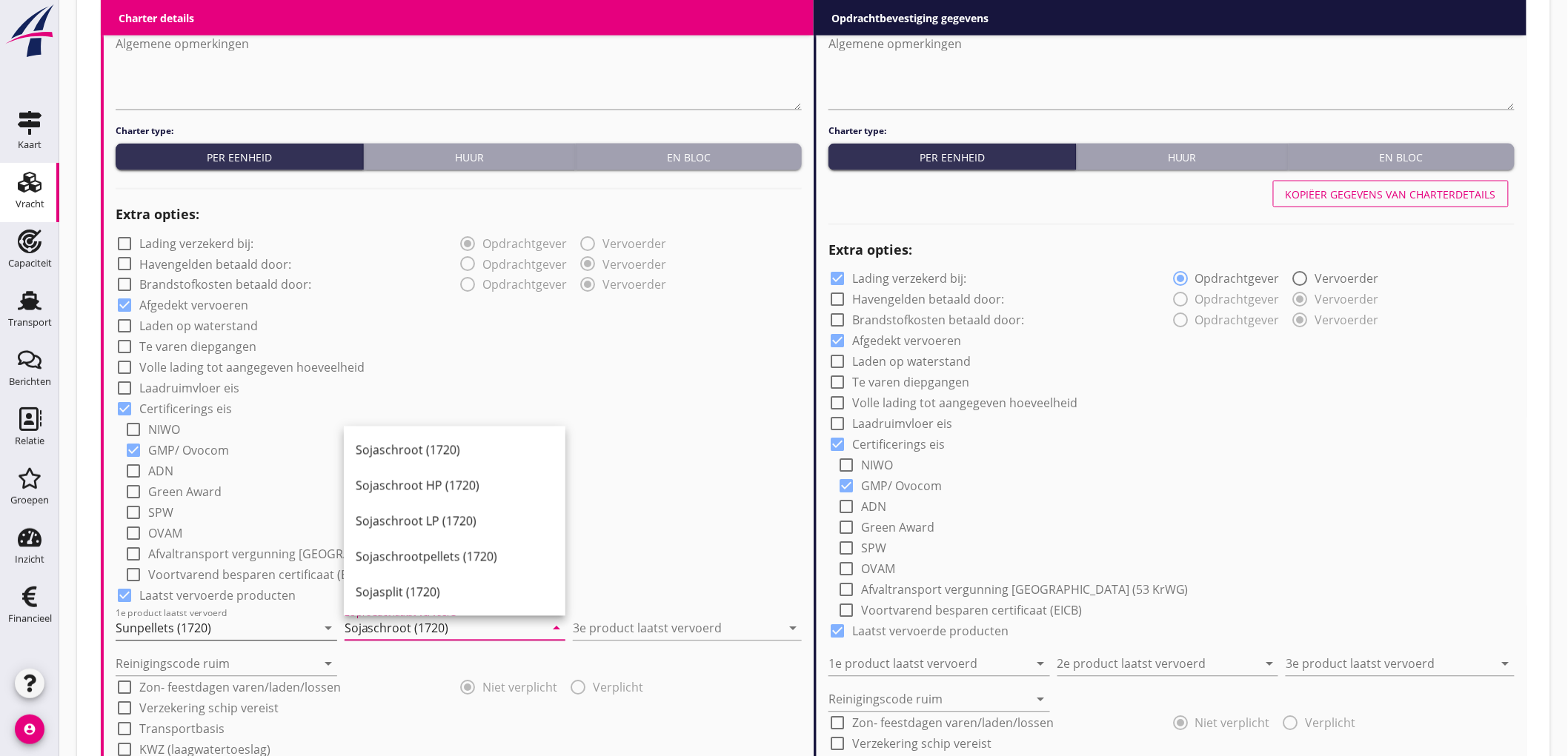
type input "Sojaschroot (1720)"
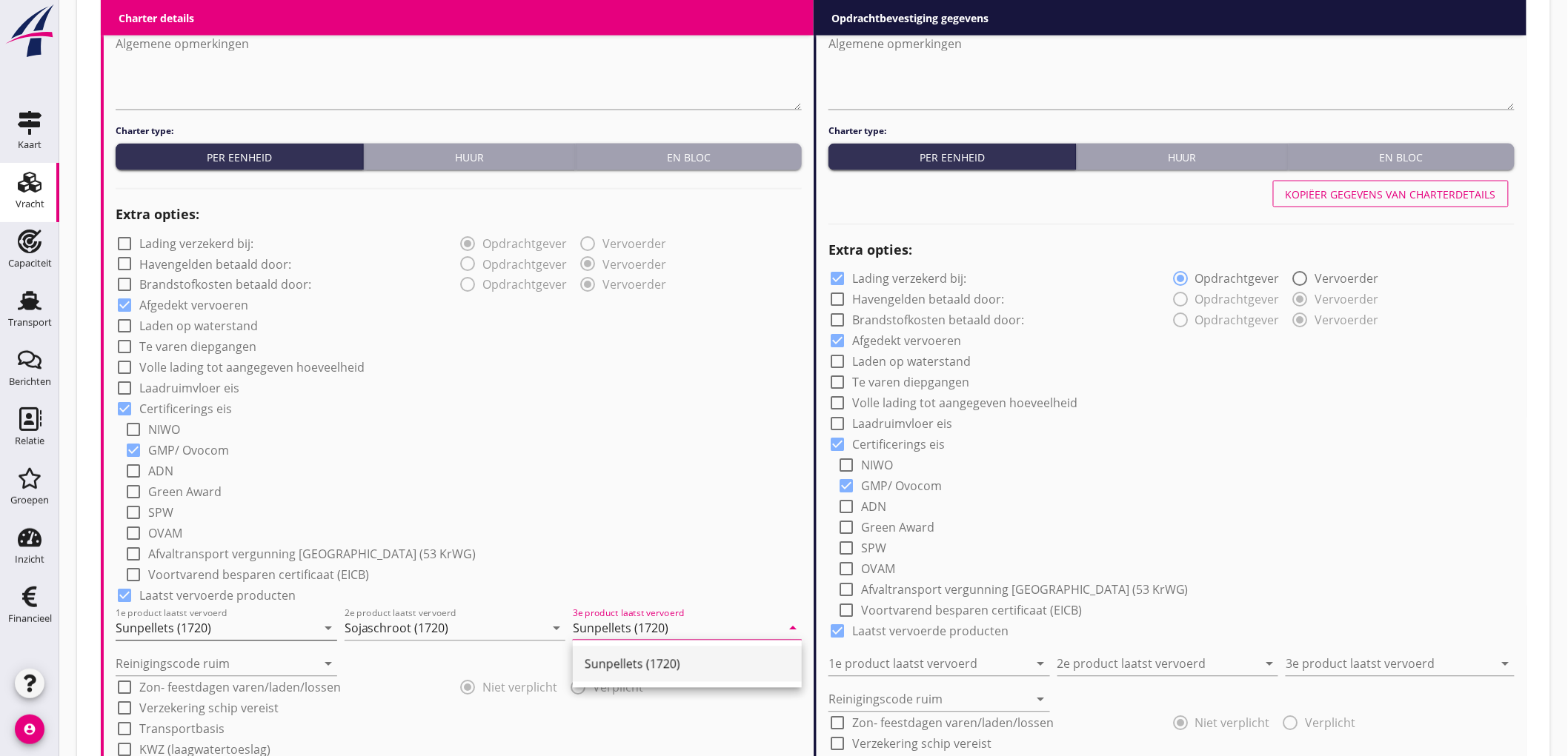
type input "Sunpellets (1720)"
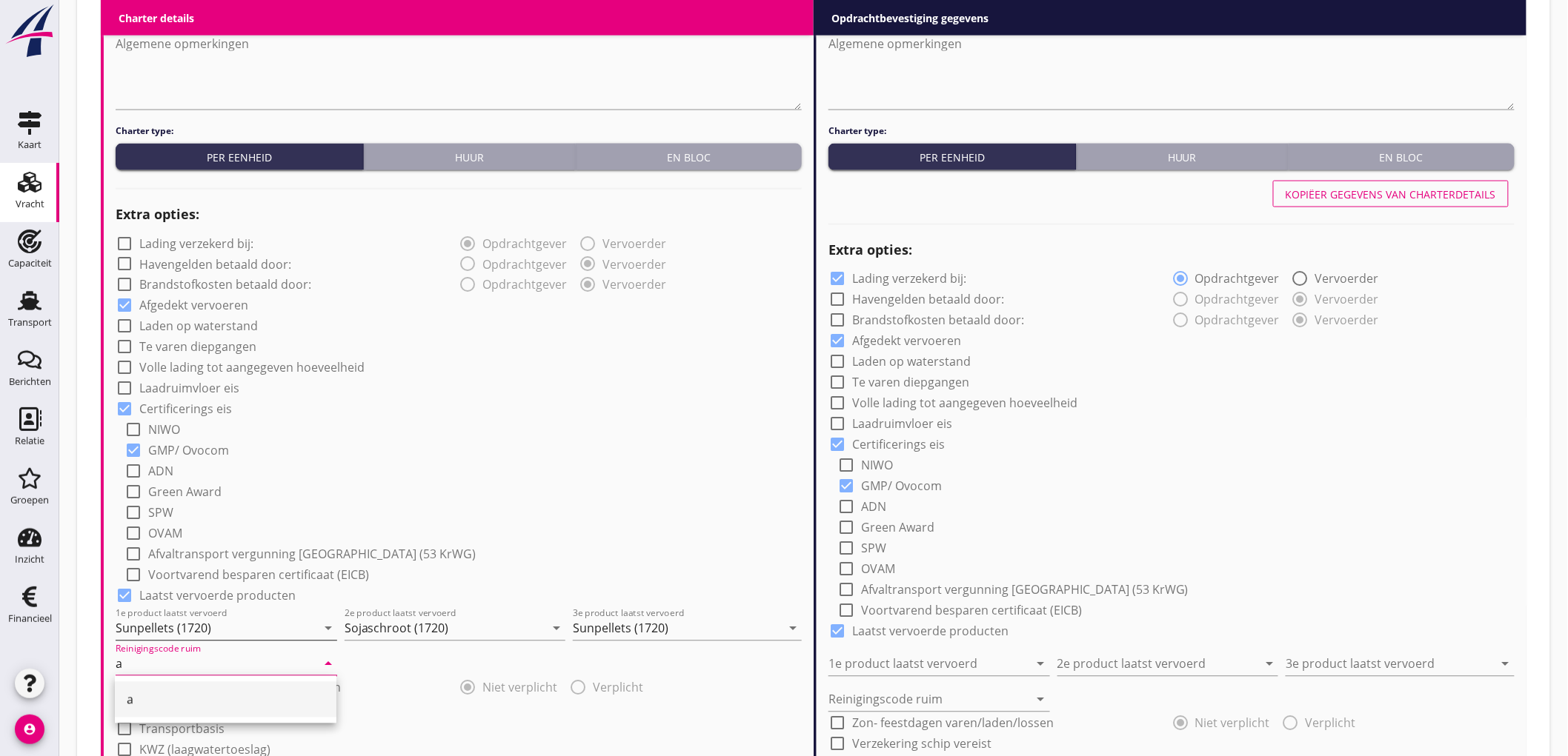
type input "a"
click at [429, 440] on div "check_box GMP/ Ovocom" at bounding box center [462, 450] width 677 height 21
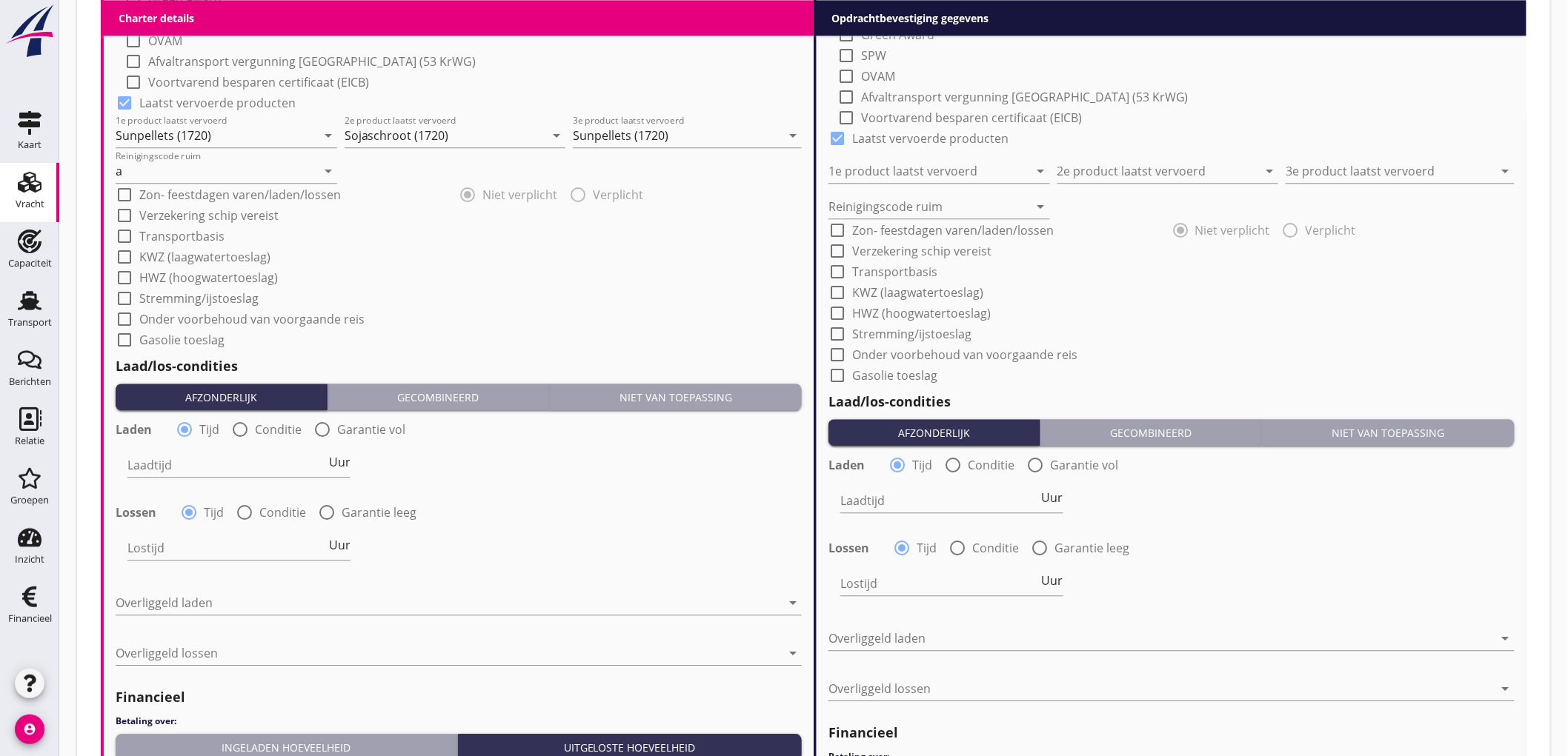
click at [219, 432] on div "Laden radio_button_checked Tijd radio_button_unchecked Conditie radio_button_un…" at bounding box center [266, 429] width 302 height 18
click at [233, 428] on div at bounding box center [240, 429] width 25 height 25
radio input "false"
radio input "true"
click at [173, 474] on div at bounding box center [285, 465] width 315 height 23
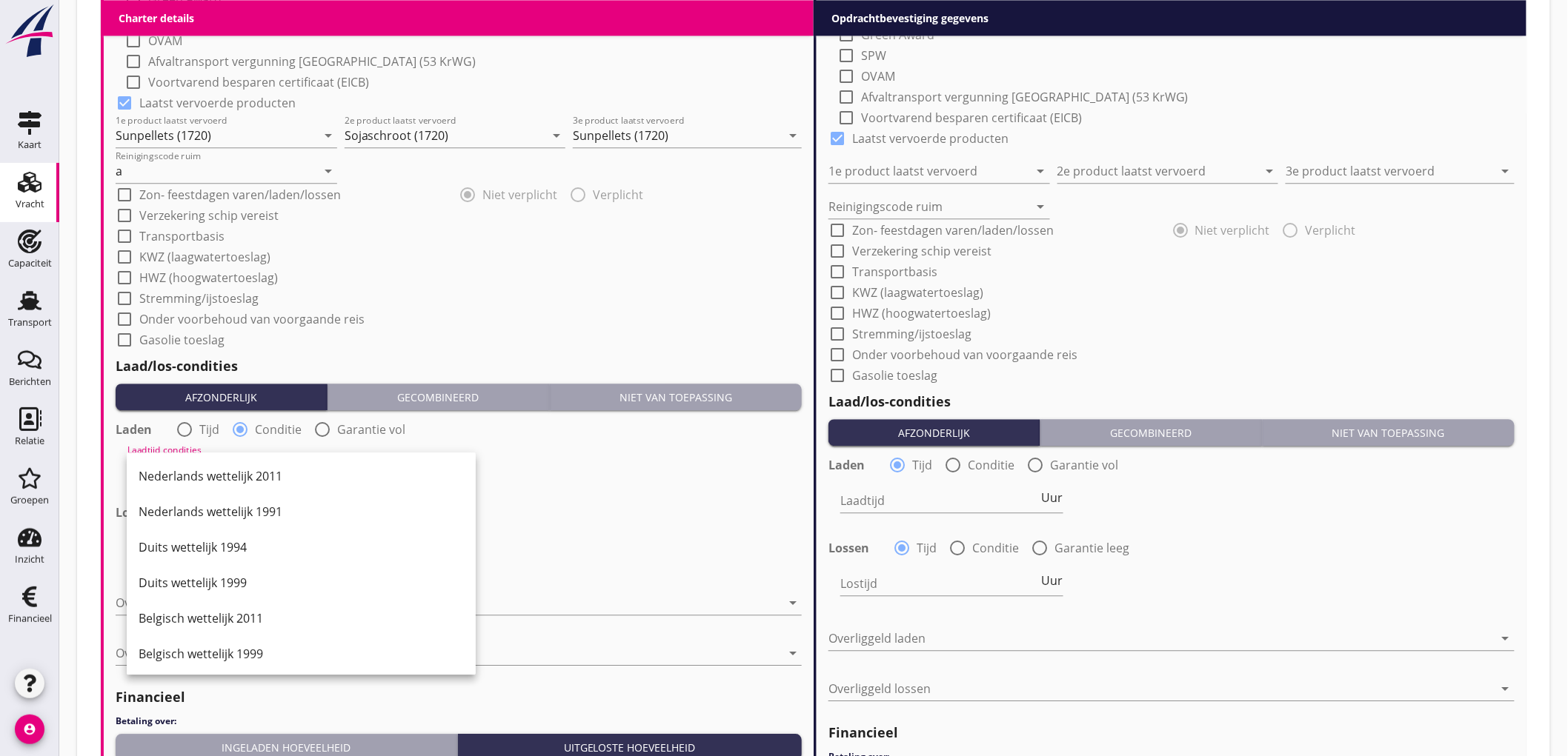
click at [173, 474] on div "Nederlands wettelijk 2011" at bounding box center [301, 476] width 325 height 18
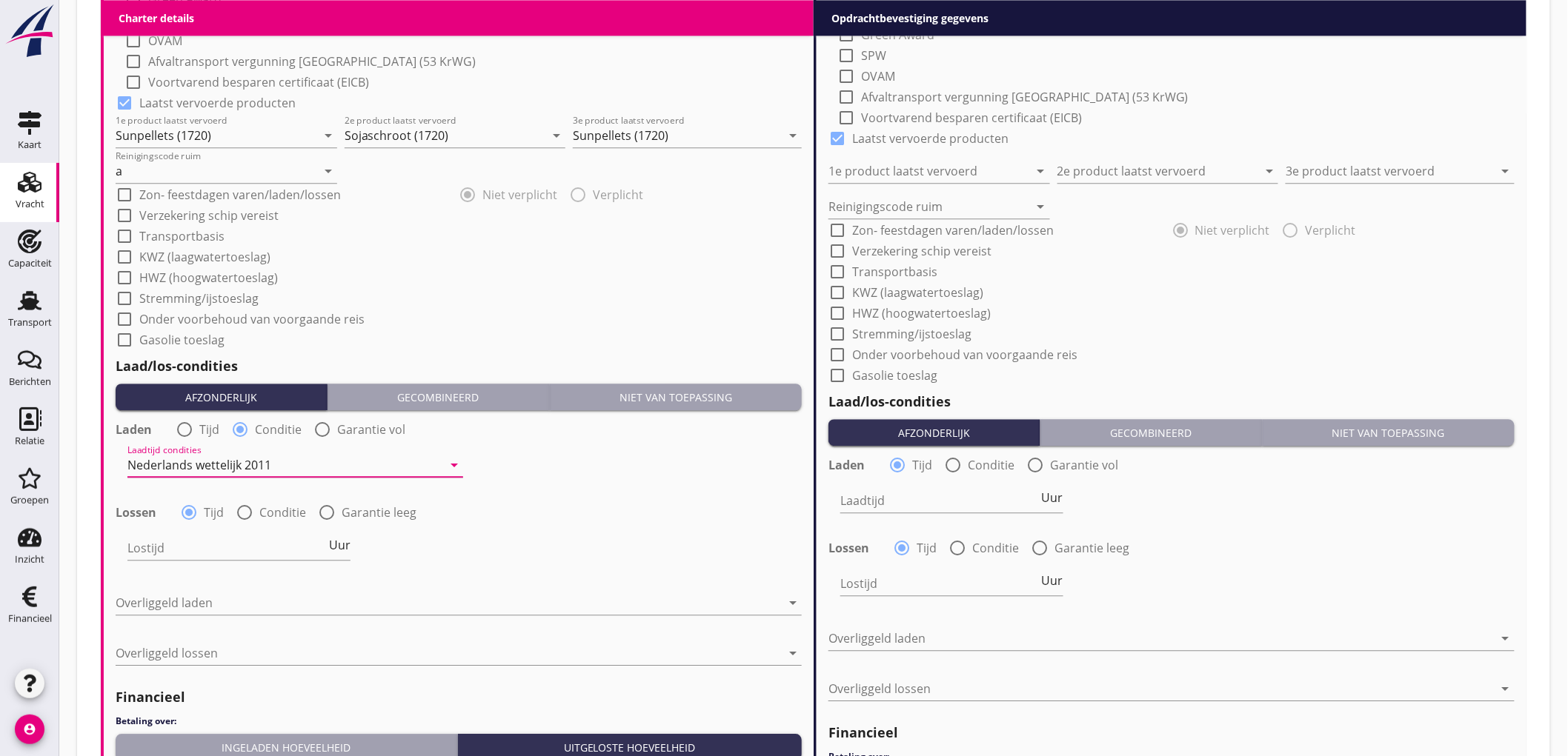
click at [258, 527] on div "Lostijd Uur" at bounding box center [239, 551] width 223 height 48
click at [240, 510] on div at bounding box center [244, 512] width 25 height 25
radio input "false"
radio input "true"
click at [168, 547] on div at bounding box center [285, 548] width 315 height 23
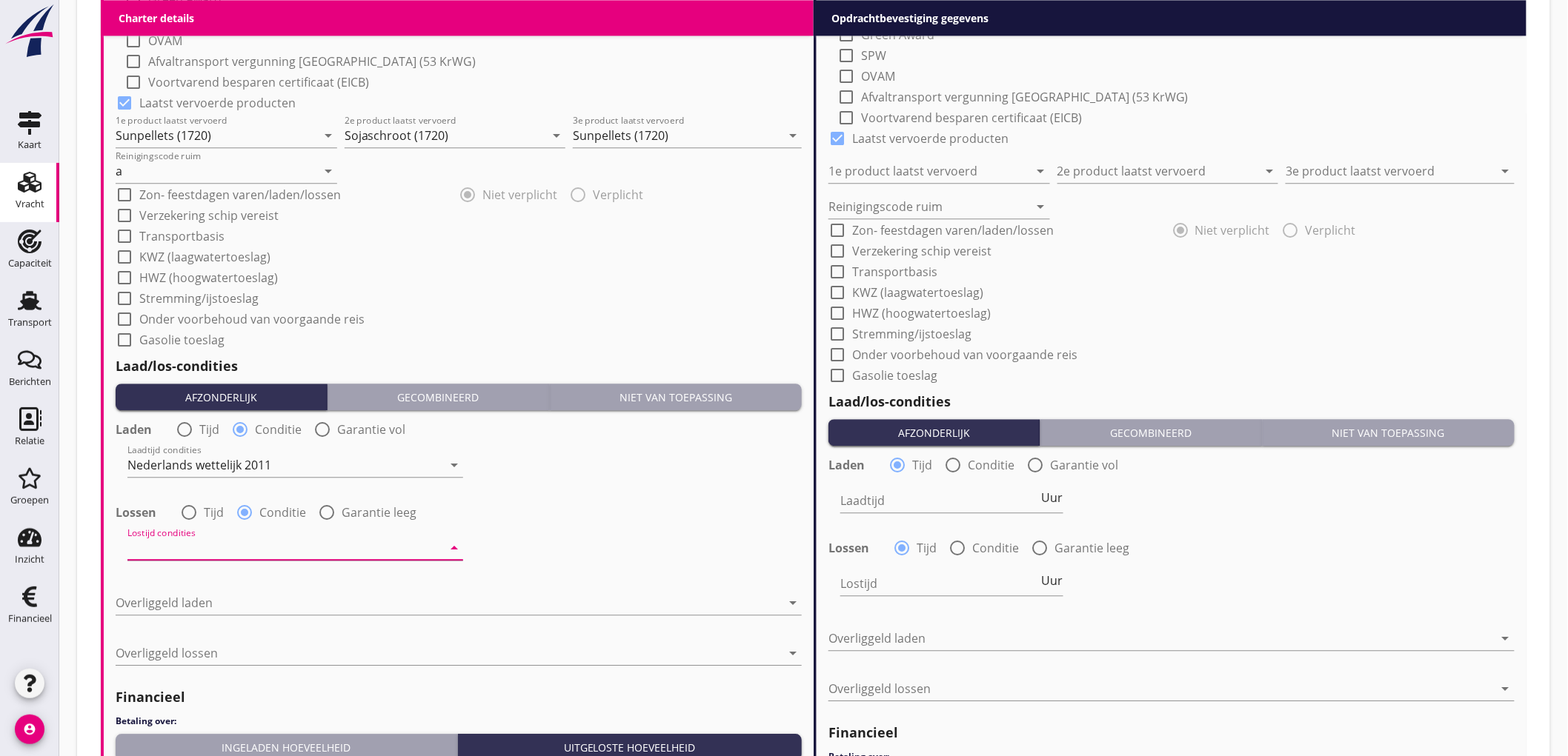
click at [0, 0] on div "Nederlands wettelijk 2011" at bounding box center [0, 0] width 0 height 0
click at [183, 595] on div at bounding box center [448, 602] width 666 height 23
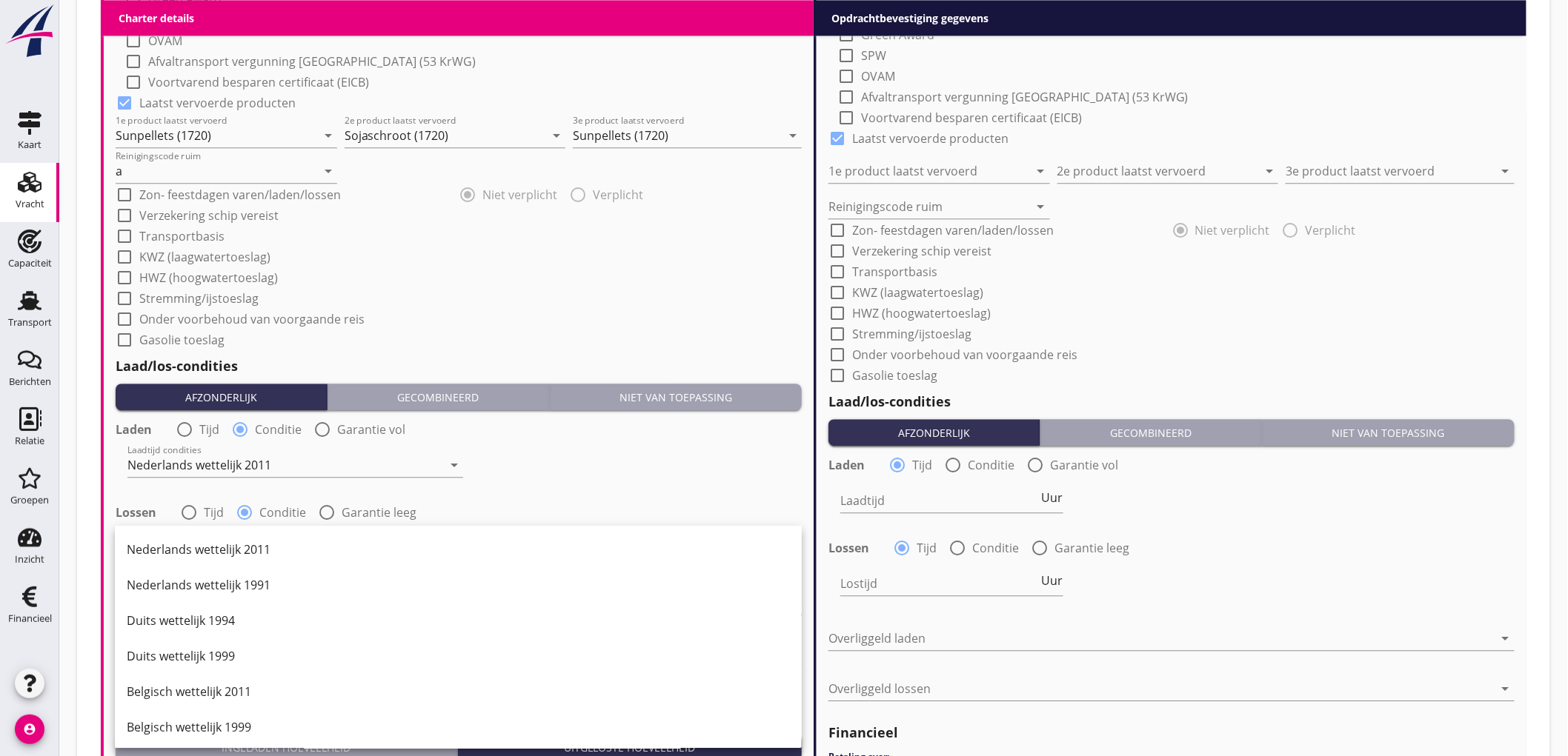
click at [183, 595] on div "Nederlands wettelijk 1991" at bounding box center [459, 585] width 663 height 35
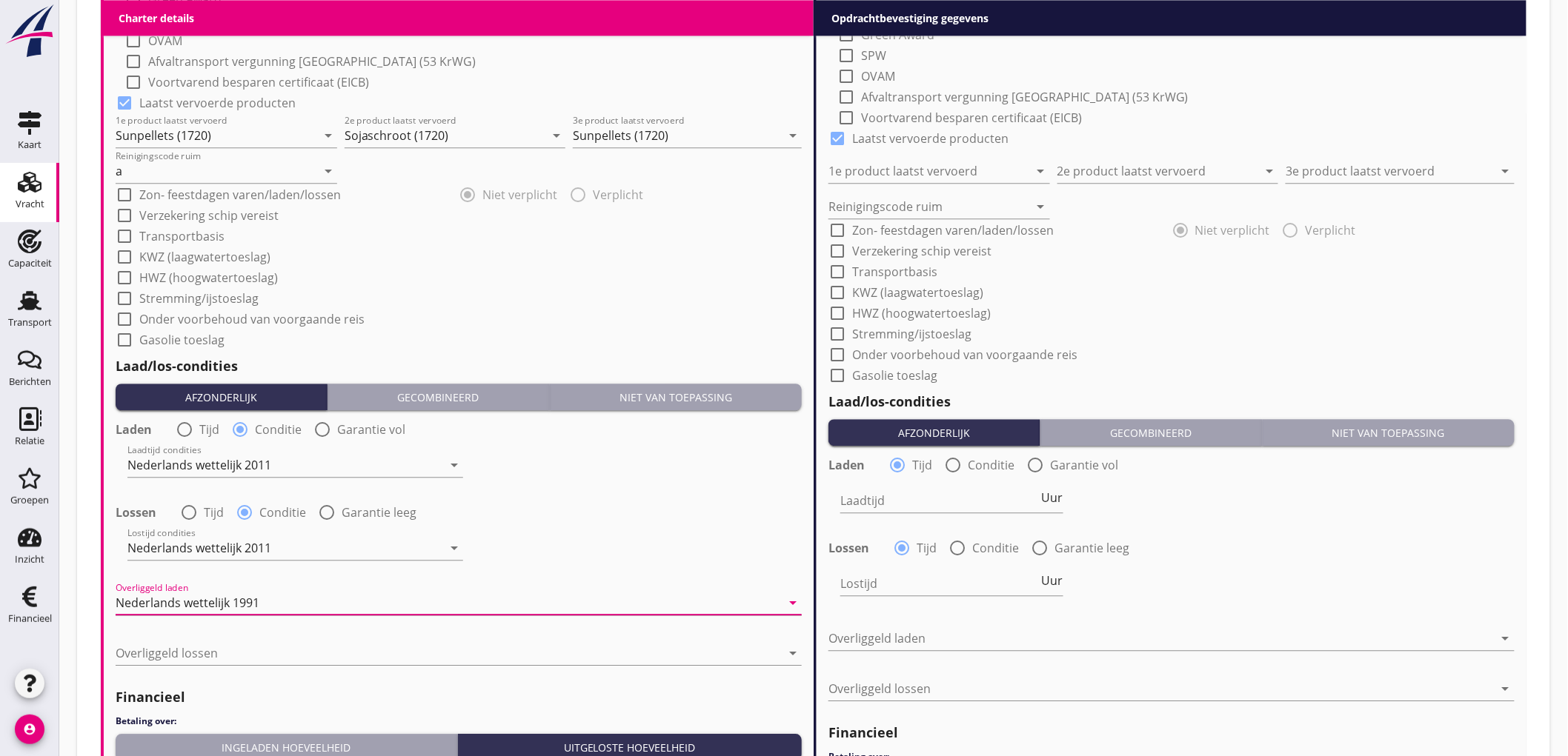
click at [189, 598] on div "Nederlands wettelijk 1991" at bounding box center [188, 603] width 144 height 13
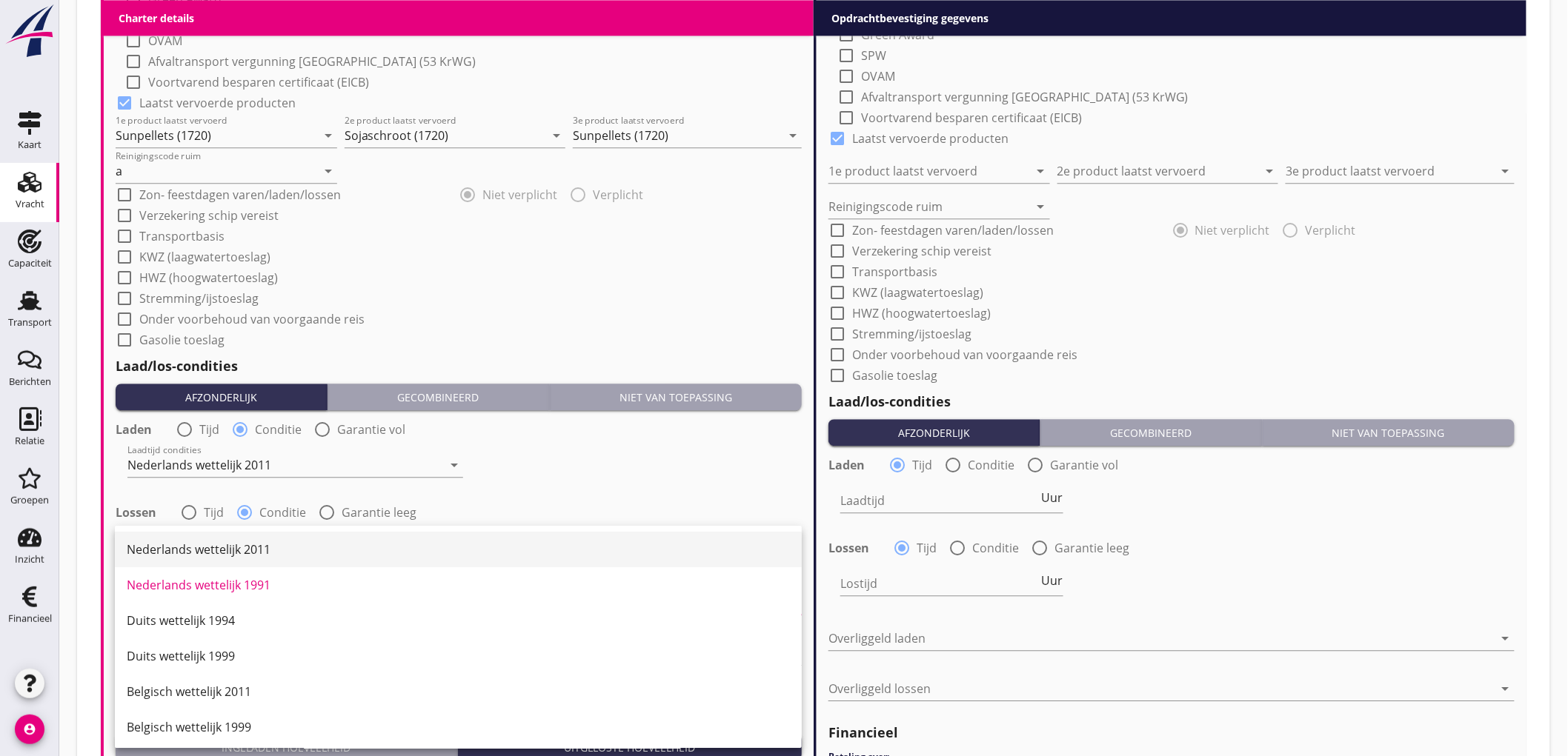
click at [228, 565] on div "Nederlands wettelijk 2011" at bounding box center [459, 550] width 663 height 35
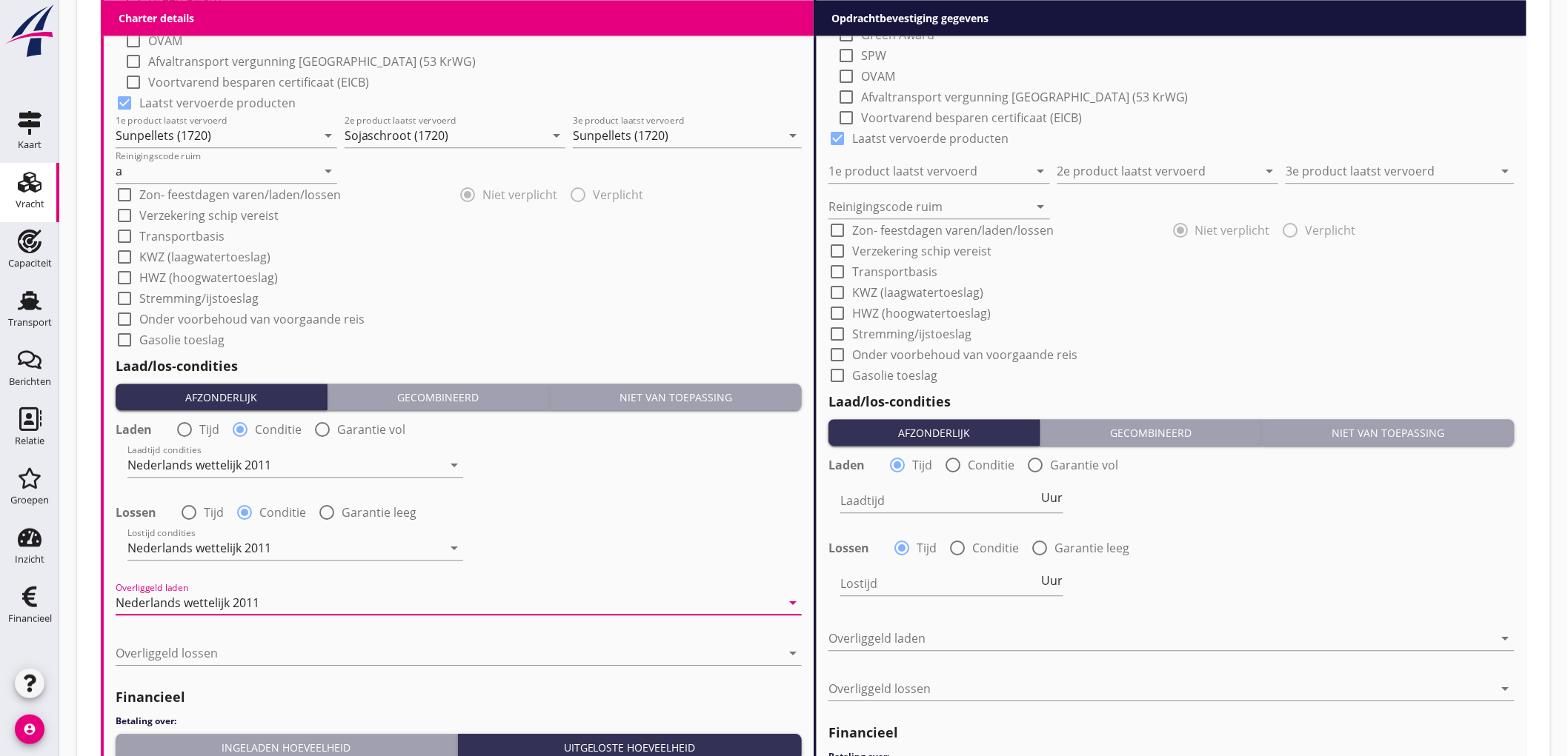
click at [200, 633] on div "Overliggeld lossen arrow_drop_down" at bounding box center [459, 656] width 686 height 48
click at [208, 648] on div at bounding box center [448, 652] width 666 height 23
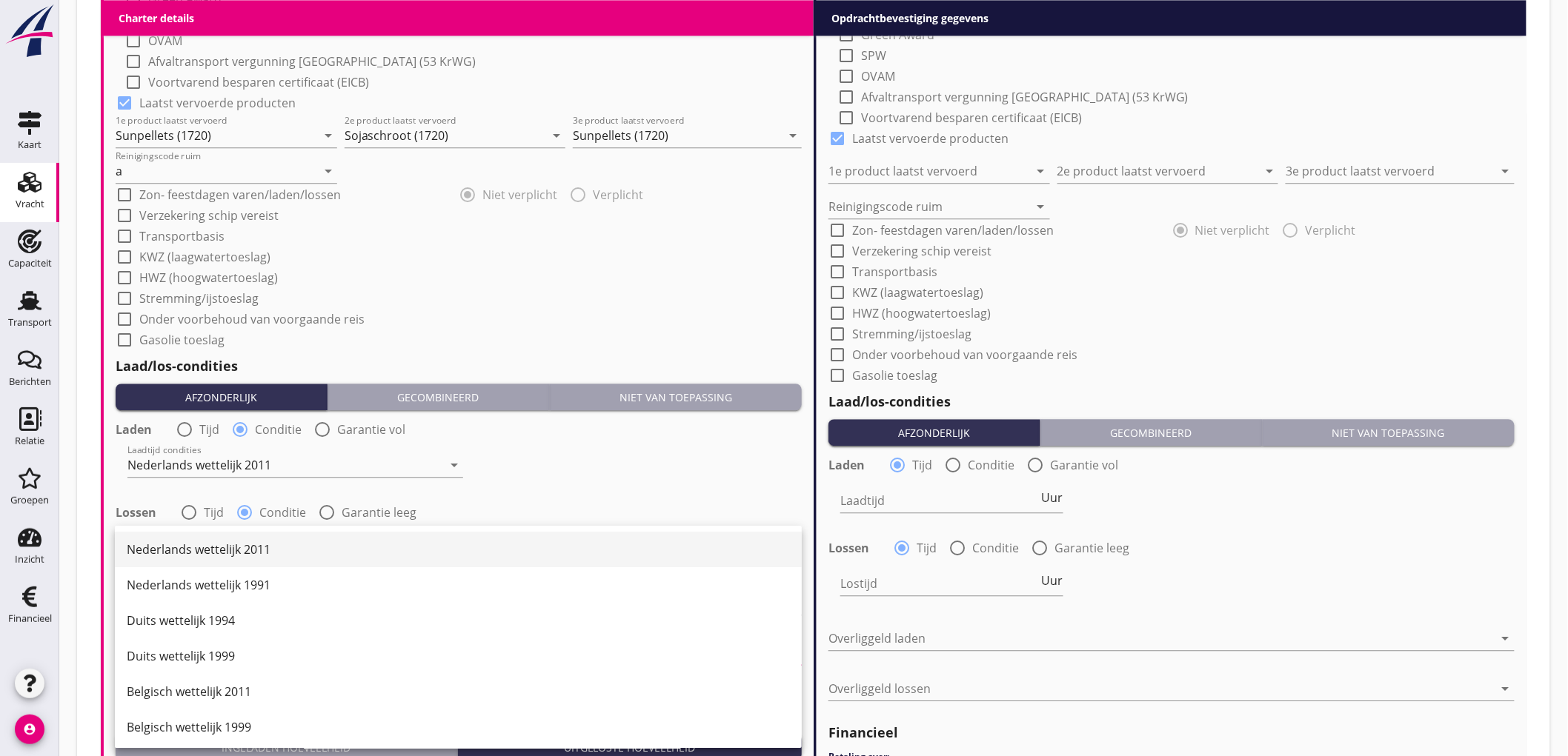
click at [261, 554] on div "Nederlands wettelijk 2011" at bounding box center [459, 549] width 663 height 18
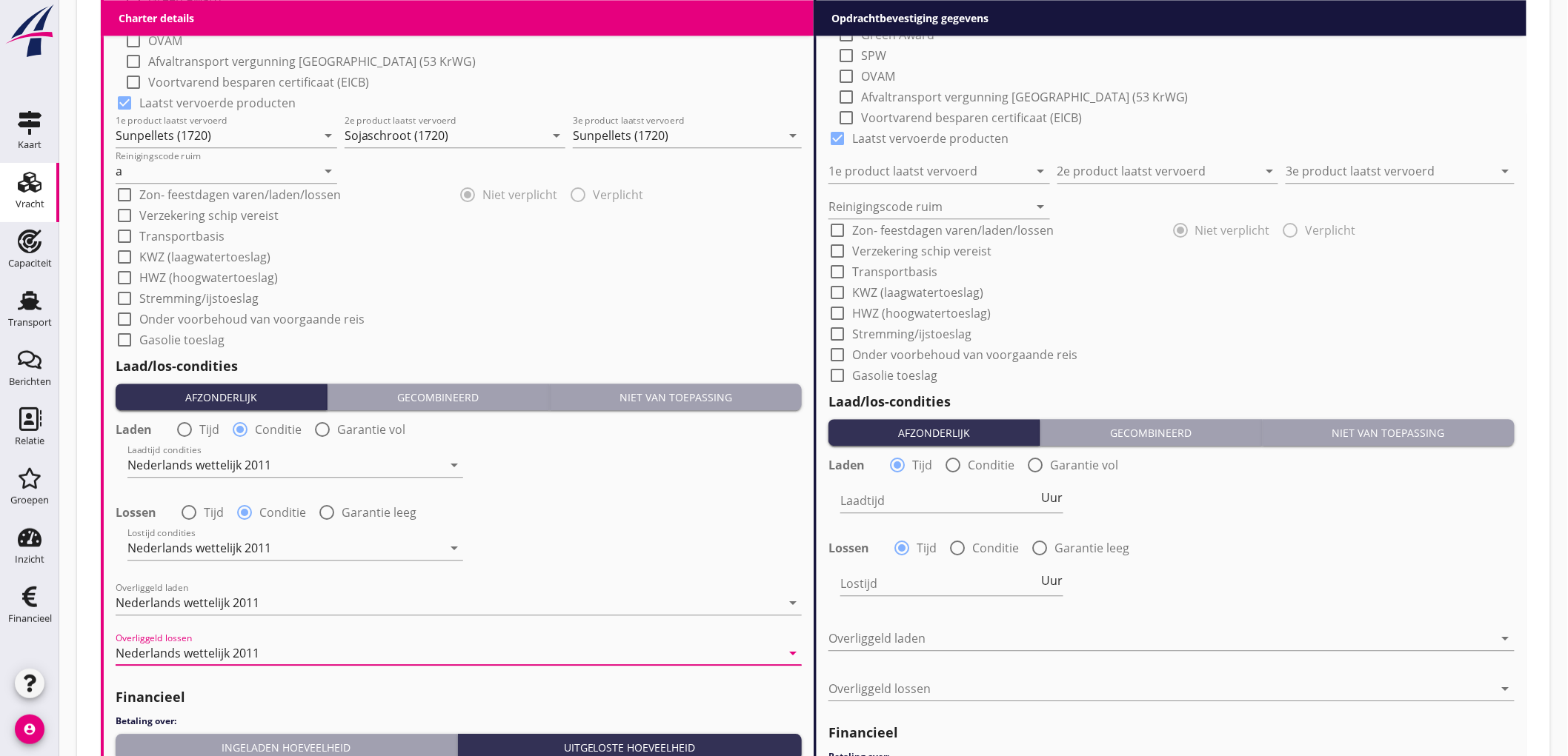
click at [706, 475] on div "Laadtijd condities Nederlands wettelijk 2011 arrow_drop_down" at bounding box center [459, 466] width 689 height 53
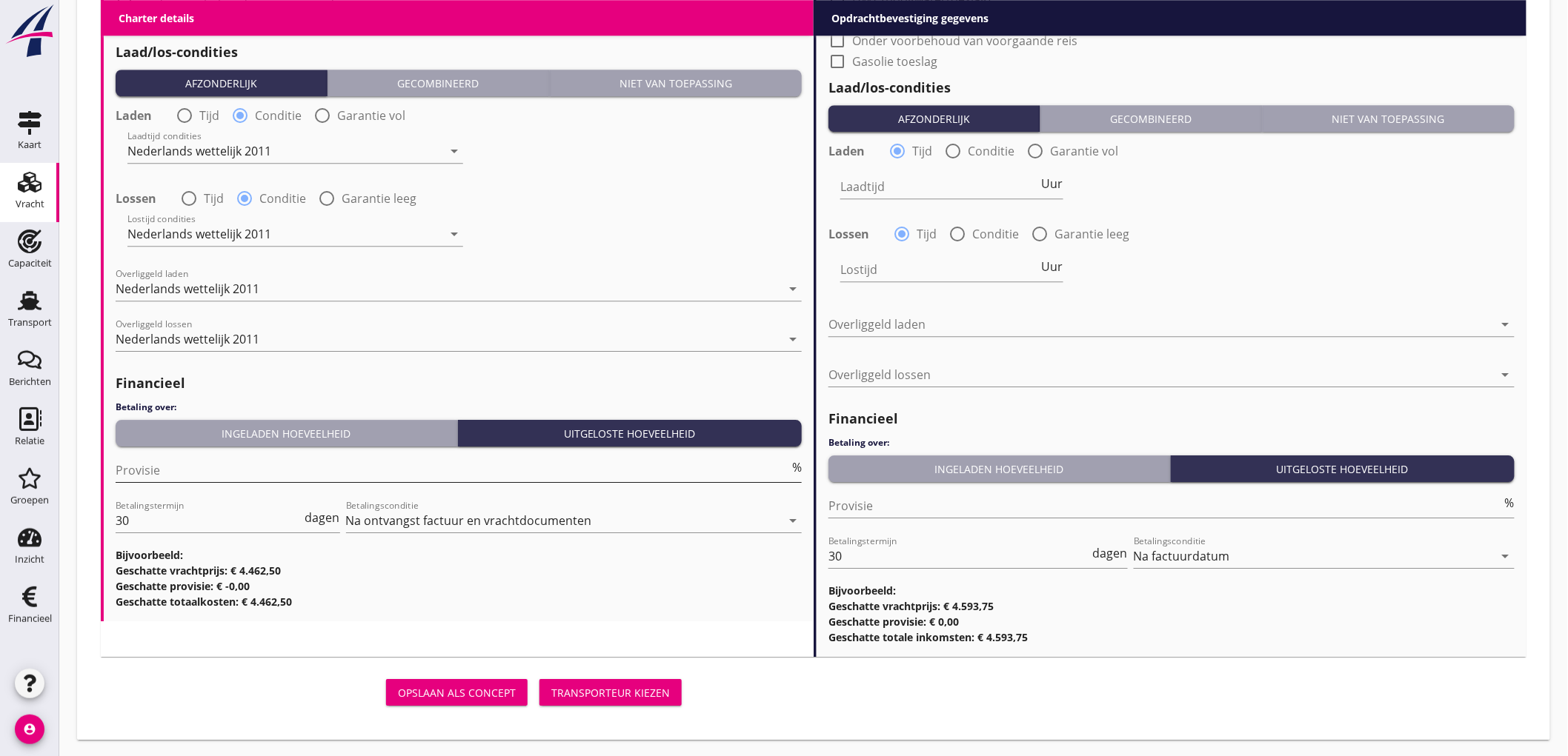
click at [160, 472] on input "Provisie" at bounding box center [452, 469] width 673 height 23
type input "5"
click at [981, 502] on input "Provisie" at bounding box center [1165, 505] width 673 height 23
type input "2"
type input "2.5"
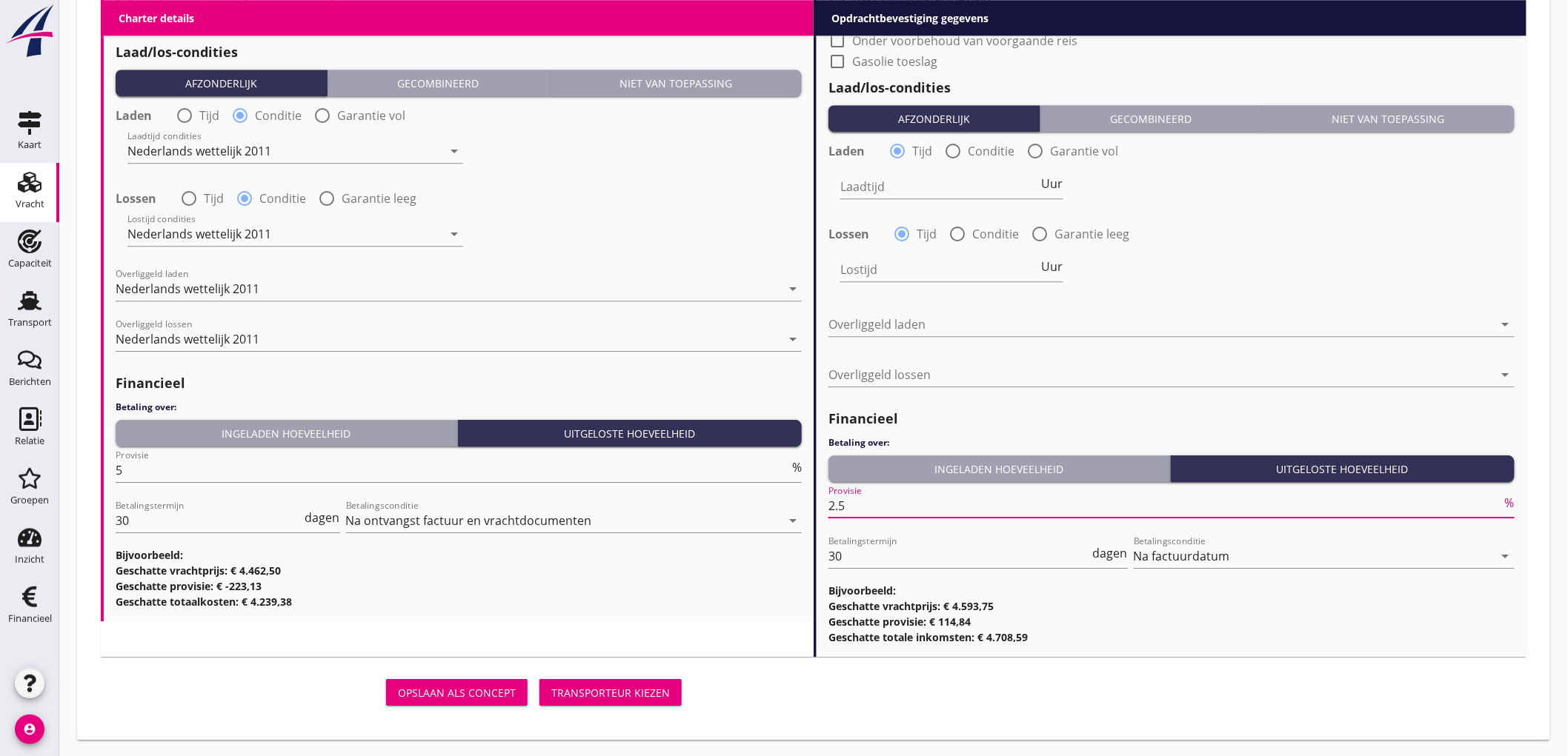
drag, startPoint x: 1010, startPoint y: 508, endPoint x: 1442, endPoint y: 305, distance: 477.3
click at [1446, 303] on div "Overliggeld laden arrow_drop_down" at bounding box center [1171, 327] width 686 height 48
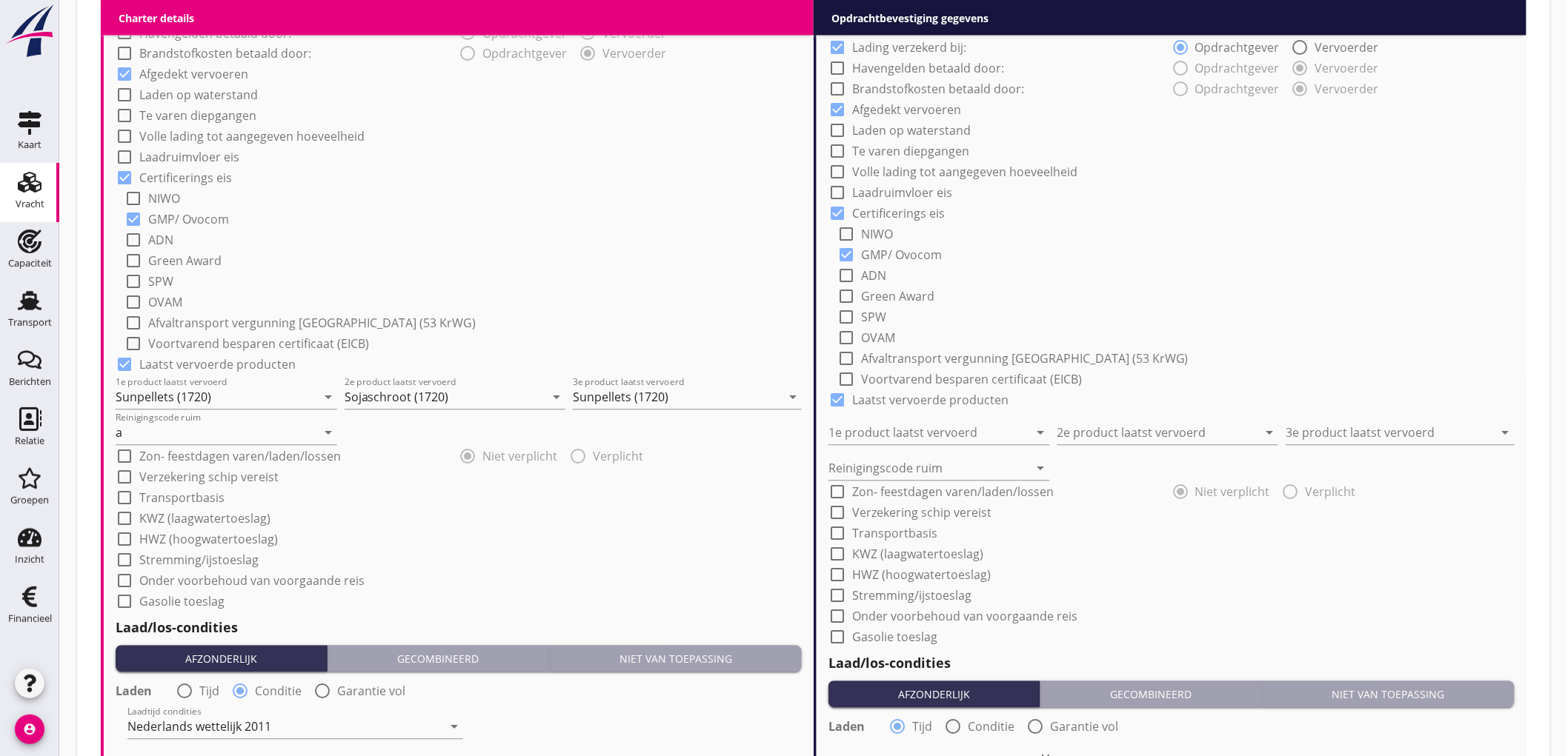
scroll to position [560, 0]
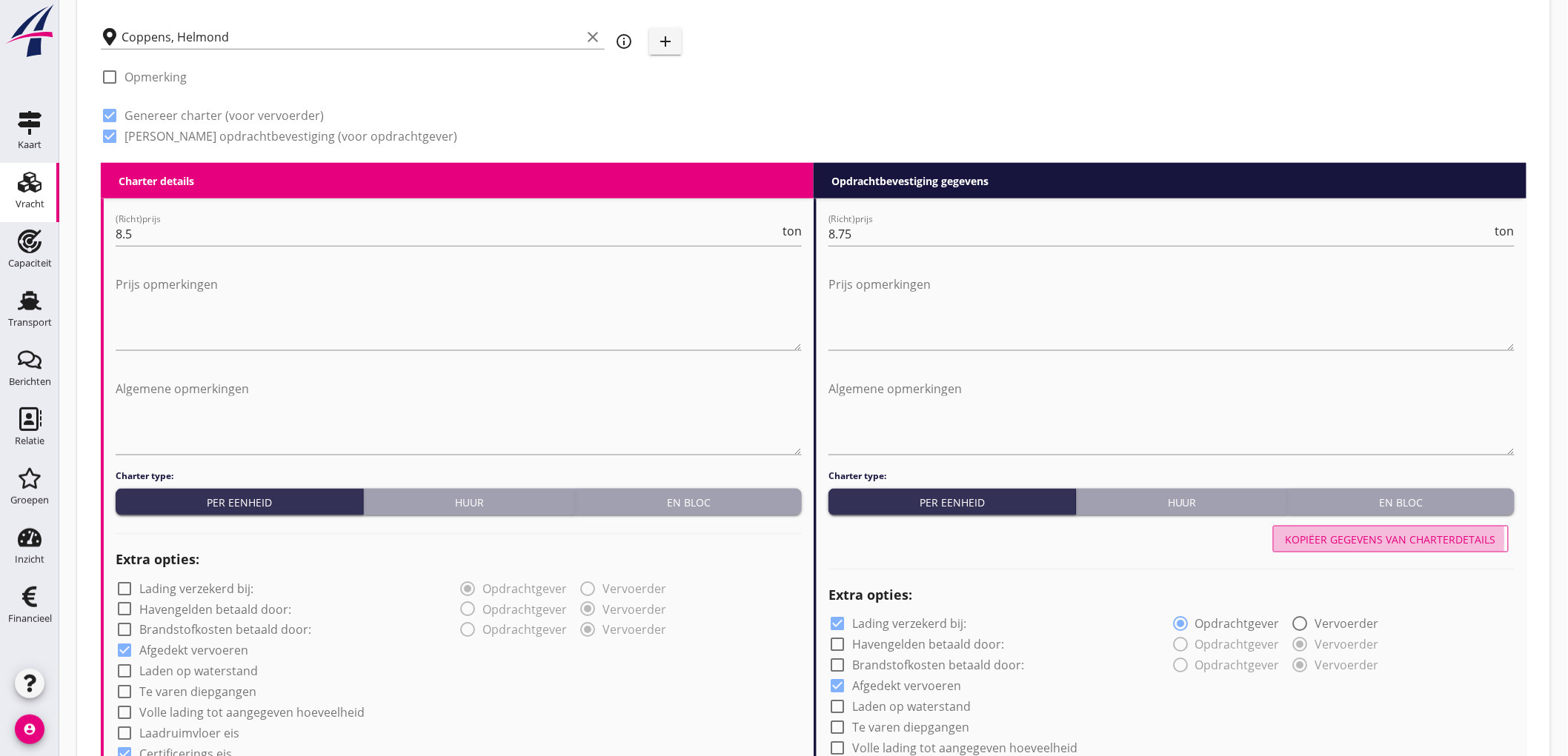
click at [1403, 538] on div "Kopiëer gegevens van charterdetails" at bounding box center [1391, 539] width 210 height 16
checkbox input "false"
type input "Sunpellets (1720)"
type input "Sojaschroot (1720)"
type input "Sunpellets (1720)"
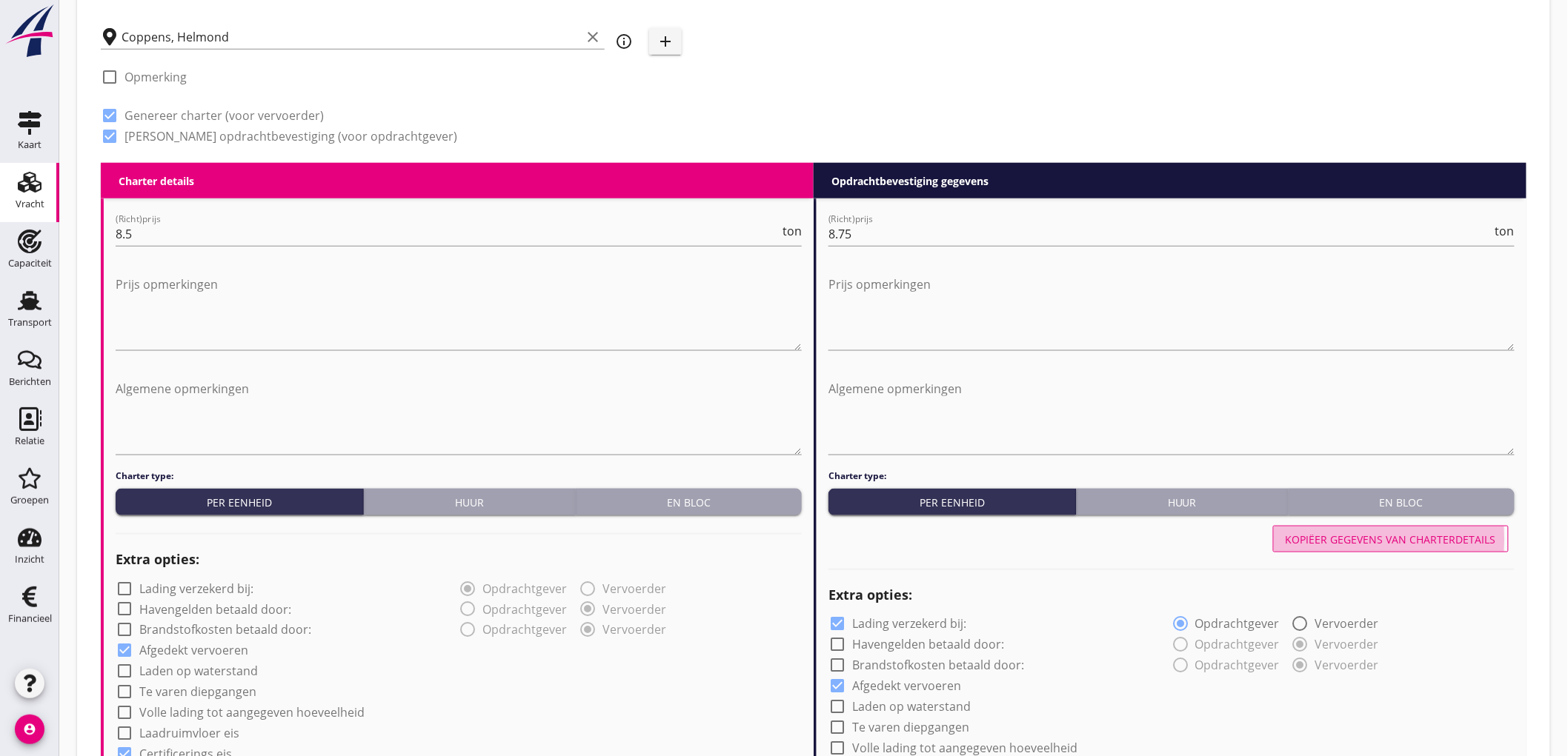
type input "a"
radio input "false"
radio input "true"
radio input "false"
radio input "true"
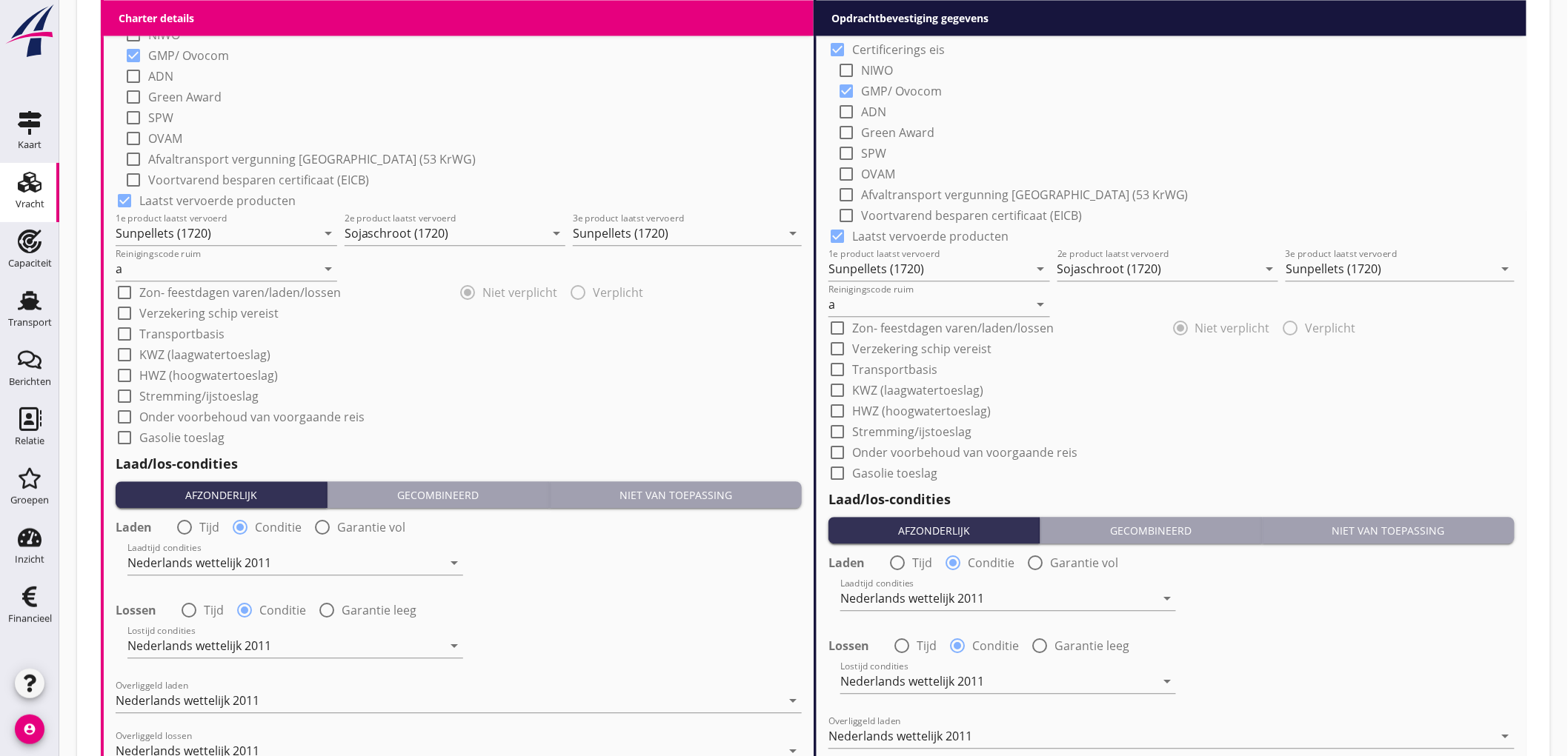
scroll to position [1713, 0]
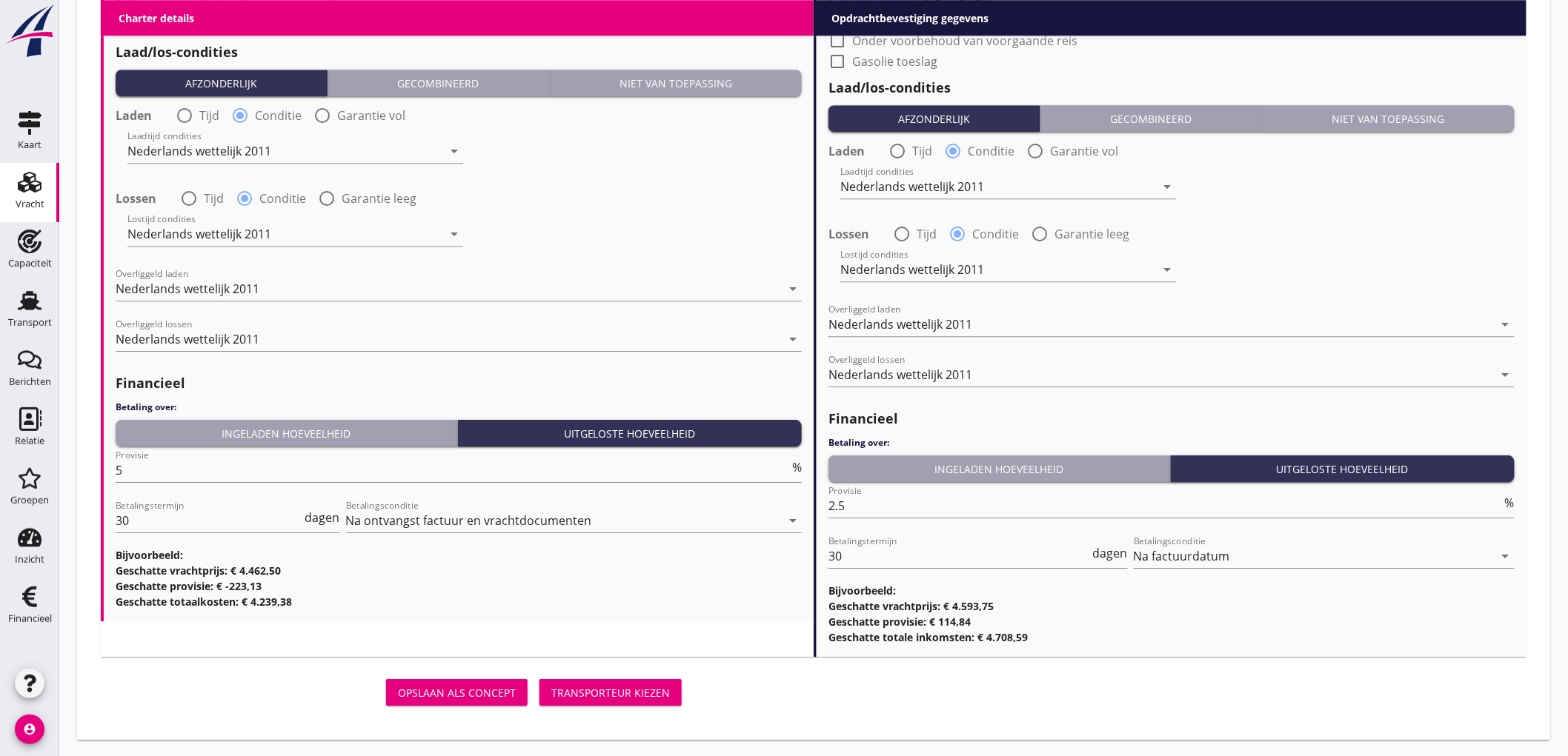
click at [606, 706] on div "Opslaan als concept Transporteur kiezen" at bounding box center [394, 693] width 587 height 35
click at [610, 694] on div "Transporteur kiezen" at bounding box center [610, 693] width 119 height 16
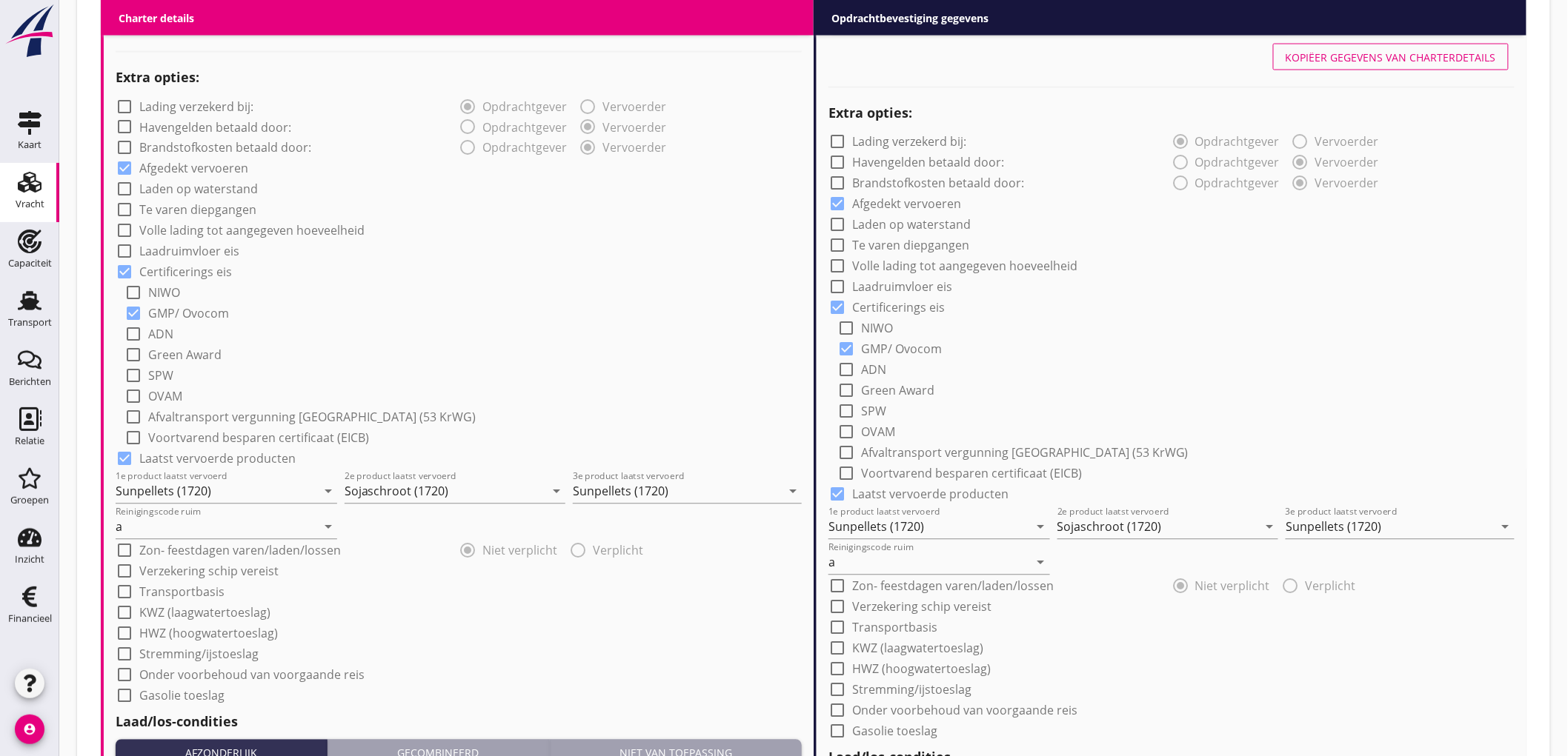
scroll to position [301, 0]
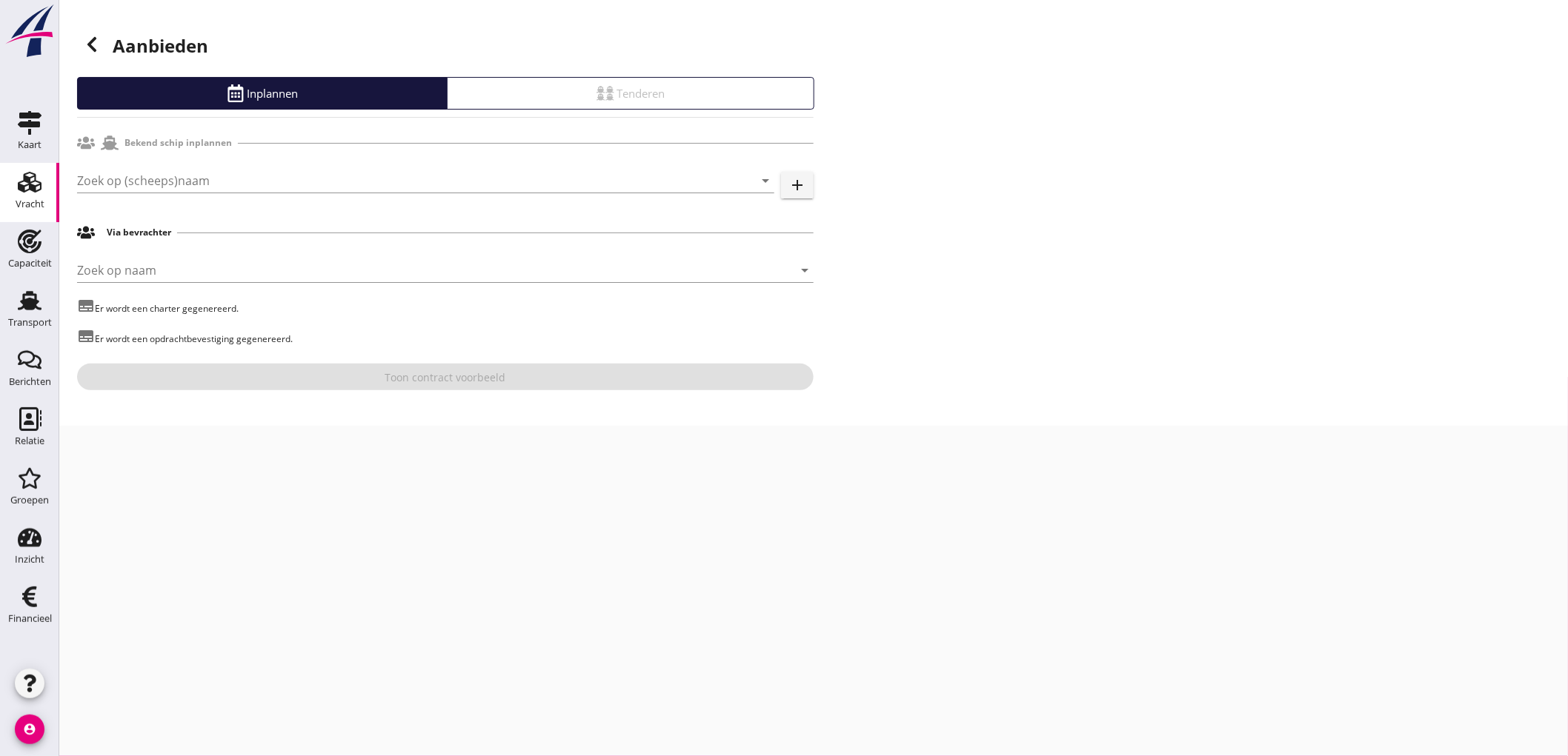
click at [288, 152] on div "Bekend schip inplannen" at bounding box center [445, 143] width 737 height 28
click at [288, 181] on input "Zoek op (scheeps)naam" at bounding box center [405, 180] width 656 height 23
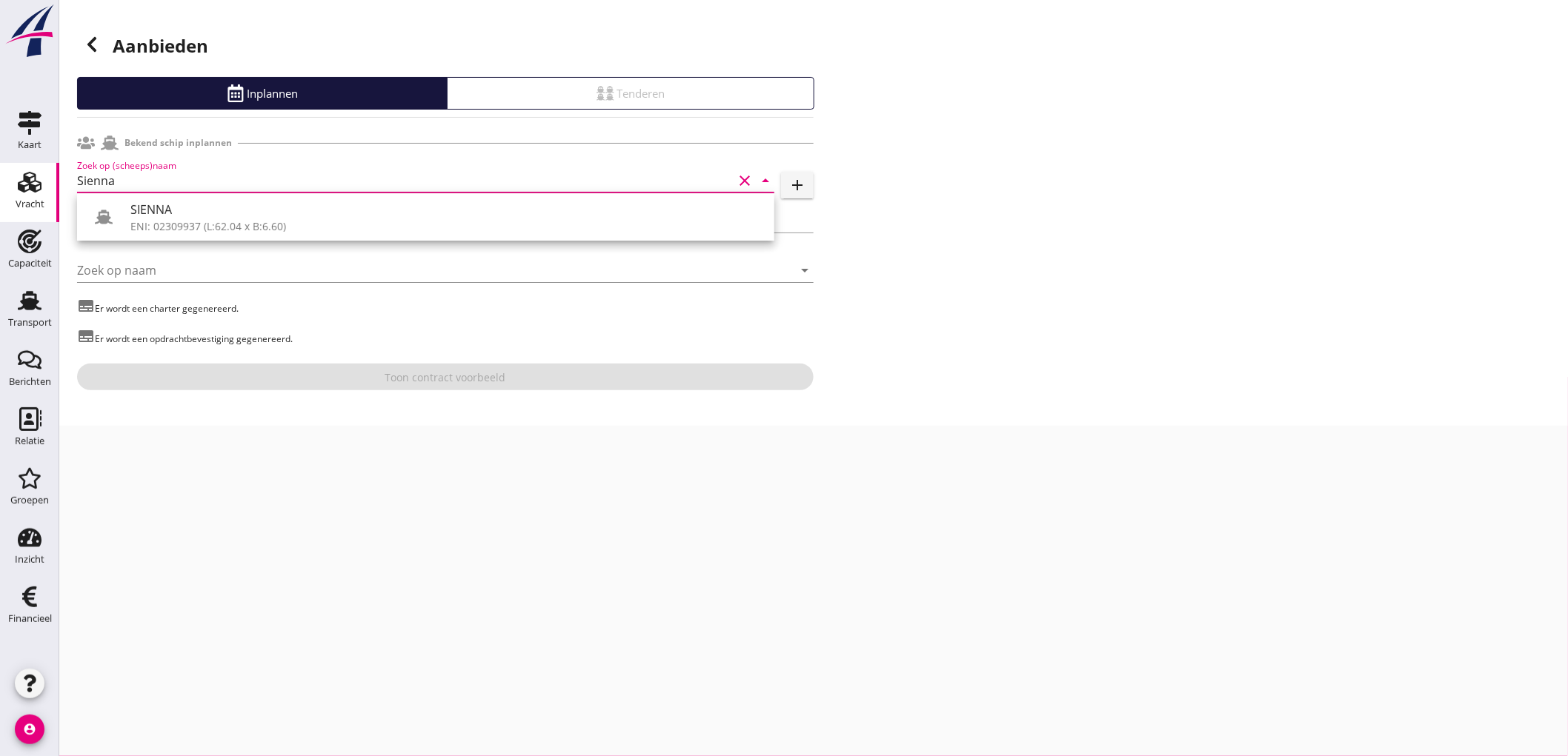
drag, startPoint x: 209, startPoint y: 232, endPoint x: 216, endPoint y: 243, distance: 13.0
click at [209, 231] on div "ENI: 02309937 (L:62.04 x B:6.60)" at bounding box center [446, 226] width 632 height 16
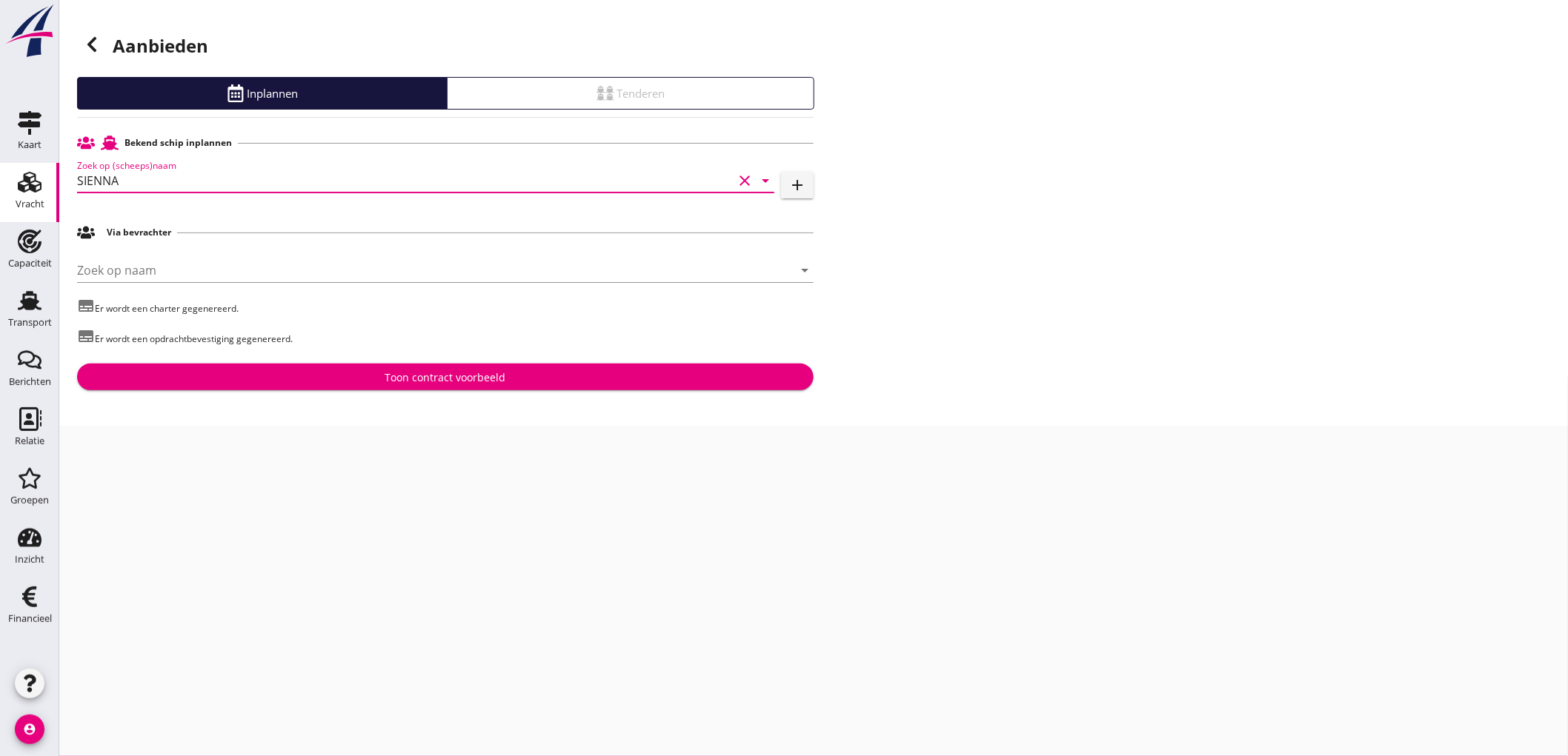
type input "SIENNA"
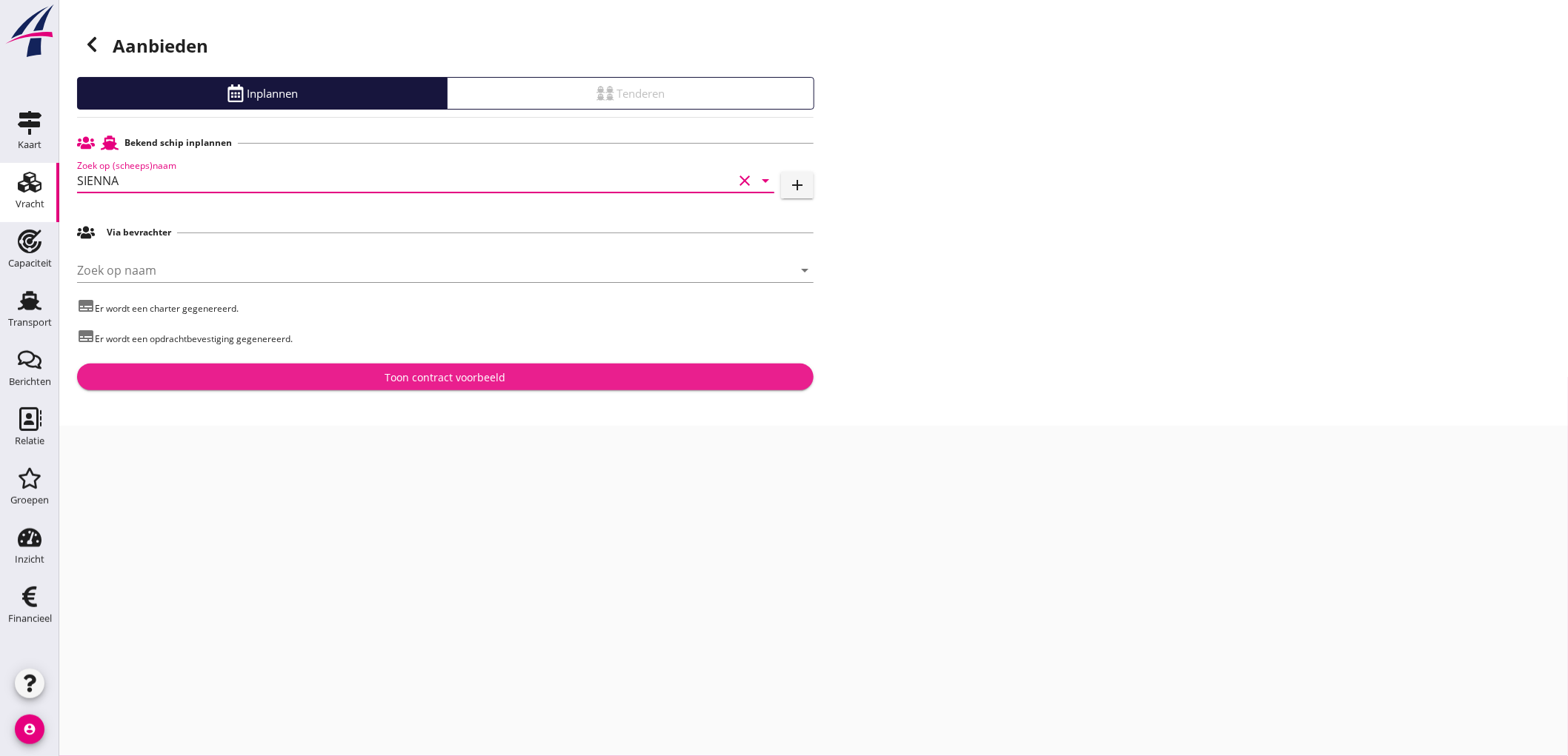
click at [339, 373] on div "Toon contract voorbeeld" at bounding box center [445, 377] width 713 height 16
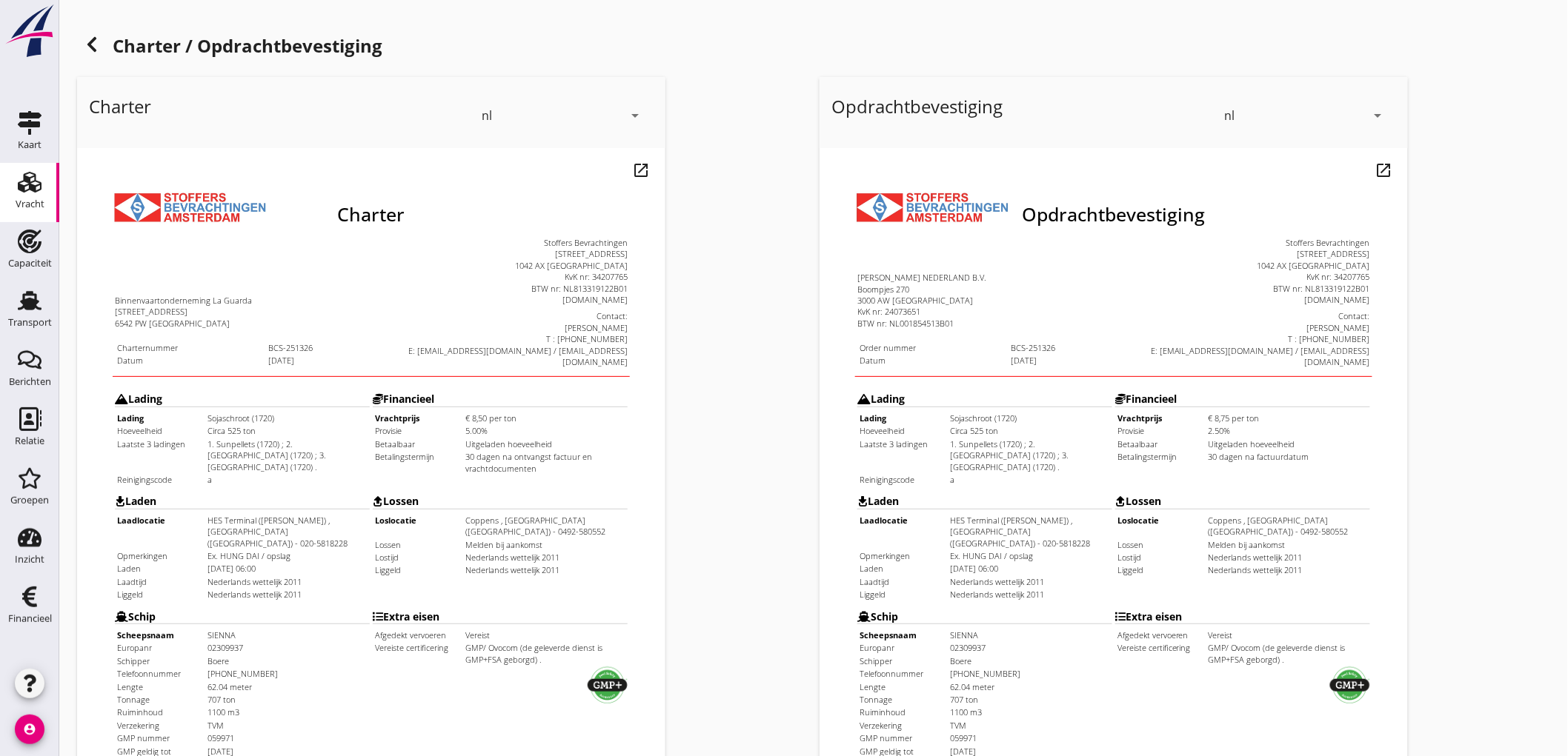
scroll to position [339, 0]
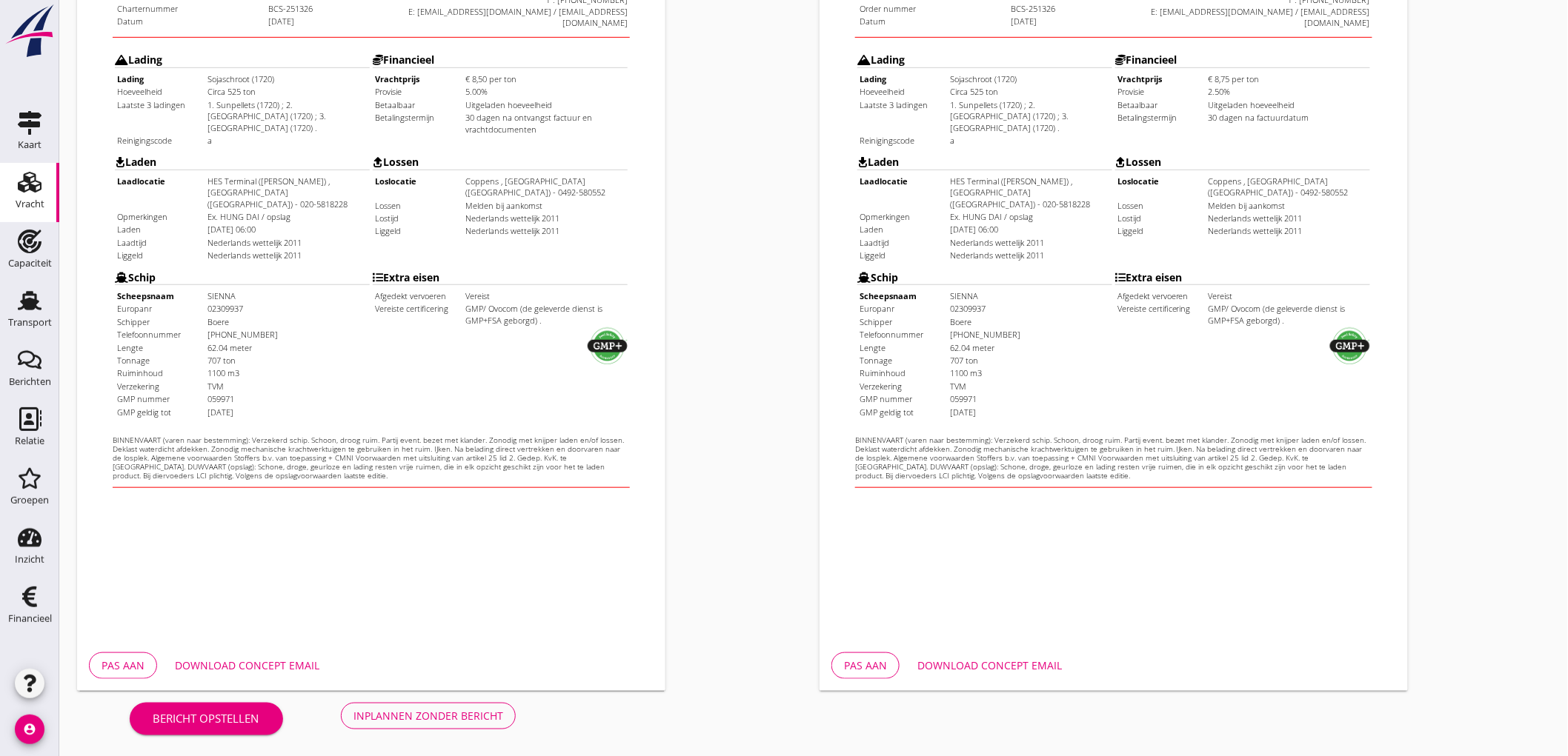
click at [450, 721] on div "Inplannen zonder bericht" at bounding box center [429, 716] width 149 height 16
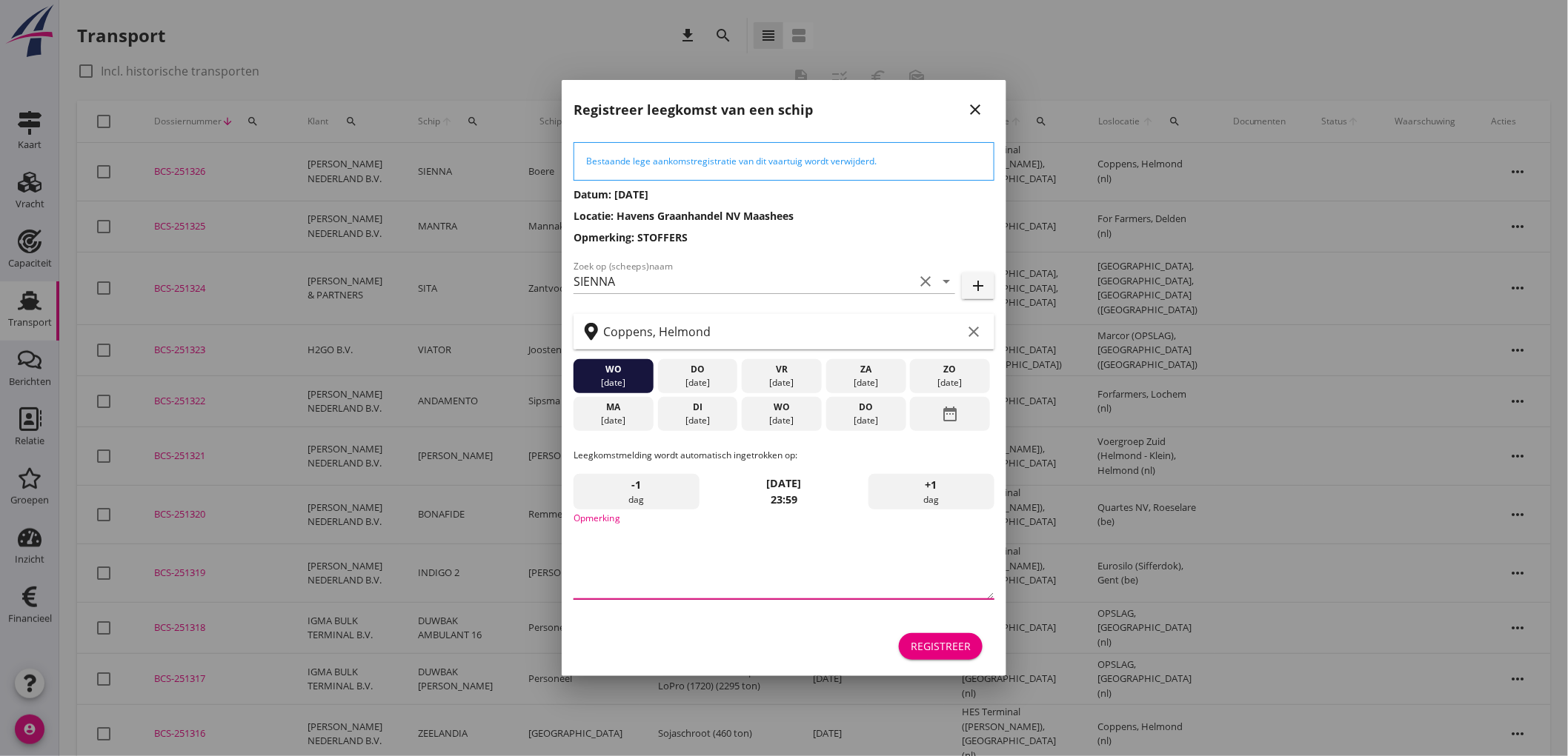
click at [672, 551] on textarea "Opmerking" at bounding box center [784, 560] width 421 height 77
click at [742, 556] on textarea "Opmerking" at bounding box center [784, 560] width 421 height 77
type textarea "STOFFERS"
click at [713, 389] on div "do 28 aug." at bounding box center [699, 376] width 80 height 35
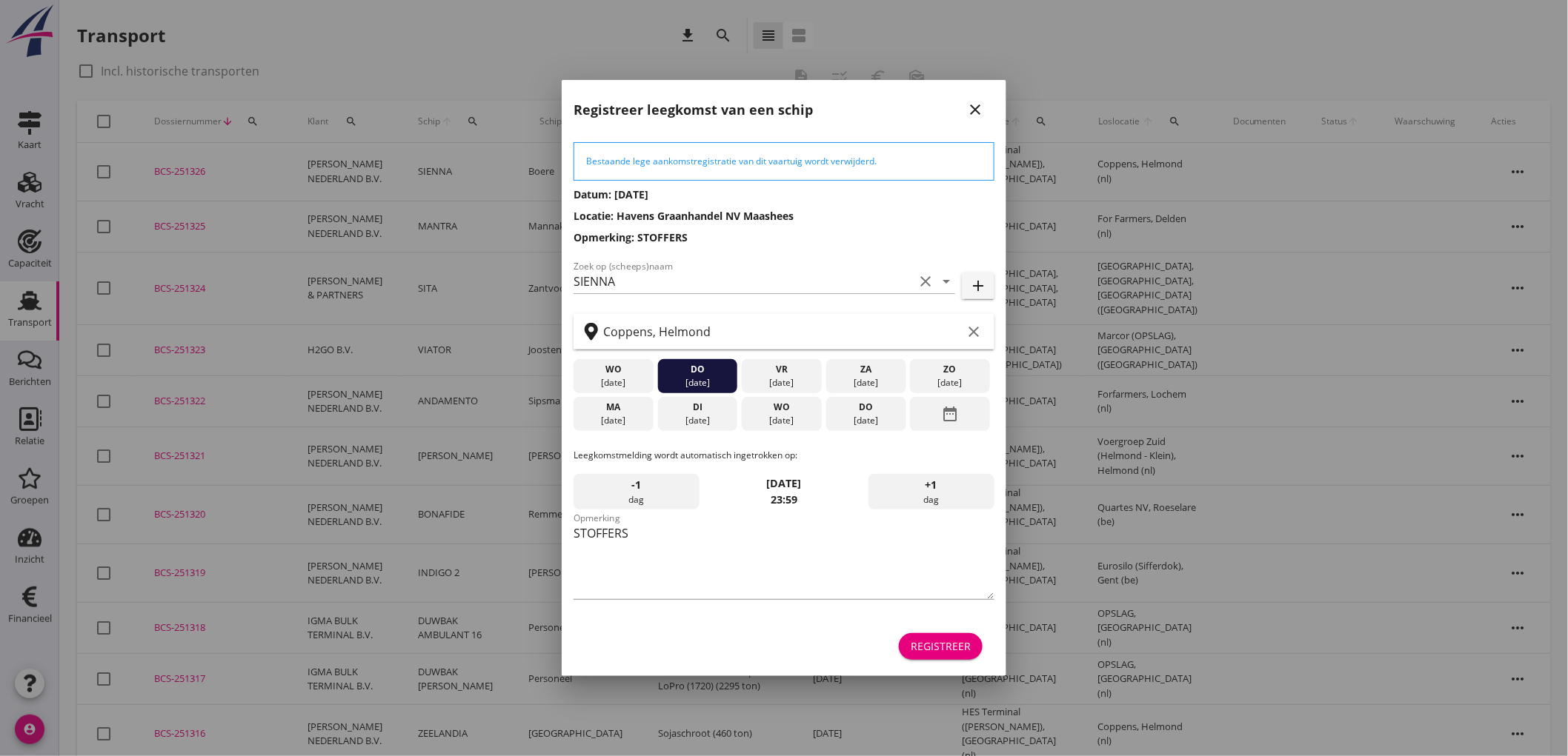
click at [862, 414] on div "04 sep." at bounding box center [867, 421] width 73 height 13
click at [946, 648] on div "Registreer" at bounding box center [940, 646] width 60 height 16
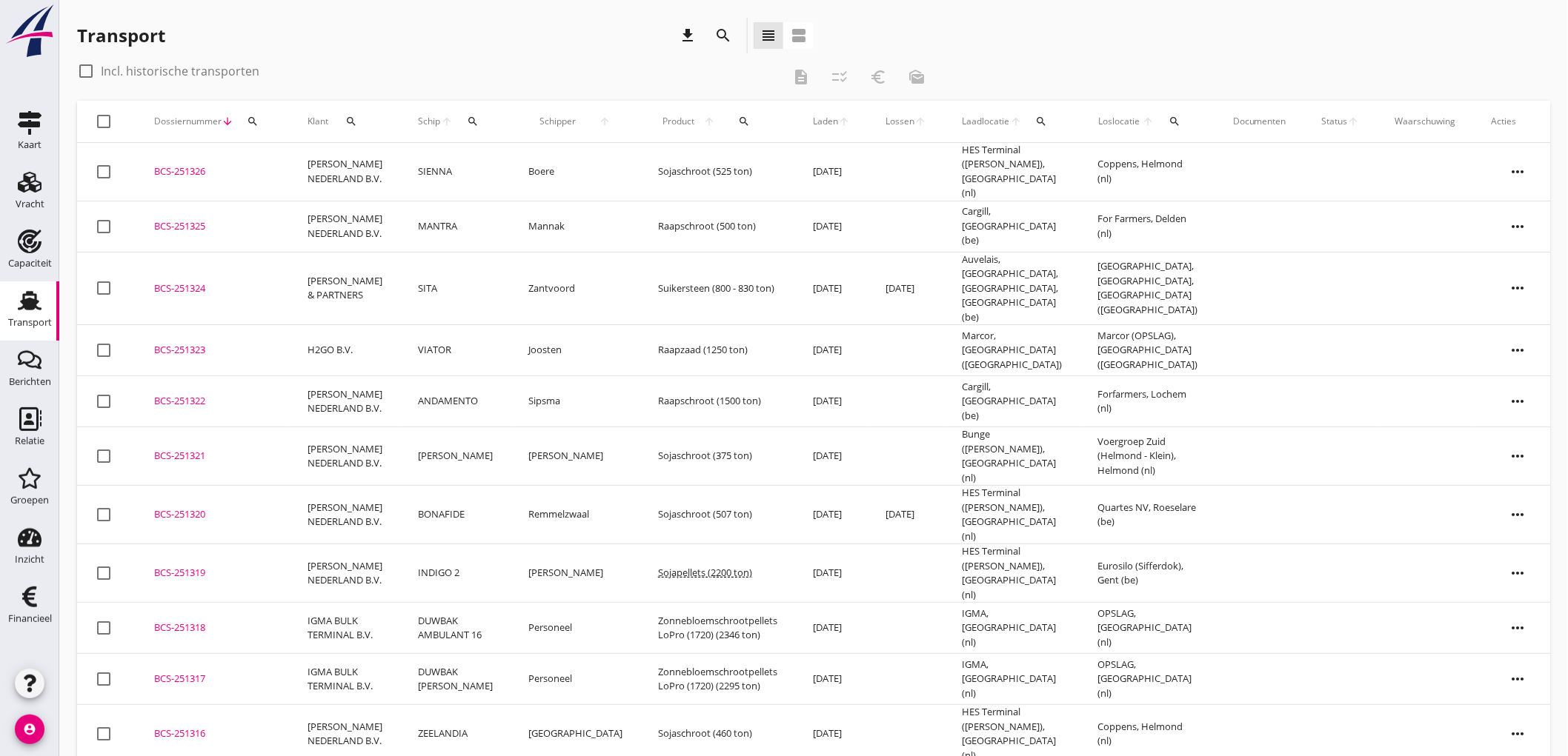
drag, startPoint x: 264, startPoint y: 175, endPoint x: 202, endPoint y: 359, distance: 194.2
click at [264, 175] on td "BCS-251326 upload_file Drop hier uw bestand om het aan het dossier toe te voegen" at bounding box center [213, 172] width 153 height 59
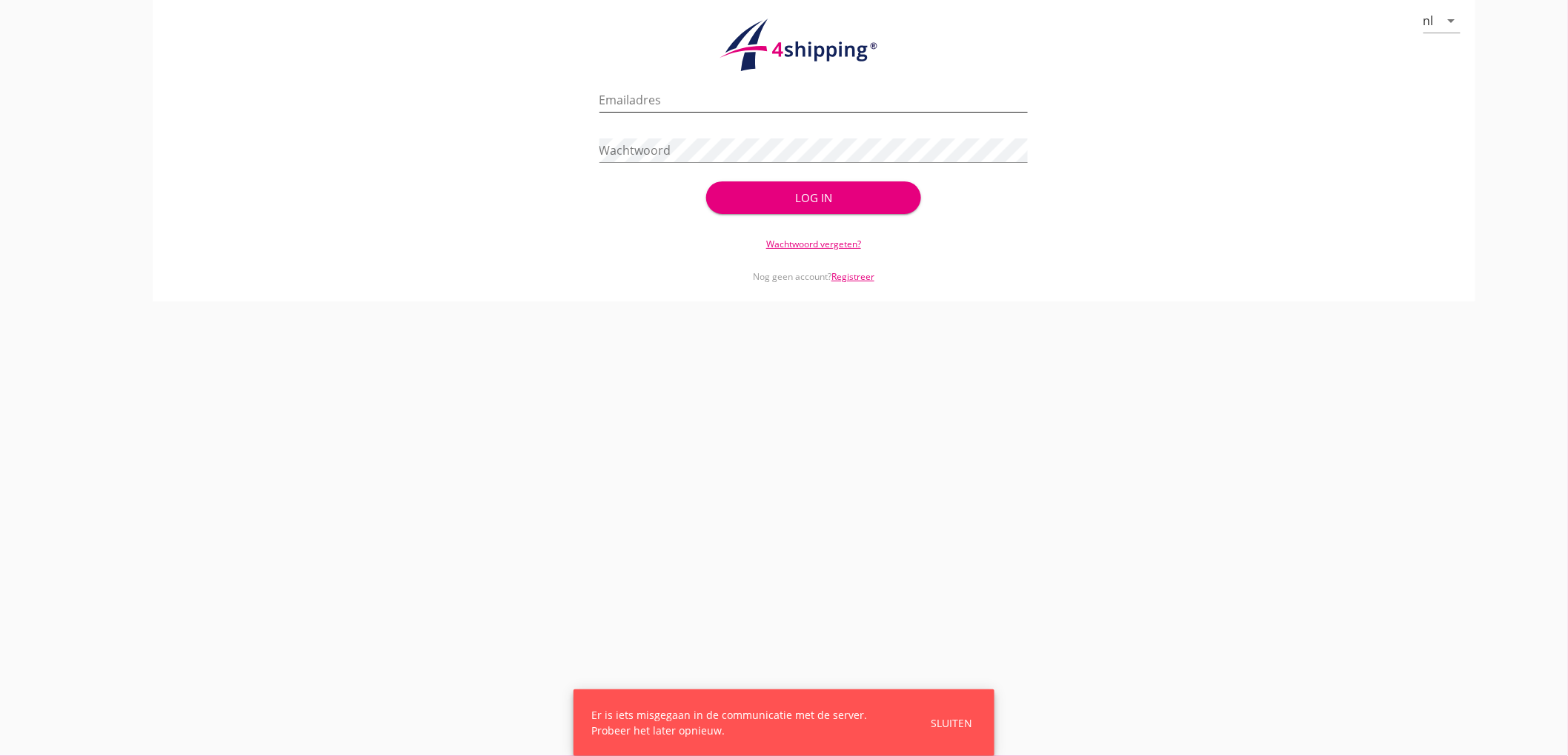
click at [632, 105] on input "Emailadres" at bounding box center [814, 99] width 430 height 23
type input "bouman@stoffersbevrachtingen.nl"
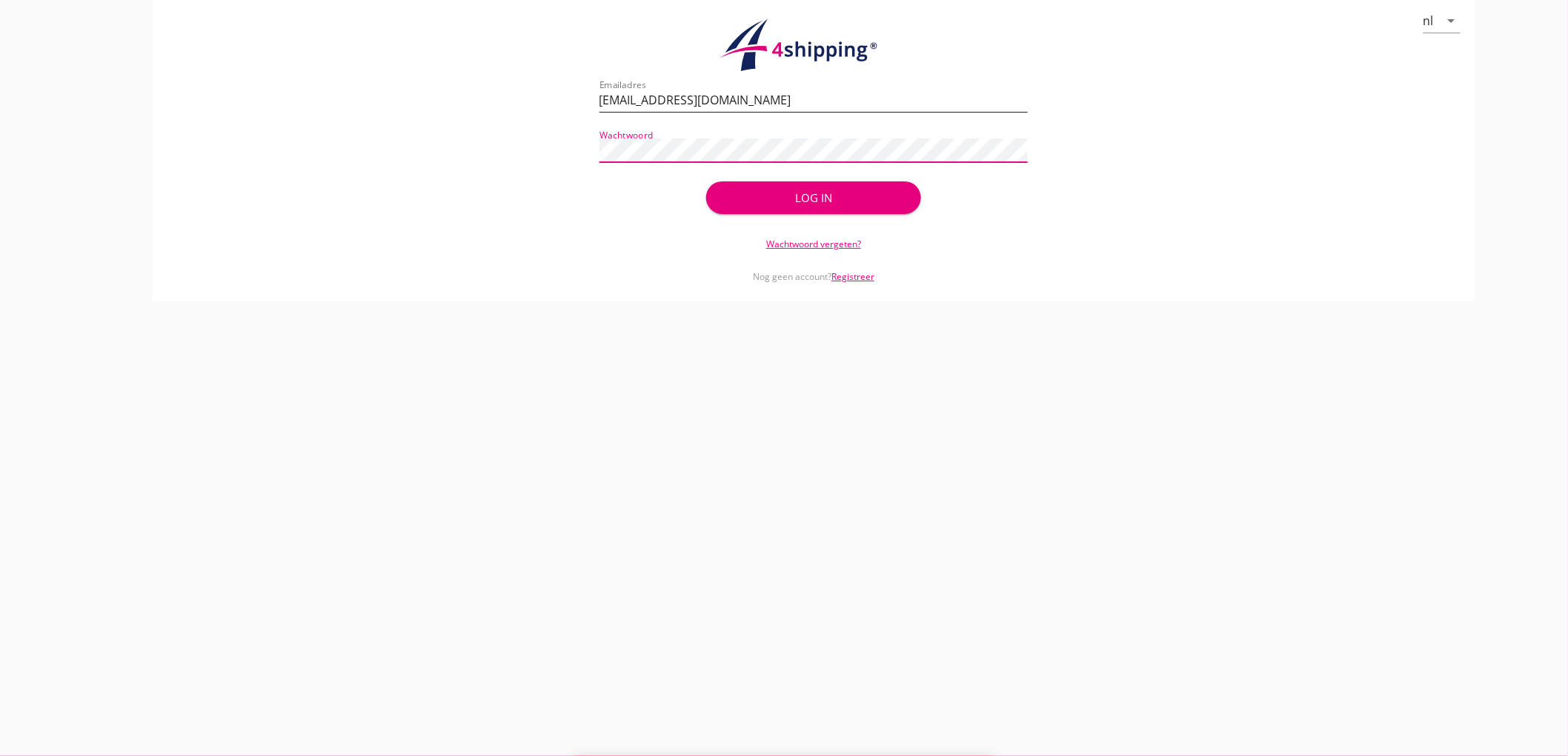
click at [706, 181] on button "Log in" at bounding box center [812, 197] width 214 height 33
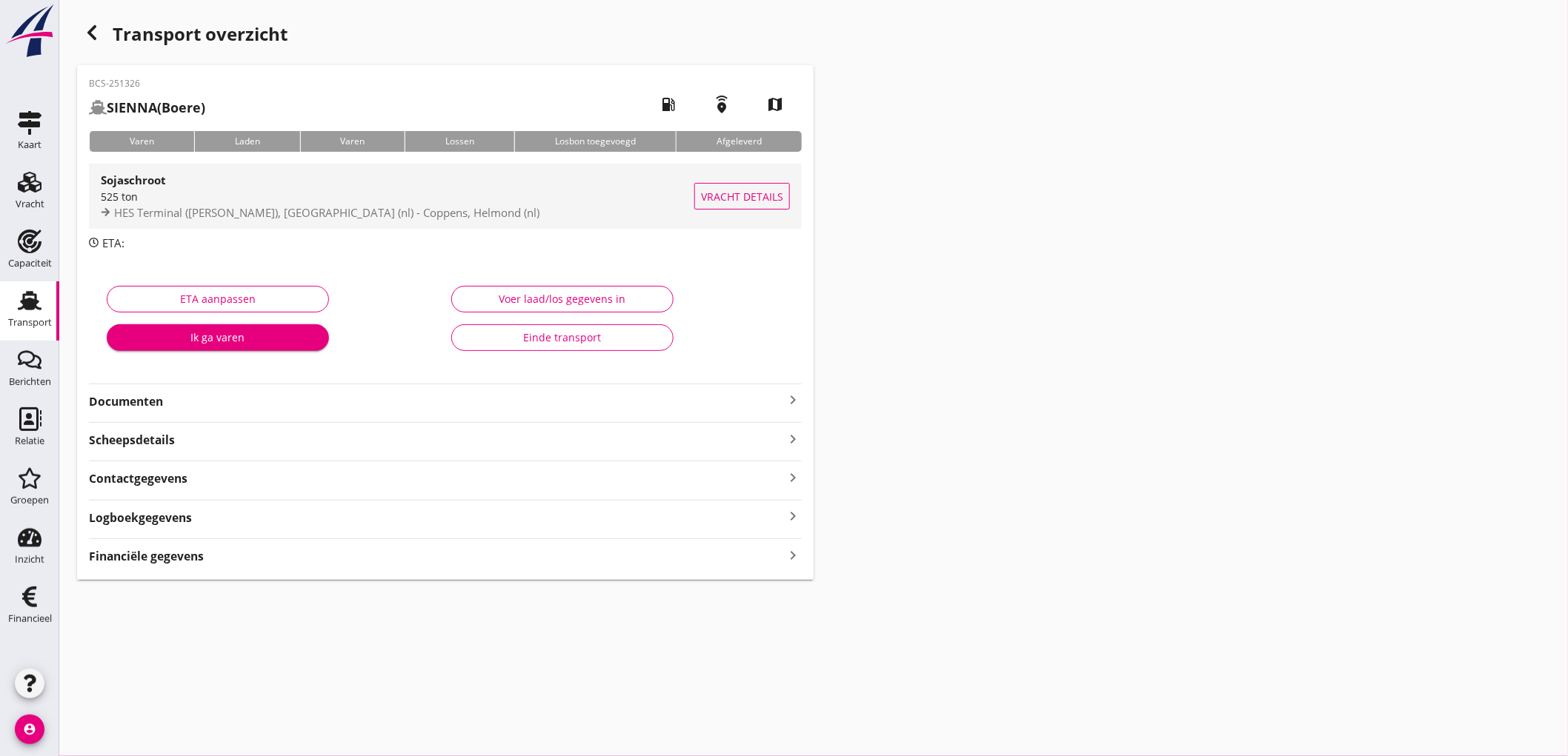
click at [175, 187] on div "Sojaschroot" at bounding box center [398, 179] width 594 height 18
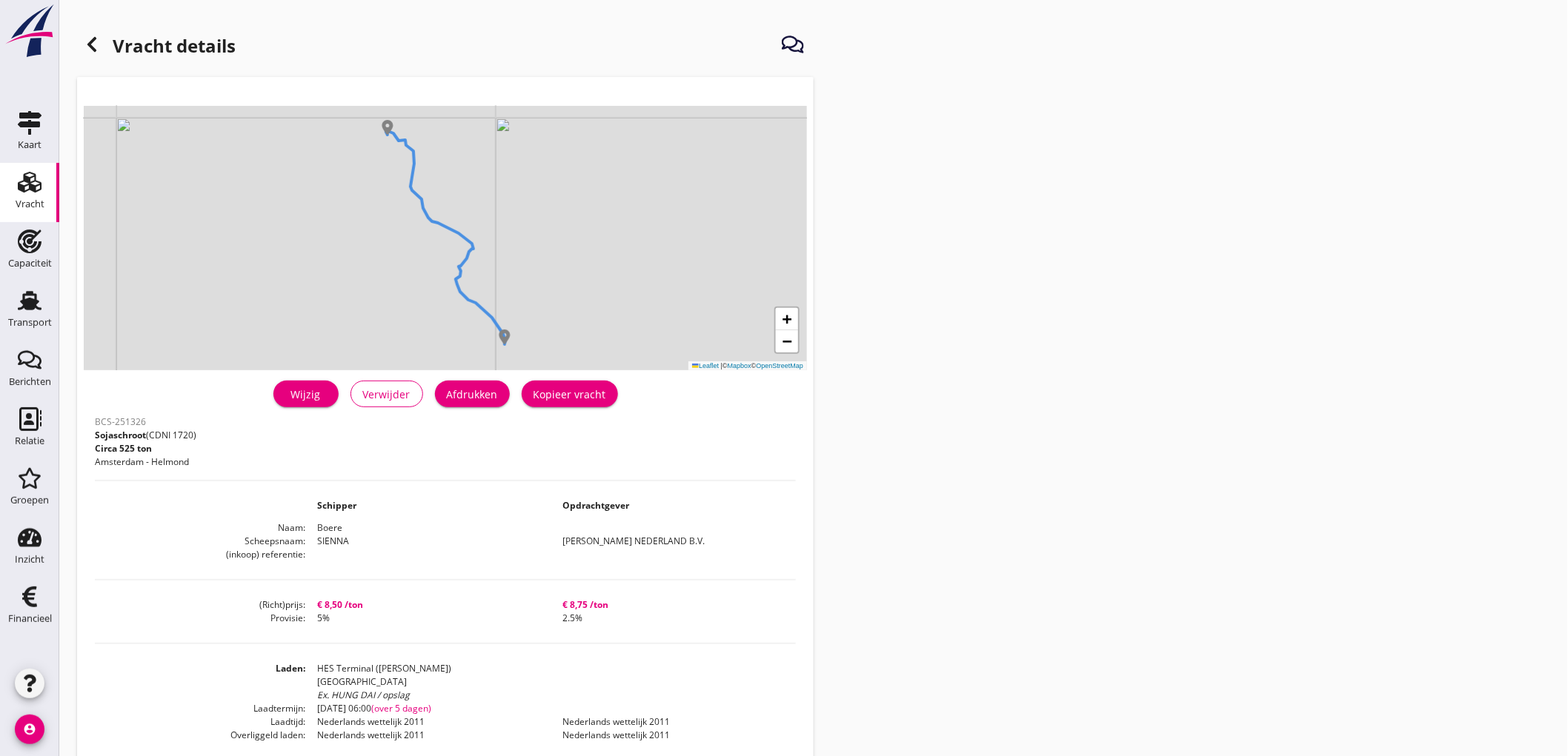
click at [478, 398] on div "Afdrukken" at bounding box center [473, 394] width 51 height 16
click at [102, 46] on div at bounding box center [92, 45] width 30 height 30
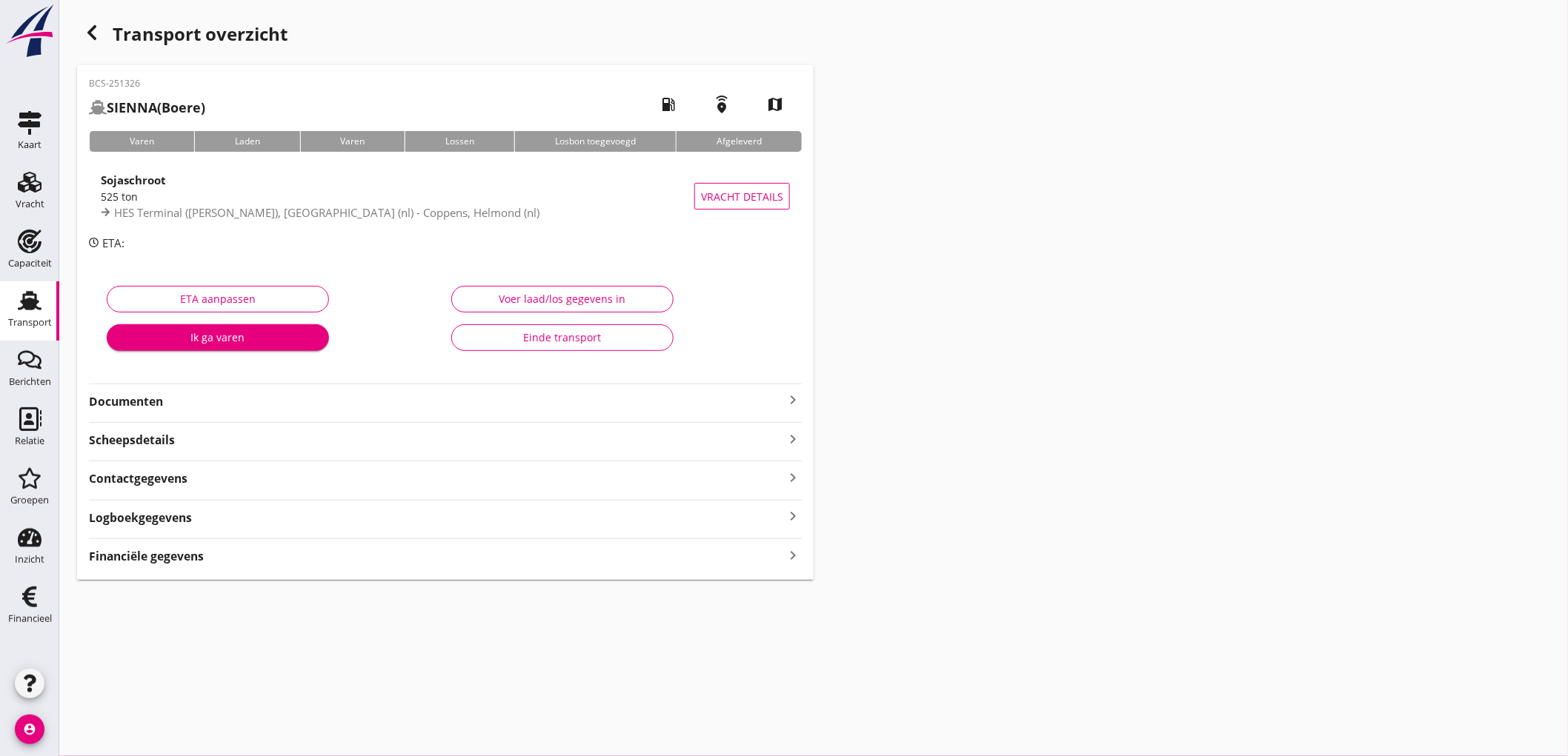
click at [426, 402] on strong "Documenten" at bounding box center [436, 401] width 695 height 17
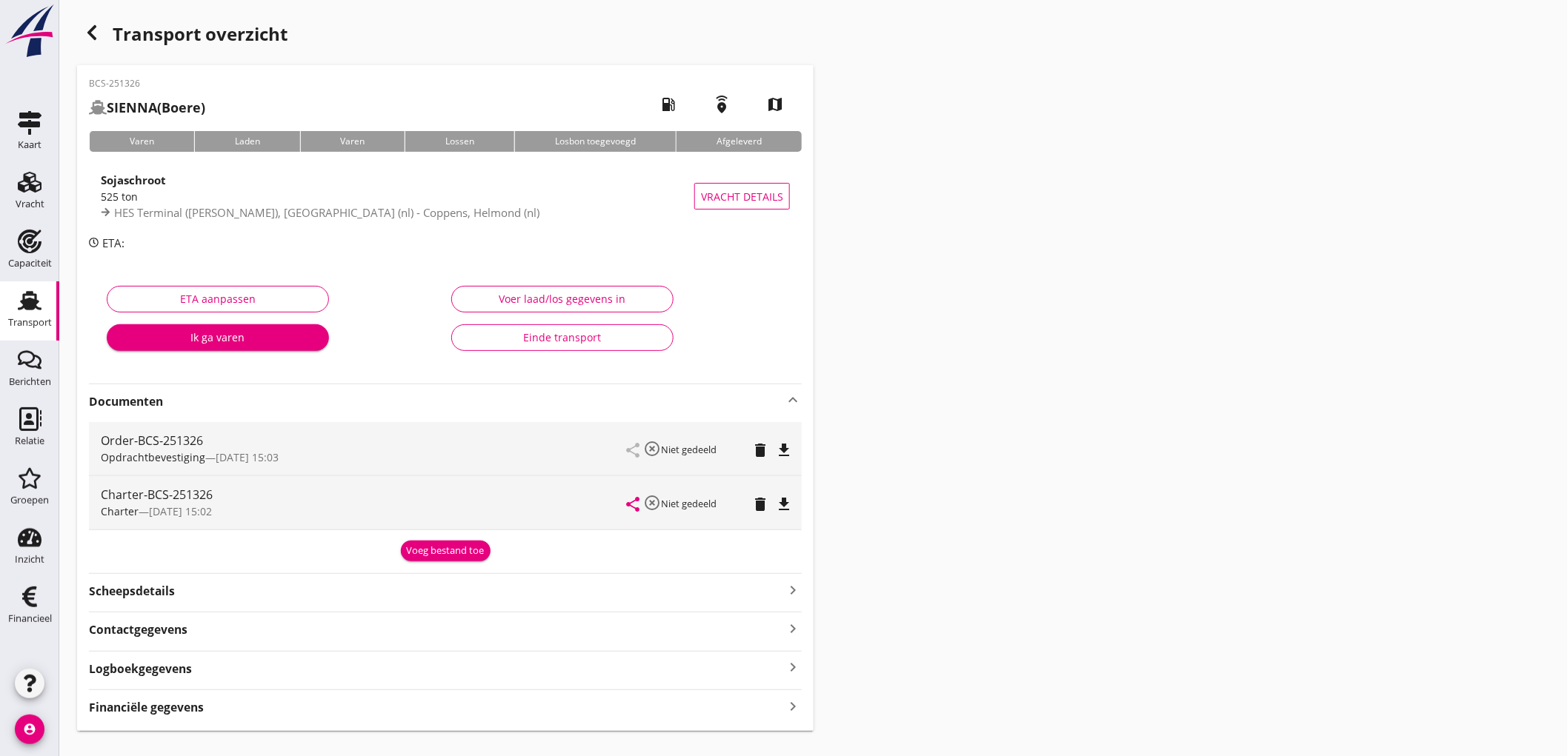
click at [785, 436] on div "share highlight_off Niet gedeeld delete file_download" at bounding box center [708, 448] width 163 height 53
click at [786, 447] on icon "file_download" at bounding box center [784, 450] width 18 height 18
click at [784, 511] on icon "file_download" at bounding box center [784, 504] width 18 height 18
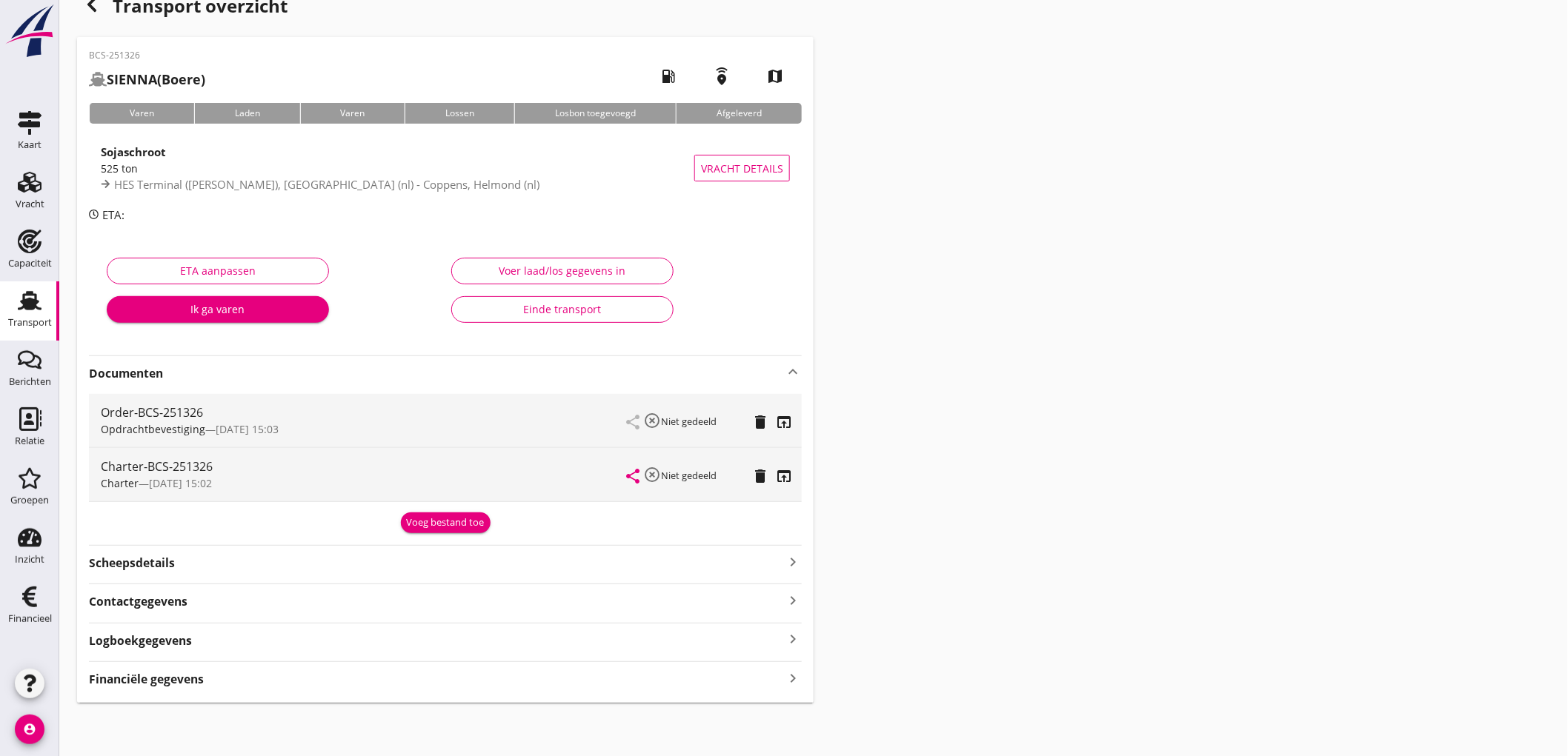
drag, startPoint x: 192, startPoint y: 685, endPoint x: 211, endPoint y: 652, distance: 38.1
click at [192, 684] on strong "Financiële gegevens" at bounding box center [146, 679] width 115 height 17
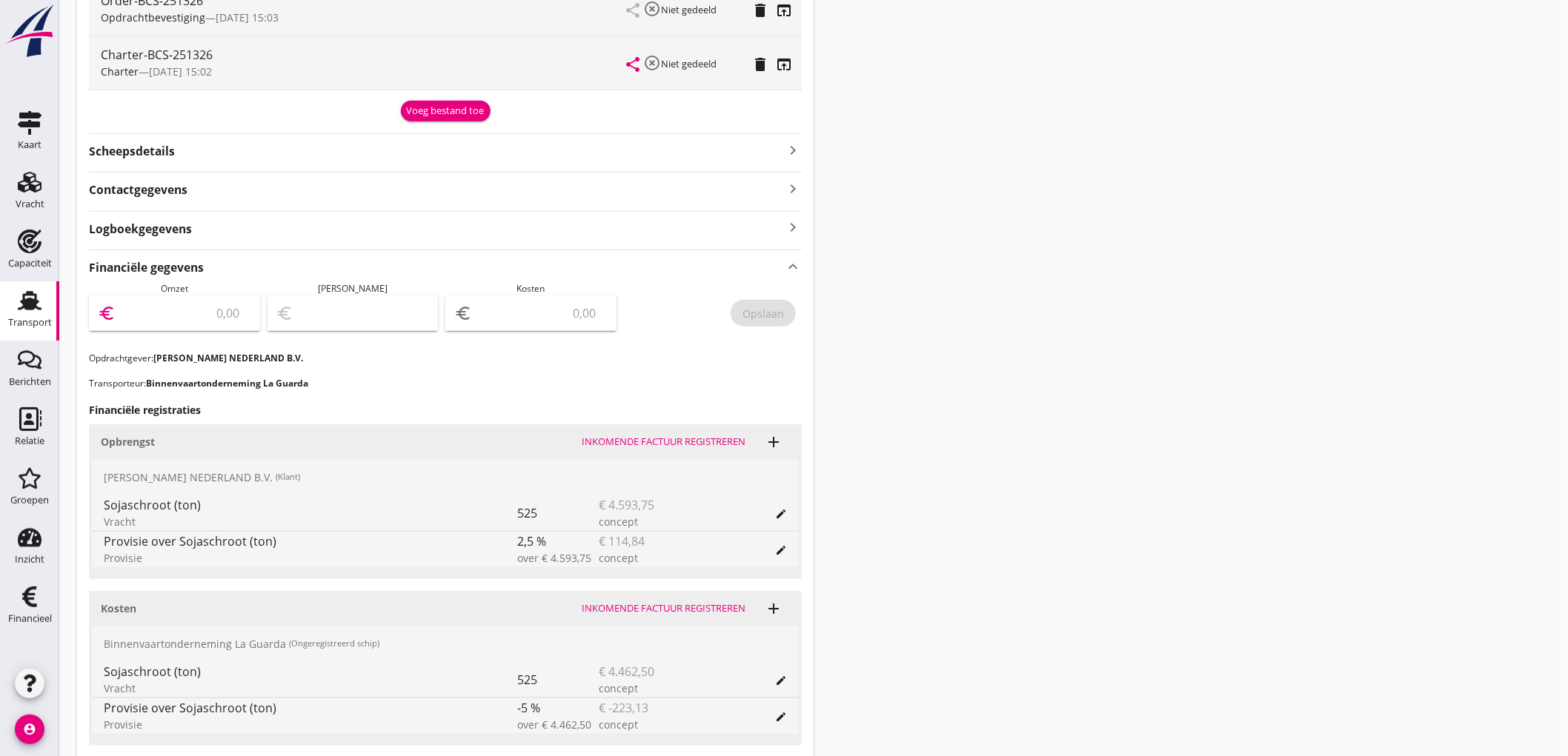
click at [190, 324] on input "number" at bounding box center [185, 313] width 133 height 23
type input "4478"
type input "4478.91"
type input "4474.91"
type input "4"
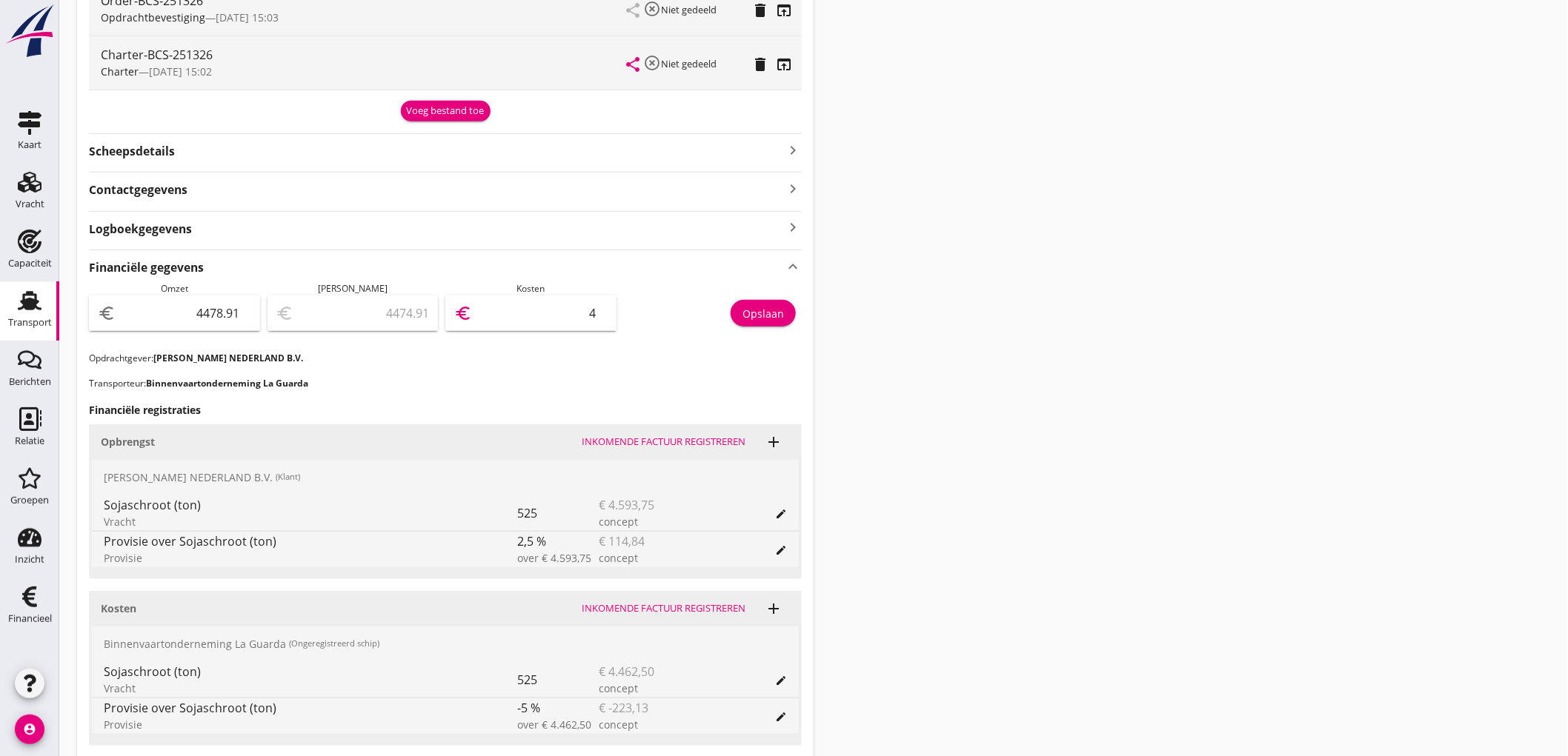
type input "4436.91"
type input "42"
type input "4055.91"
type input "423"
type input "239.91"
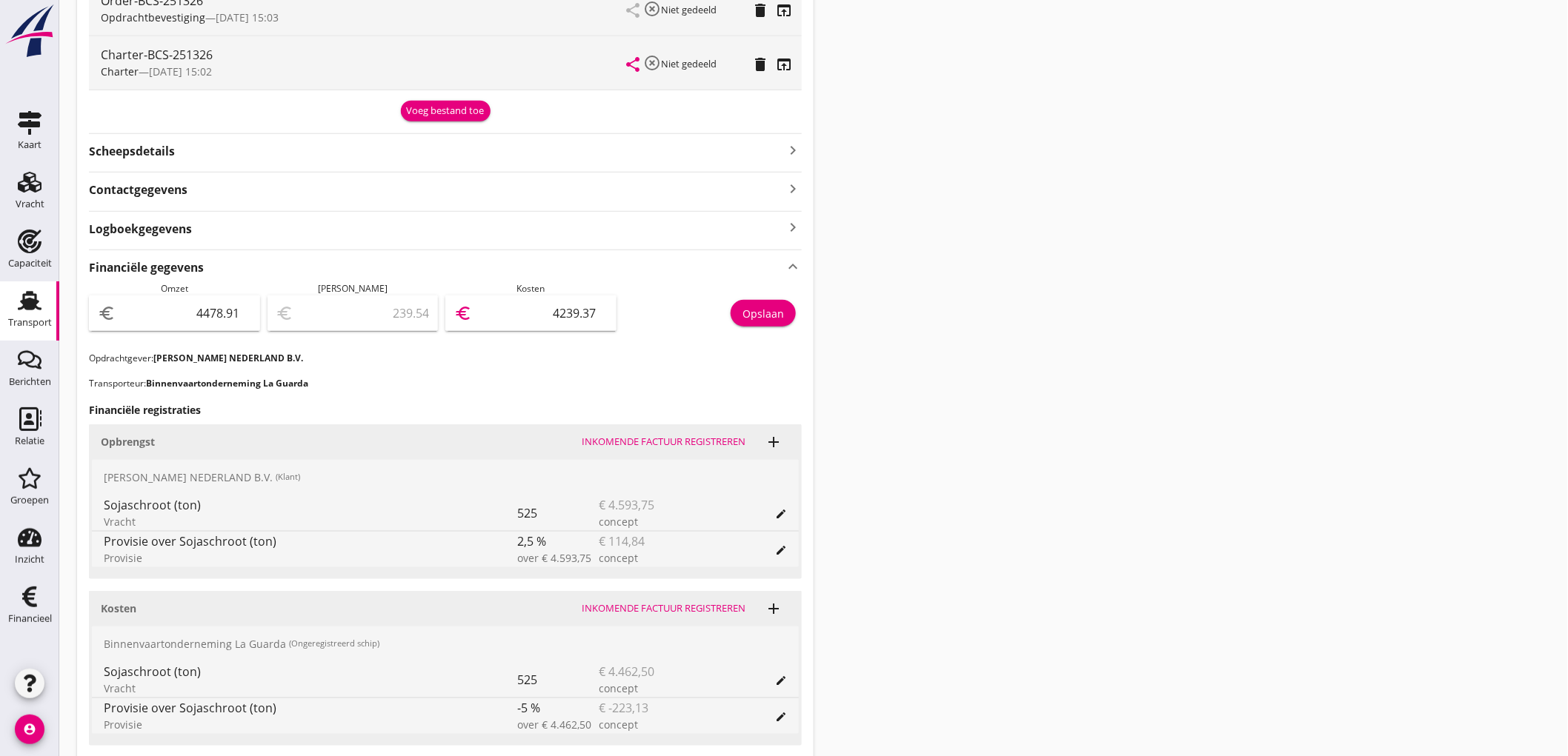
click at [772, 329] on div "Opslaan" at bounding box center [713, 316] width 178 height 70
click at [778, 316] on div "Opslaan" at bounding box center [763, 314] width 41 height 16
click at [33, 307] on use at bounding box center [29, 301] width 23 height 20
